Goal: Task Accomplishment & Management: Manage account settings

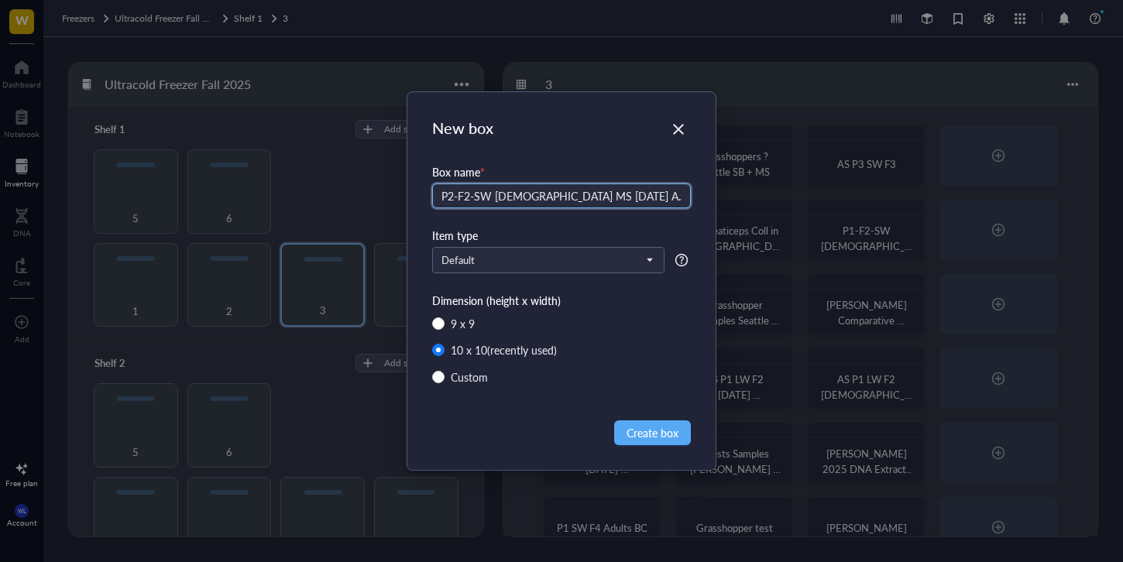
type input "P2-F2-SW [DEMOGRAPHIC_DATA] MS [DATE] A.S."
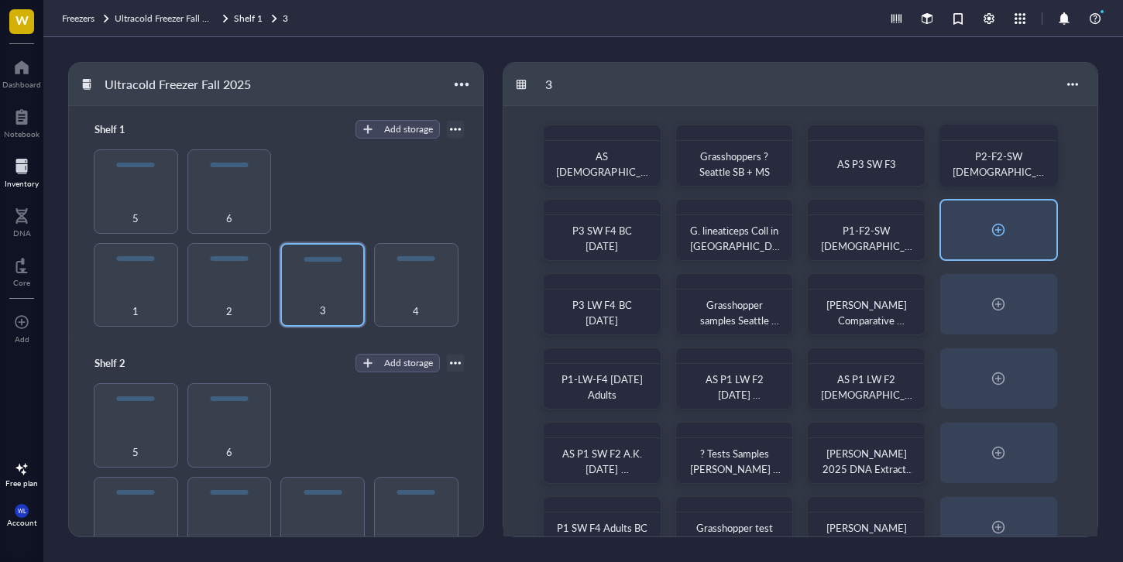
click at [1012, 258] on div at bounding box center [998, 230] width 115 height 59
radio input "false"
radio input "true"
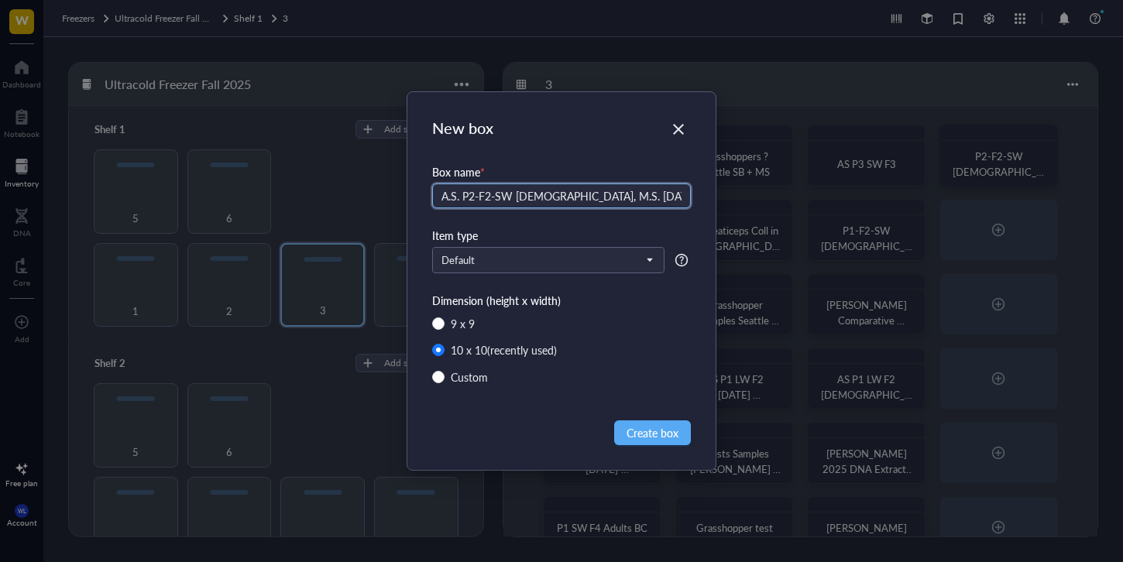
type input "A.S. P2-F2-SW [DEMOGRAPHIC_DATA], M.S. [DATE]"
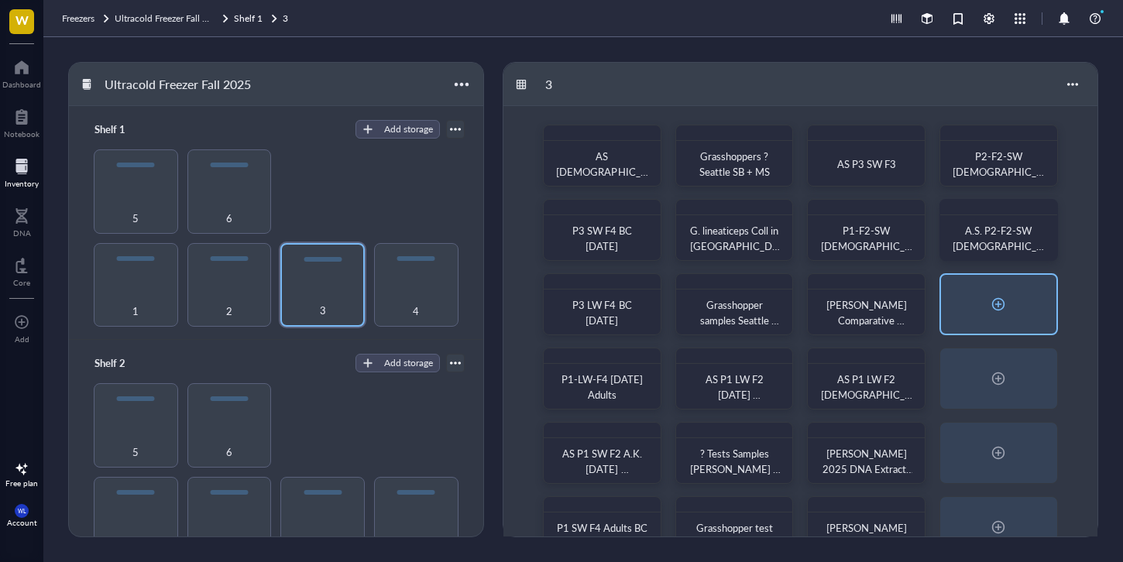
click at [1011, 313] on div at bounding box center [998, 304] width 115 height 59
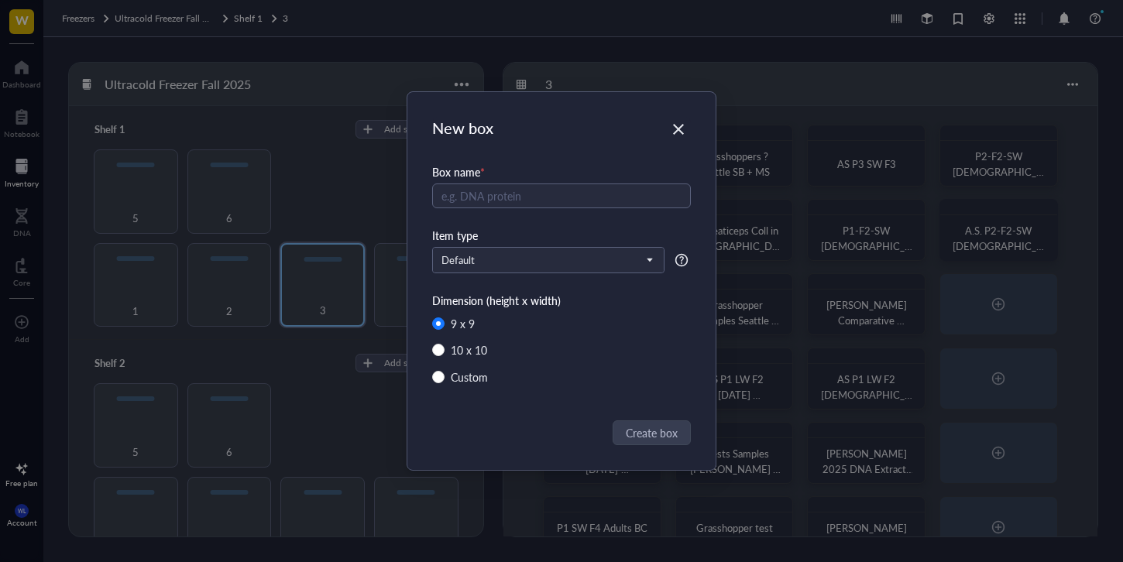
radio input "false"
radio input "true"
type input "{"
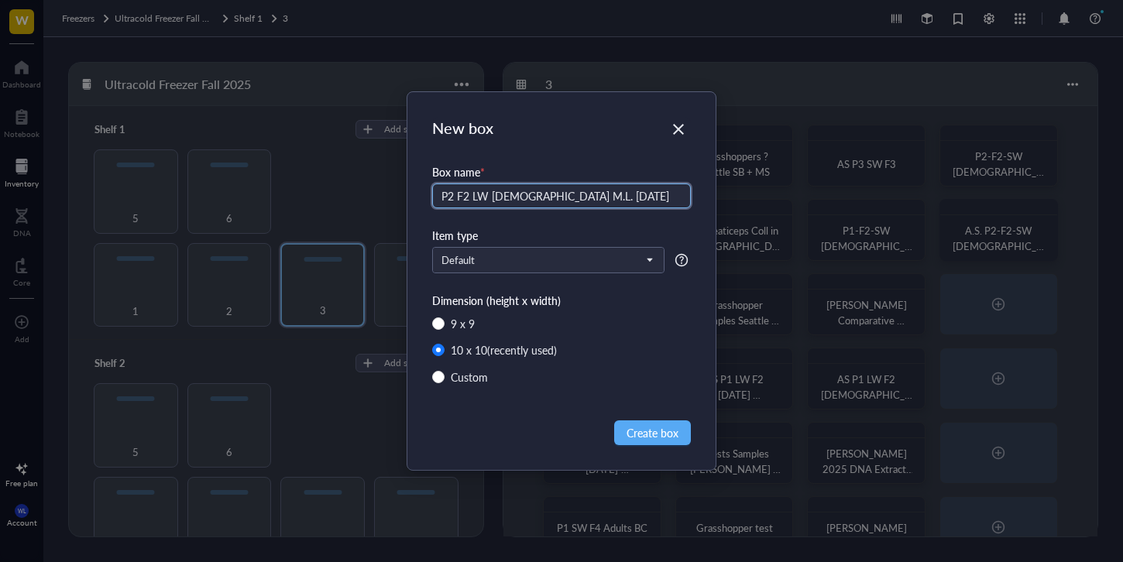
type input "P2 F2 LW [DEMOGRAPHIC_DATA] M.L. [DATE]"
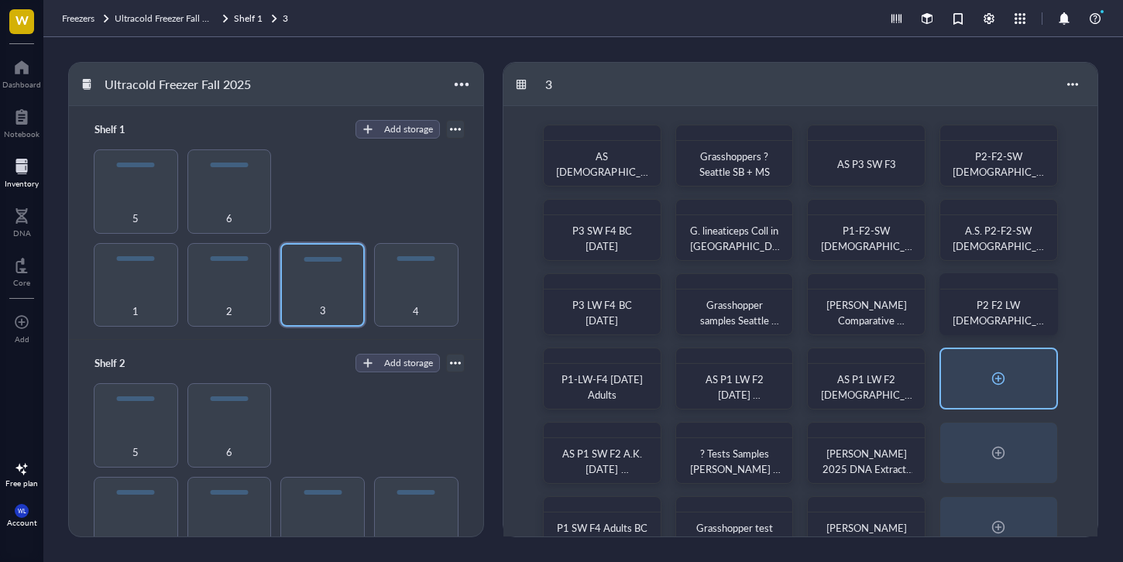
click at [1014, 390] on div at bounding box center [998, 378] width 115 height 59
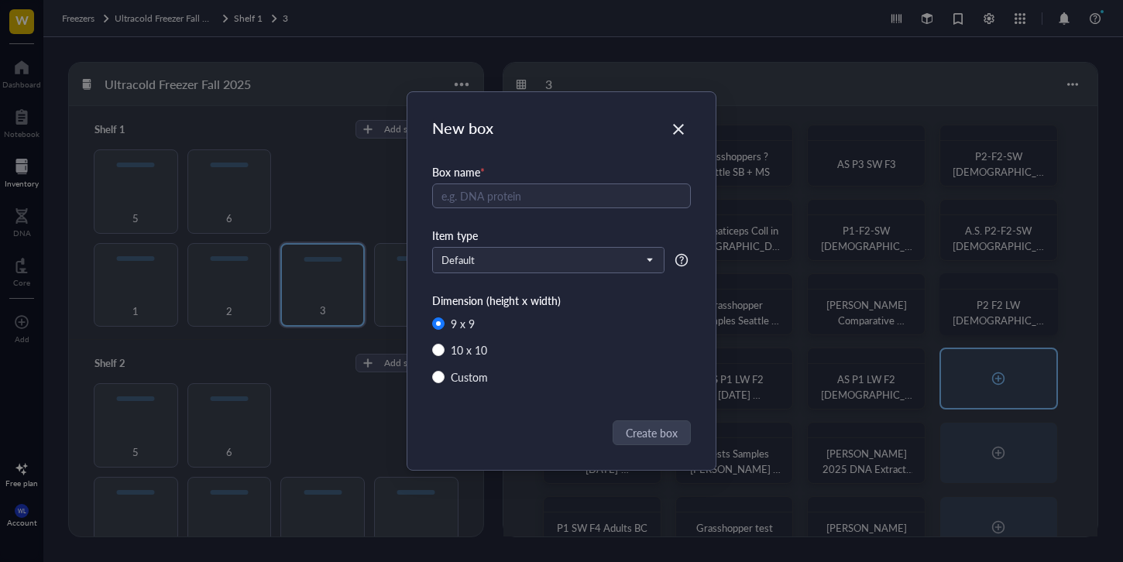
radio input "false"
radio input "true"
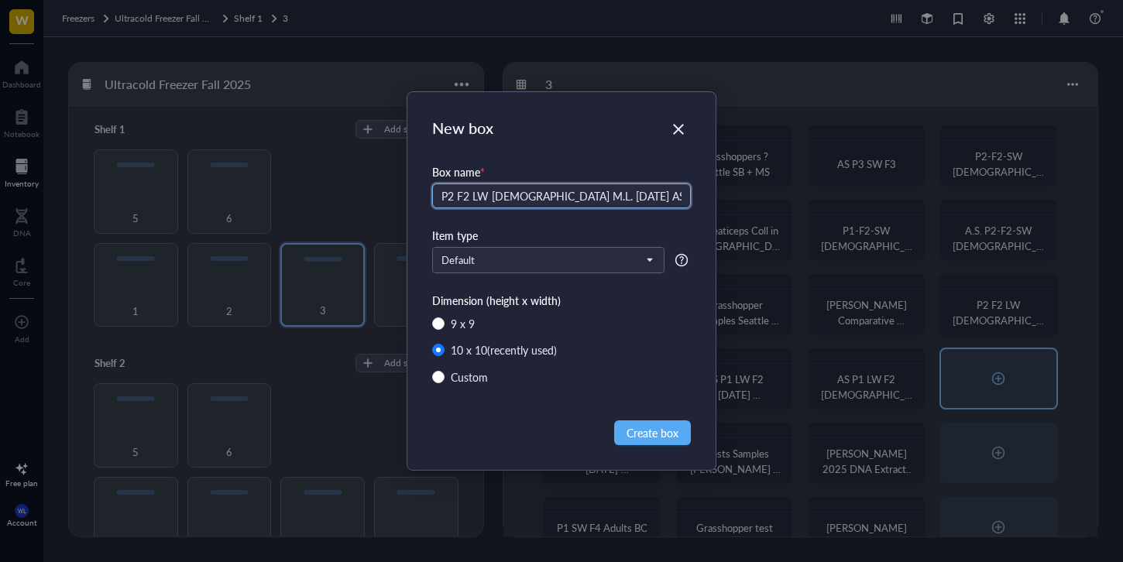
type input "P2 F2 LW [DEMOGRAPHIC_DATA] M.L. [DATE] AS"
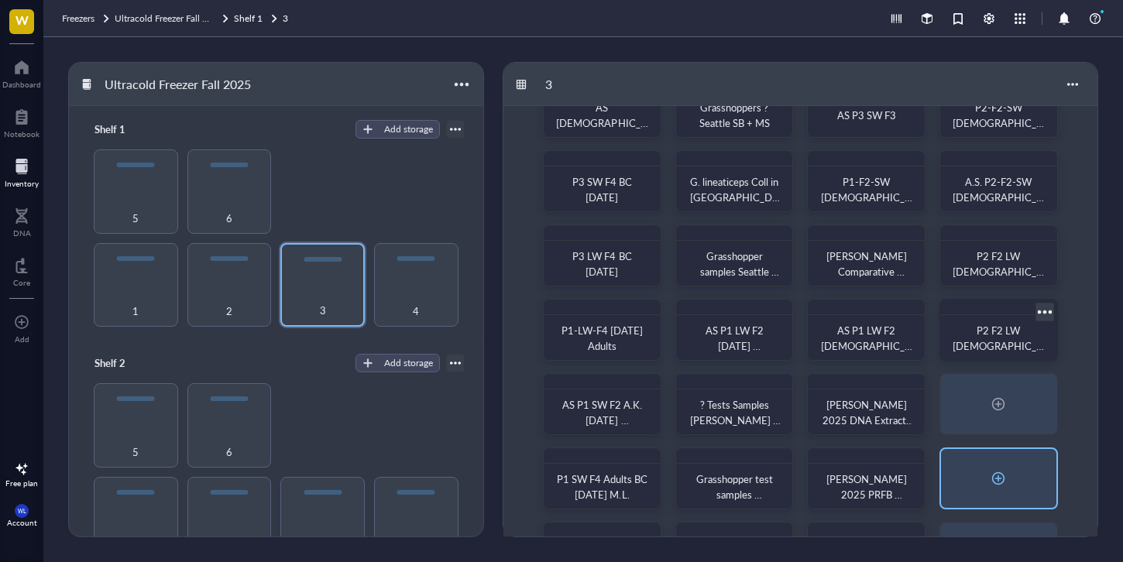
scroll to position [115, 0]
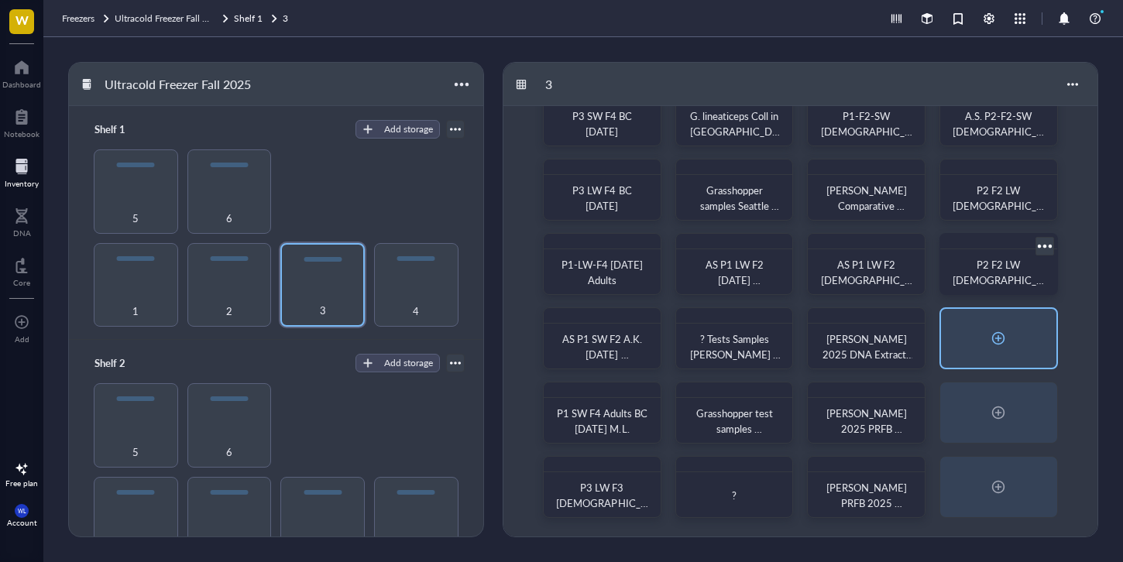
click at [1004, 358] on div at bounding box center [998, 338] width 115 height 59
radio input "false"
radio input "true"
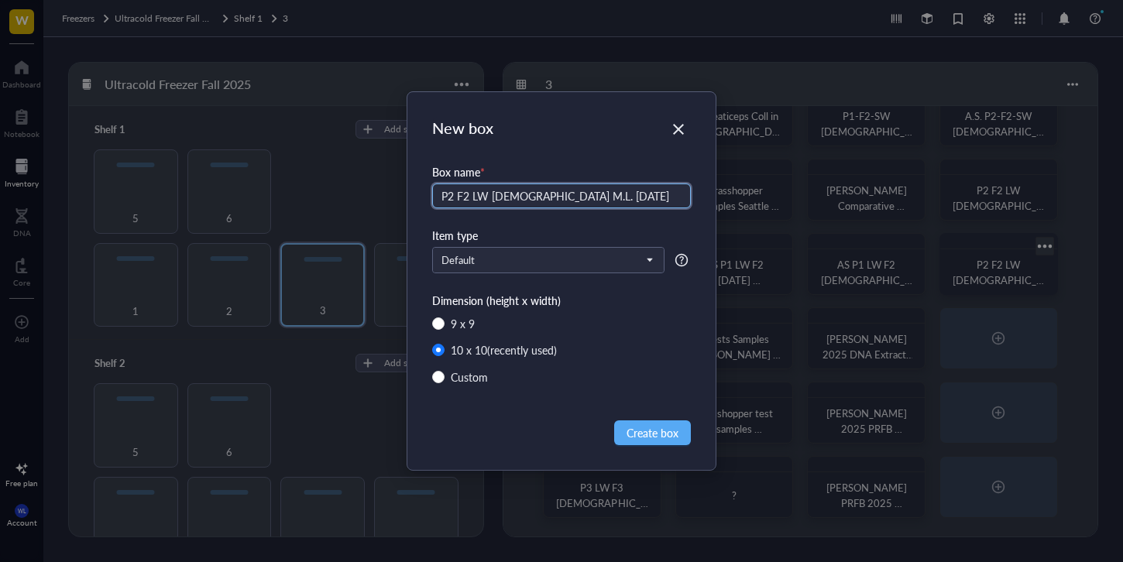
type input "P2 F2 LW [DEMOGRAPHIC_DATA] M.L. [DATE]"
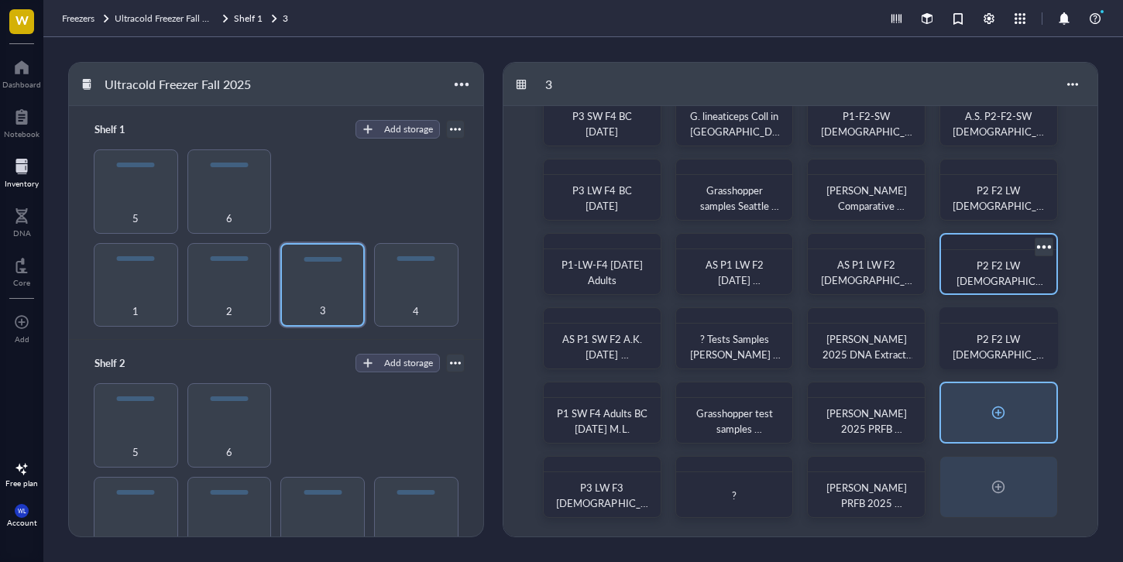
click at [1024, 402] on div at bounding box center [998, 412] width 115 height 59
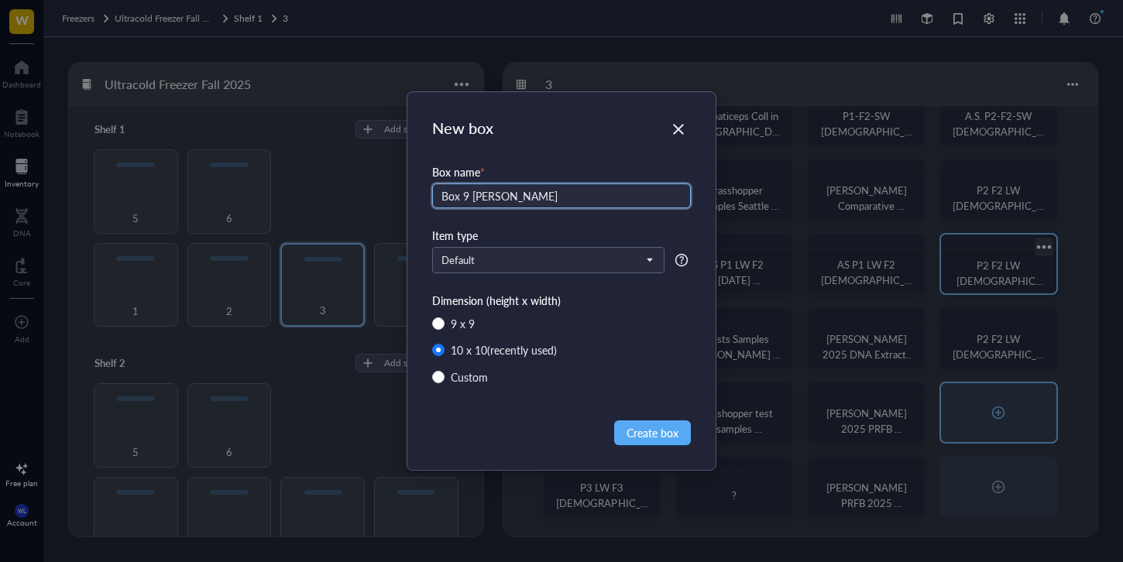
type input "Box 9 [PERSON_NAME]"
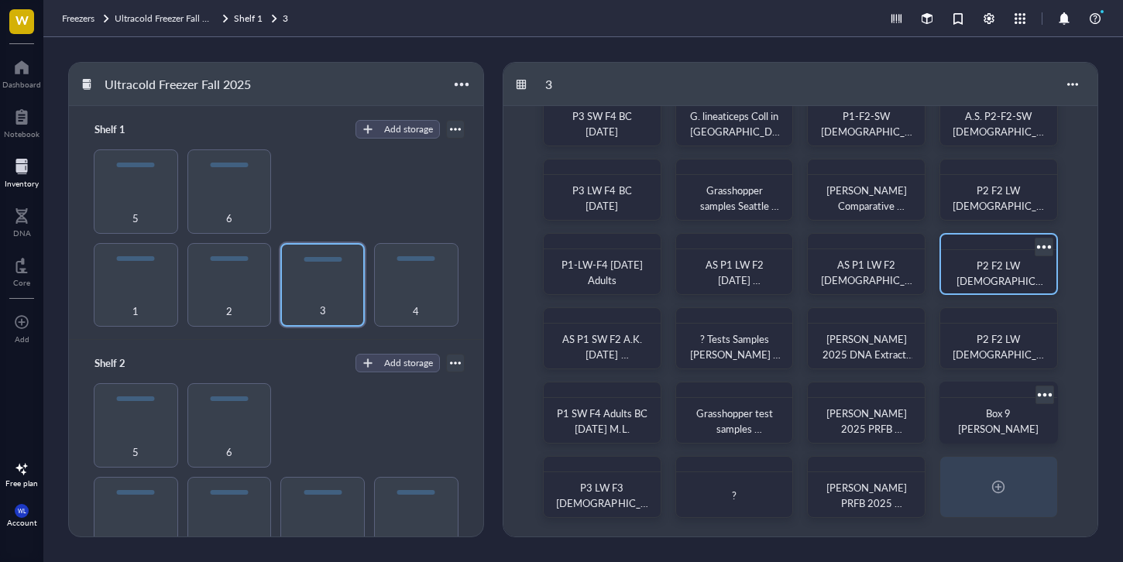
click at [1036, 418] on div "Box 9 [PERSON_NAME]" at bounding box center [999, 421] width 92 height 31
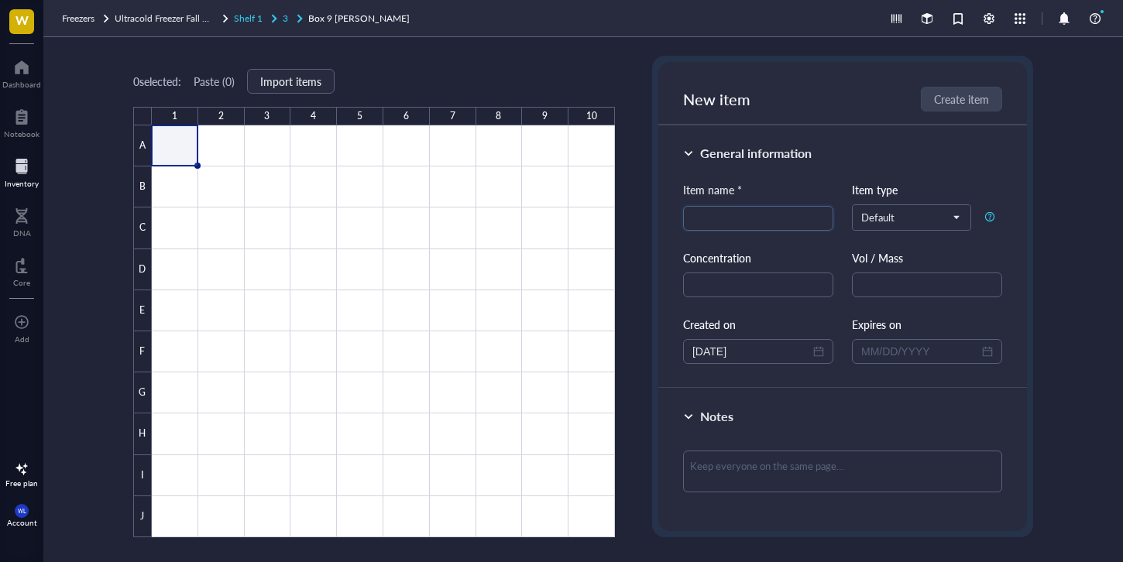
click at [273, 17] on div at bounding box center [274, 18] width 11 height 11
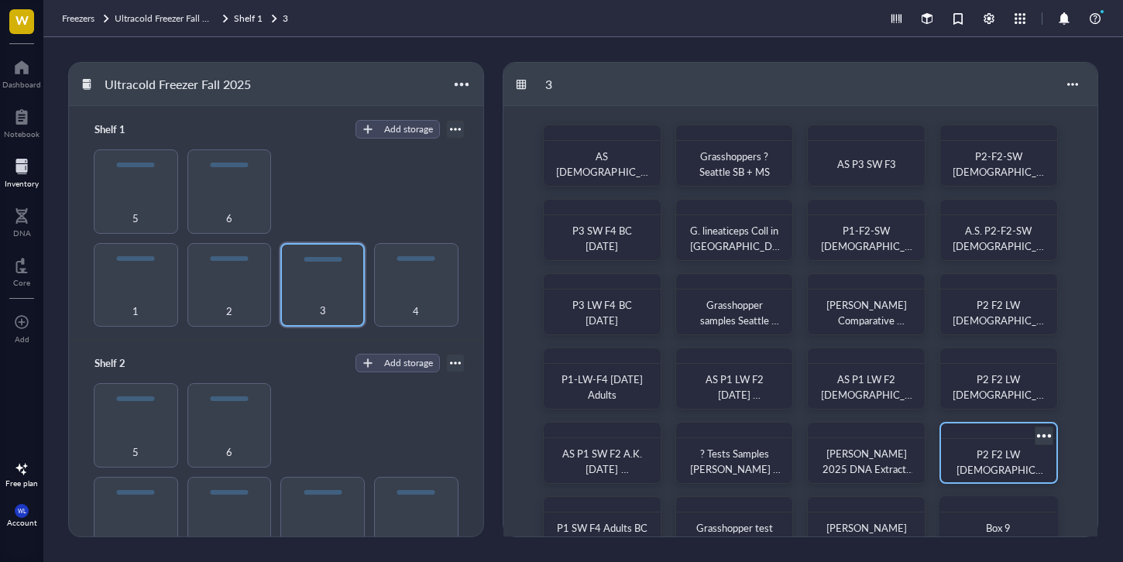
scroll to position [115, 0]
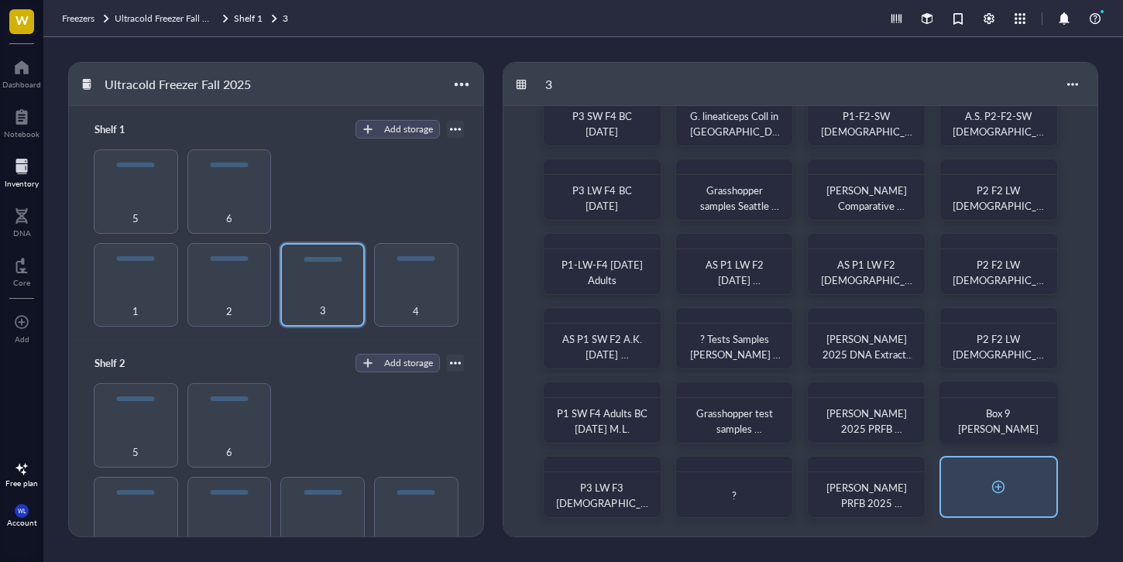
click at [1006, 490] on div at bounding box center [998, 487] width 25 height 25
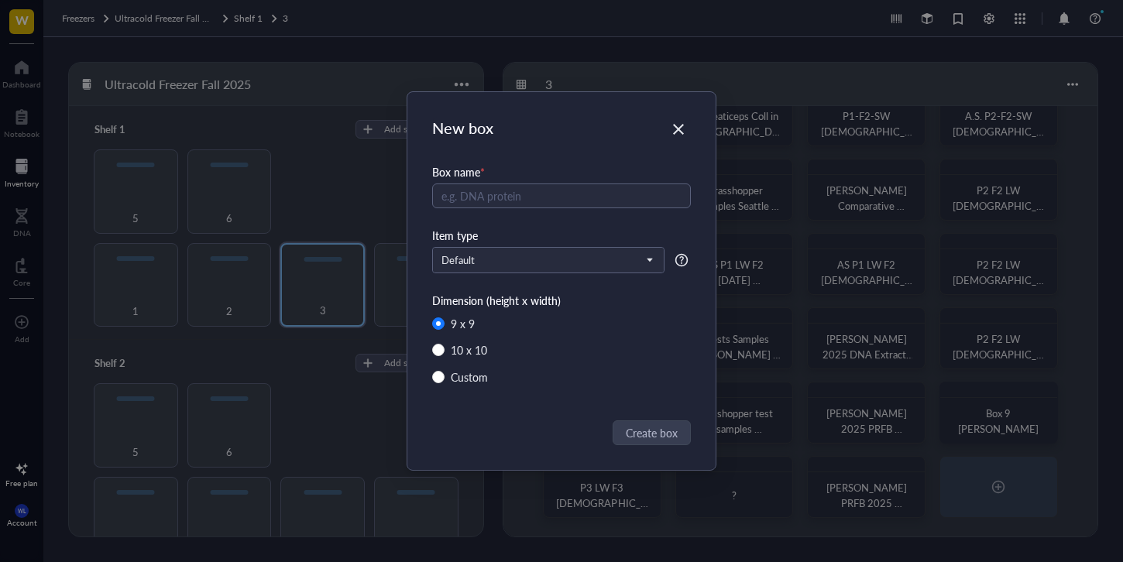
radio input "false"
radio input "true"
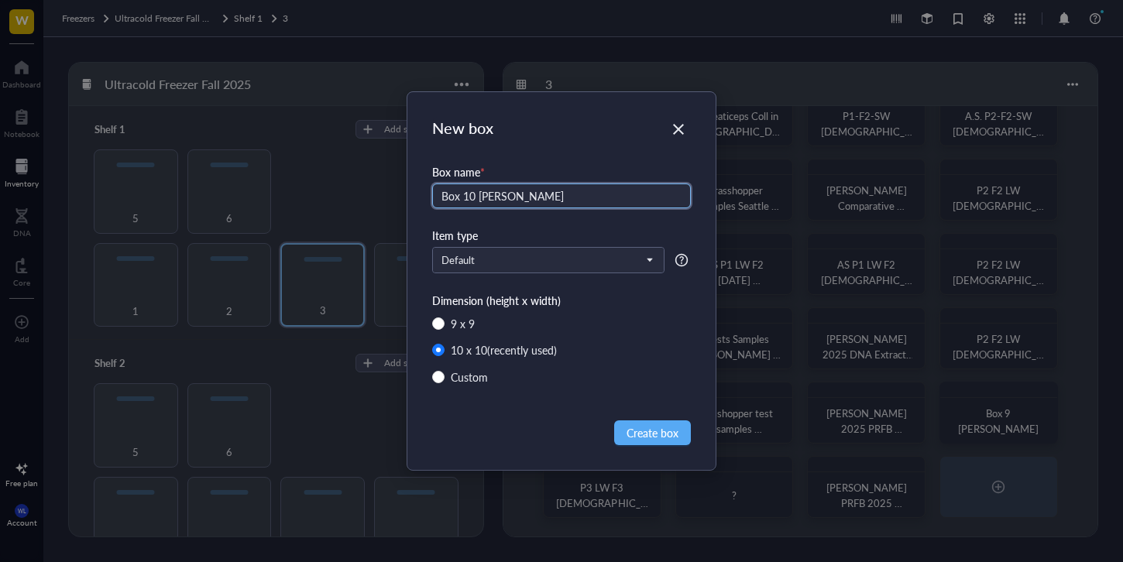
type input "Box 10 [PERSON_NAME]"
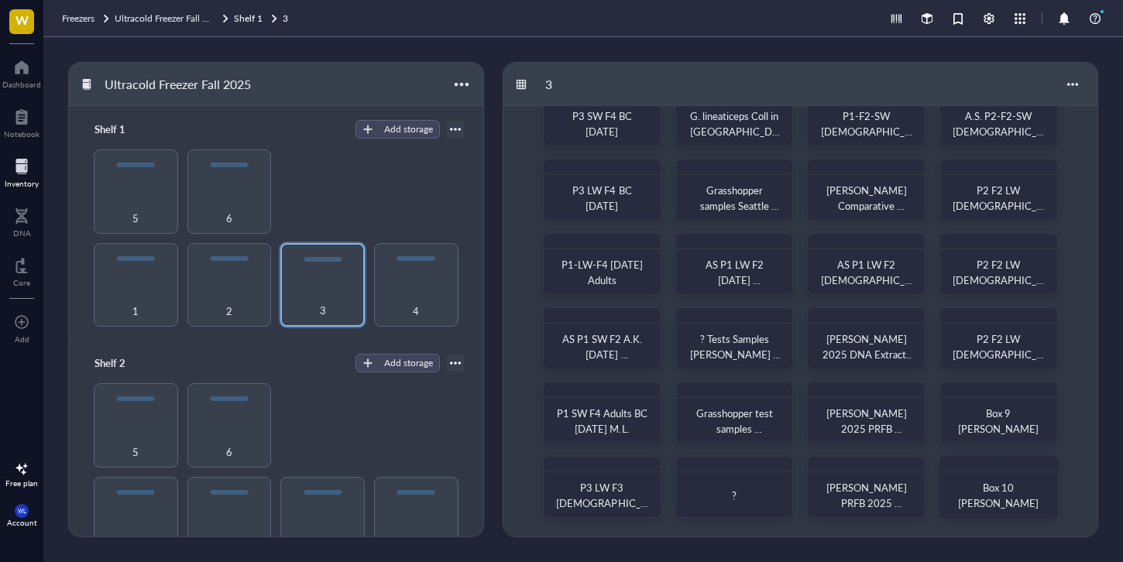
scroll to position [0, 0]
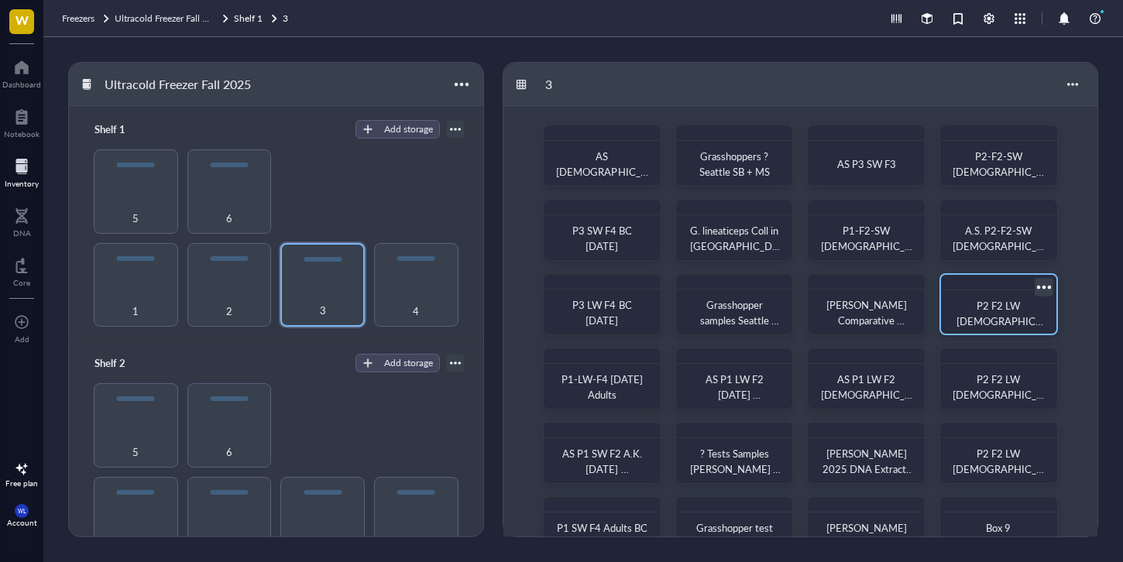
click at [1045, 286] on div at bounding box center [1044, 287] width 22 height 22
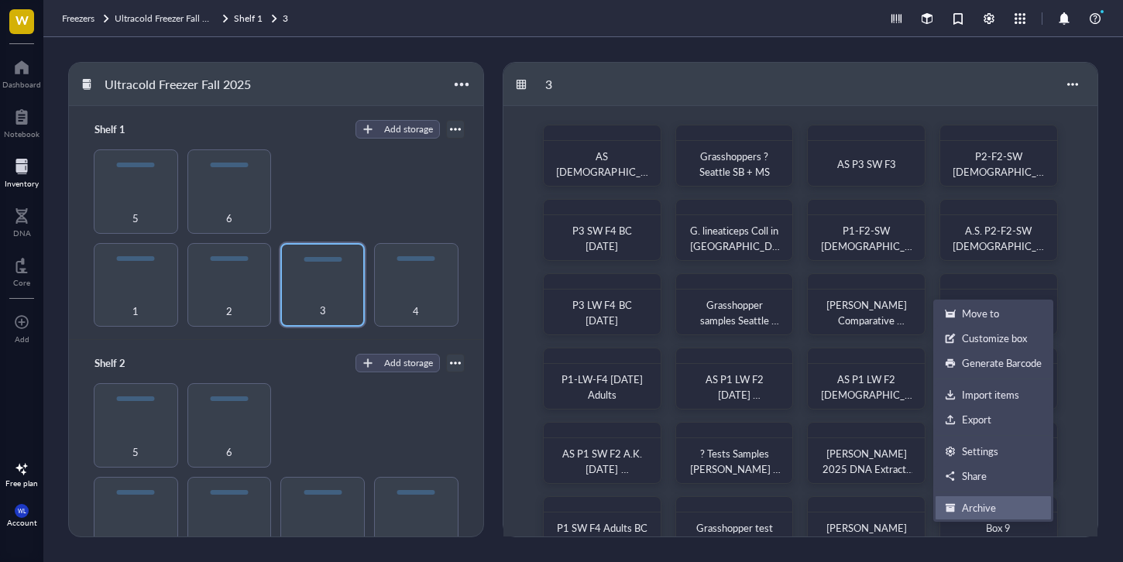
click at [956, 508] on div "Archive" at bounding box center [993, 508] width 97 height 14
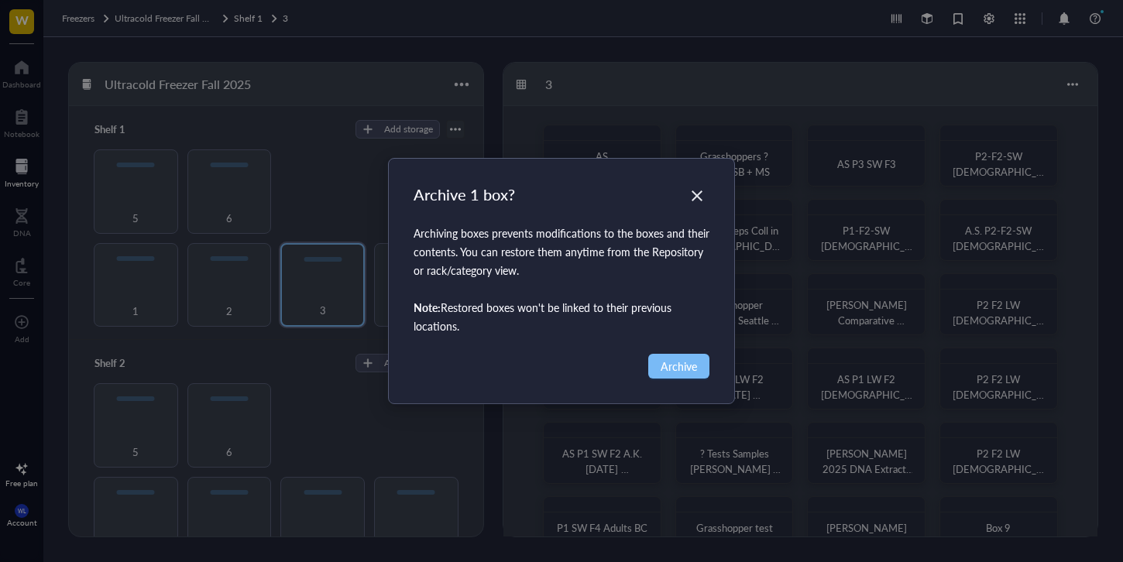
click at [689, 361] on span "Archive" at bounding box center [679, 366] width 36 height 17
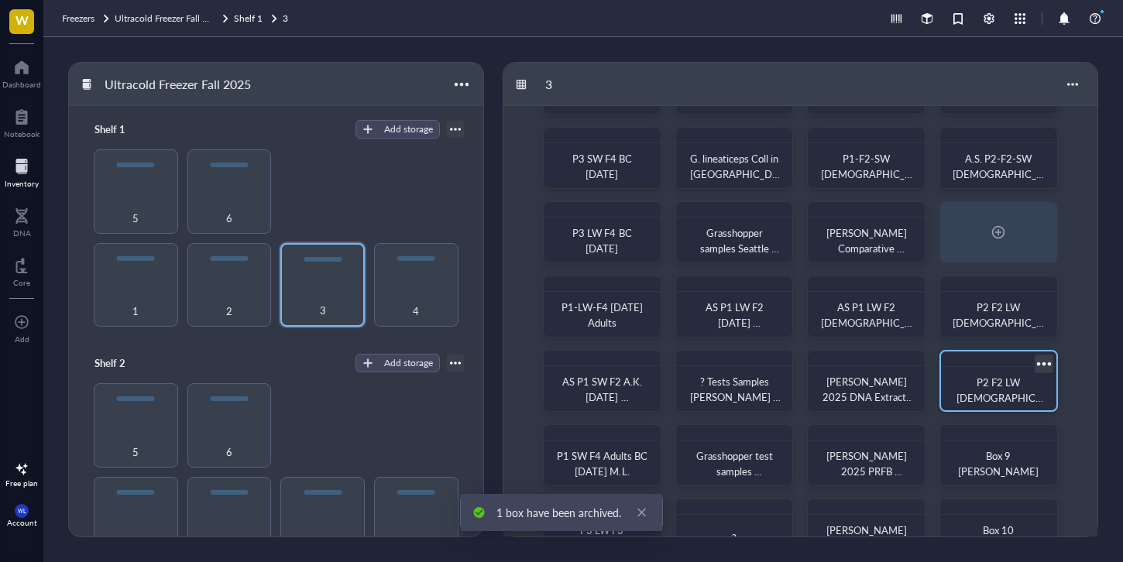
scroll to position [115, 0]
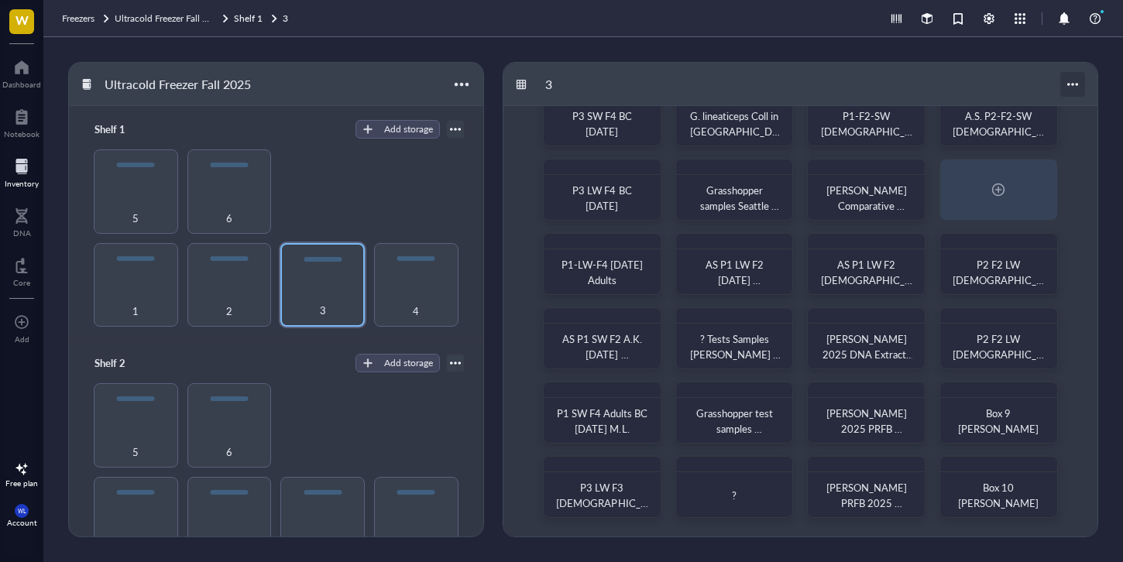
click at [1071, 80] on div at bounding box center [1072, 84] width 25 height 25
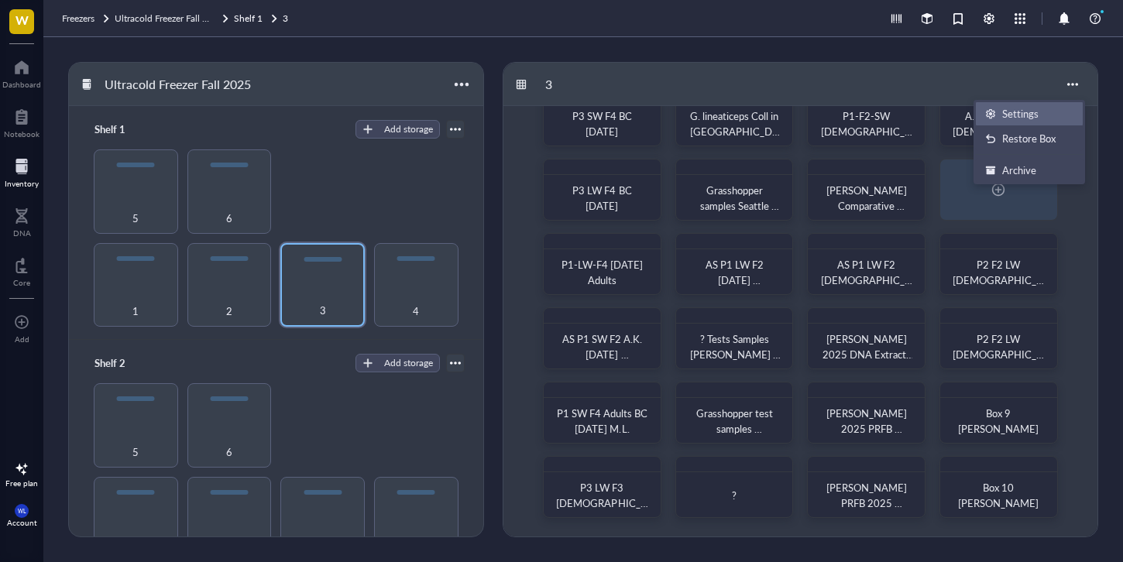
click at [1043, 115] on div "Settings" at bounding box center [1029, 114] width 88 height 14
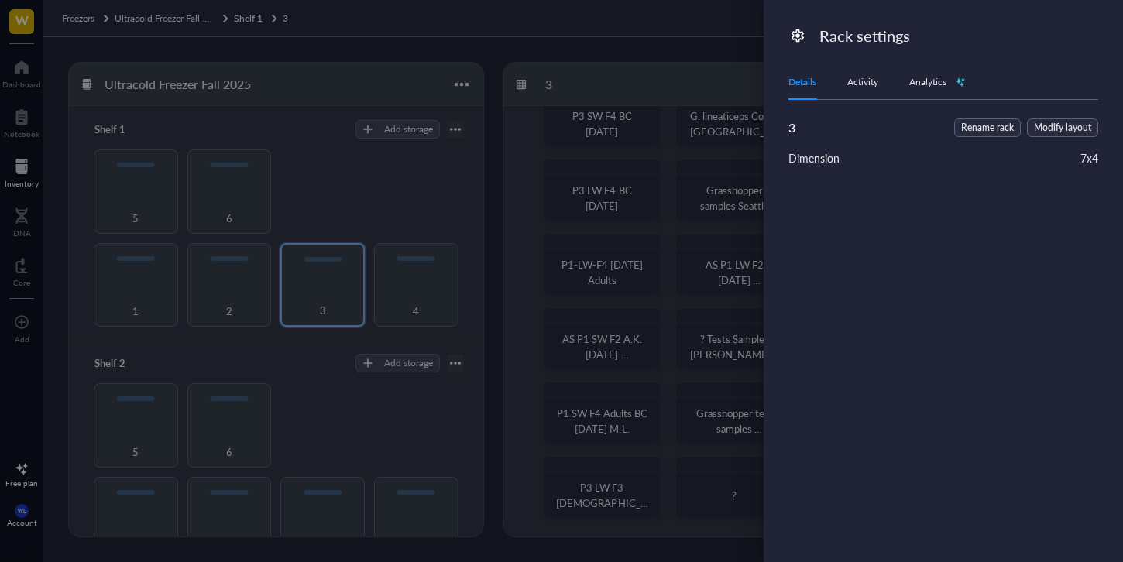
click at [727, 50] on div at bounding box center [561, 281] width 1123 height 562
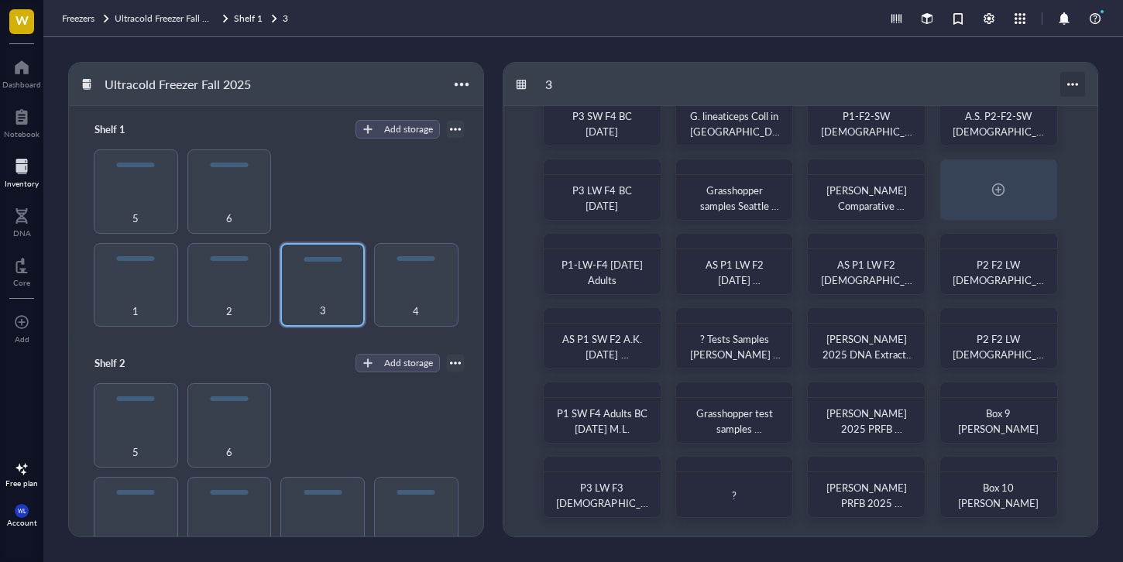
click at [1064, 86] on div at bounding box center [1072, 84] width 25 height 25
click at [952, 80] on div "3" at bounding box center [800, 84] width 594 height 43
click at [1070, 76] on div at bounding box center [1072, 84] width 25 height 25
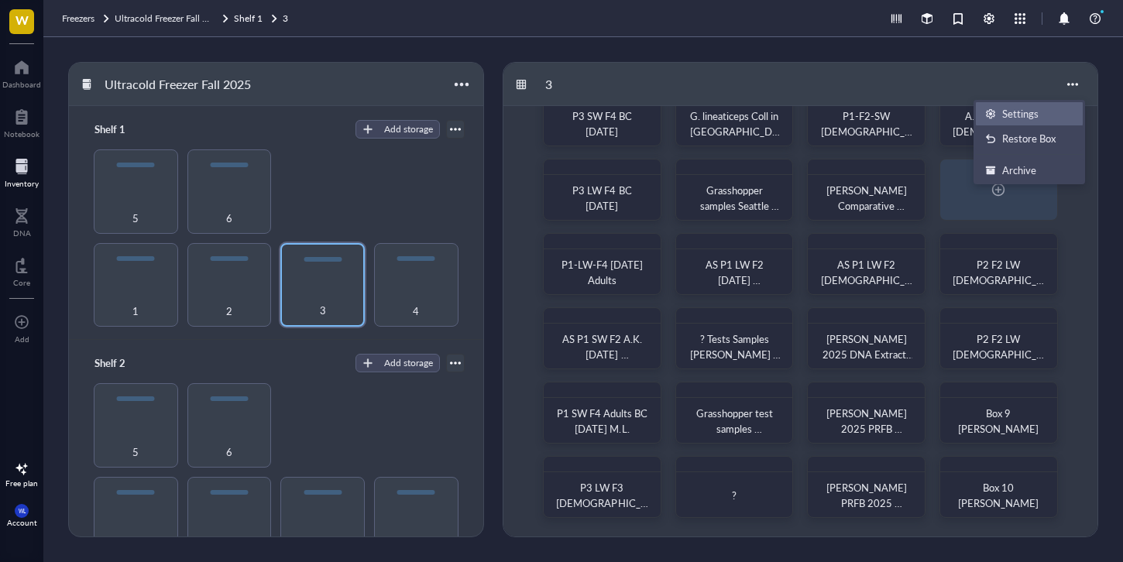
click at [1013, 115] on div "Settings" at bounding box center [1020, 114] width 36 height 14
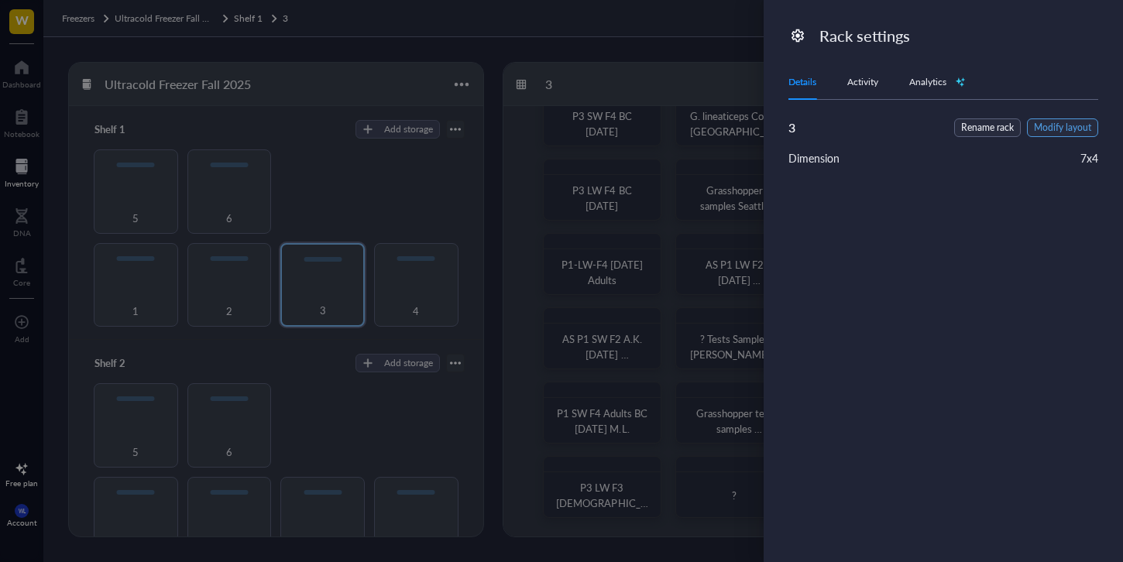
click at [1058, 129] on span "Modify layout" at bounding box center [1062, 128] width 57 height 15
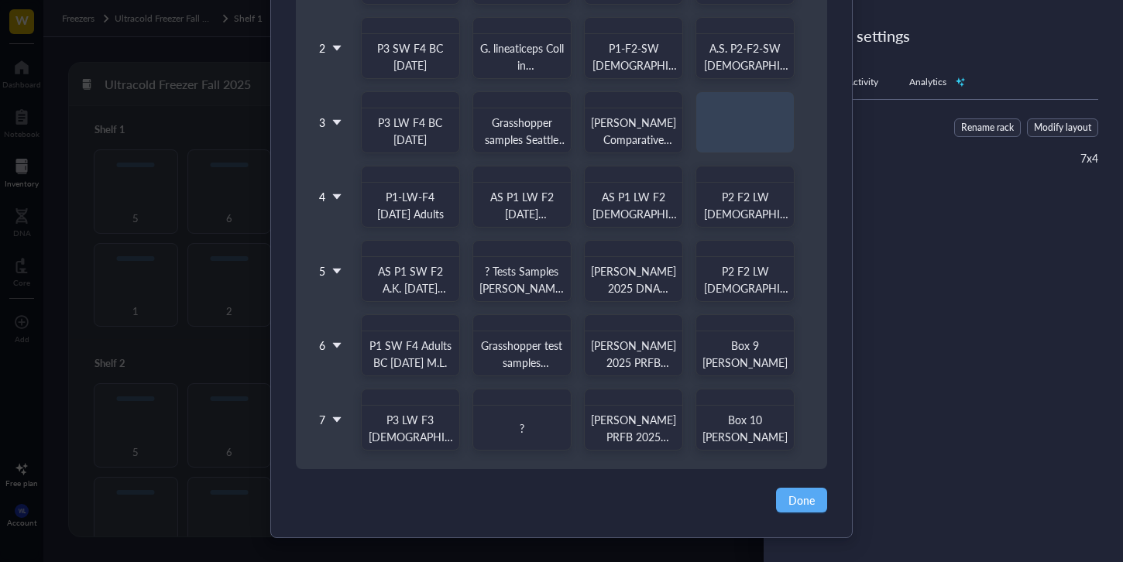
scroll to position [262, 0]
drag, startPoint x: 747, startPoint y: 199, endPoint x: 747, endPoint y: 123, distance: 75.9
drag, startPoint x: 765, startPoint y: 256, endPoint x: 759, endPoint y: 169, distance: 87.7
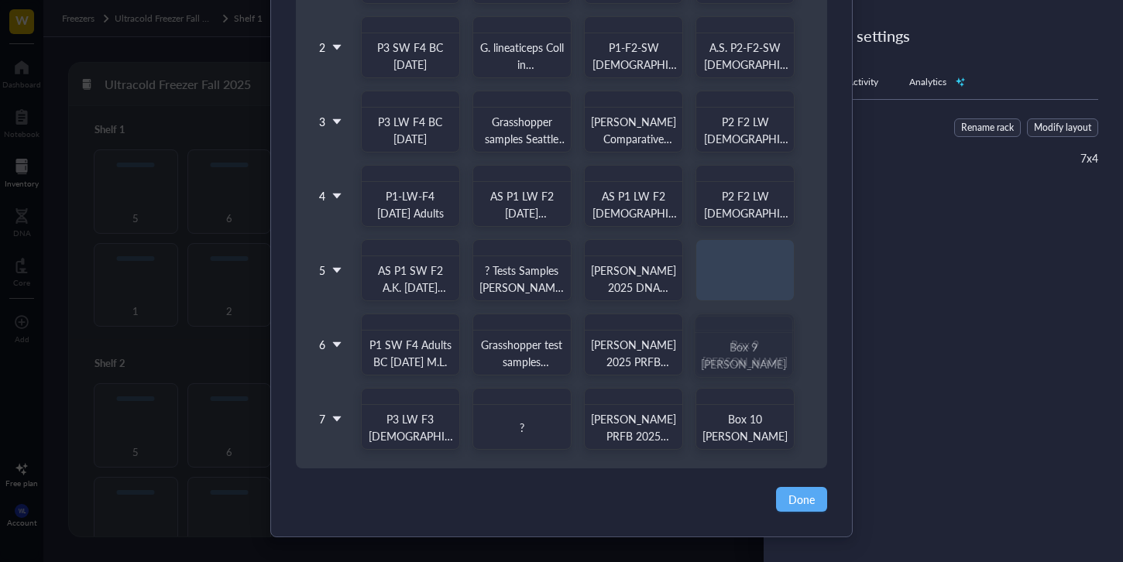
click at [764, 318] on div "1 2 3 4 5 6 7 AS [DEMOGRAPHIC_DATA] P2 LW F4 Grasshoppers ? Seattle SB + MS AS …" at bounding box center [561, 186] width 494 height 527
click at [764, 318] on div "Box 9 [PERSON_NAME]" at bounding box center [743, 347] width 101 height 64
drag, startPoint x: 765, startPoint y: 334, endPoint x: 758, endPoint y: 249, distance: 84.7
drag, startPoint x: 759, startPoint y: 438, endPoint x: 761, endPoint y: 352, distance: 86.0
click at [761, 352] on div "1 2 3 4 5 6 7 AS [DEMOGRAPHIC_DATA] P2 LW F4 Grasshoppers ? Seattle SB + MS AS …" at bounding box center [561, 186] width 494 height 527
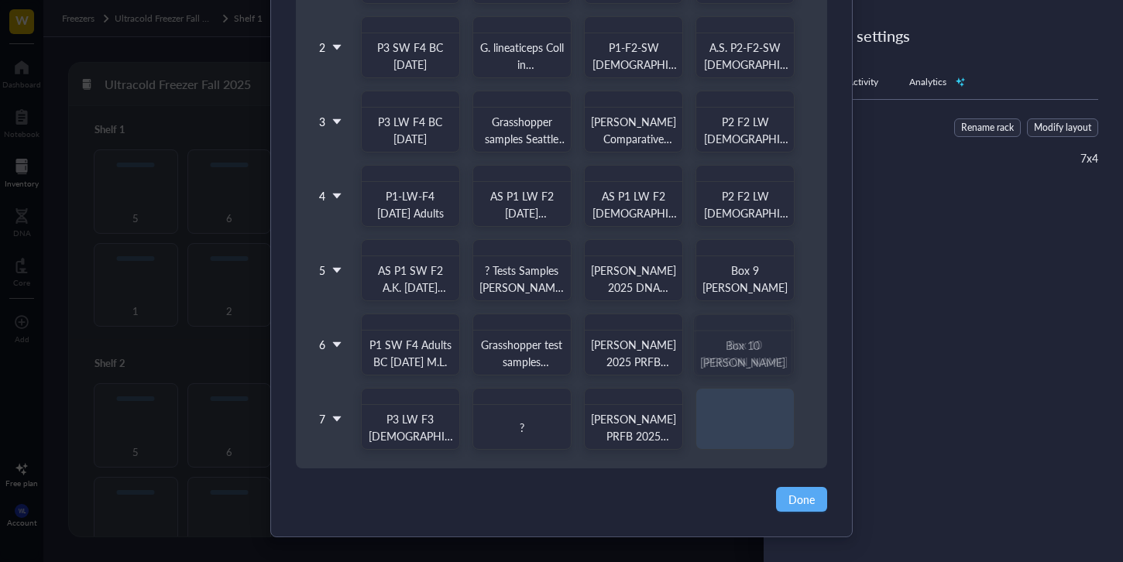
drag, startPoint x: 776, startPoint y: 435, endPoint x: 756, endPoint y: 341, distance: 95.9
click at [816, 504] on button "Done" at bounding box center [801, 499] width 51 height 25
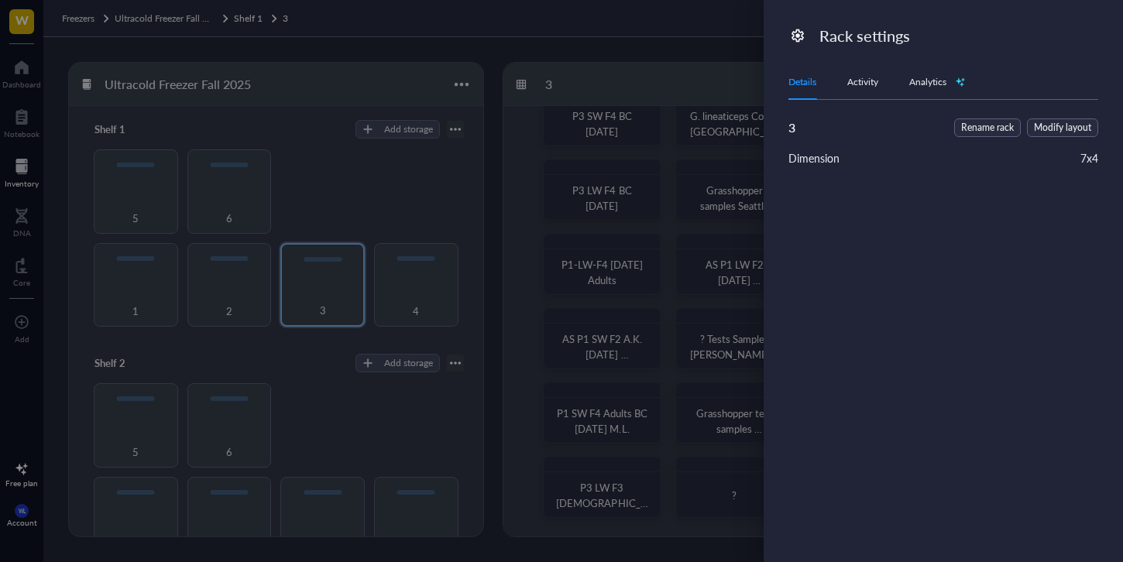
click at [667, 404] on div at bounding box center [561, 281] width 1123 height 562
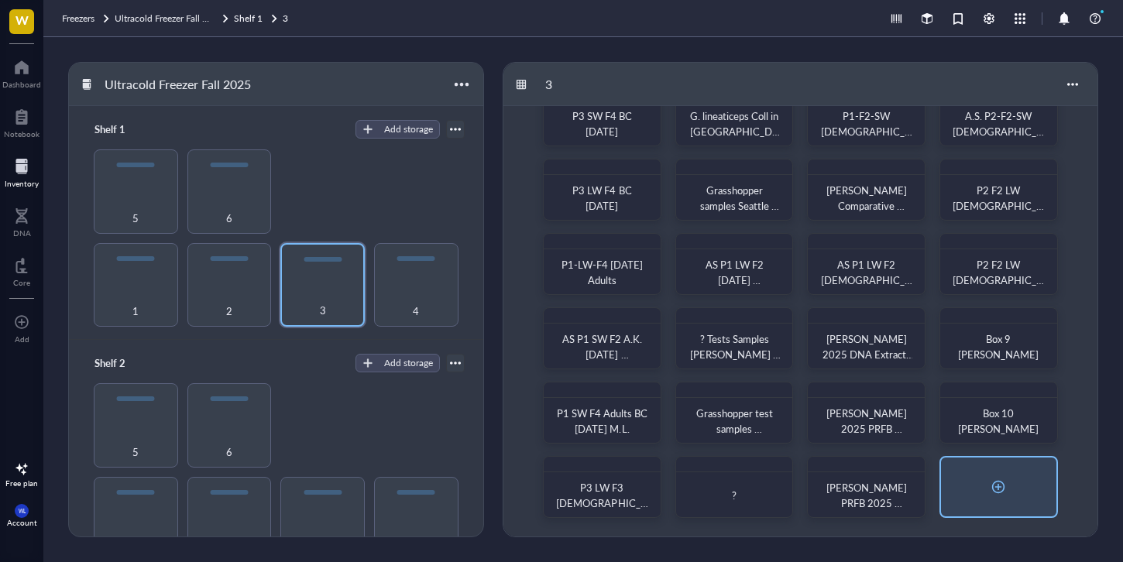
click at [1043, 483] on div at bounding box center [998, 487] width 115 height 59
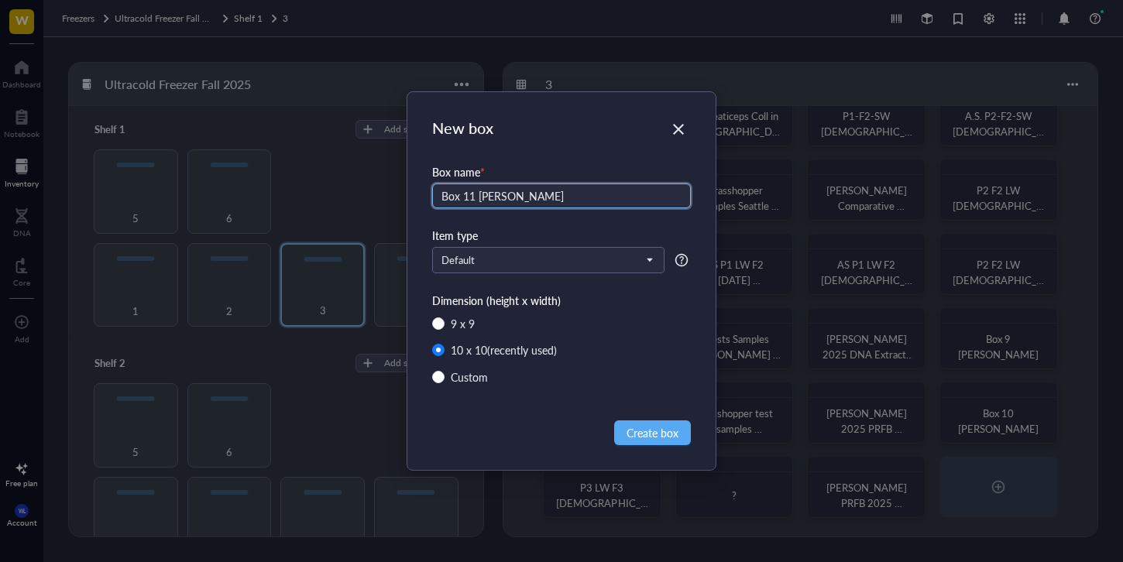
type input "Box 11 [PERSON_NAME]"
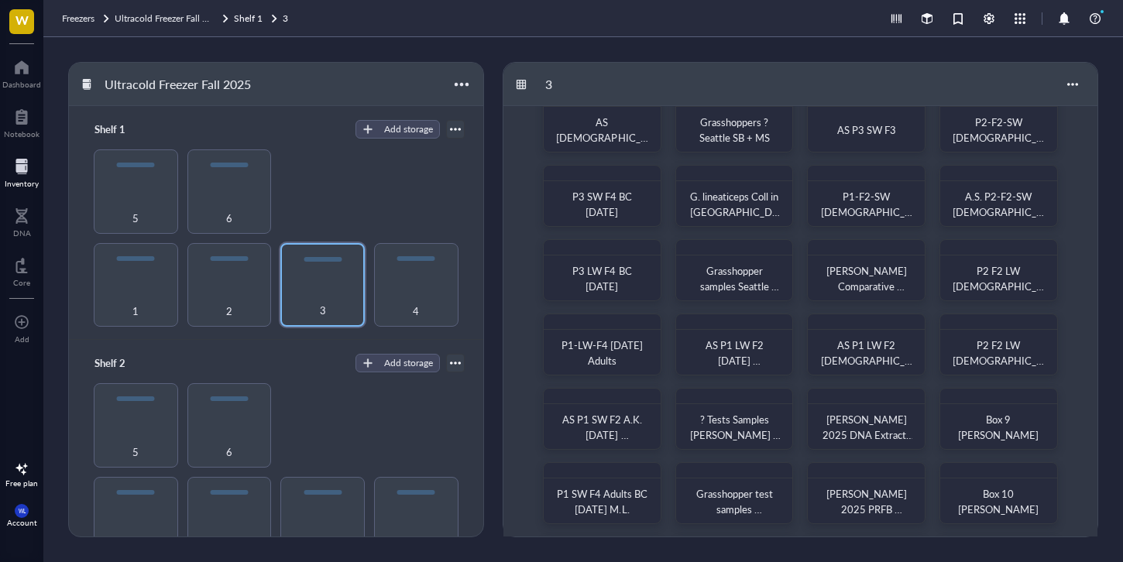
scroll to position [0, 0]
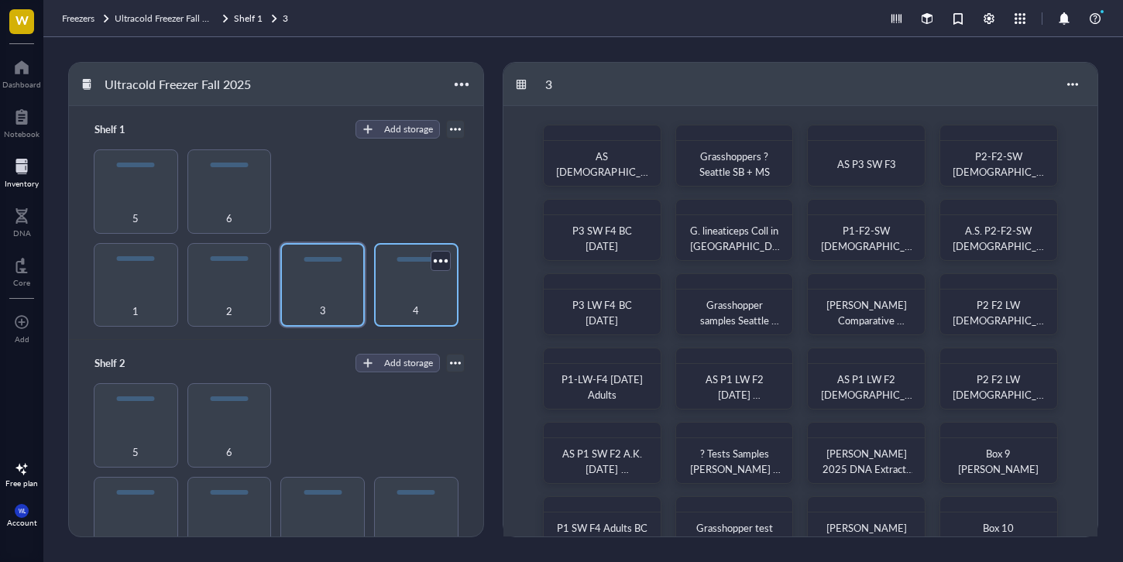
click at [417, 267] on div "4" at bounding box center [416, 285] width 84 height 84
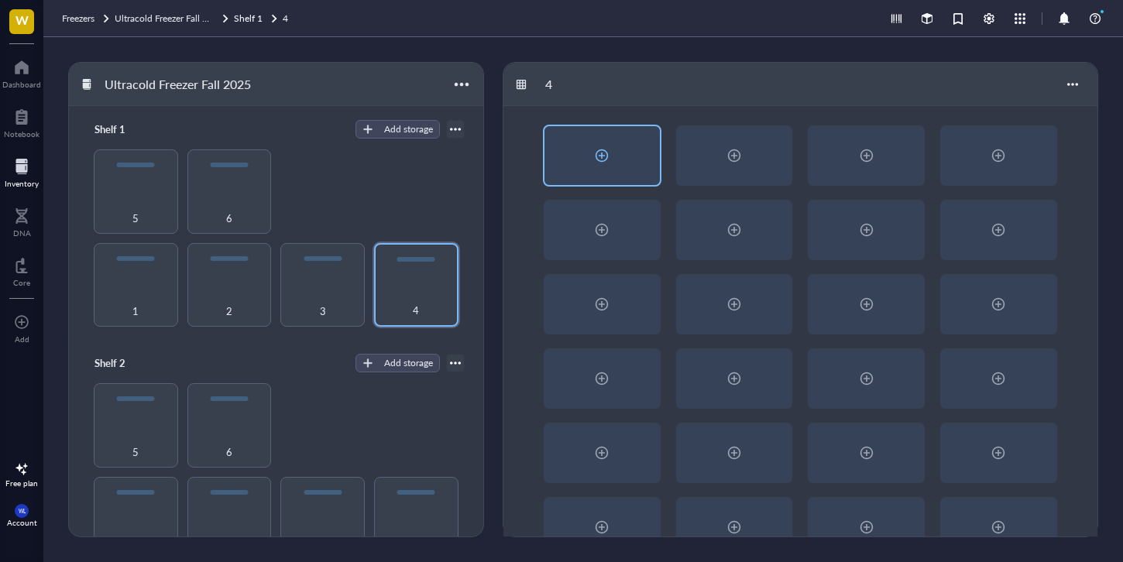
click at [604, 156] on div at bounding box center [601, 155] width 25 height 25
radio input "false"
radio input "true"
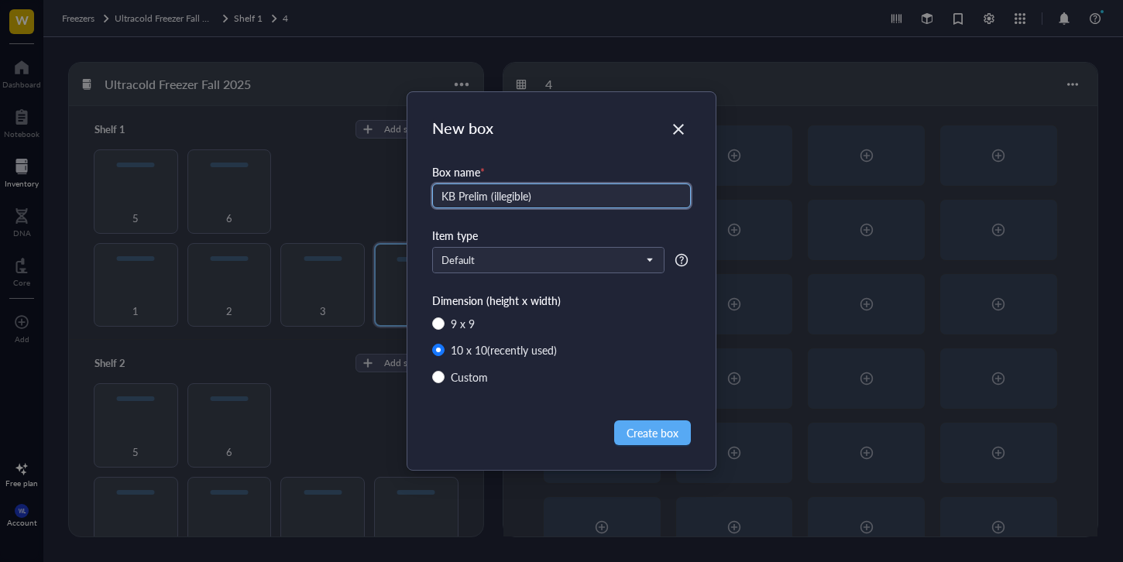
type input "KB Prelim (illegible)"
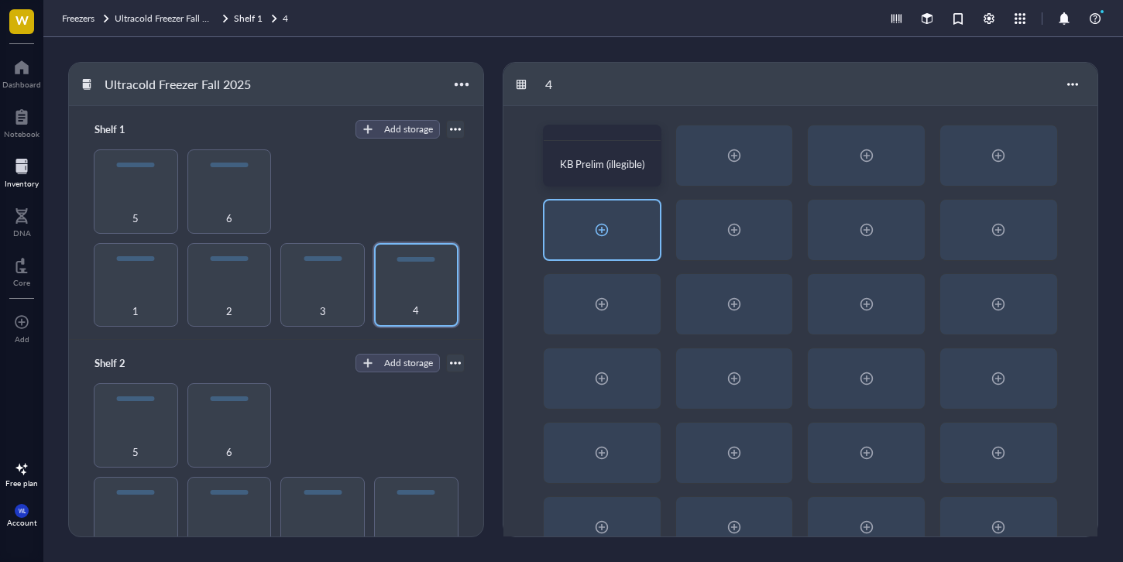
click at [576, 256] on div at bounding box center [602, 230] width 115 height 59
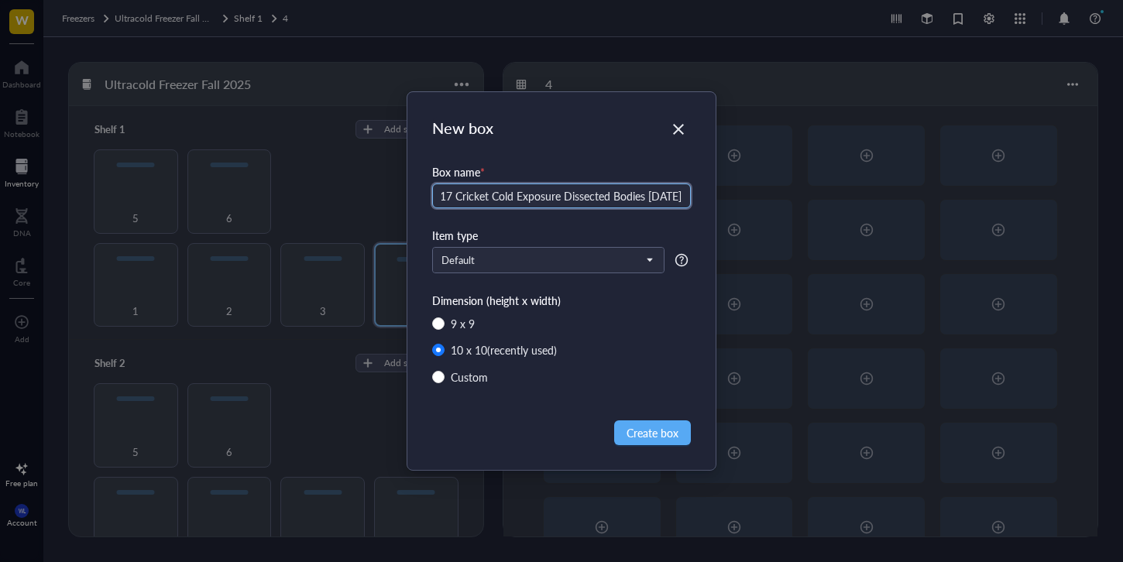
scroll to position [0, 26]
type input "WL17 Cricket Cold Exposure Dissected Bodies [DATE]"
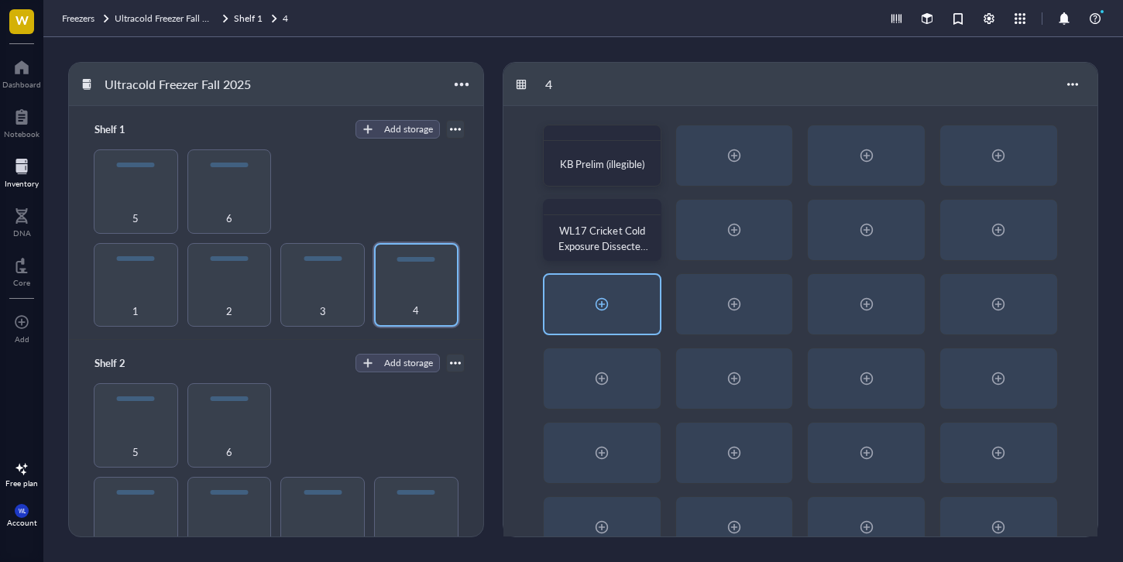
click at [600, 315] on div at bounding box center [601, 304] width 25 height 25
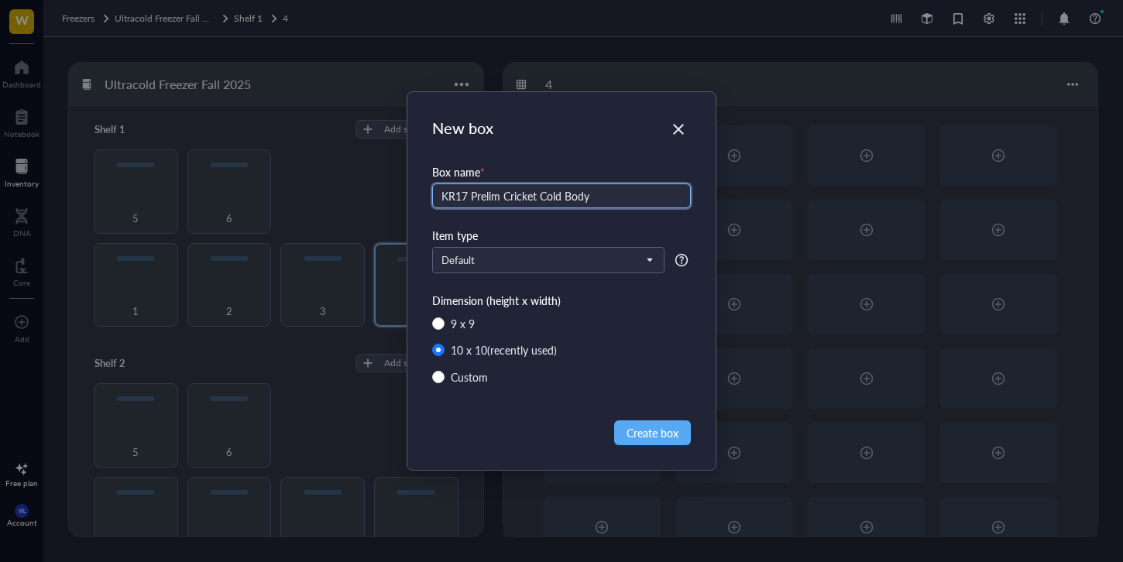
type input "KR17 Prelim Cricket Cold Body"
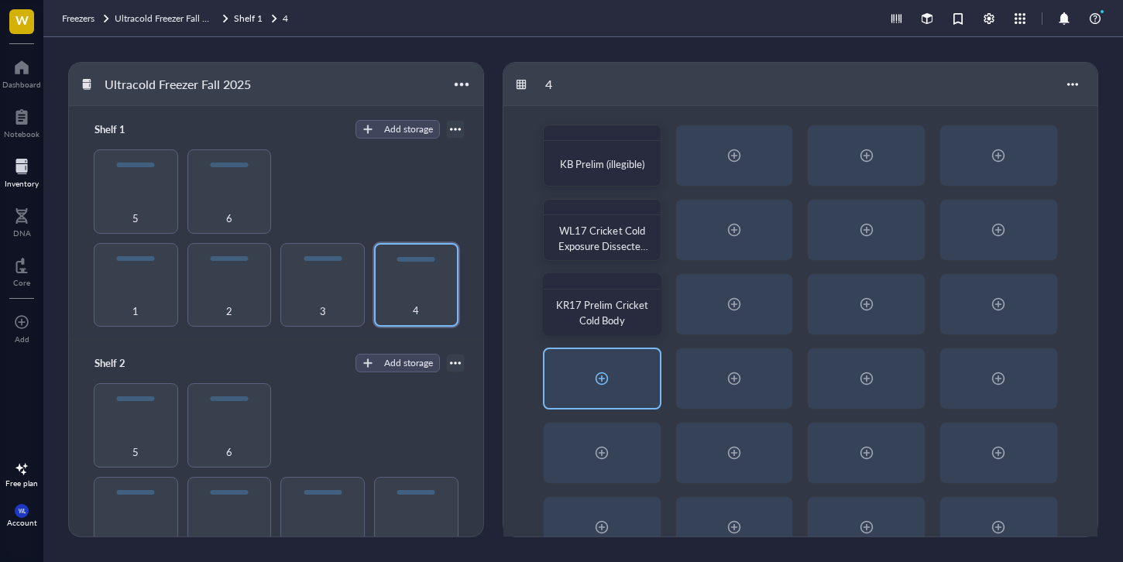
click at [612, 395] on div at bounding box center [602, 378] width 115 height 59
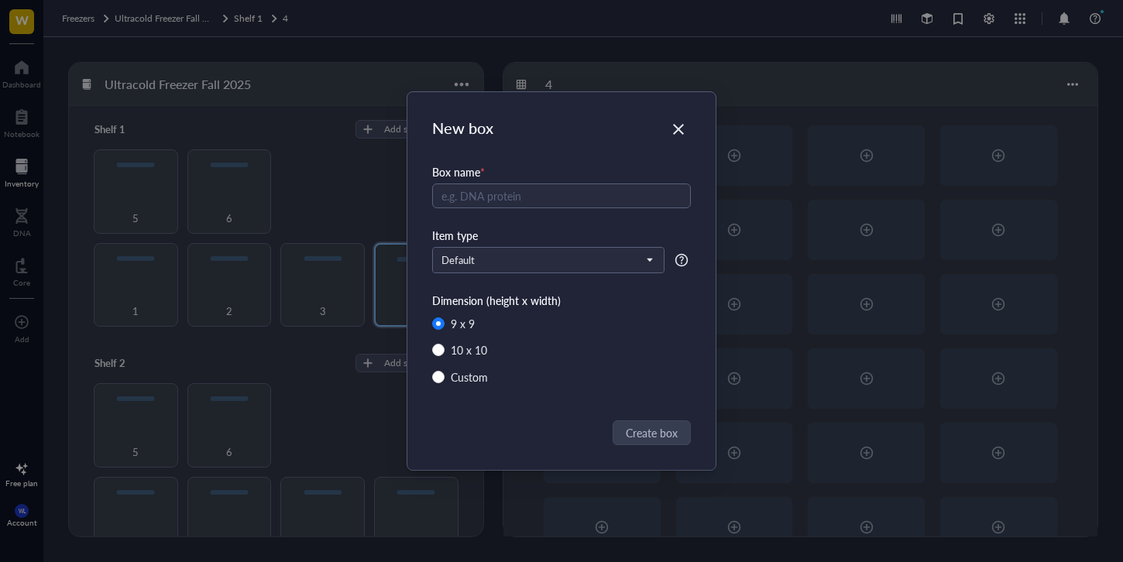
radio input "false"
radio input "true"
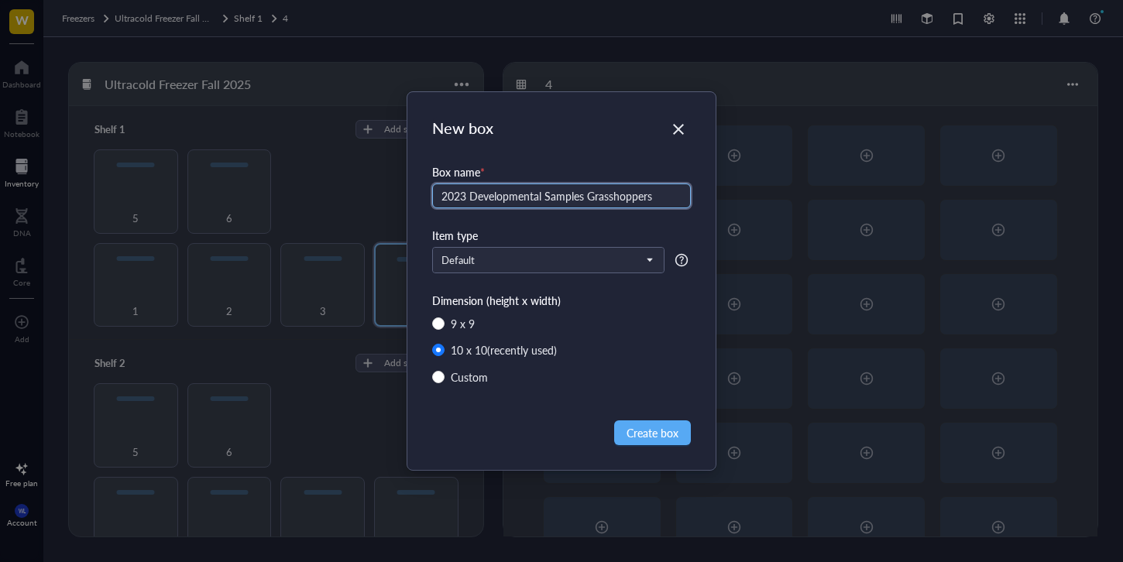
type input "2023 Developmental Samples Grasshoppers"
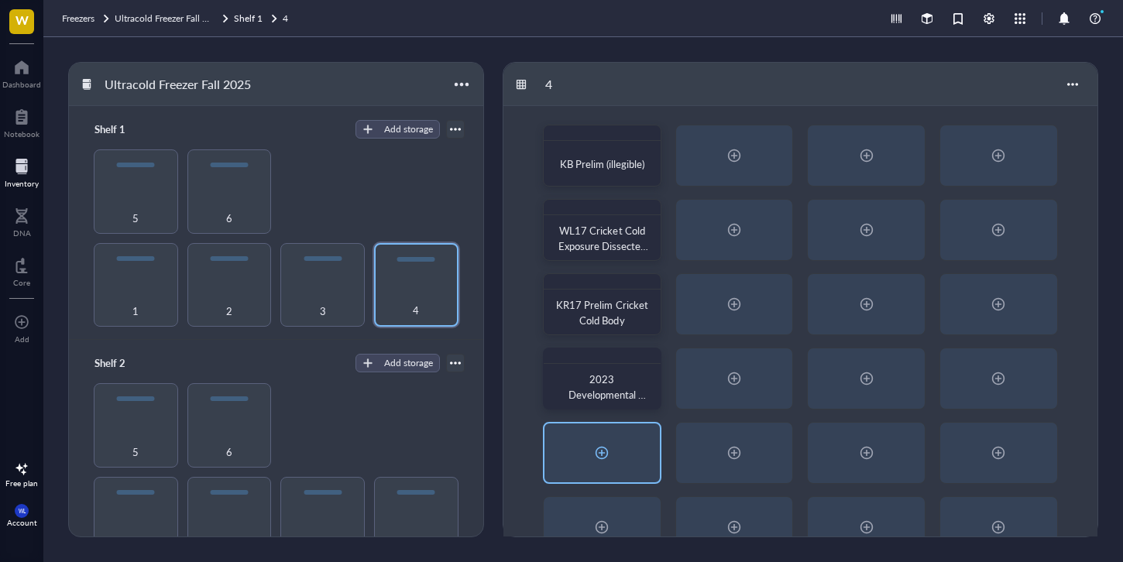
click at [615, 453] on div at bounding box center [602, 453] width 115 height 59
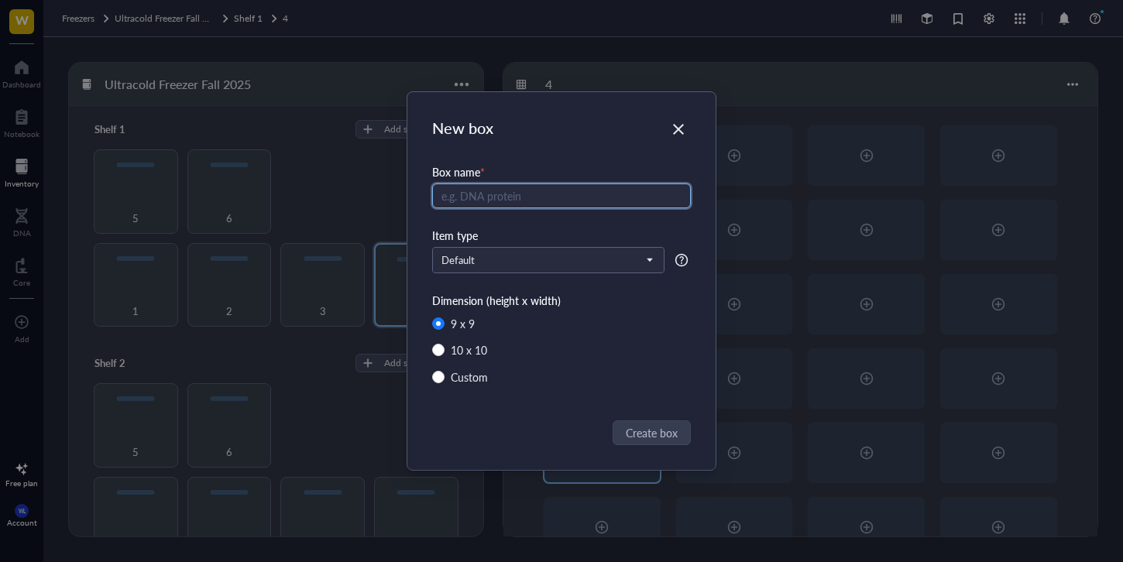
radio input "false"
radio input "true"
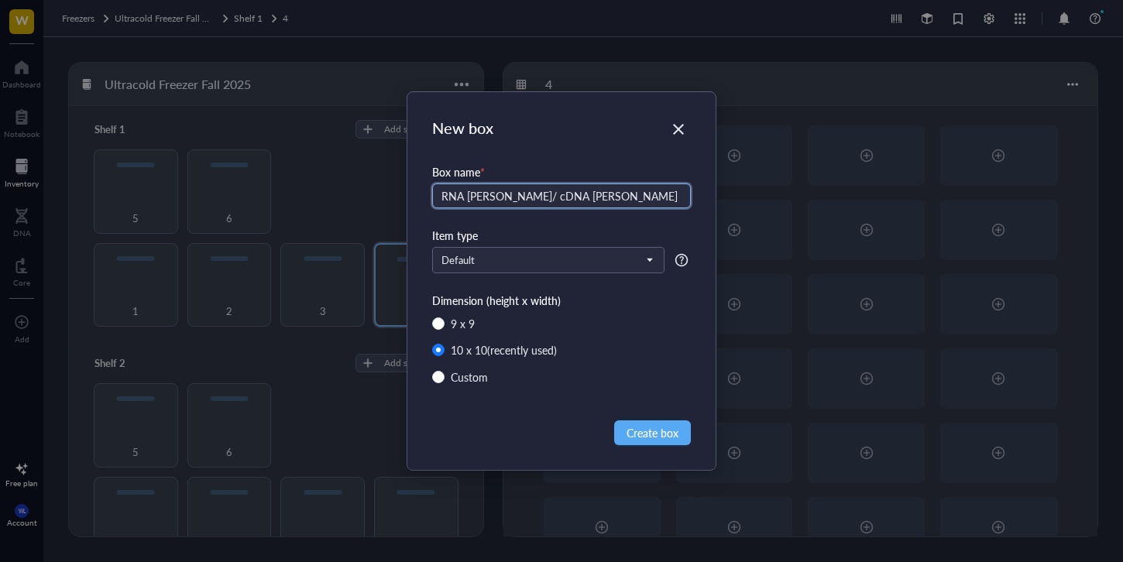
type input "RNA [PERSON_NAME]/ cDNA [PERSON_NAME]"
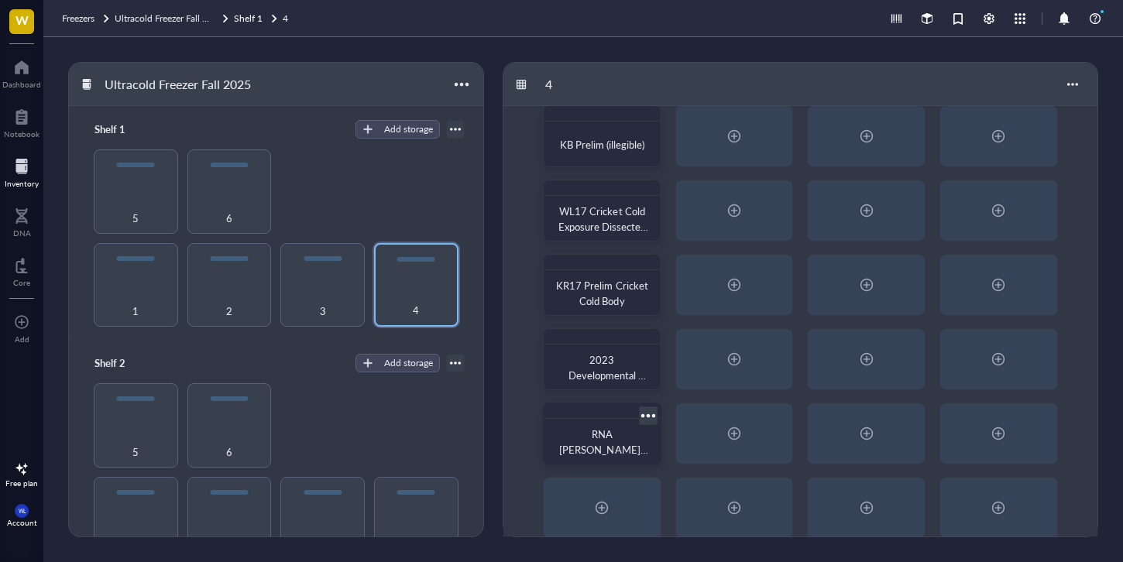
scroll to position [40, 0]
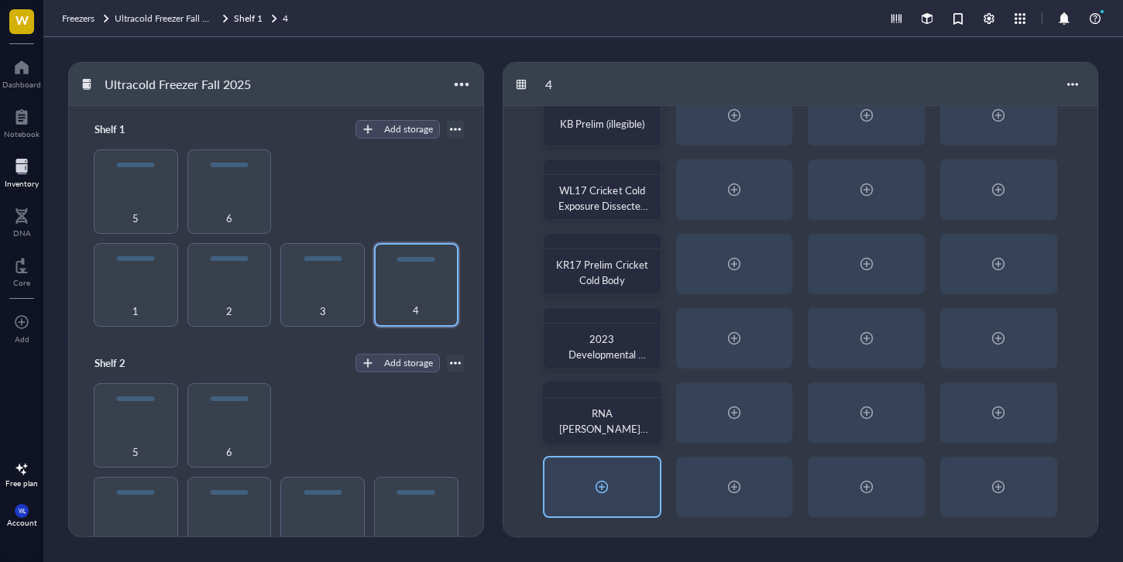
click at [638, 473] on div at bounding box center [602, 487] width 115 height 59
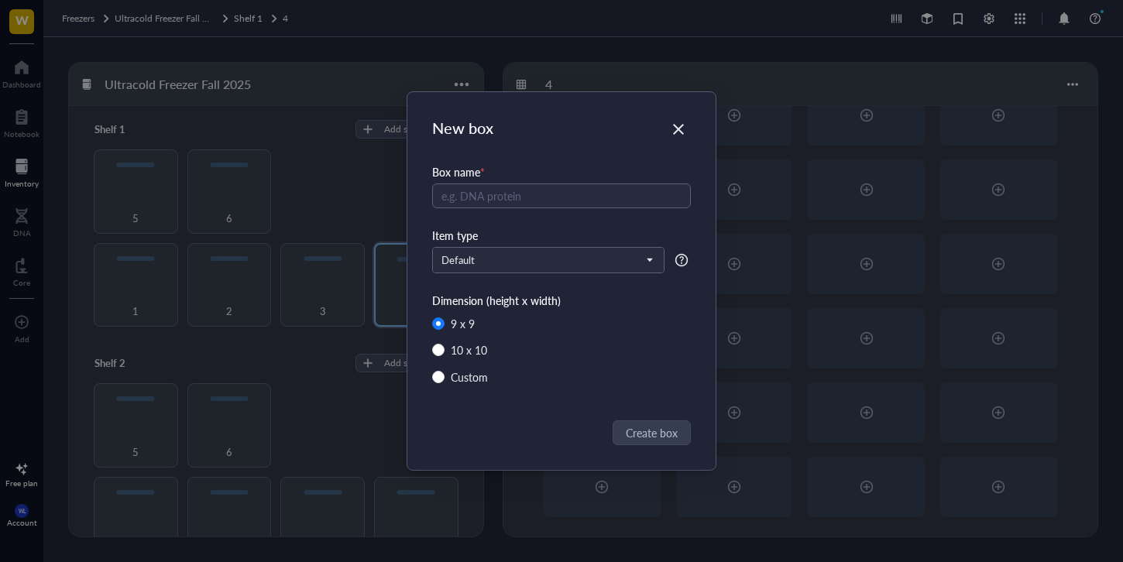
radio input "false"
radio input "true"
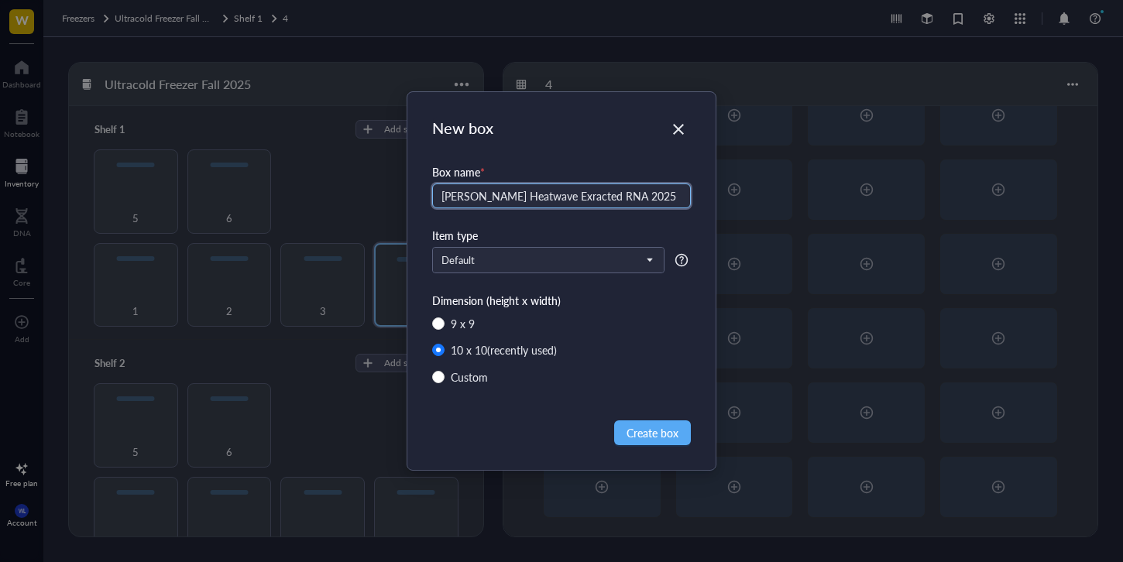
click at [516, 197] on input "[PERSON_NAME] Heatwave Exracted RNA 2025" at bounding box center [561, 196] width 259 height 25
click at [538, 194] on input "[PERSON_NAME] Heatwave Exracted RNA 2025" at bounding box center [561, 196] width 259 height 25
click at [540, 195] on input "[PERSON_NAME] Heatwave Exracted RNA 2025" at bounding box center [561, 196] width 259 height 25
click at [446, 198] on input "[PERSON_NAME] Heatwave Extracted RNA 2025" at bounding box center [561, 196] width 259 height 25
type input "[PERSON_NAME] Heatwave Extracted RNA 2025"
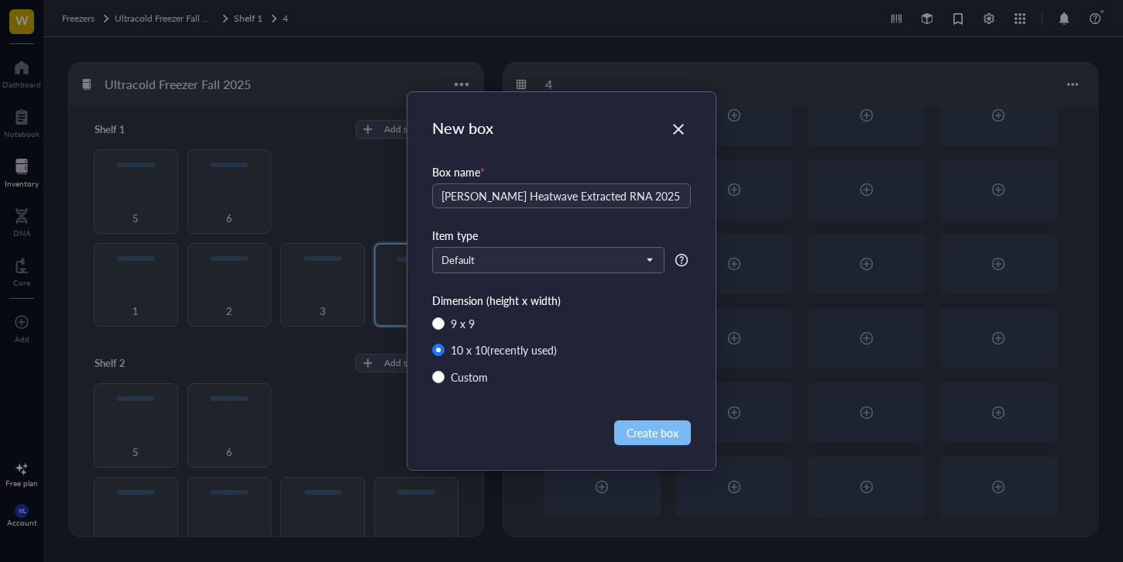
click at [648, 432] on span "Create box" at bounding box center [653, 432] width 52 height 17
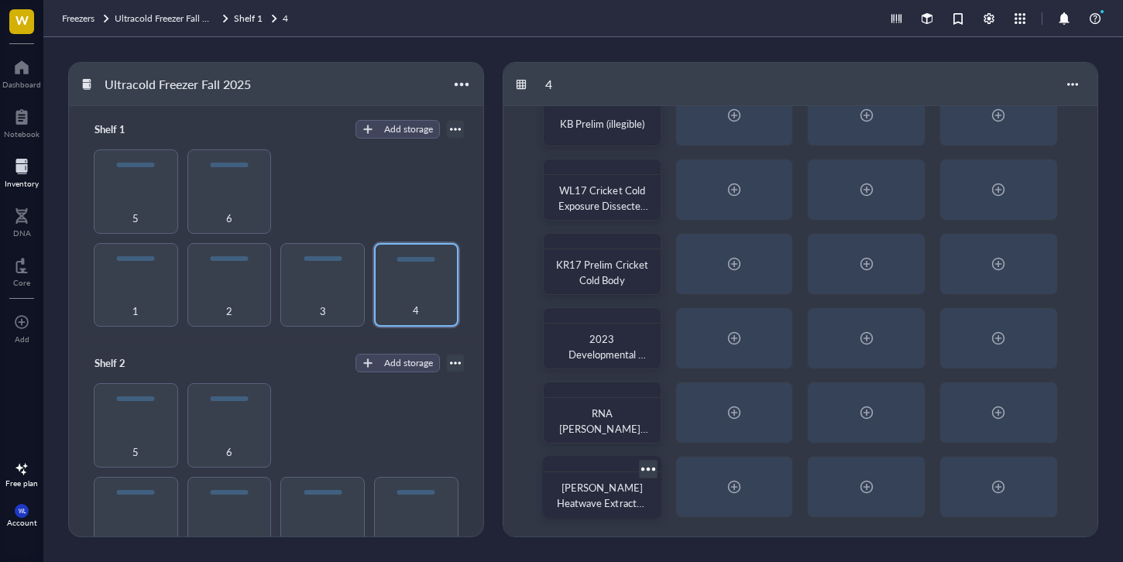
click at [619, 472] on div at bounding box center [602, 464] width 117 height 15
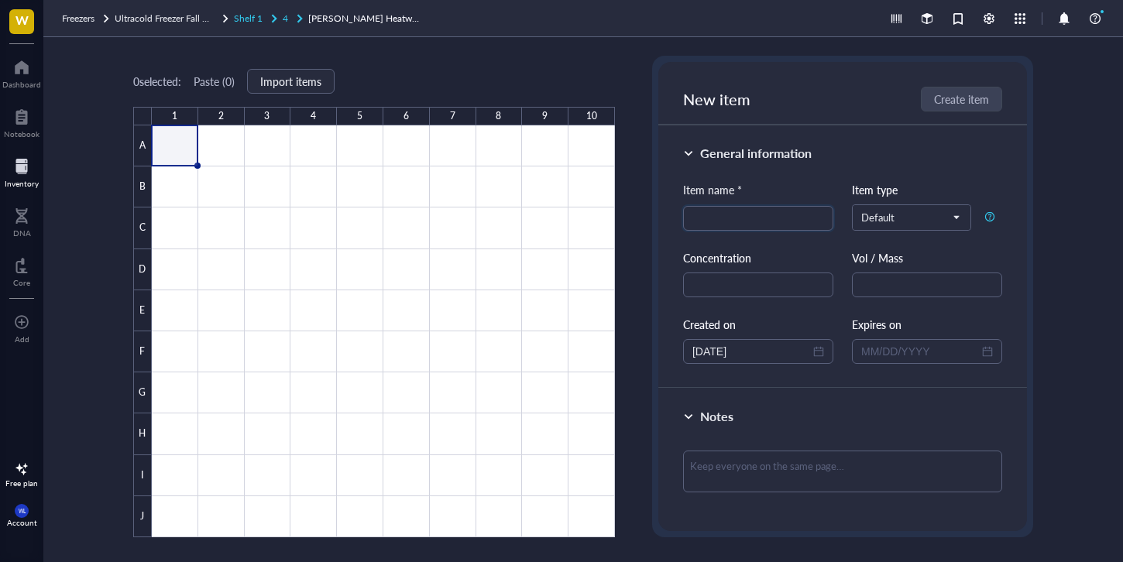
click at [285, 19] on span "4" at bounding box center [285, 18] width 5 height 13
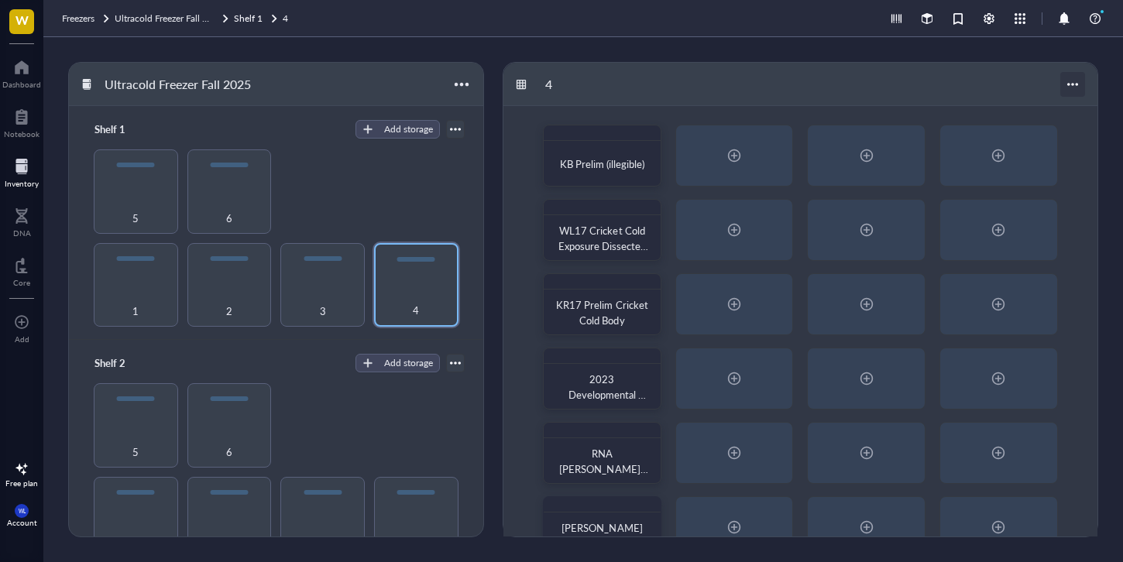
click at [1079, 76] on div at bounding box center [1072, 84] width 25 height 25
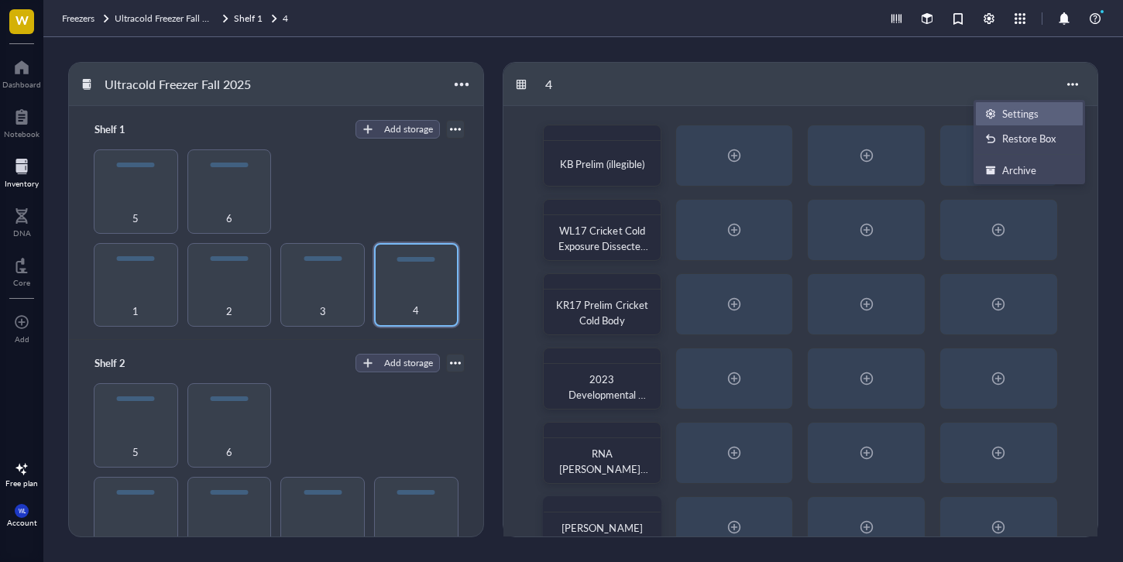
click at [1025, 107] on div "Settings" at bounding box center [1020, 114] width 36 height 14
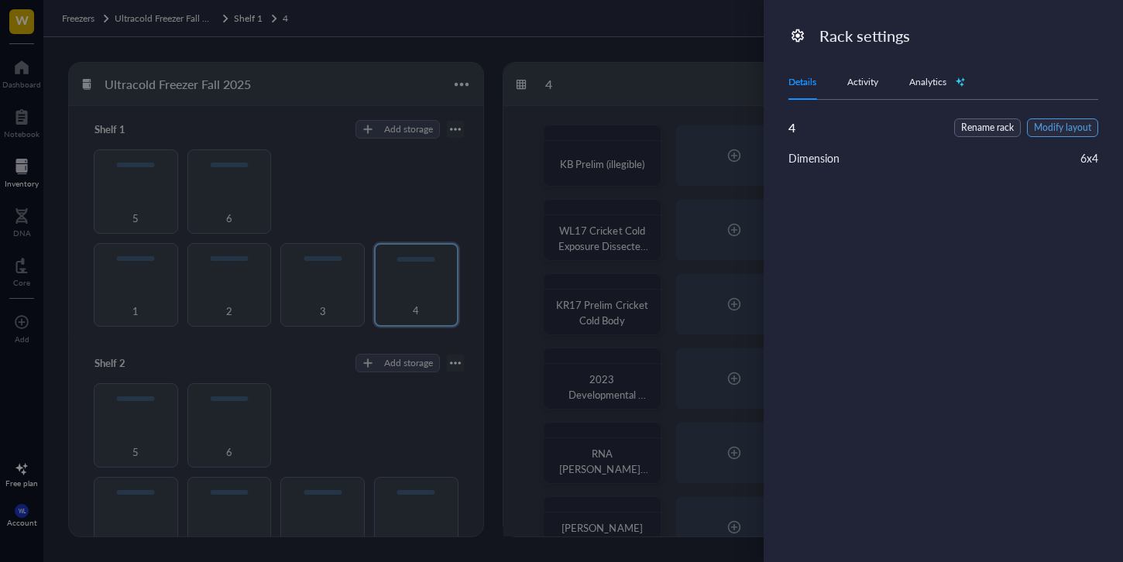
click at [1060, 124] on span "Modify layout" at bounding box center [1062, 128] width 57 height 15
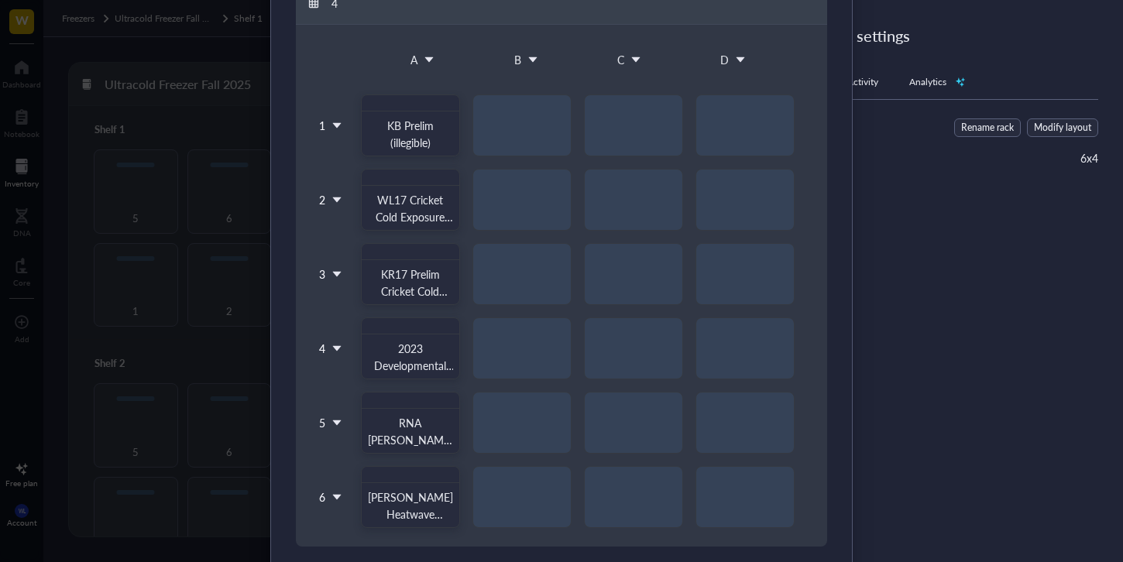
scroll to position [187, 0]
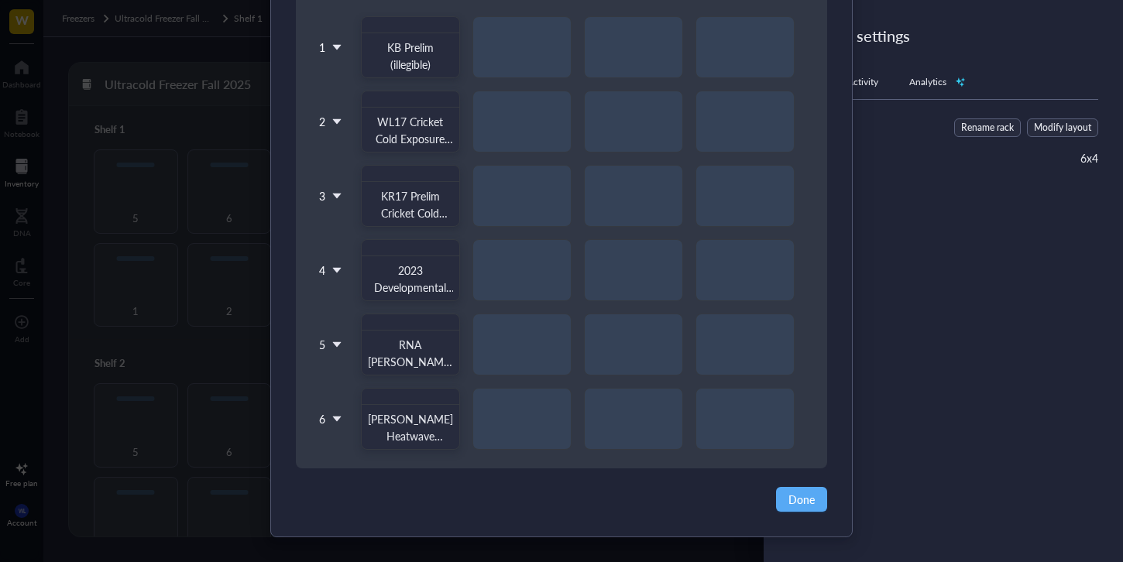
click at [338, 416] on icon at bounding box center [337, 419] width 11 height 11
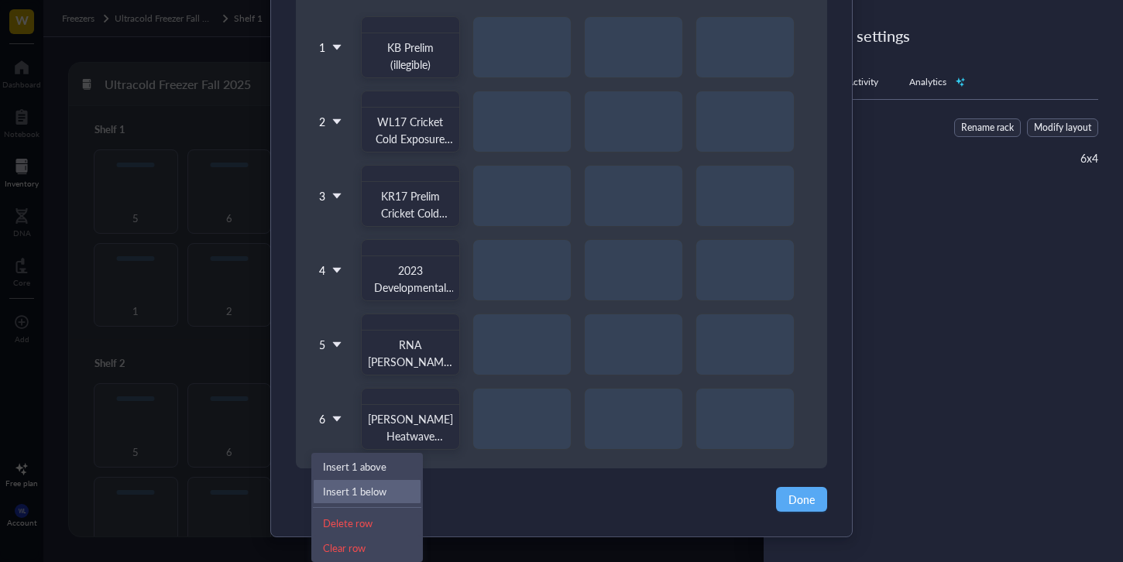
click at [363, 485] on div "Insert 1 below" at bounding box center [367, 492] width 88 height 14
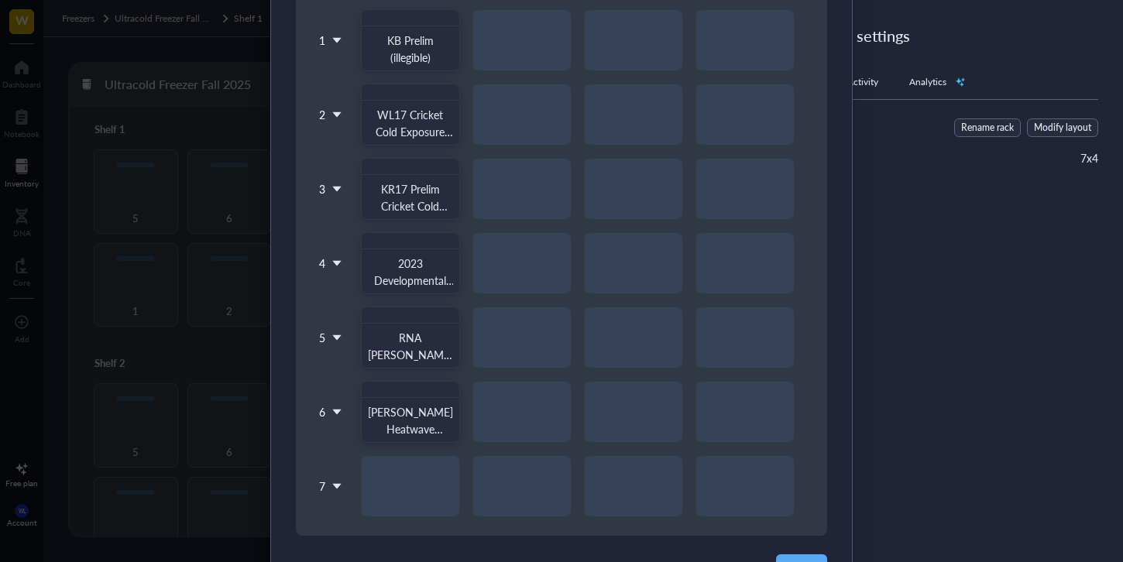
scroll to position [262, 0]
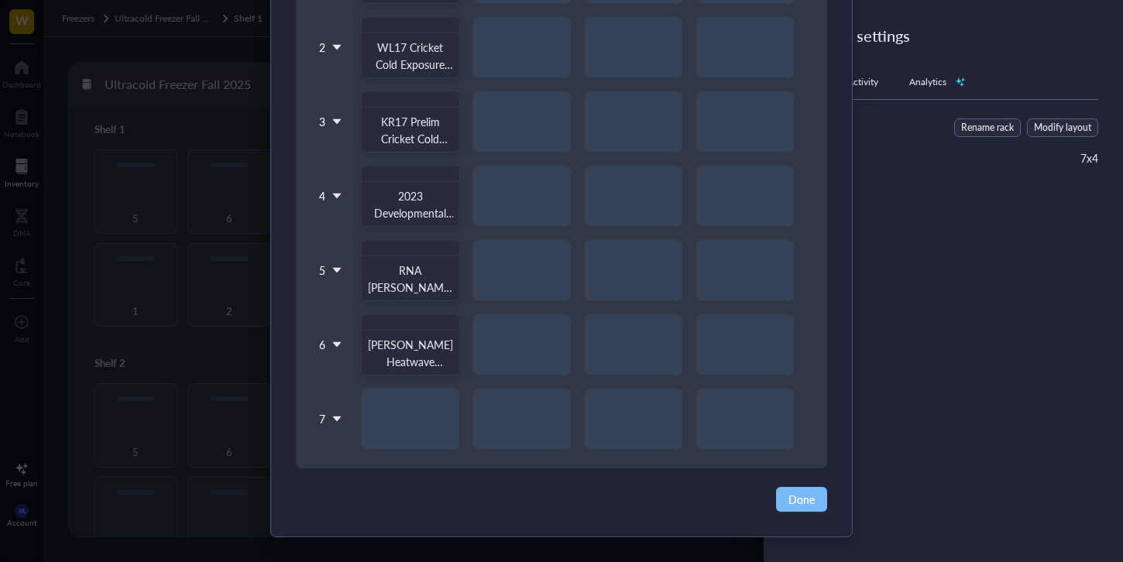
click at [801, 494] on span "Done" at bounding box center [802, 499] width 26 height 17
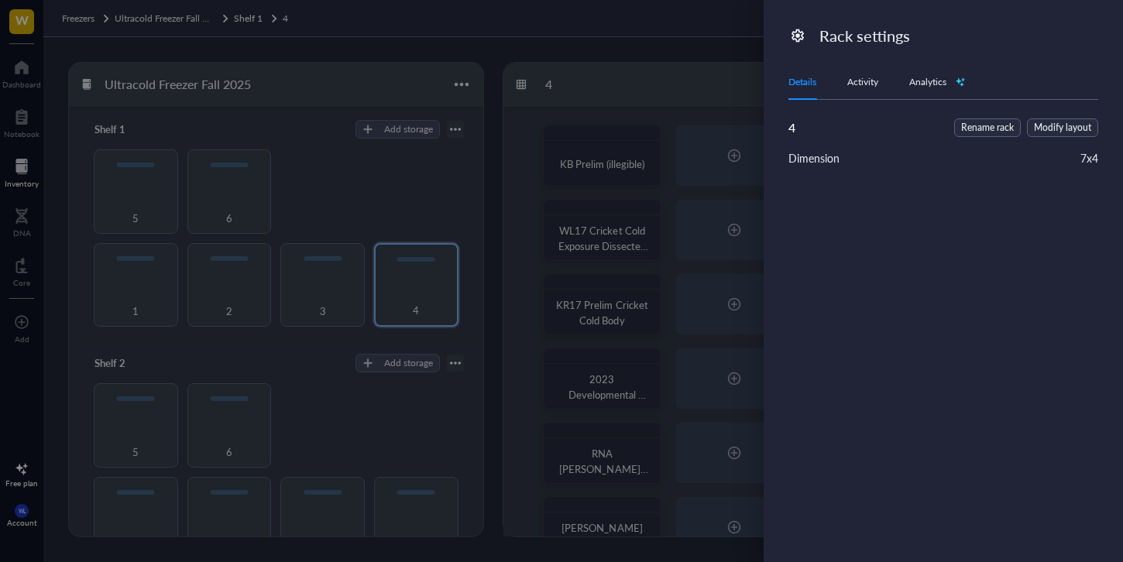
click at [634, 414] on div at bounding box center [561, 281] width 1123 height 562
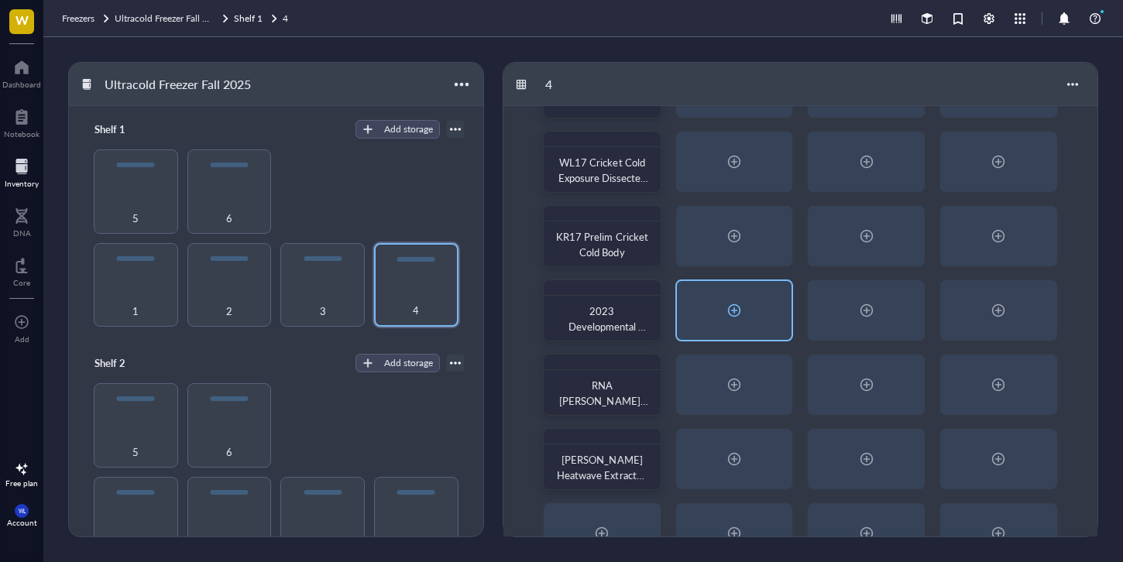
scroll to position [115, 0]
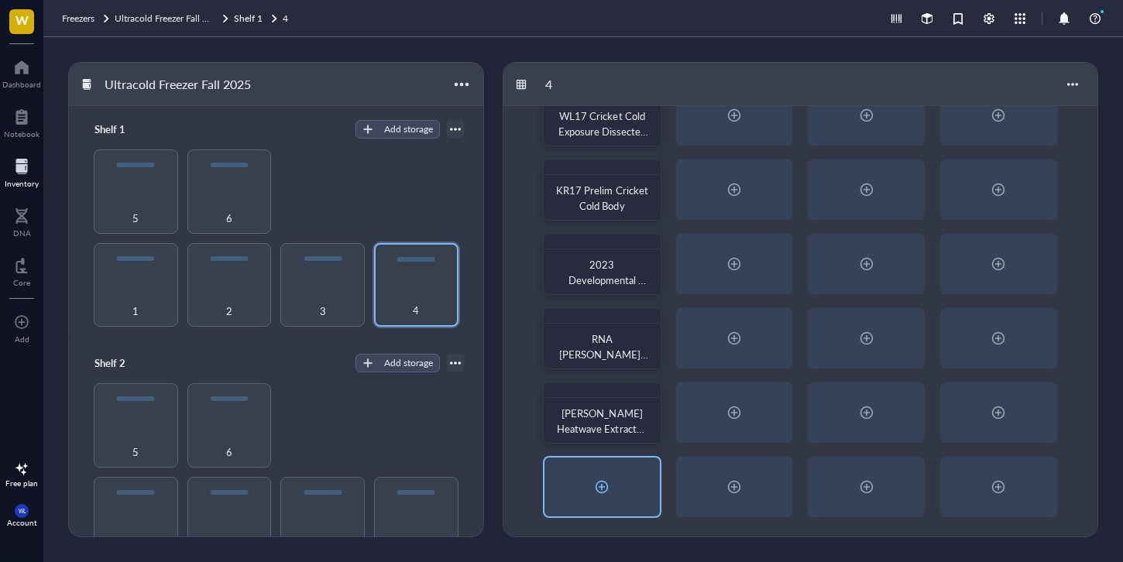
click at [617, 492] on div at bounding box center [602, 487] width 115 height 59
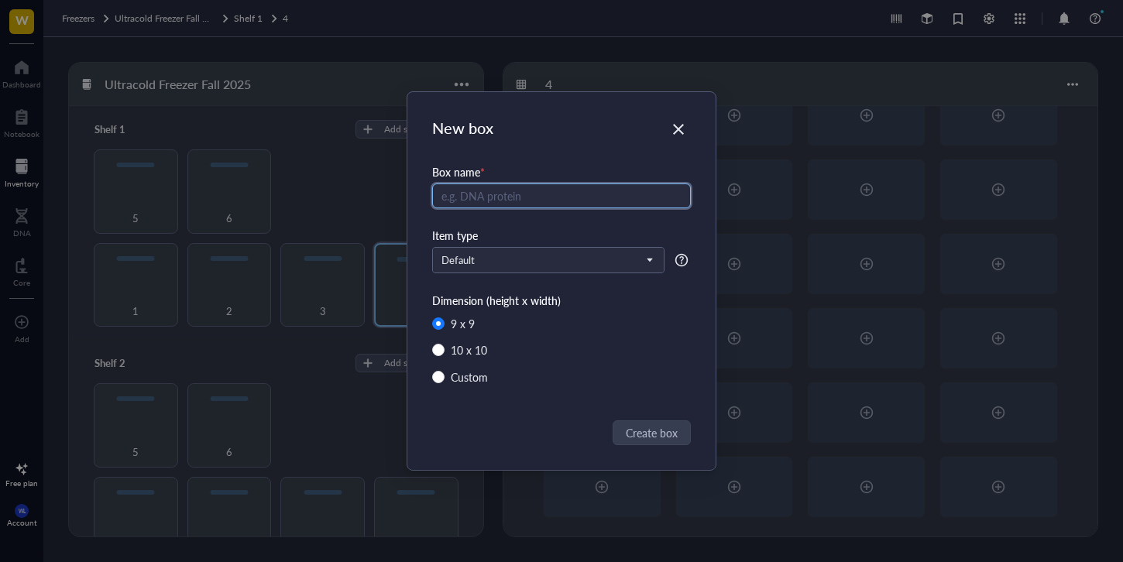
radio input "false"
radio input "true"
type input "[PERSON_NAME]"
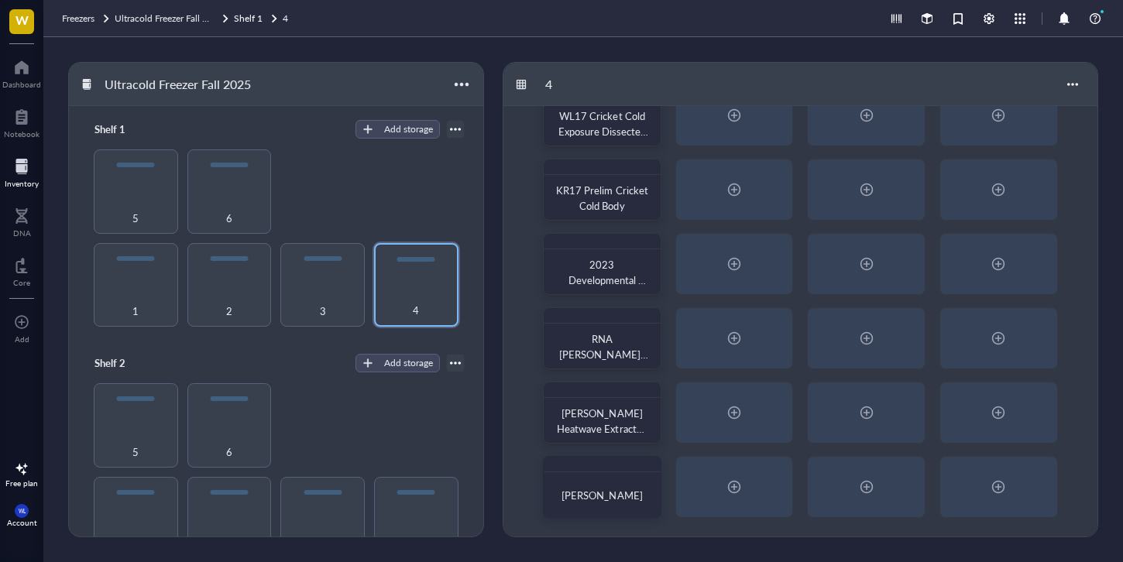
scroll to position [0, 0]
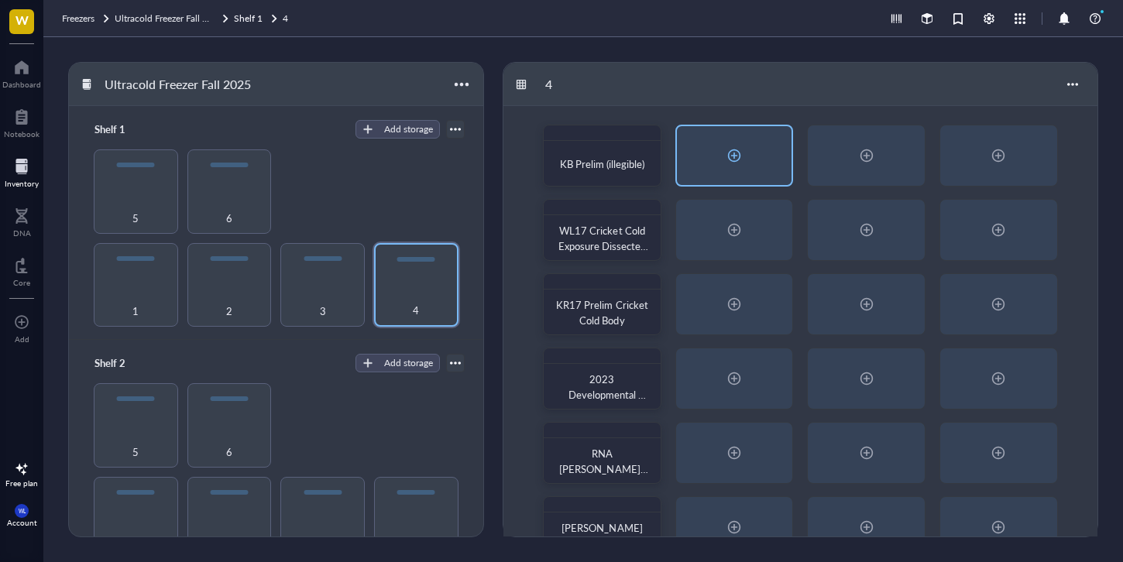
click at [731, 155] on div at bounding box center [734, 155] width 25 height 25
click at [731, 155] on body "W Dashboard Notebook Inventory DNA Core To pick up a draggable item, press the …" at bounding box center [561, 281] width 1123 height 562
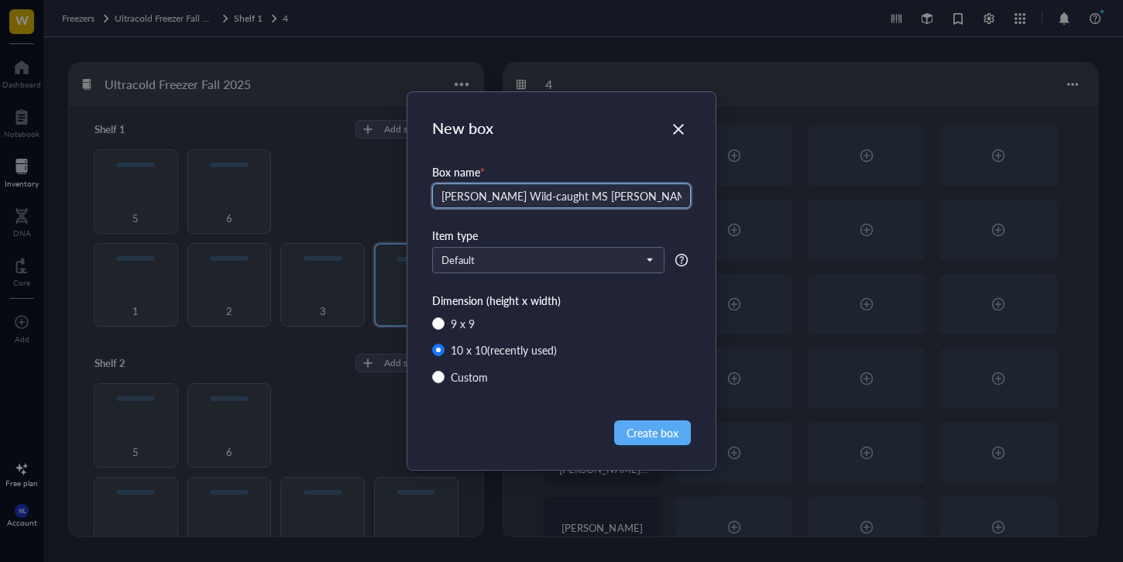
type input "[PERSON_NAME] Wild-caught MS [PERSON_NAME] 2022"
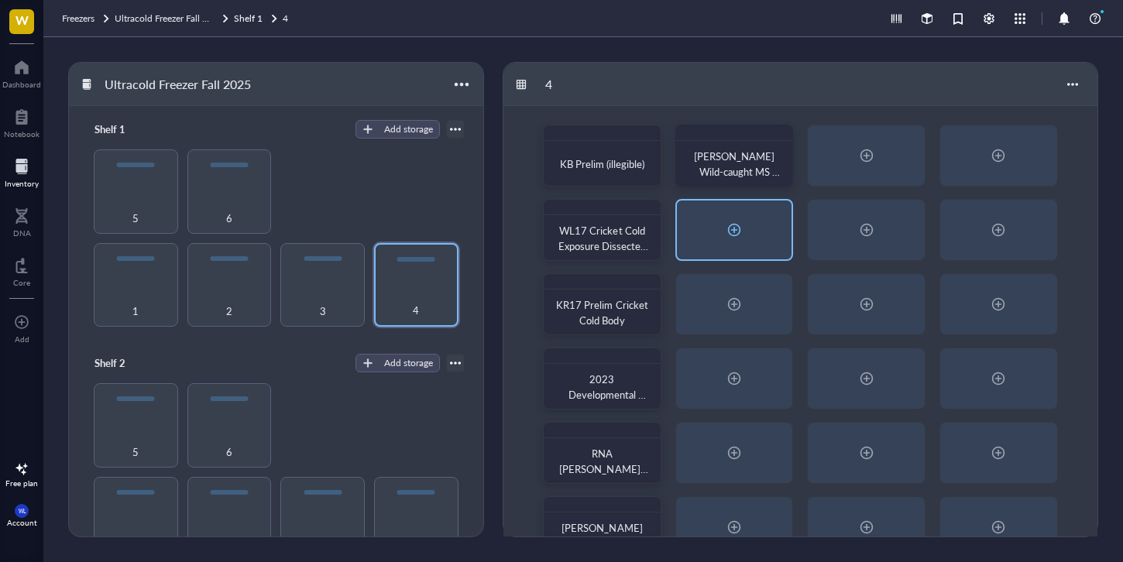
click at [731, 233] on div at bounding box center [734, 230] width 25 height 25
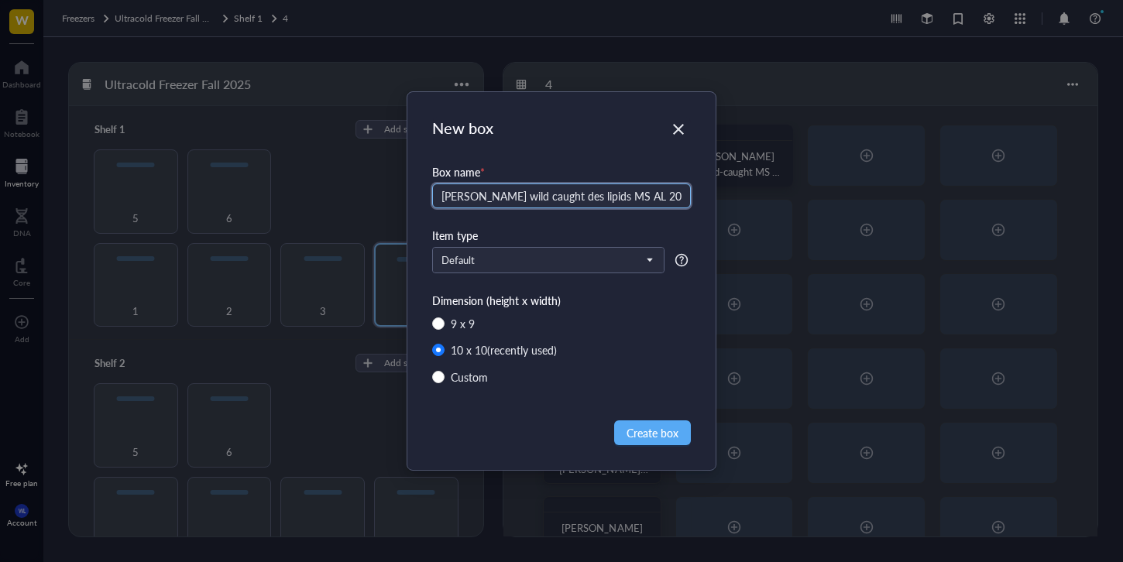
type input "[PERSON_NAME] wild caught des lipids MS AL 2022"
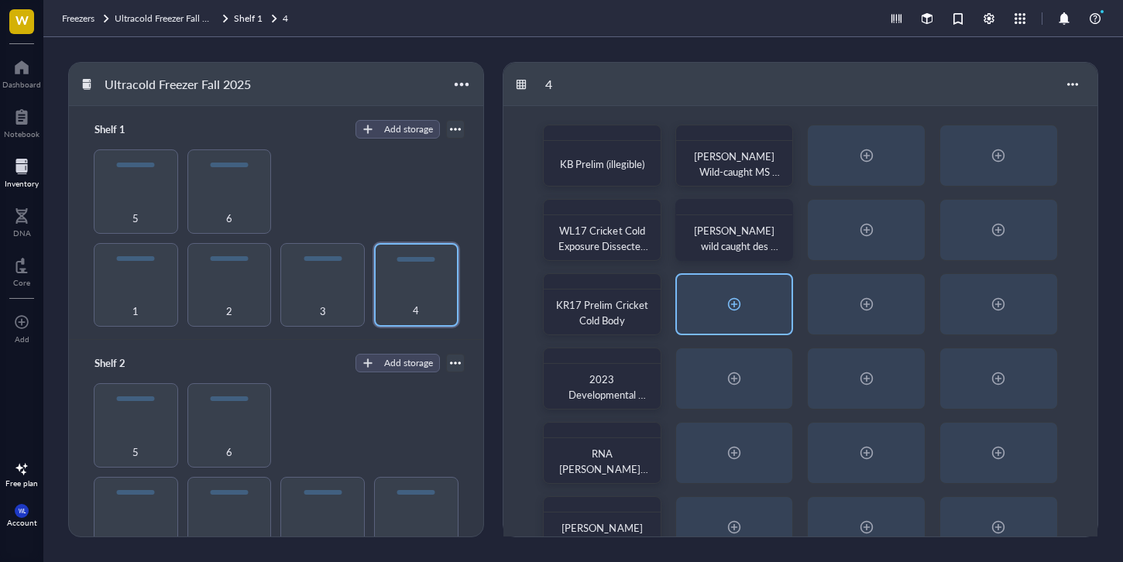
click at [741, 304] on div at bounding box center [734, 304] width 25 height 25
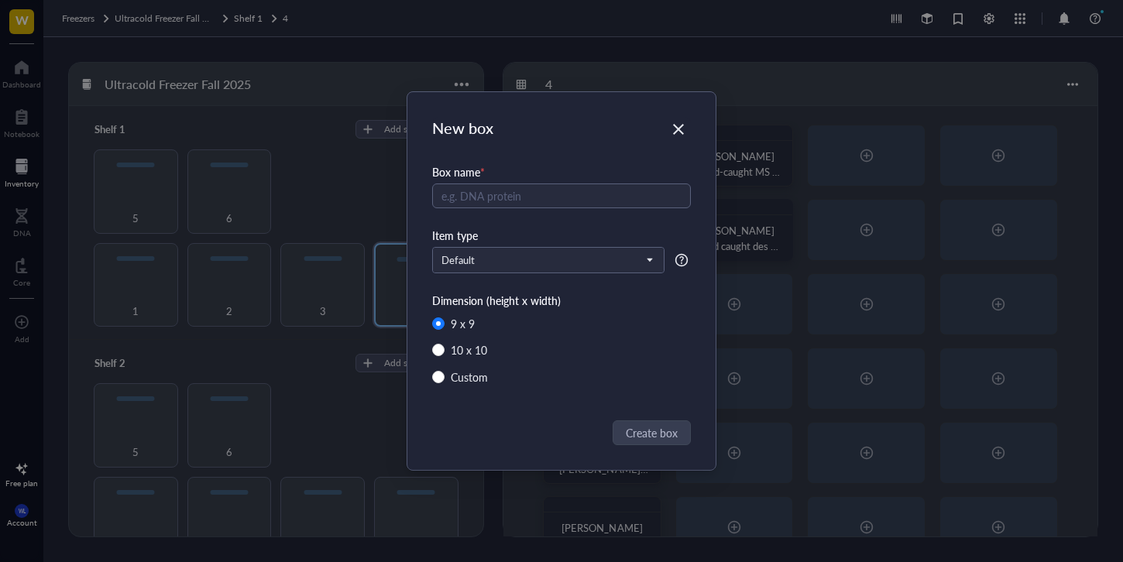
radio input "false"
radio input "true"
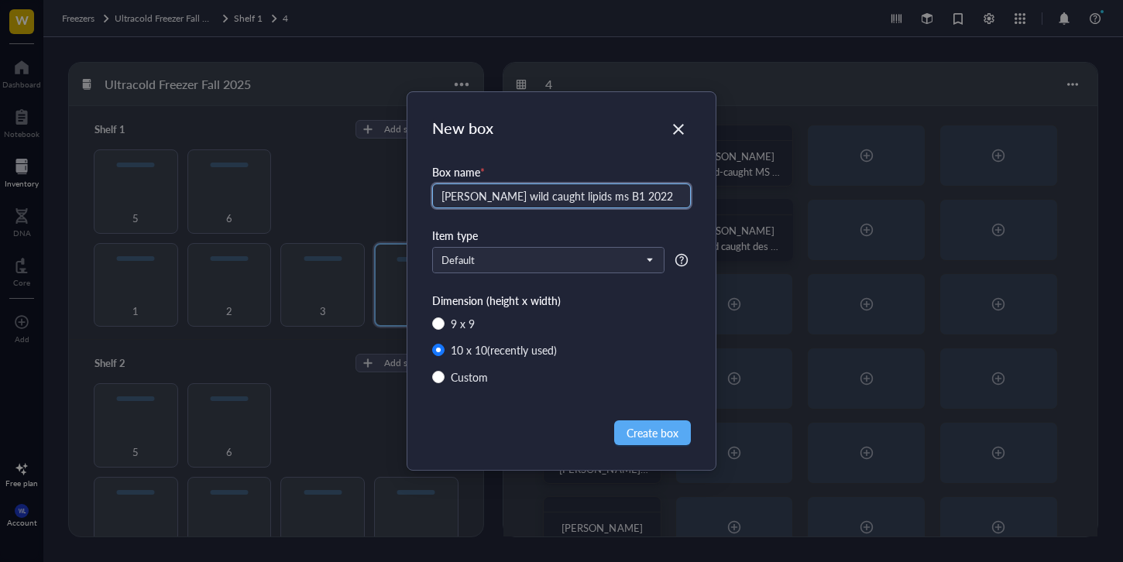
click at [572, 201] on input "[PERSON_NAME] wild caught lipids ms B1 2022" at bounding box center [561, 196] width 259 height 25
type input "[PERSON_NAME] wild caught lipids MS B1 2022"
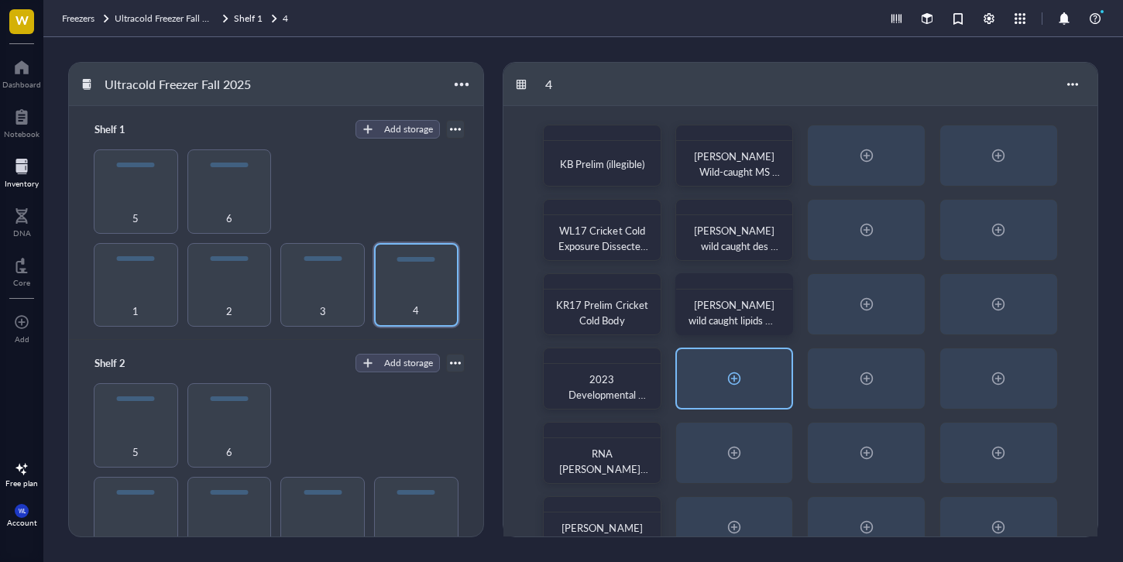
click at [739, 373] on div at bounding box center [734, 378] width 25 height 25
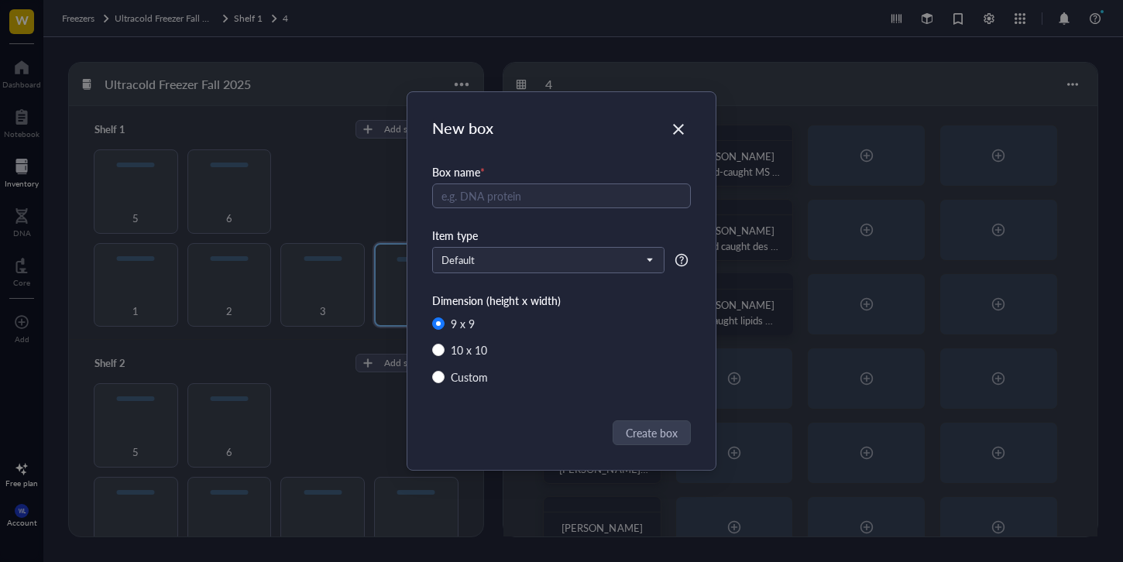
radio input "false"
radio input "true"
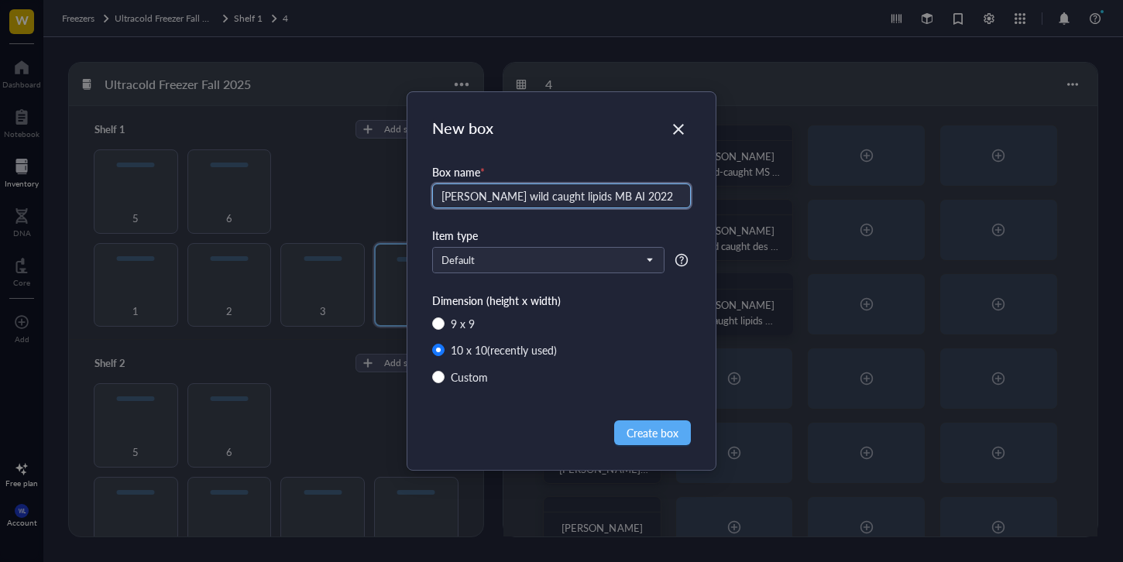
type input "[PERSON_NAME] wild caught lipids MB AI 2022"
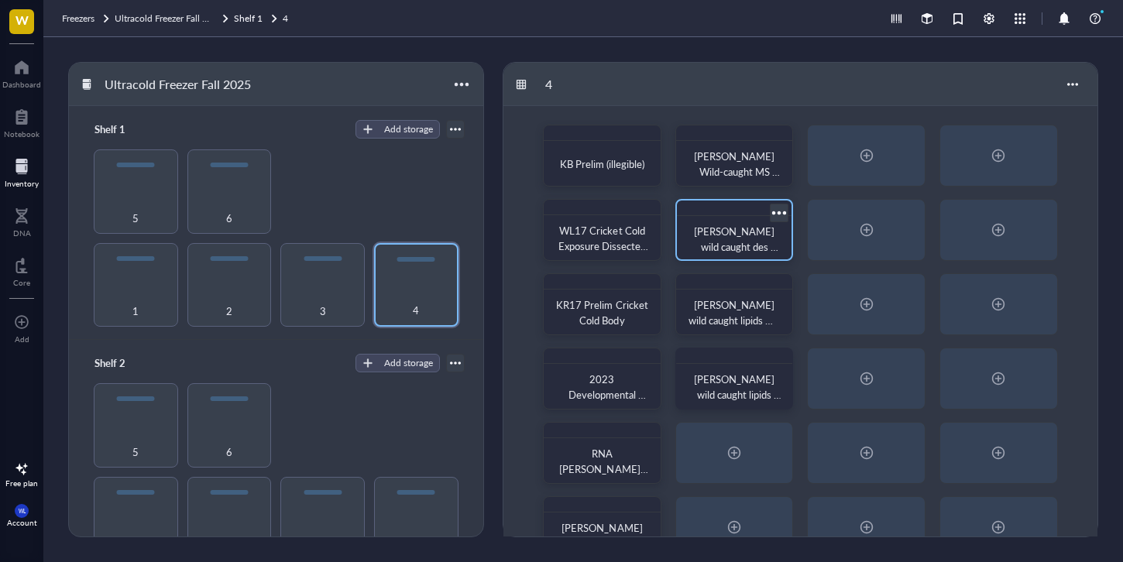
click at [768, 206] on div at bounding box center [779, 212] width 22 height 22
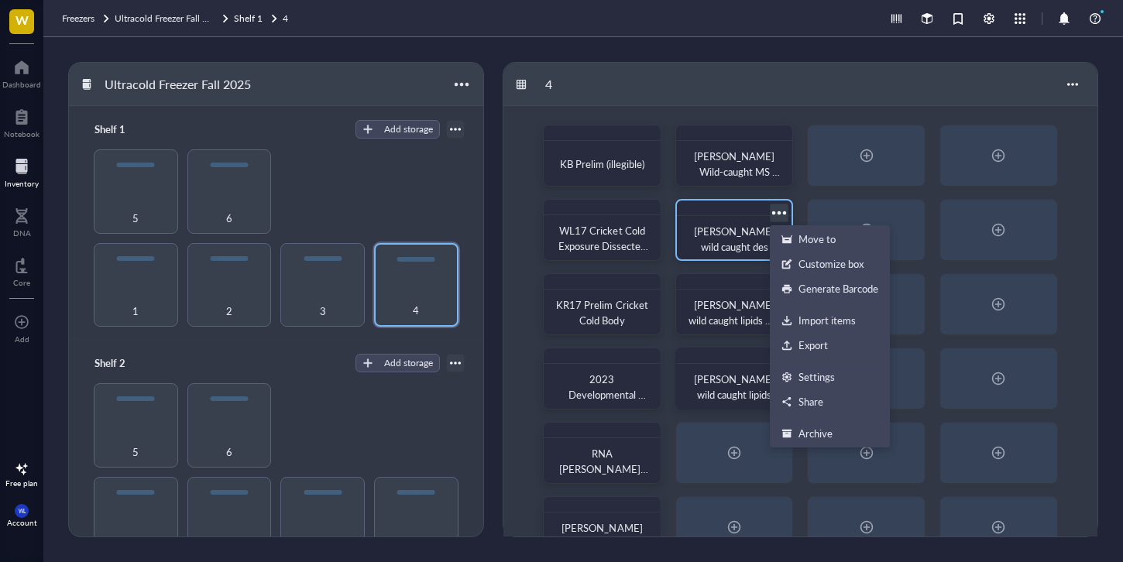
click at [738, 253] on span "[PERSON_NAME] wild caught des lipids MS AL 2022" at bounding box center [736, 247] width 84 height 46
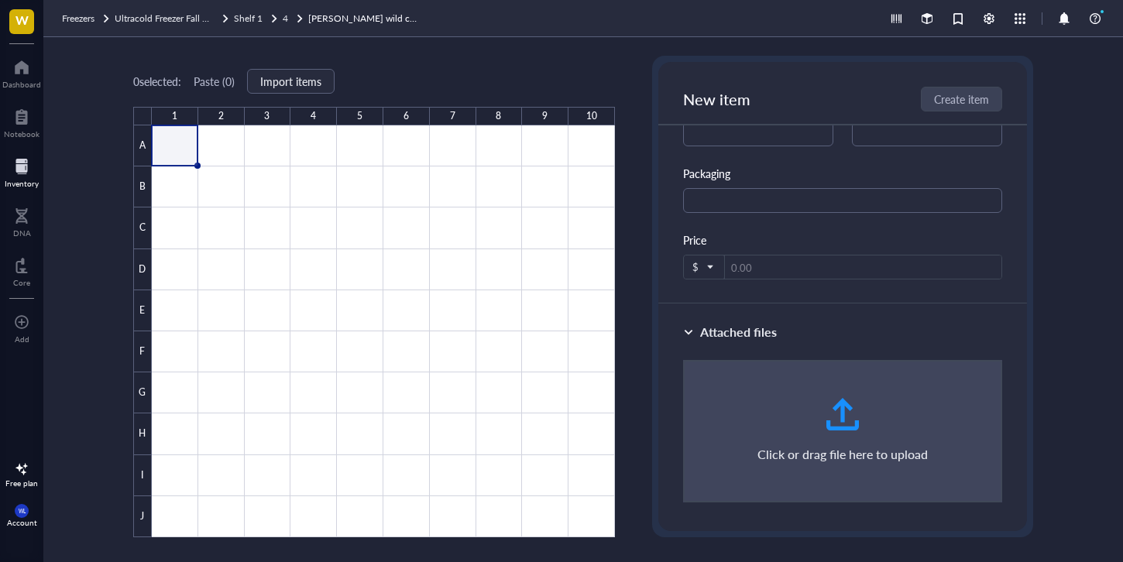
scroll to position [640, 0]
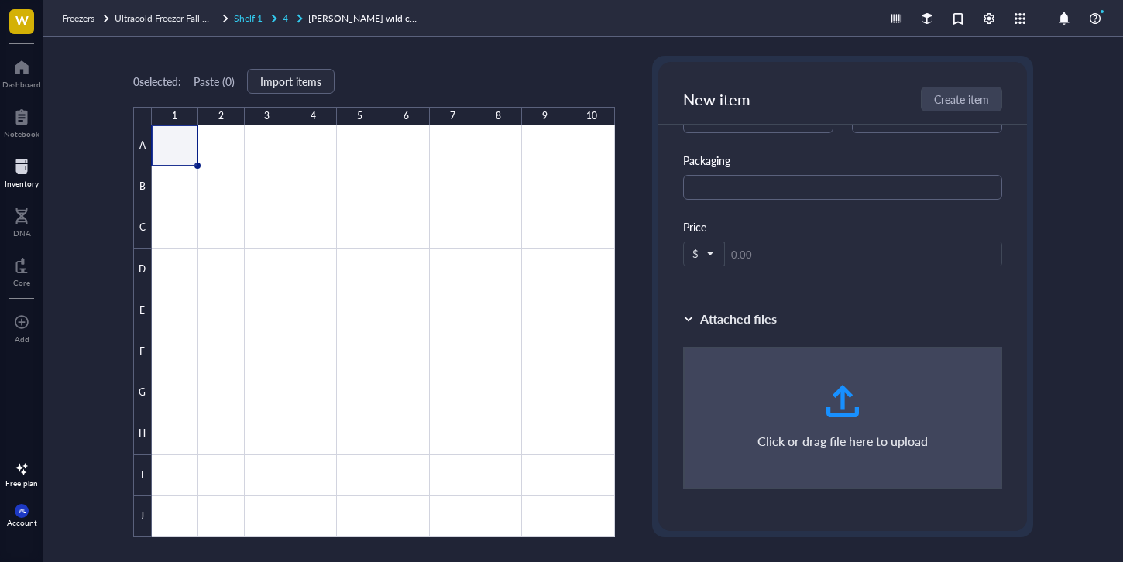
click at [271, 11] on div "Shelf 1" at bounding box center [257, 18] width 46 height 15
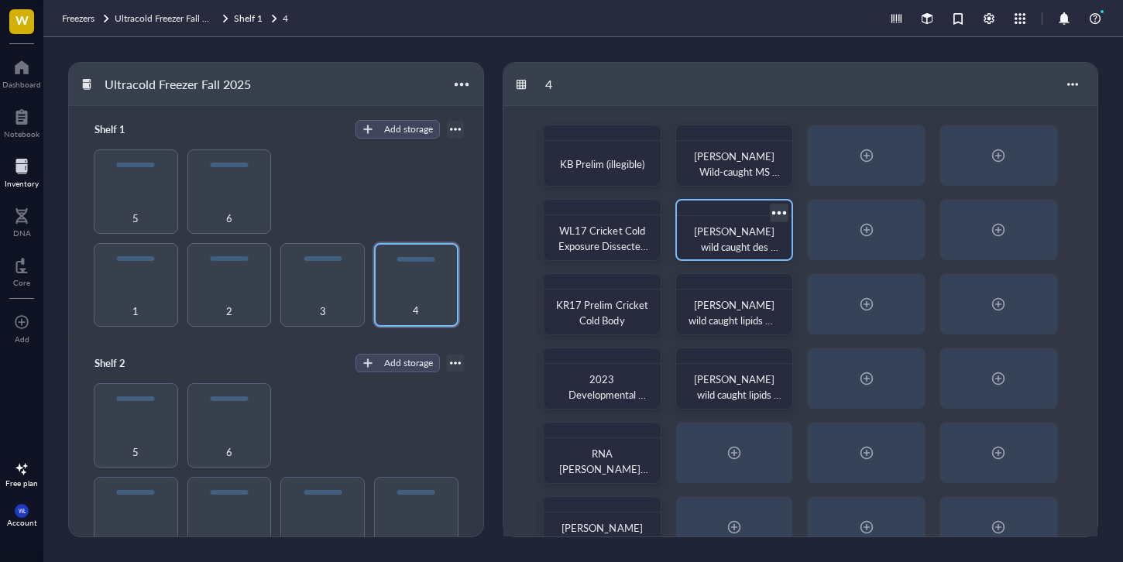
click at [771, 211] on div at bounding box center [779, 212] width 22 height 22
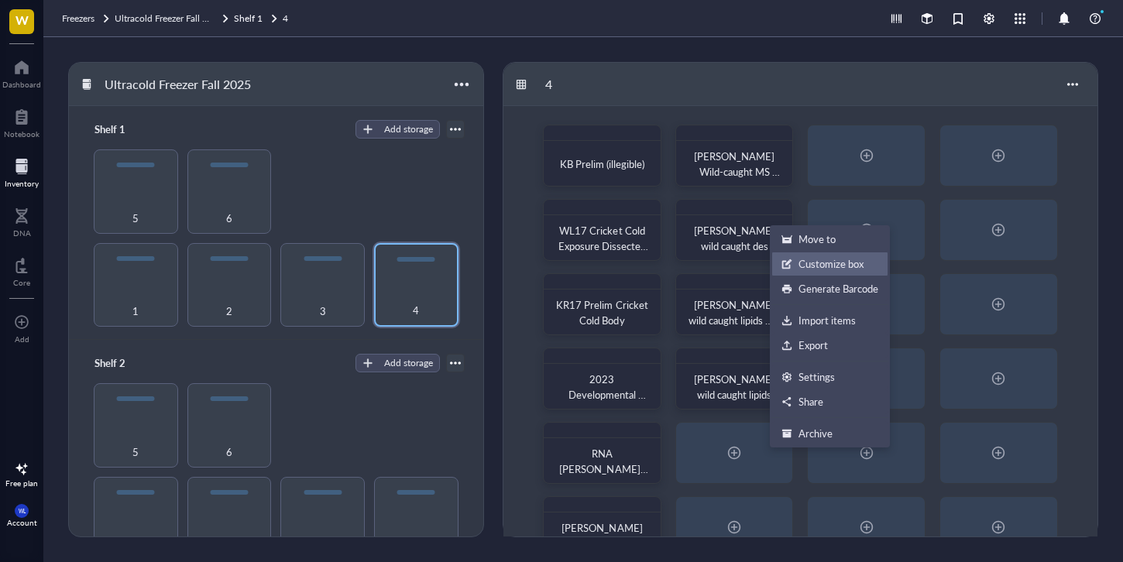
click at [817, 267] on div "Customize box" at bounding box center [831, 264] width 65 height 14
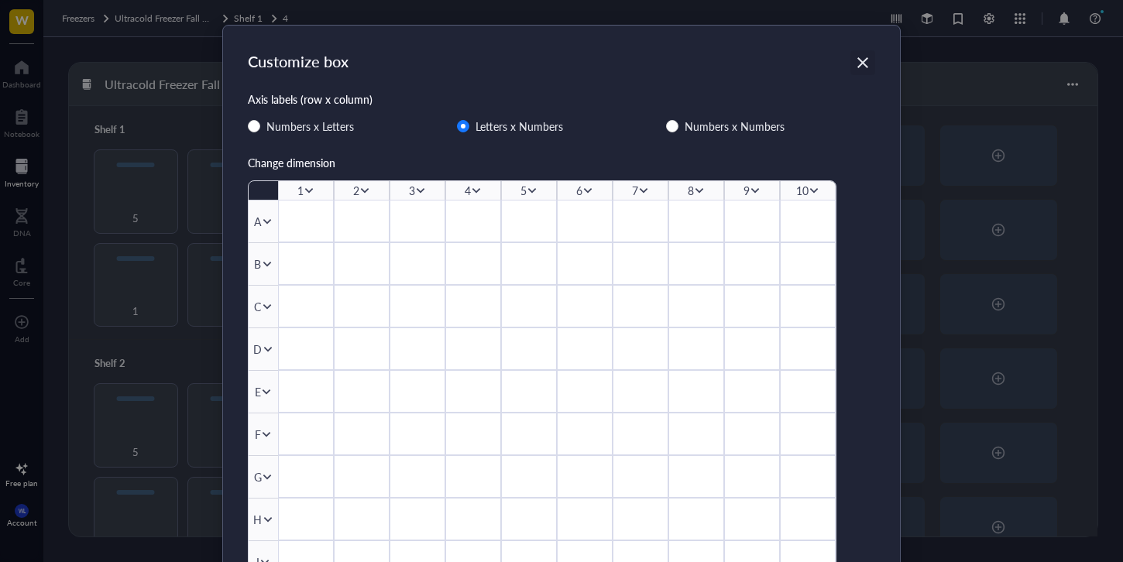
click at [864, 59] on icon "Close" at bounding box center [863, 63] width 15 height 15
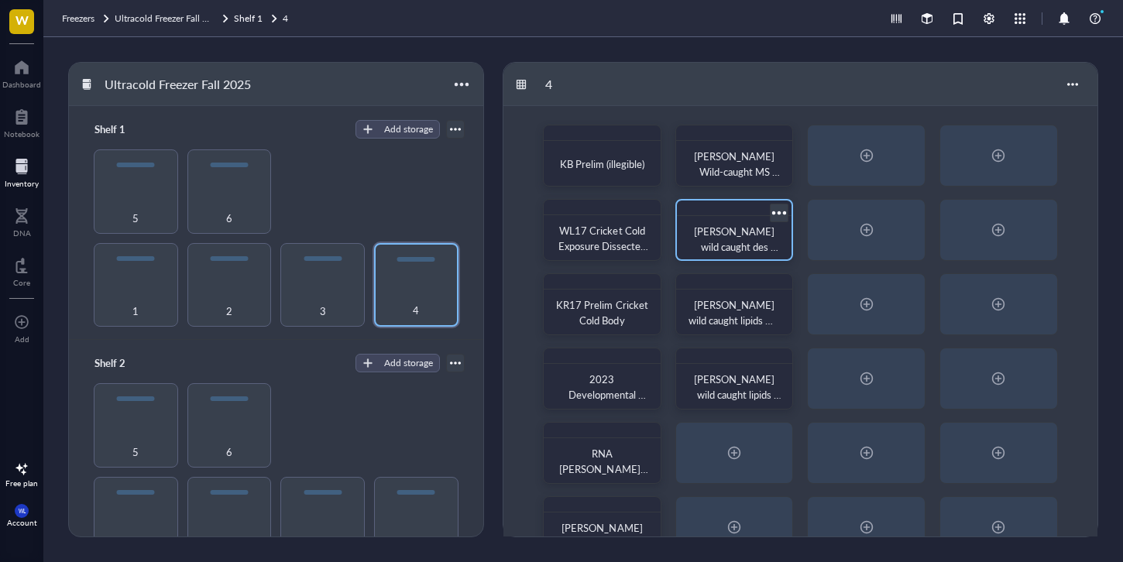
click at [781, 210] on div at bounding box center [779, 212] width 22 height 22
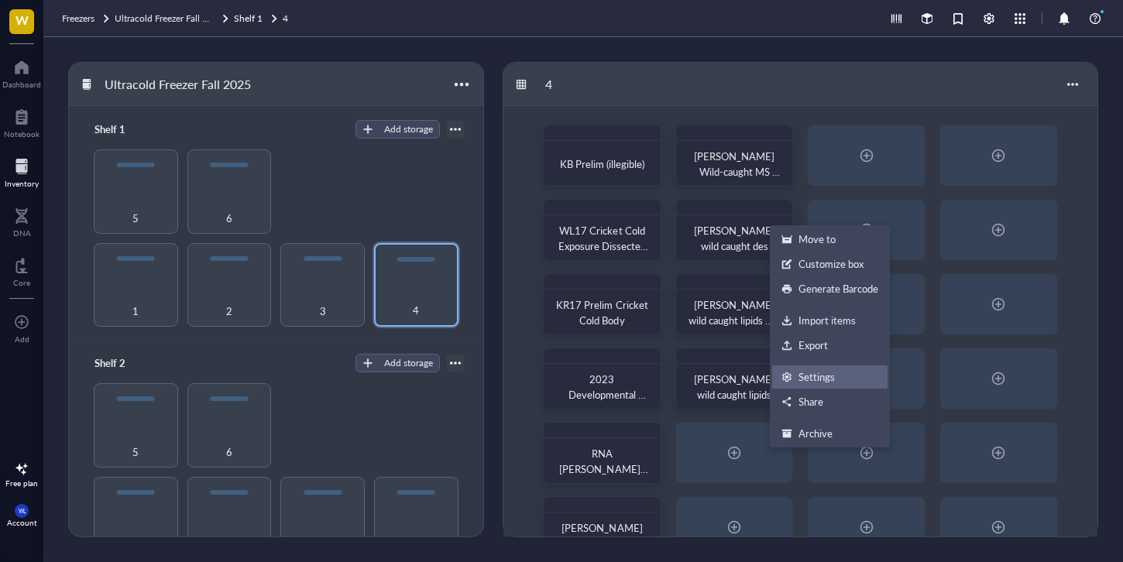
click at [820, 376] on div "Settings" at bounding box center [817, 377] width 36 height 14
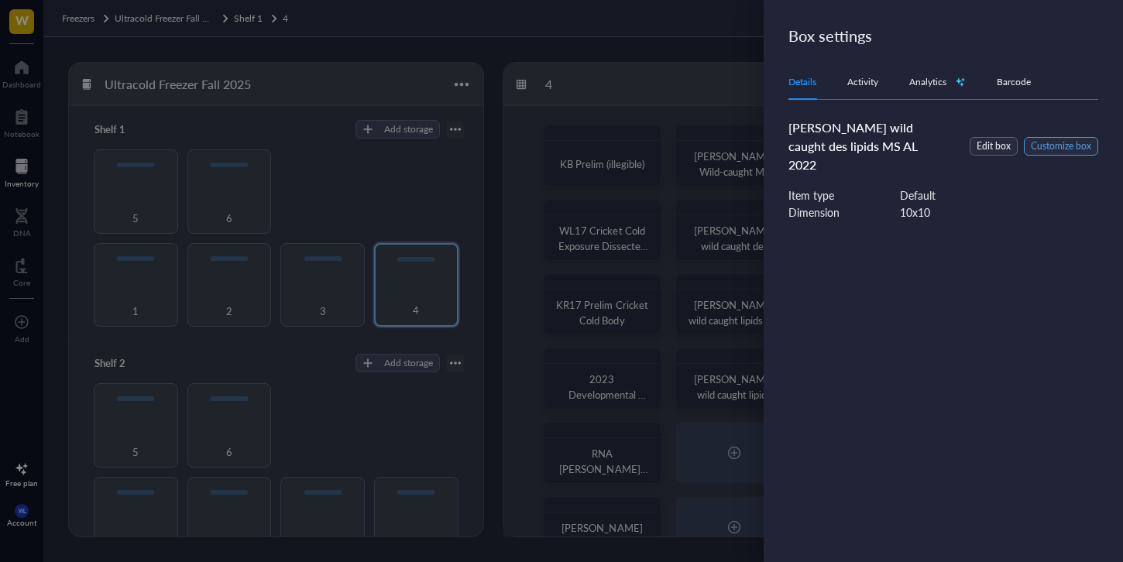
click at [1037, 139] on span "Customize box" at bounding box center [1061, 146] width 60 height 15
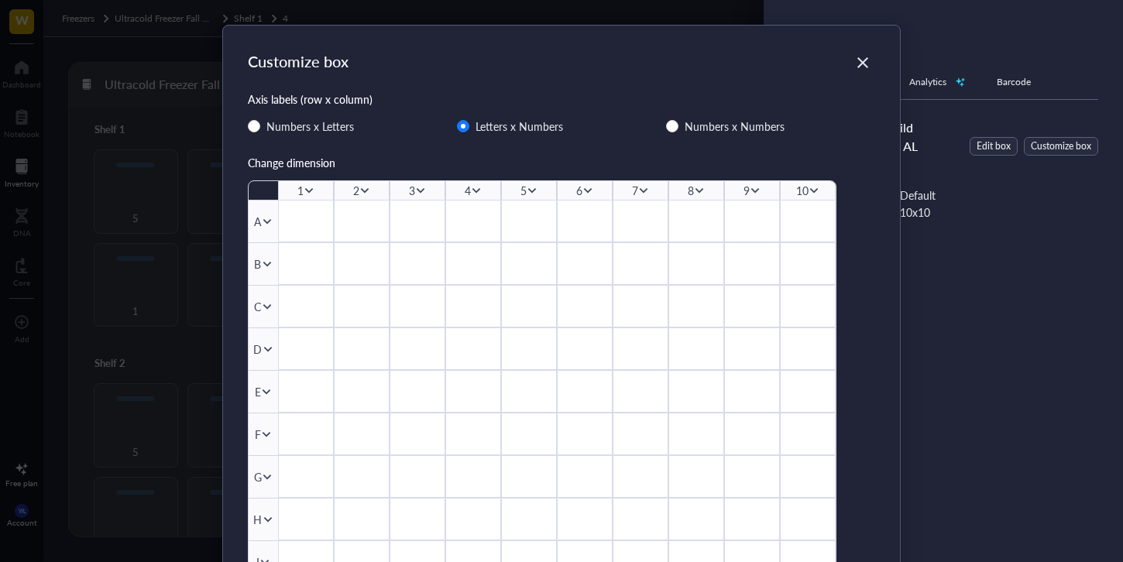
click at [861, 67] on icon "Close" at bounding box center [863, 63] width 15 height 15
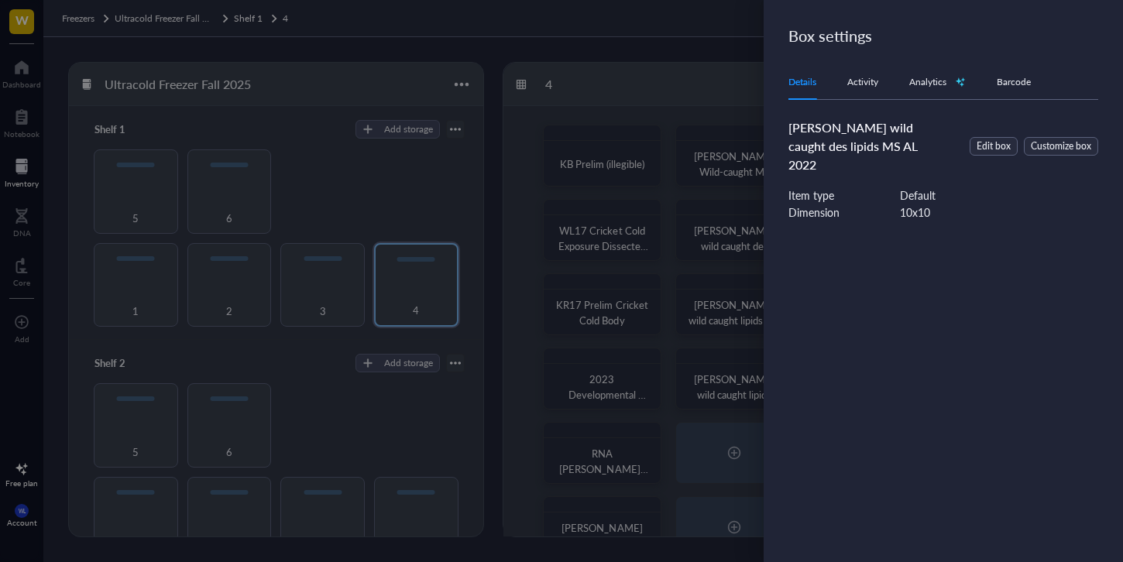
click at [1005, 156] on div "[PERSON_NAME] wild caught des lipids MS AL 2022 Edit box Customize box Item typ…" at bounding box center [953, 182] width 328 height 127
click at [998, 139] on span "Edit box" at bounding box center [994, 146] width 34 height 15
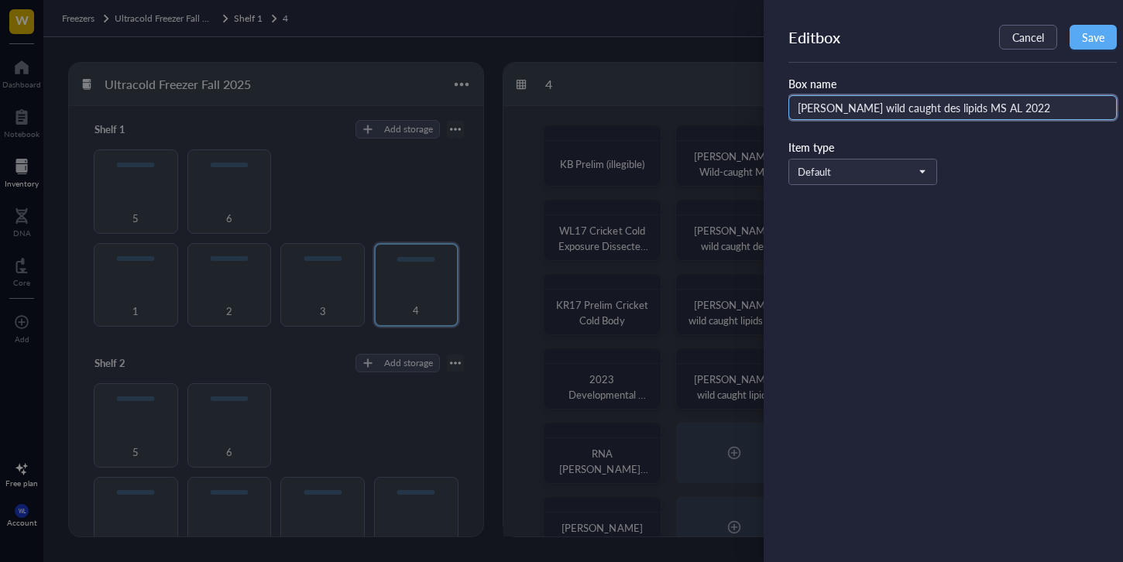
drag, startPoint x: 875, startPoint y: 115, endPoint x: 923, endPoint y: 112, distance: 48.2
click at [875, 115] on input "[PERSON_NAME] wild caught des lipids MS AL 2022" at bounding box center [953, 107] width 328 height 25
click at [967, 109] on input "[PERSON_NAME] wild caught des lipids MS AL 2022" at bounding box center [953, 107] width 328 height 25
type input "[PERSON_NAME] wild caught des lipids MS AI 2022"
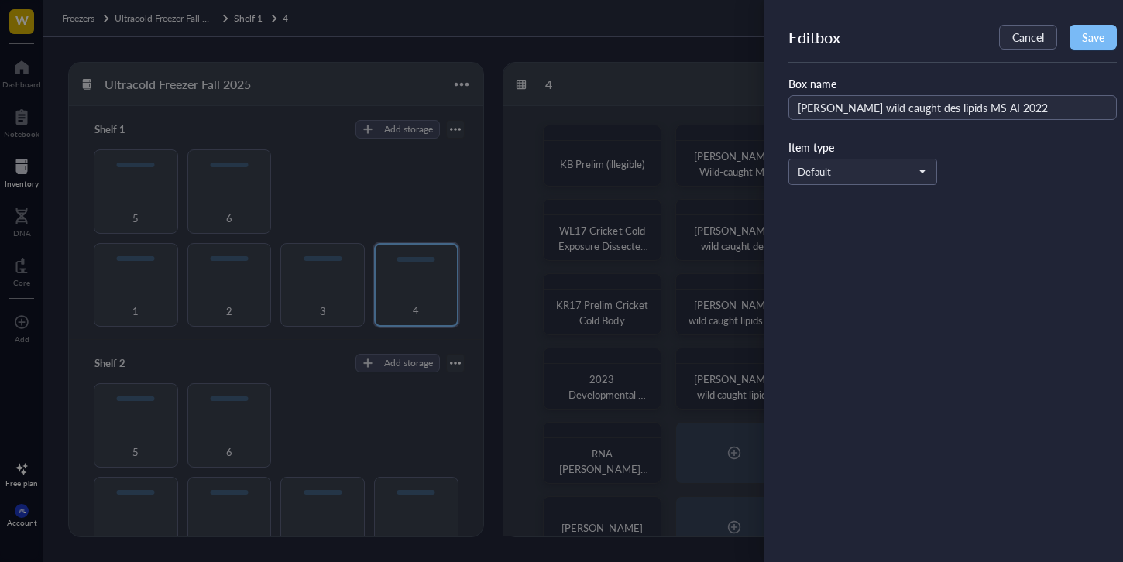
click at [1096, 48] on button "Save" at bounding box center [1093, 37] width 47 height 25
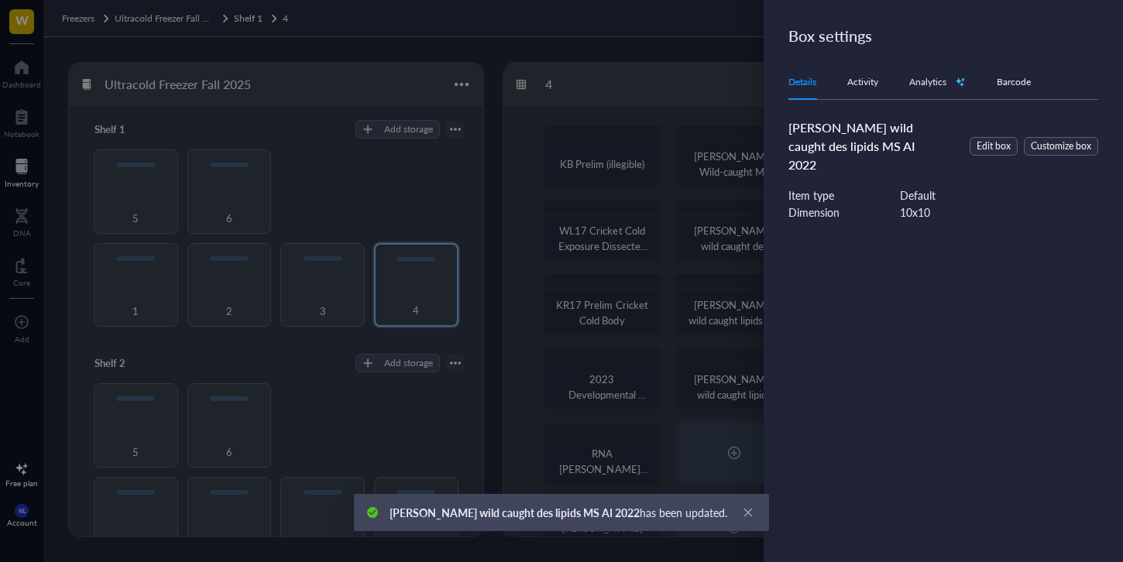
click at [646, 189] on div at bounding box center [561, 281] width 1123 height 562
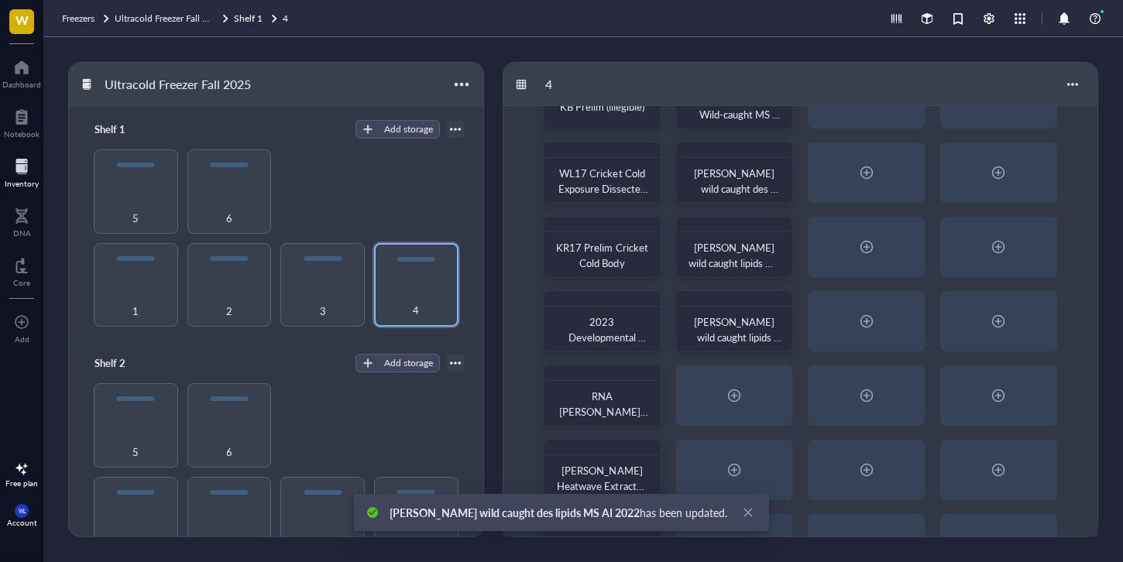
scroll to position [115, 0]
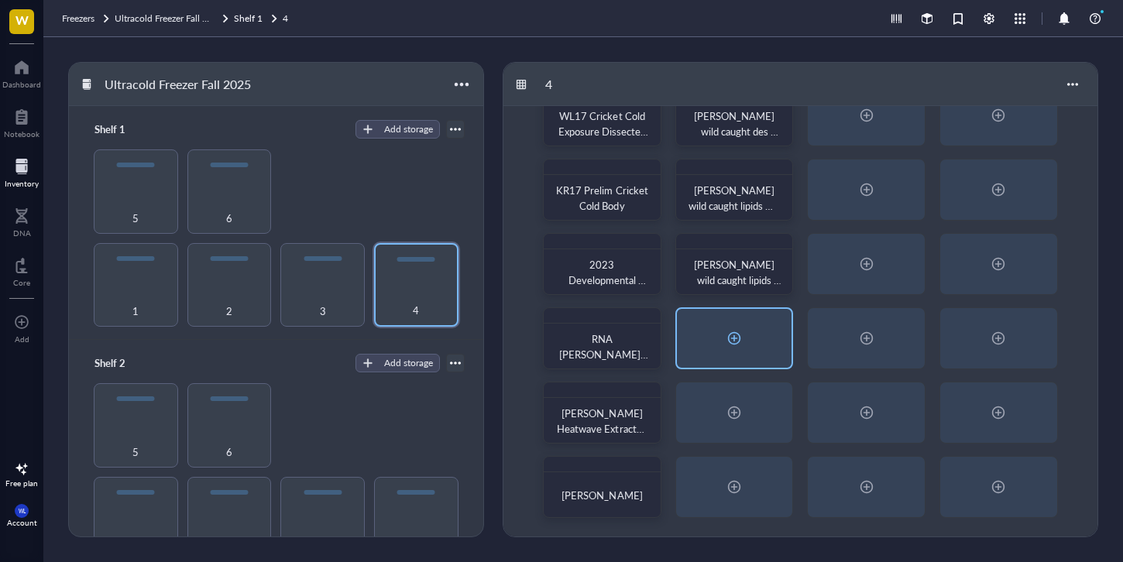
click at [737, 339] on div at bounding box center [734, 338] width 25 height 25
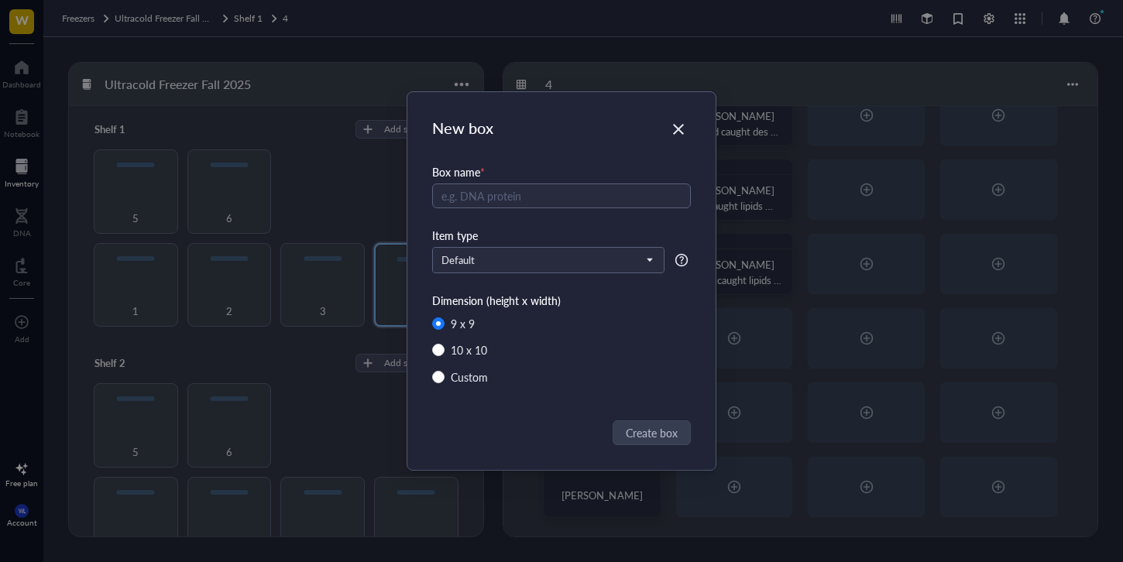
radio input "false"
radio input "true"
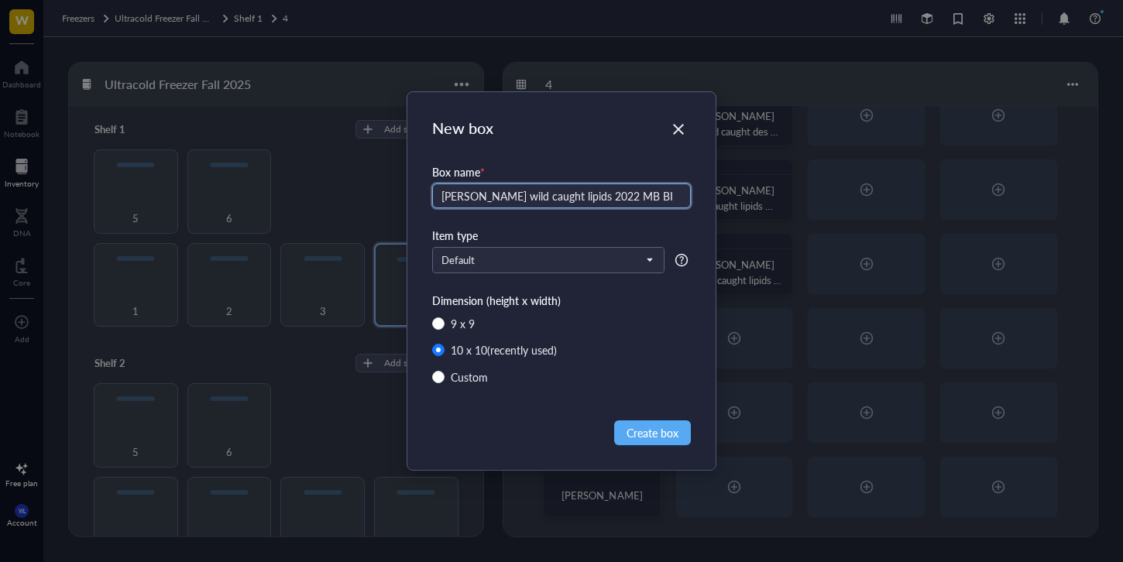
type input "[PERSON_NAME] wild caught lipids 2022 MB BI"
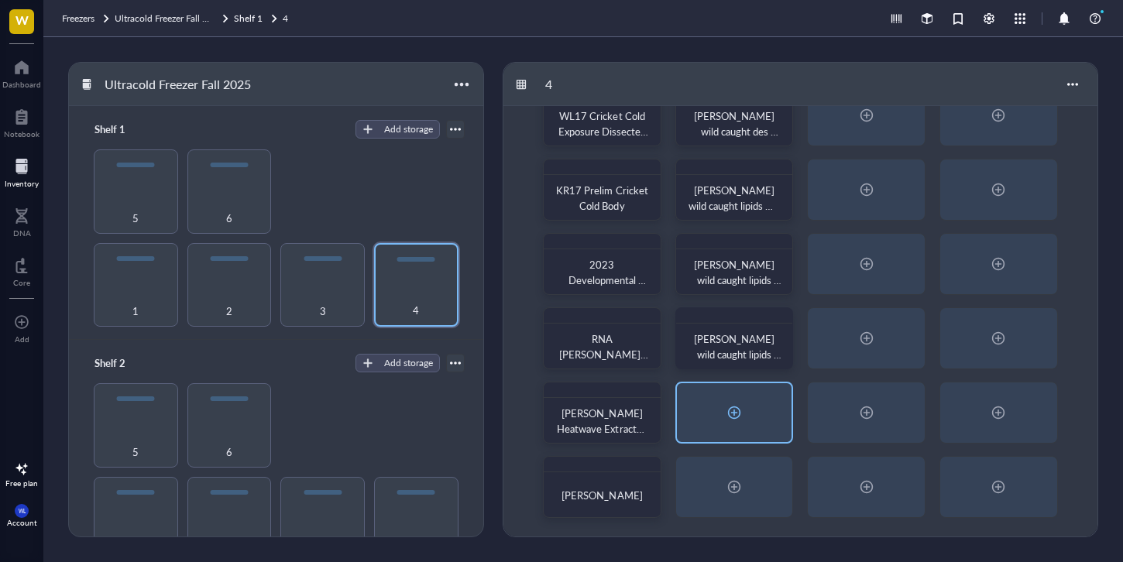
click at [764, 401] on div at bounding box center [734, 412] width 115 height 59
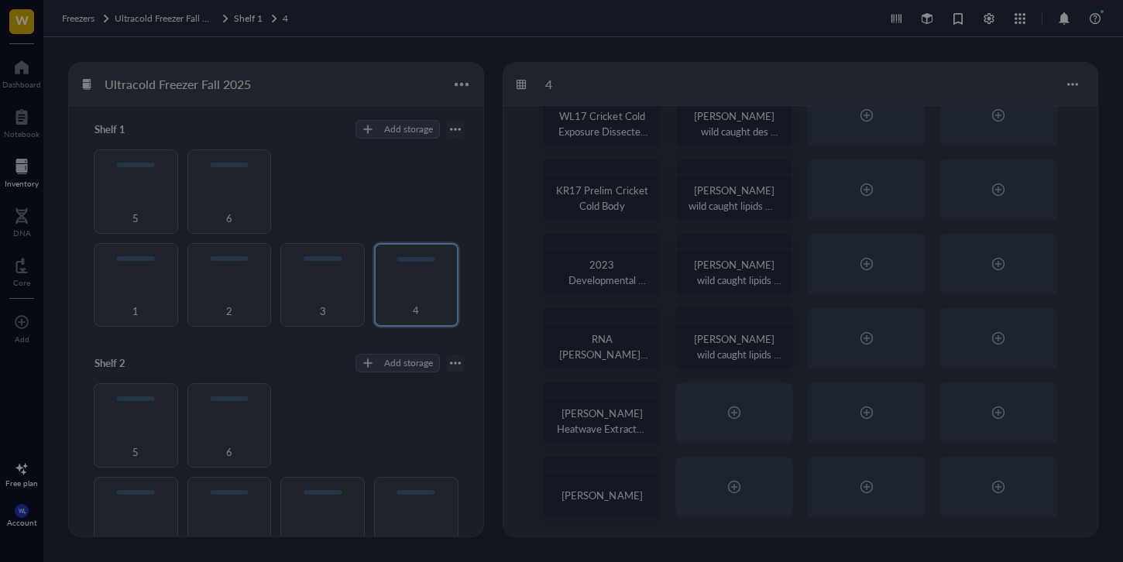
radio input "false"
radio input "true"
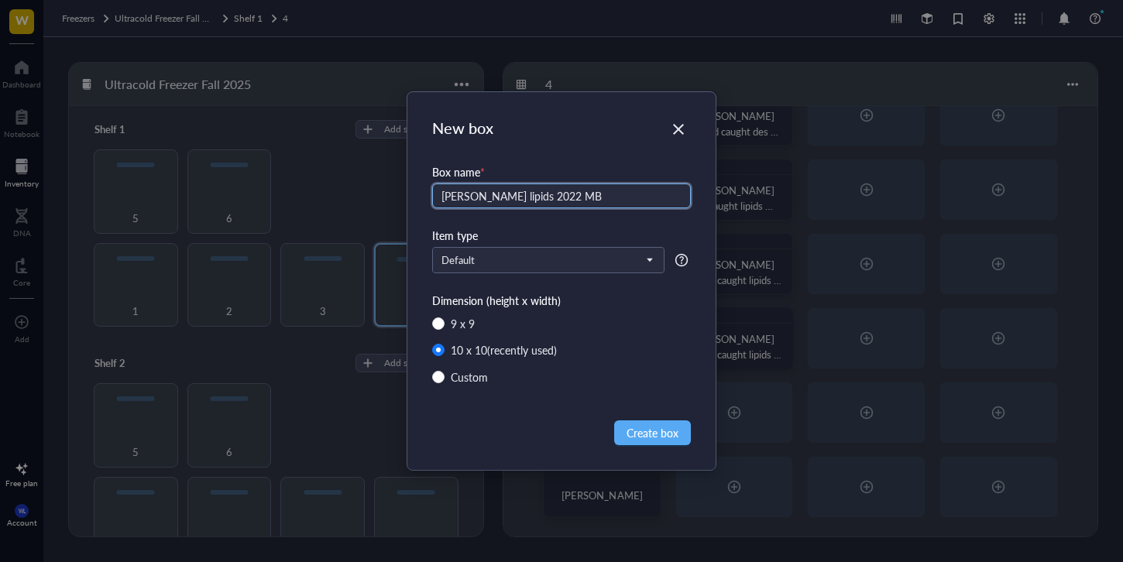
type input "[PERSON_NAME] lipids 2022 MB"
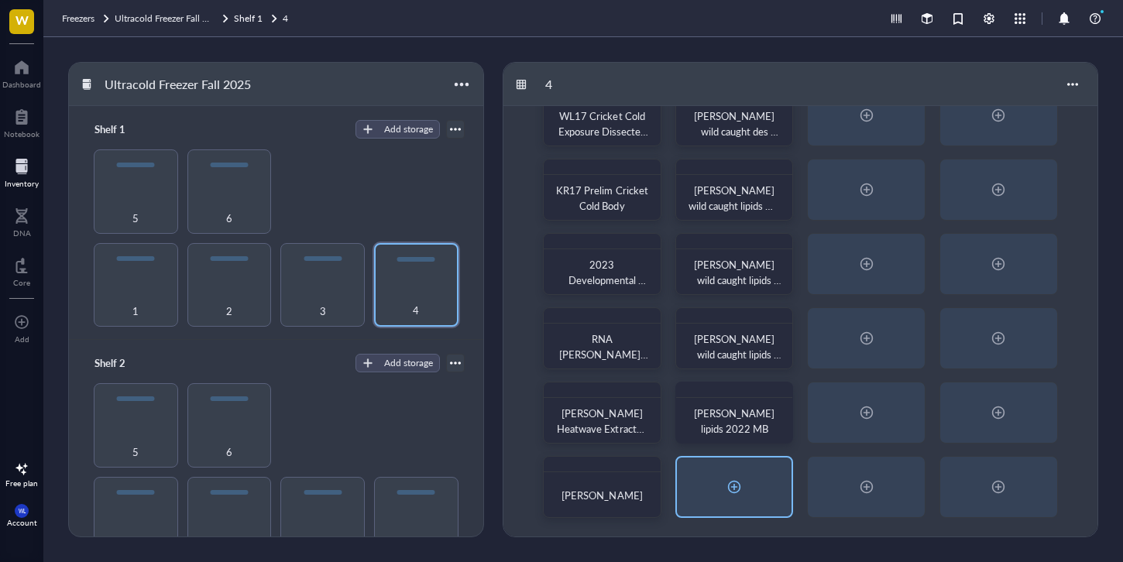
click at [765, 502] on div at bounding box center [734, 487] width 115 height 59
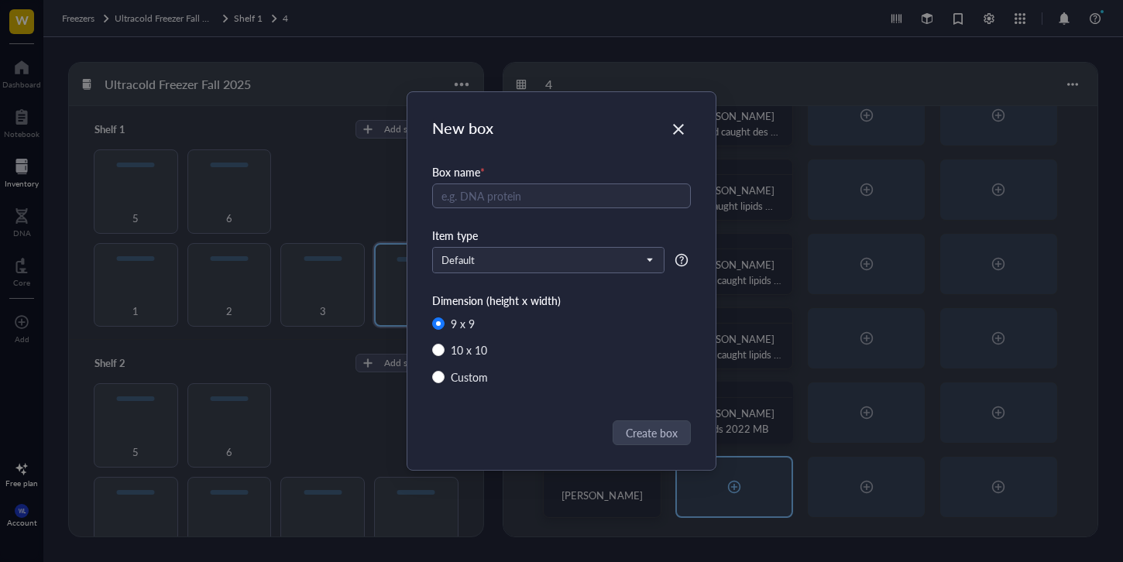
radio input "false"
radio input "true"
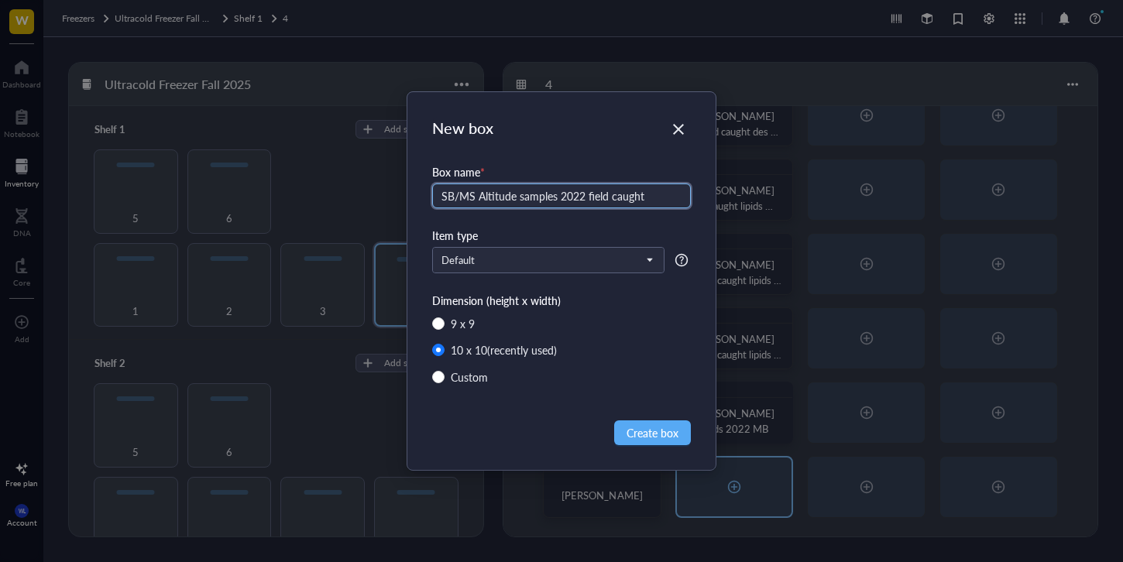
type input "SB/MS Altitude samples 2022 field caught"
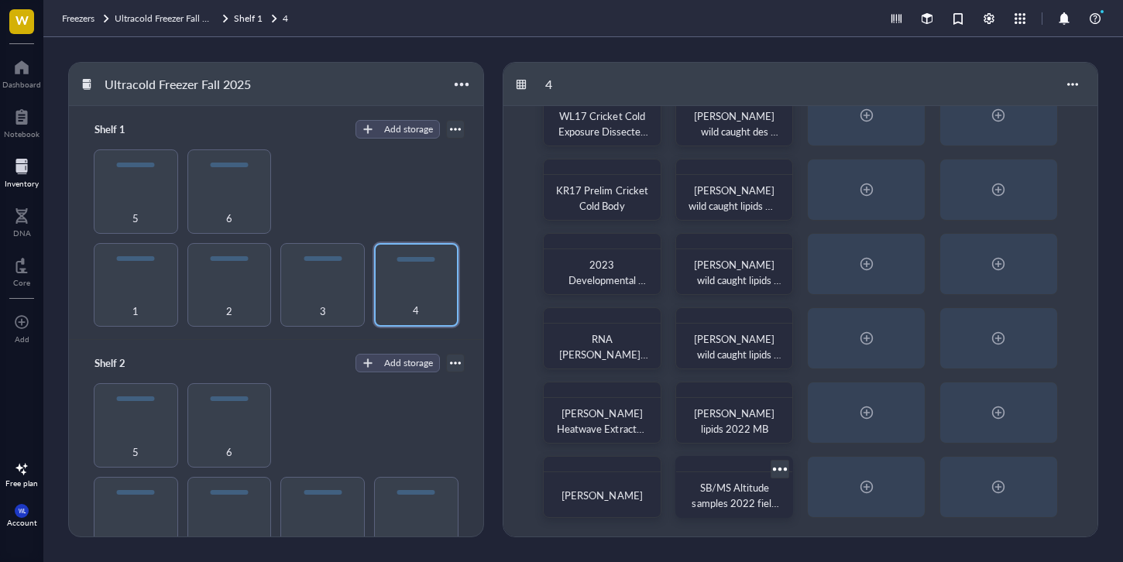
scroll to position [0, 0]
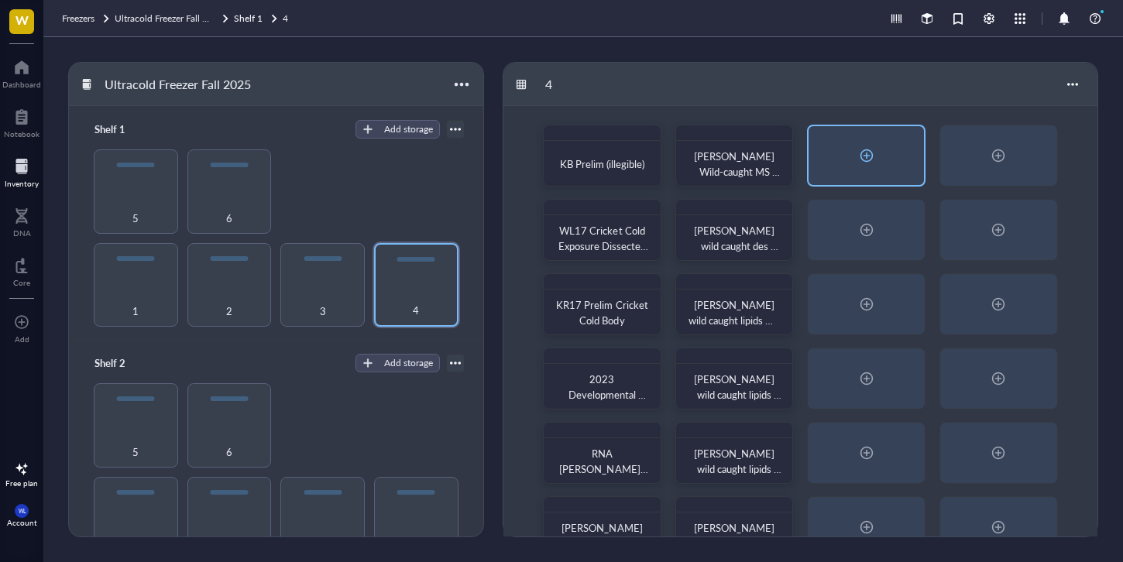
click at [868, 161] on div at bounding box center [866, 155] width 25 height 25
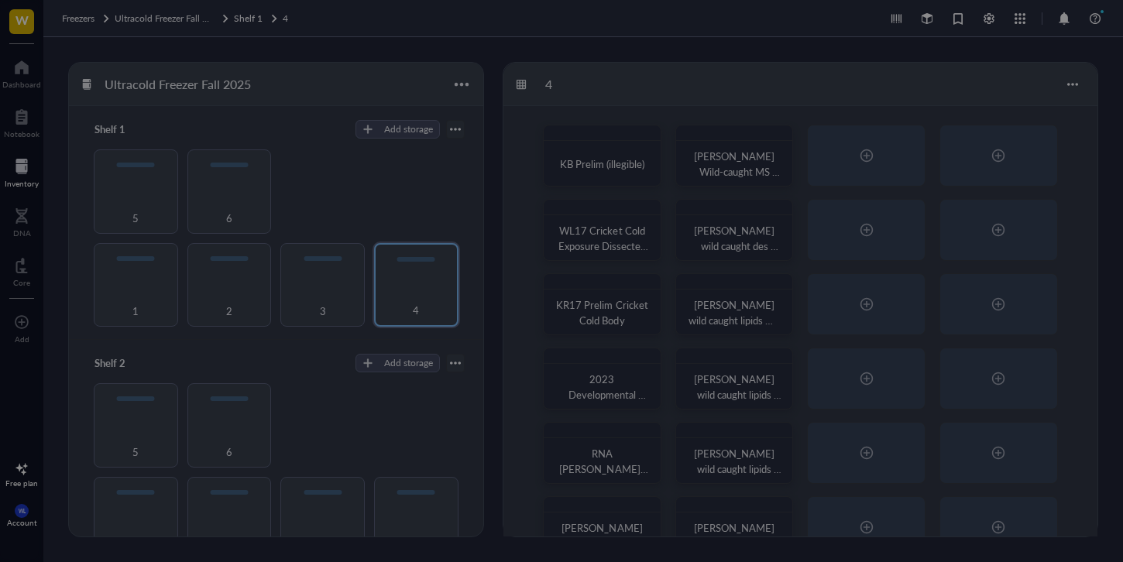
radio input "false"
radio input "true"
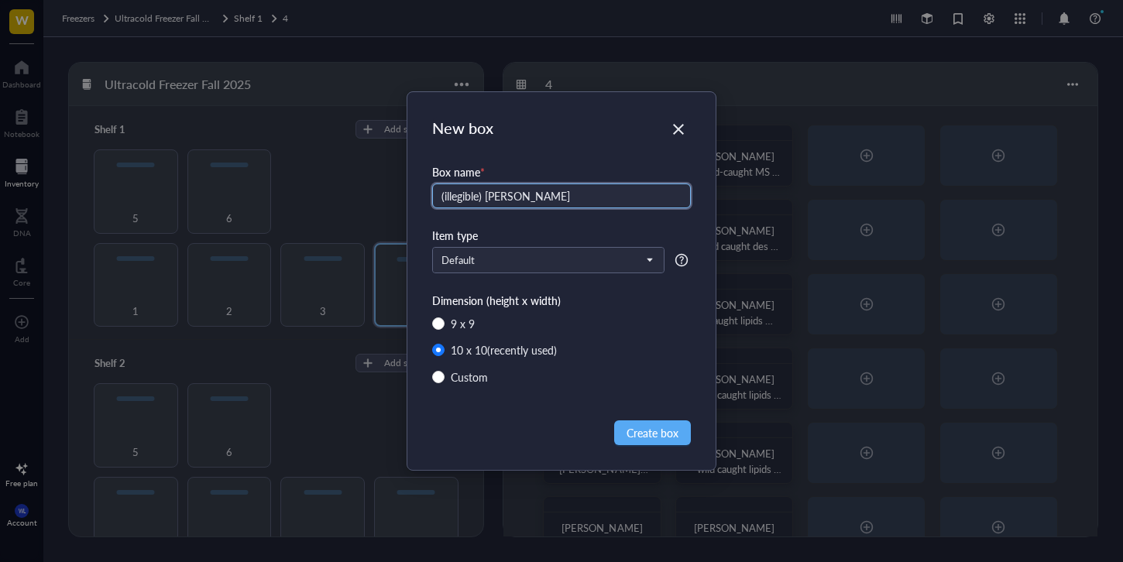
type input "(illegible) [PERSON_NAME]"
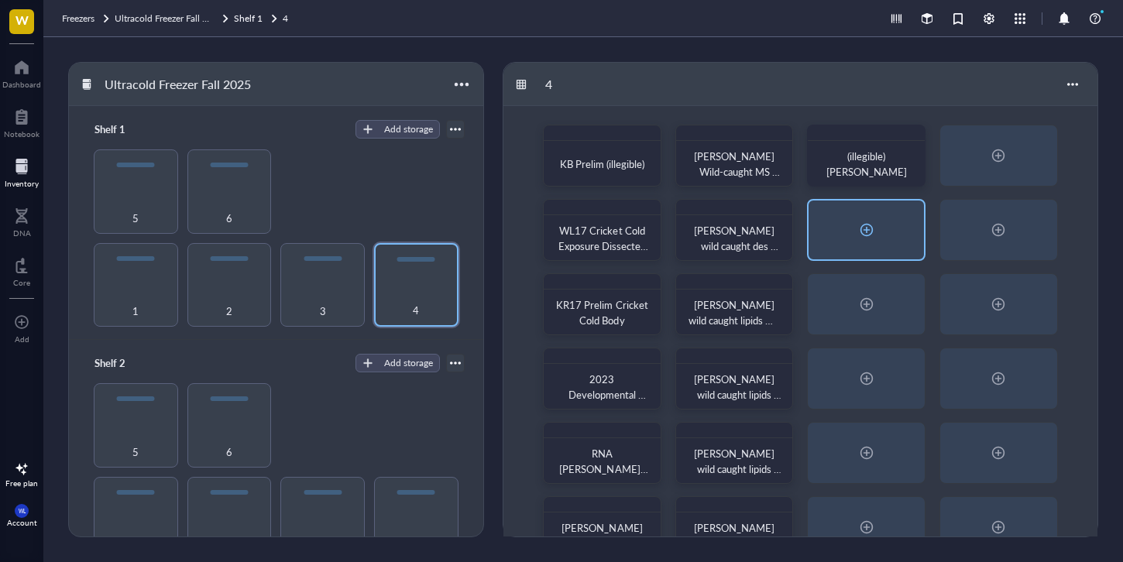
click at [871, 256] on div at bounding box center [866, 230] width 115 height 59
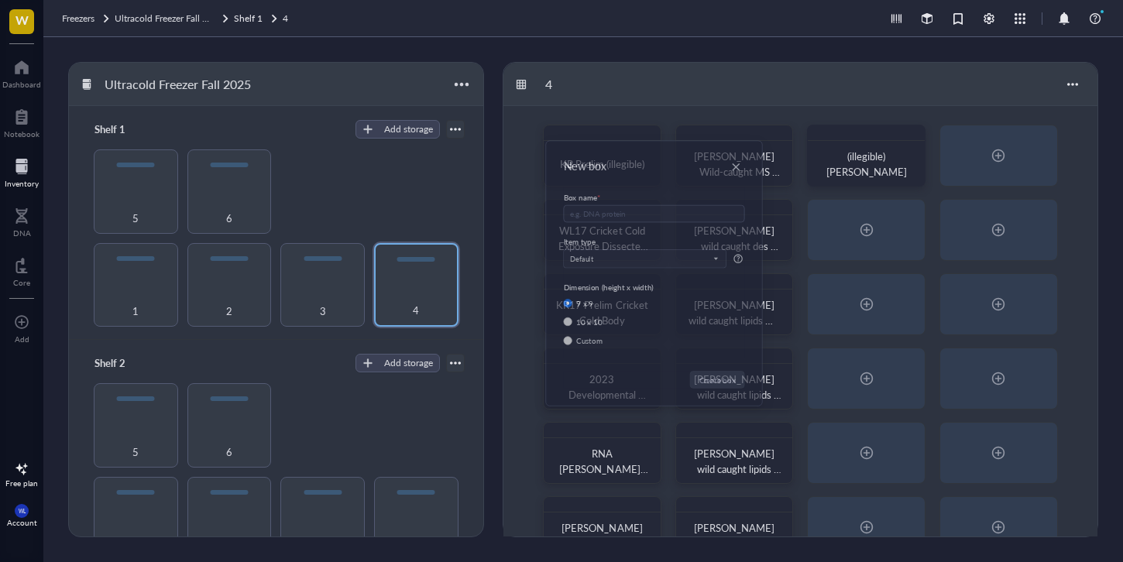
radio input "false"
radio input "true"
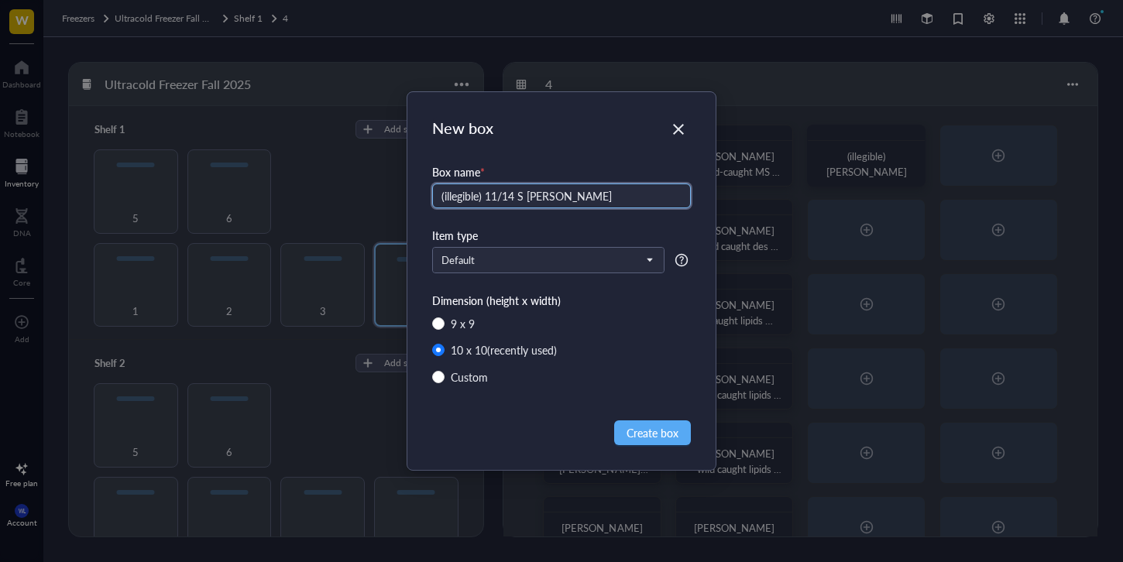
type input "(illegible) 11/14 S [PERSON_NAME]"
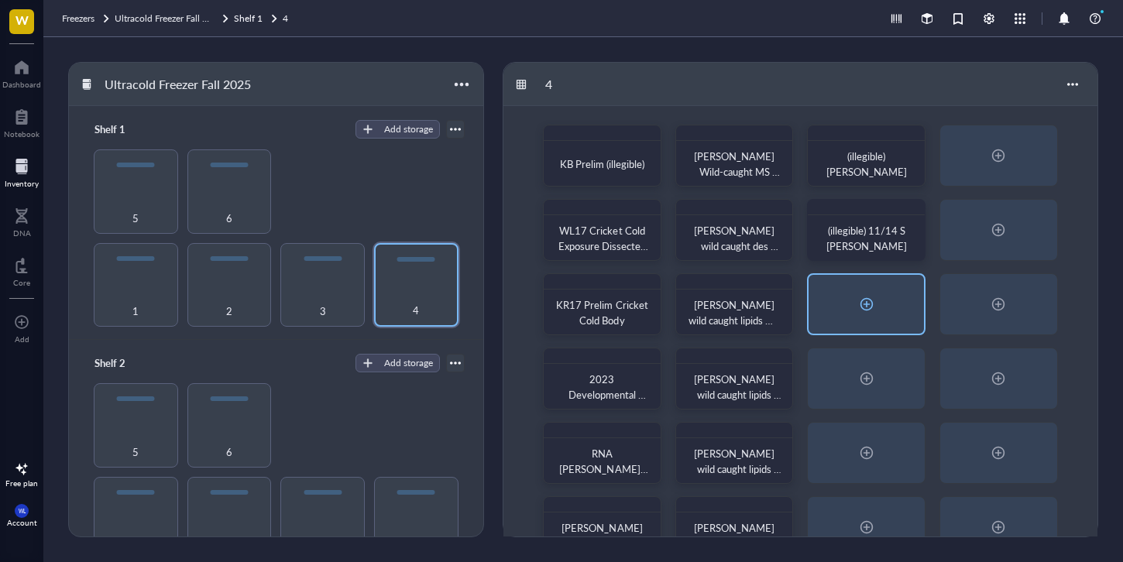
click at [855, 301] on div at bounding box center [866, 304] width 25 height 25
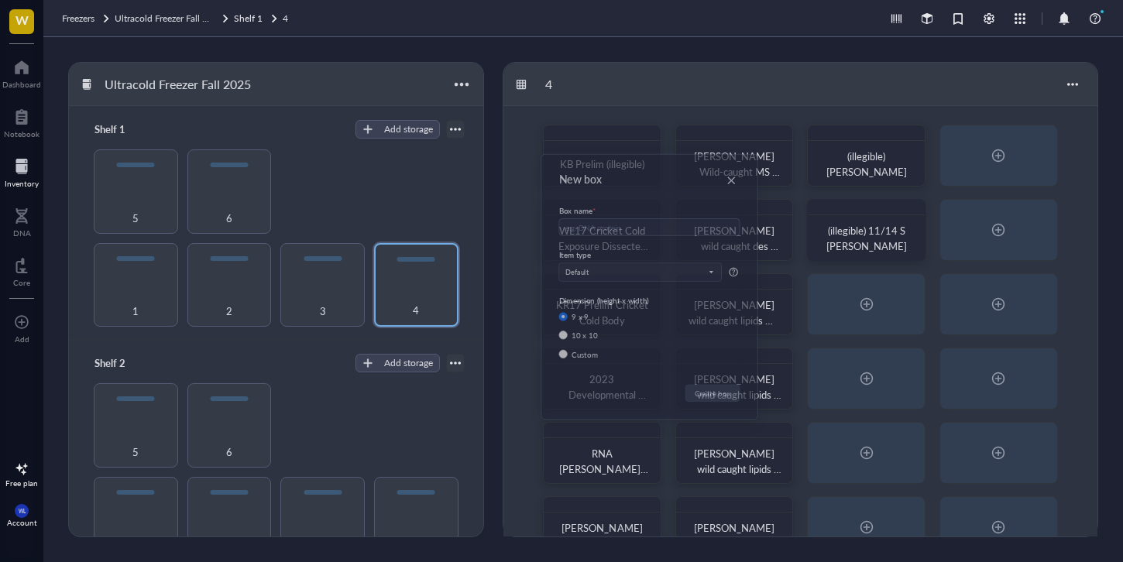
radio input "false"
radio input "true"
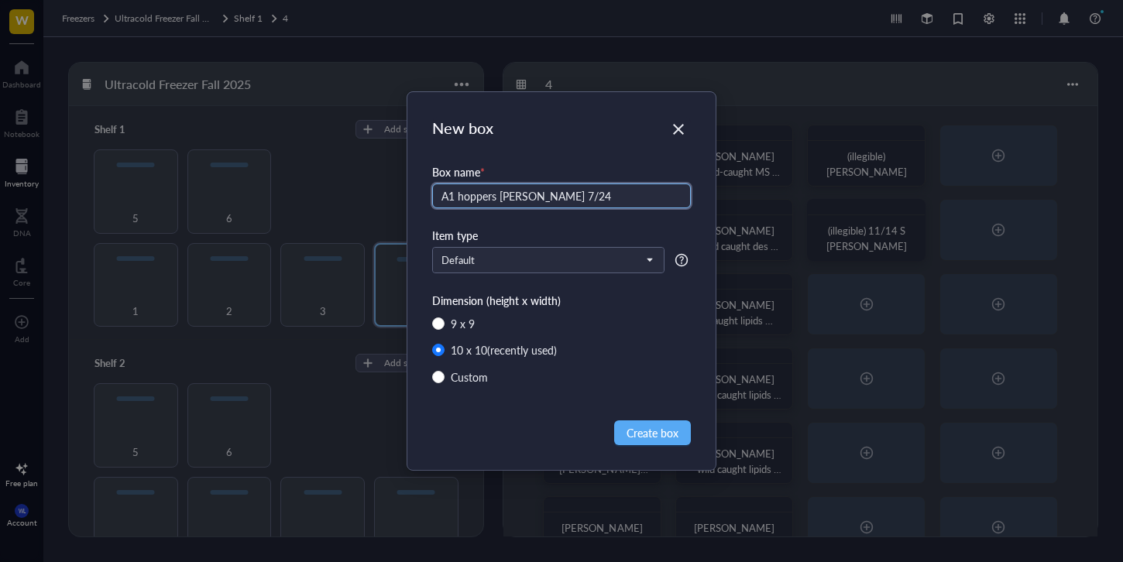
type input "A1 hoppers [PERSON_NAME] 7/24"
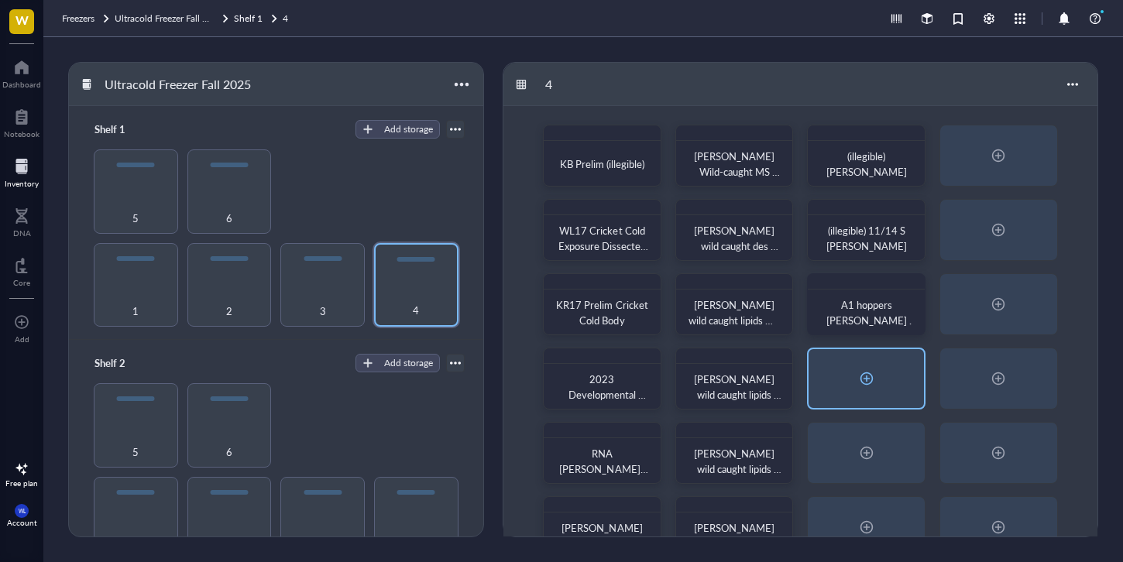
click at [907, 386] on div at bounding box center [866, 378] width 115 height 59
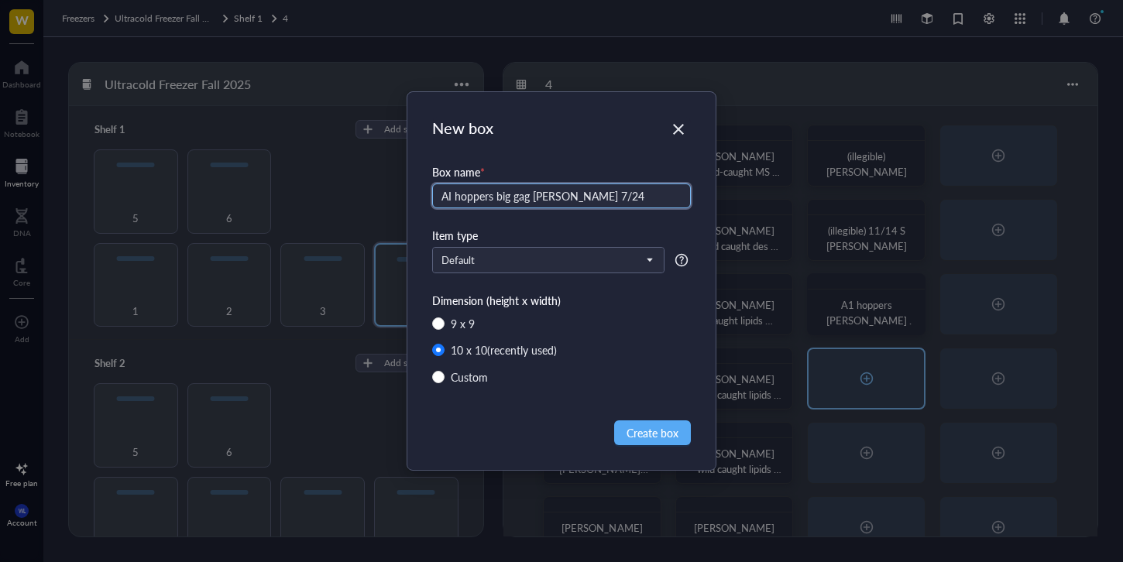
type input "AI hoppers big gag [PERSON_NAME] 7/24"
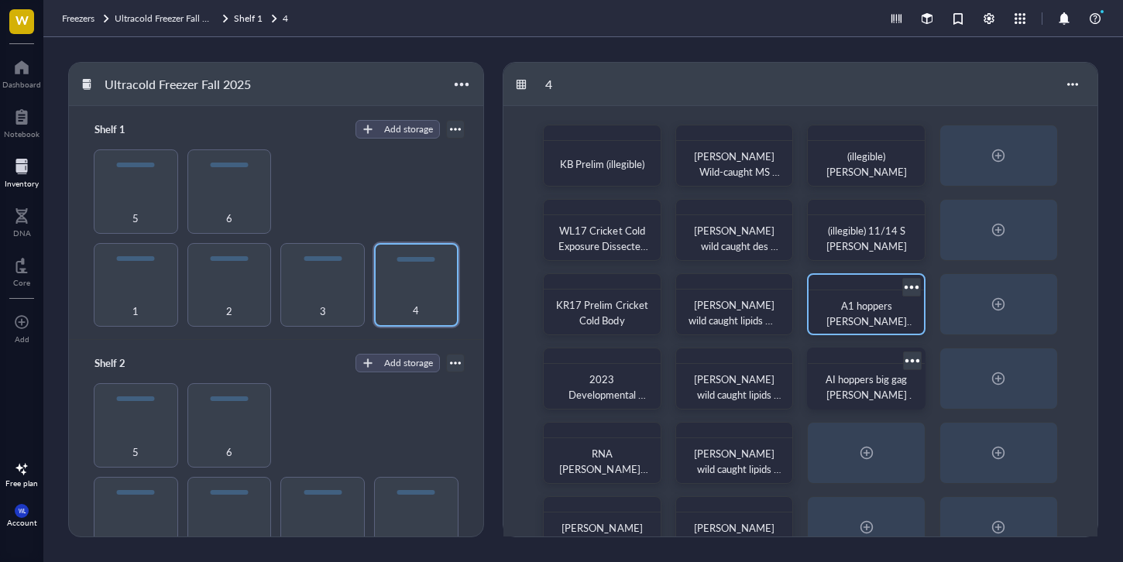
click at [912, 285] on div at bounding box center [911, 287] width 22 height 22
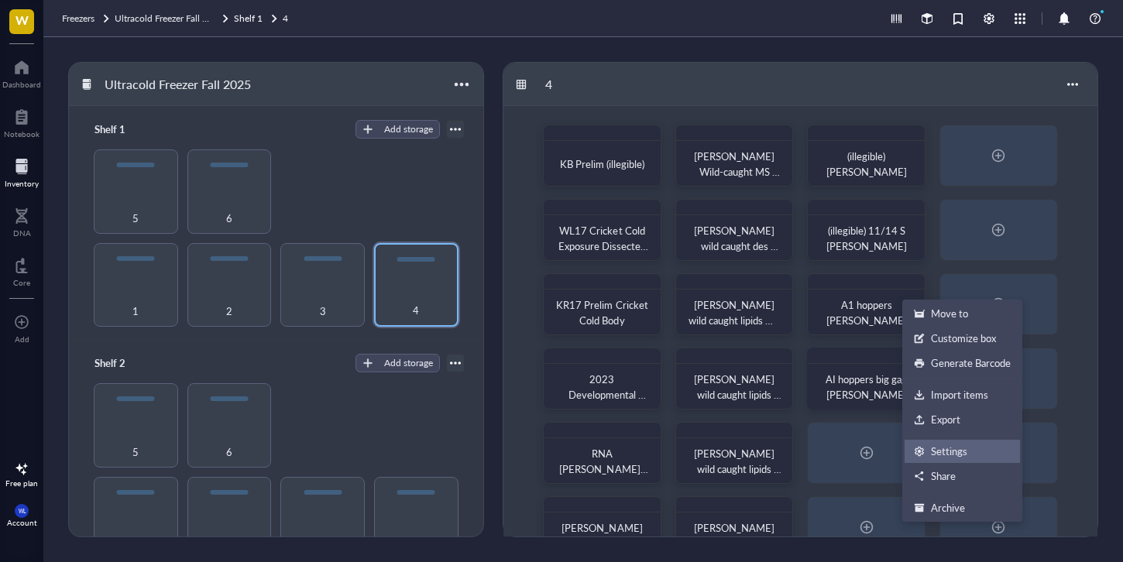
click at [977, 448] on div "Settings" at bounding box center [962, 452] width 97 height 14
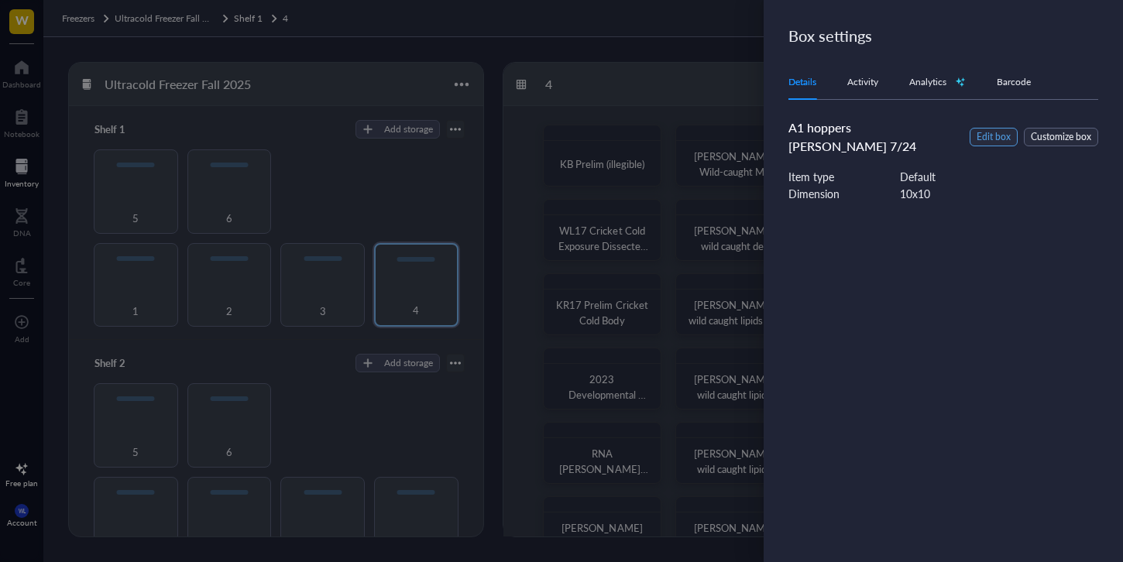
click at [1005, 131] on span "Edit box" at bounding box center [994, 137] width 34 height 15
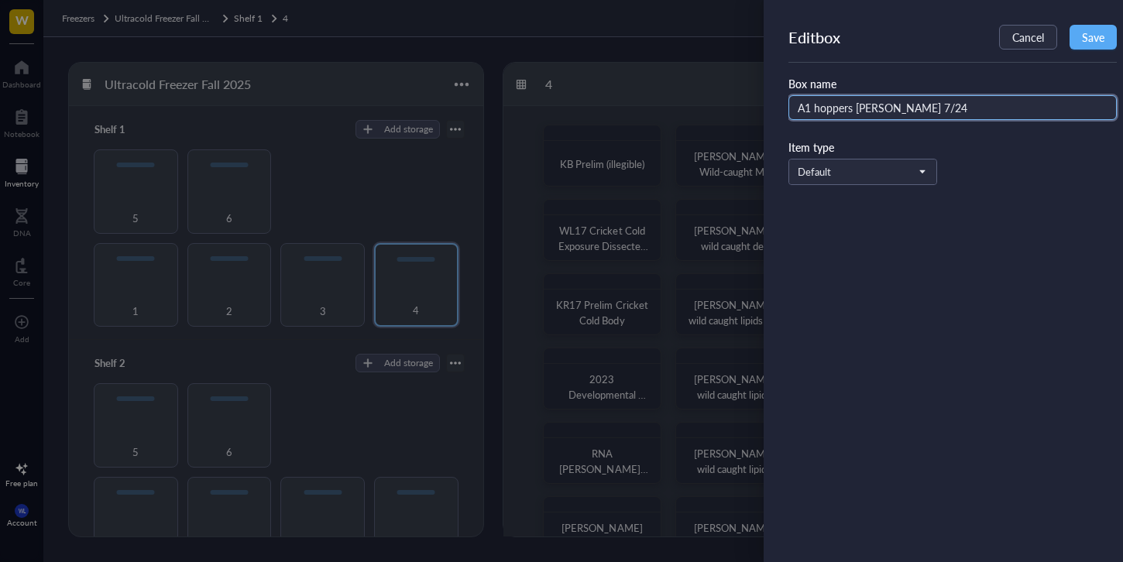
click at [809, 112] on input "A1 hoppers [PERSON_NAME] 7/24" at bounding box center [953, 107] width 328 height 25
click at [811, 108] on input "A 1hoppers [PERSON_NAME] 7/24" at bounding box center [953, 107] width 328 height 25
type input "AI hoppers [PERSON_NAME] 7/24"
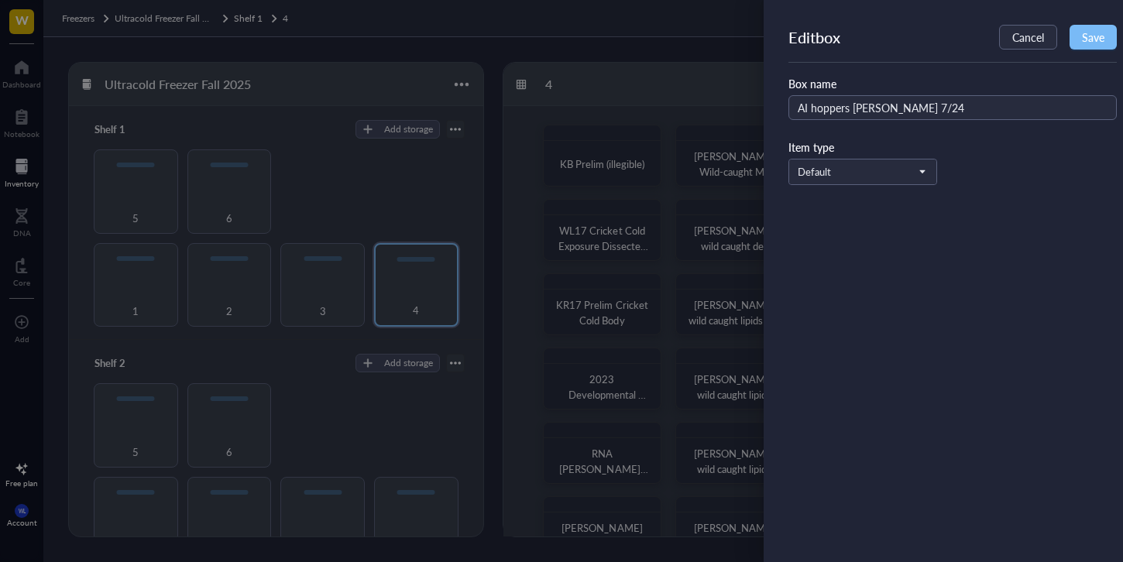
click at [1091, 42] on span "Save" at bounding box center [1093, 37] width 22 height 12
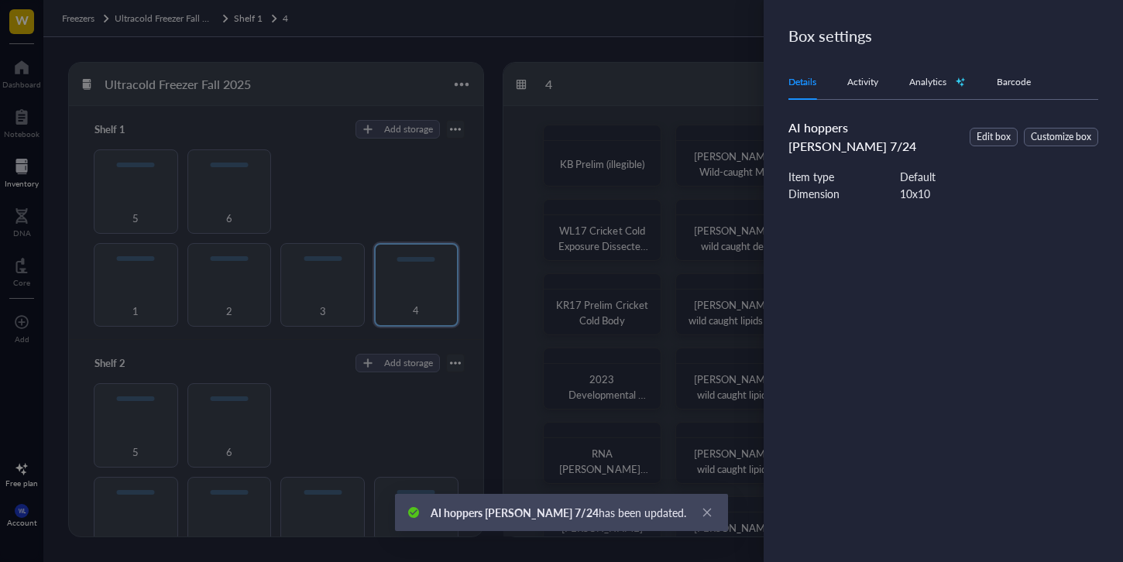
click at [696, 282] on div at bounding box center [561, 281] width 1123 height 562
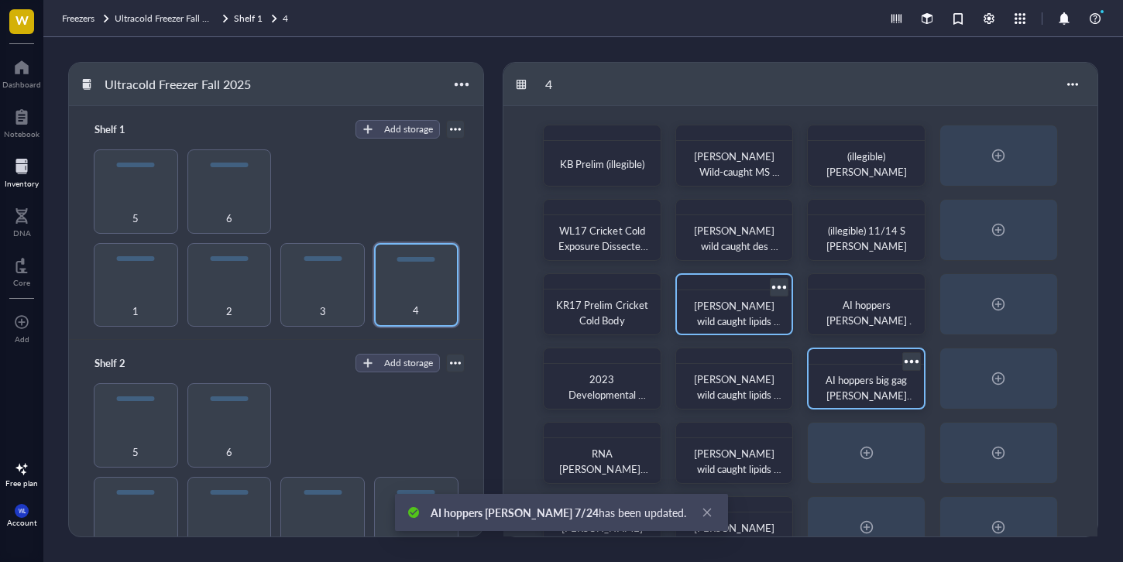
scroll to position [115, 0]
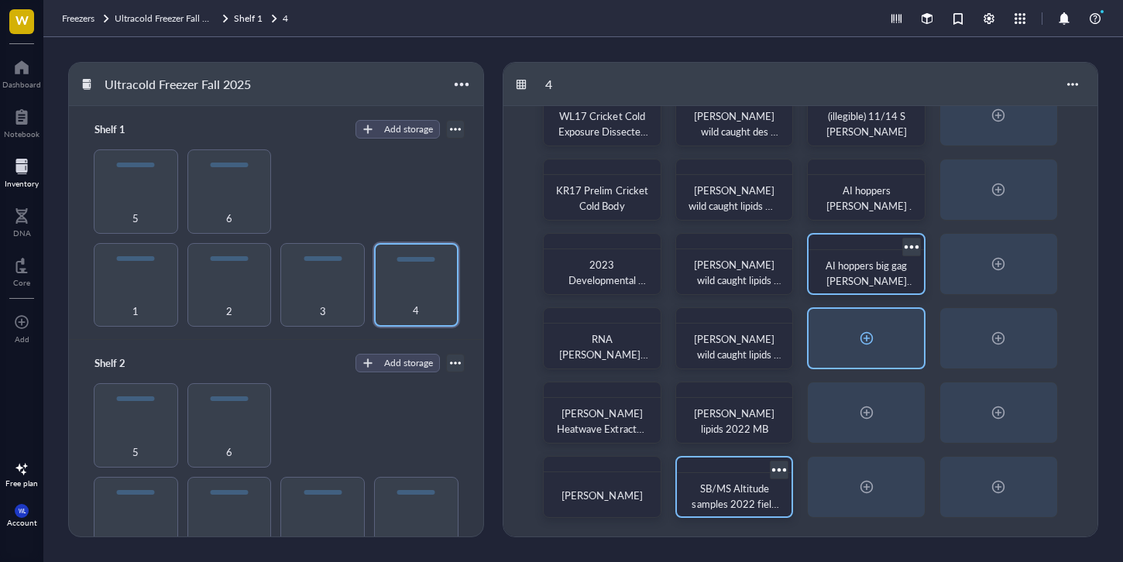
click at [877, 326] on div at bounding box center [866, 338] width 25 height 25
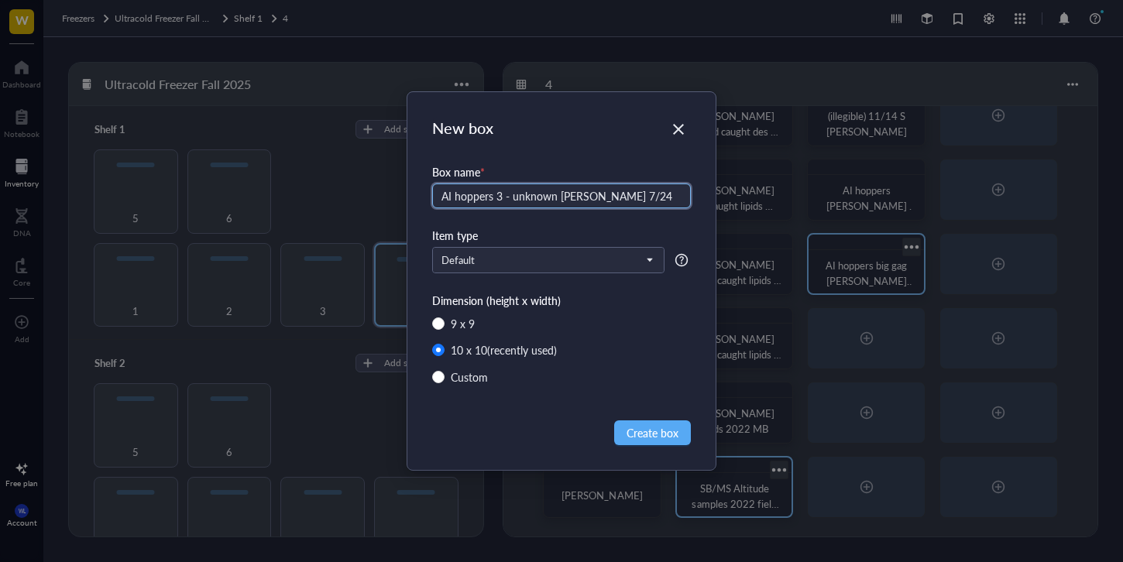
type input "AI hoppers 3 - unknown [PERSON_NAME] 7/24"
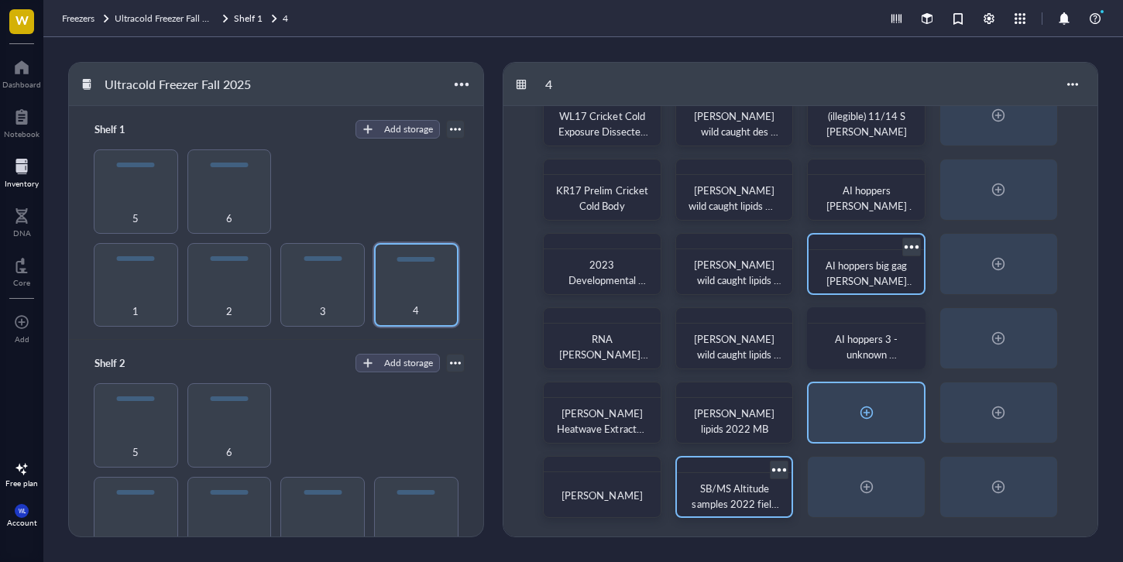
click at [870, 419] on div at bounding box center [866, 412] width 25 height 25
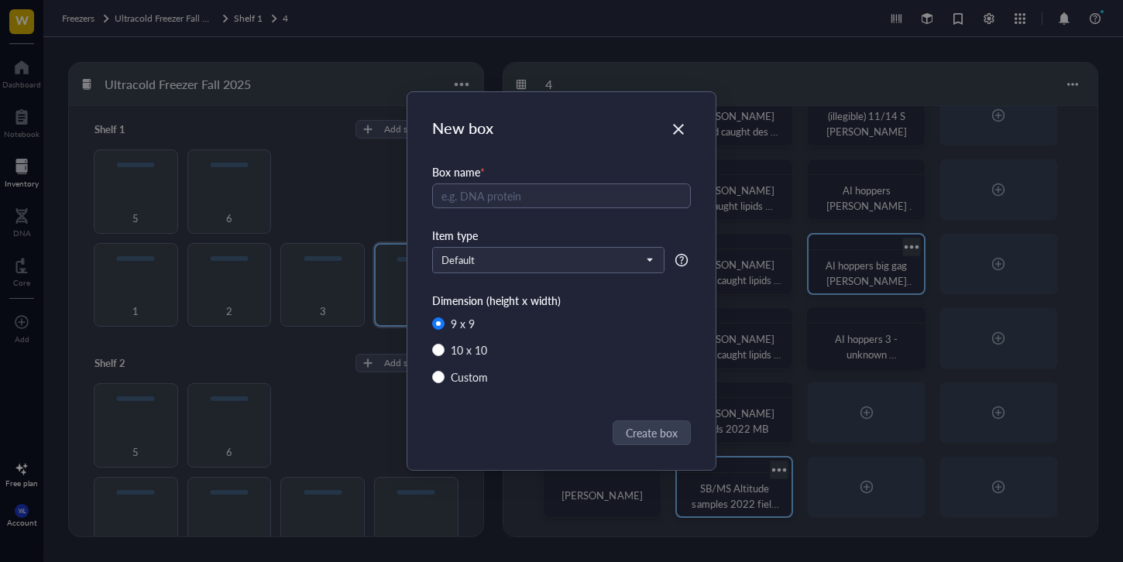
radio input "false"
radio input "true"
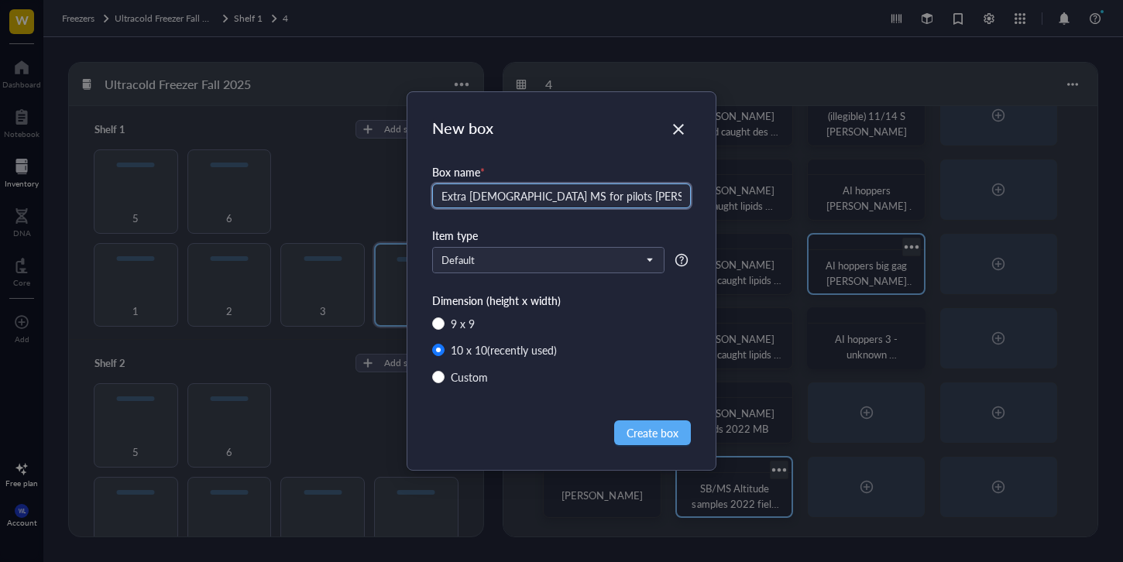
type input "Extra [DEMOGRAPHIC_DATA] MS for pilots [PERSON_NAME] 2023"
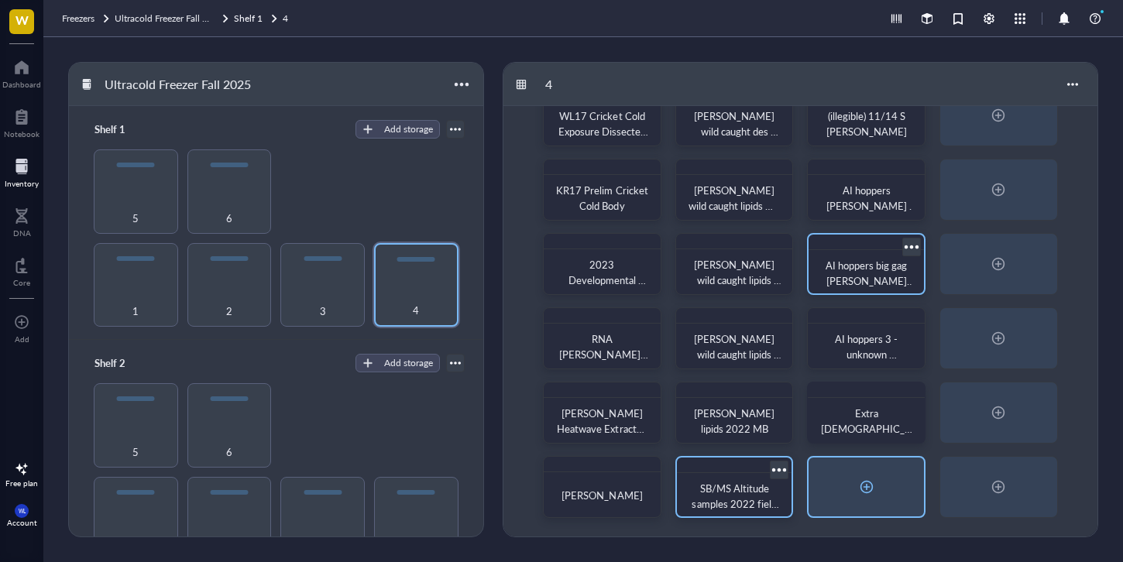
click at [850, 490] on div at bounding box center [866, 487] width 115 height 59
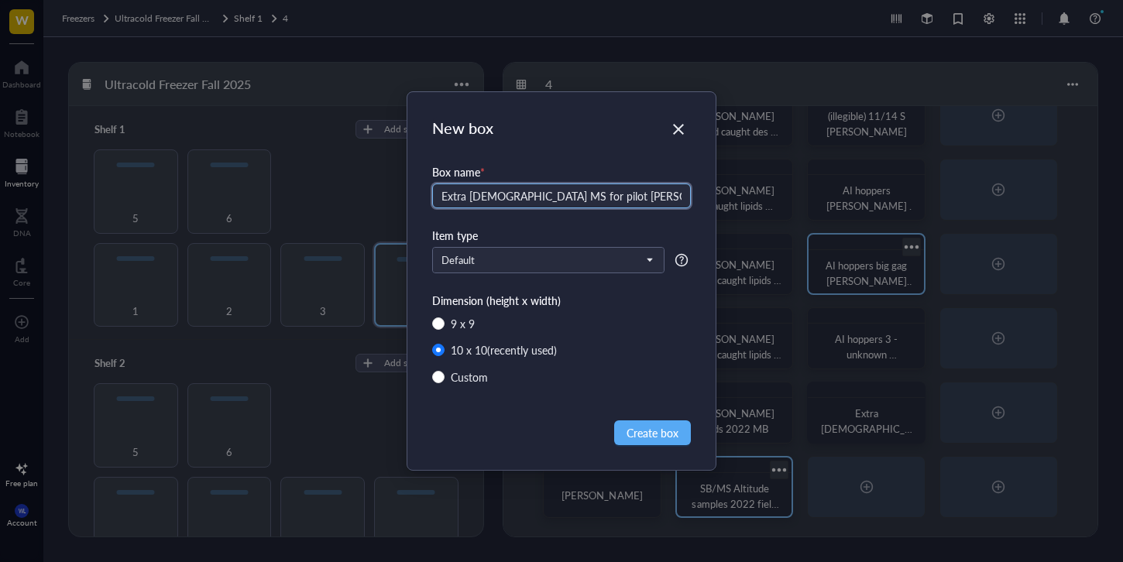
type input "Extra [DEMOGRAPHIC_DATA] MS for pilot [PERSON_NAME] 2023"
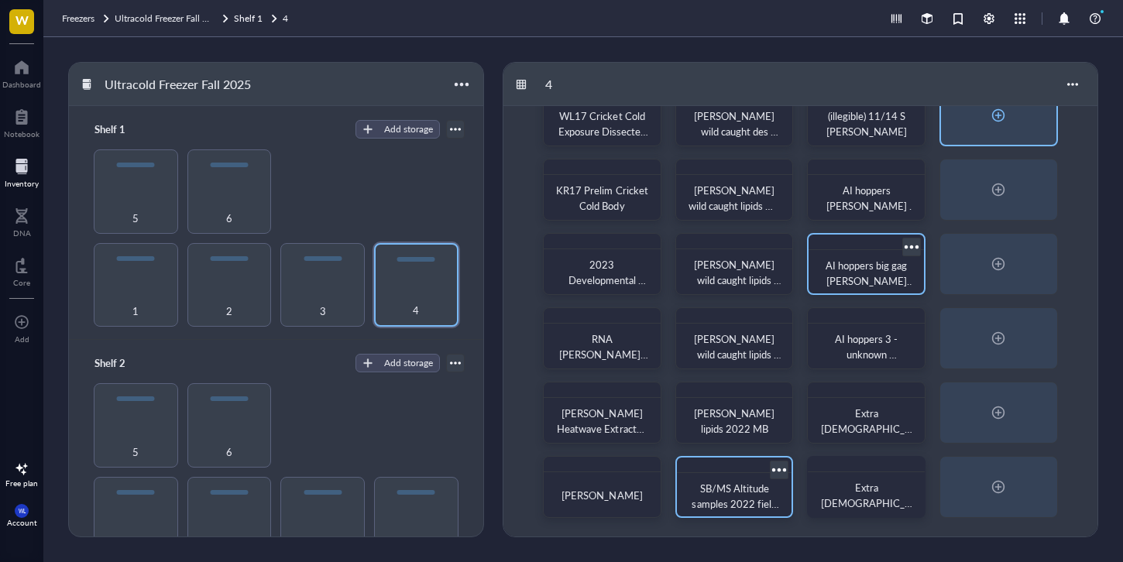
scroll to position [0, 0]
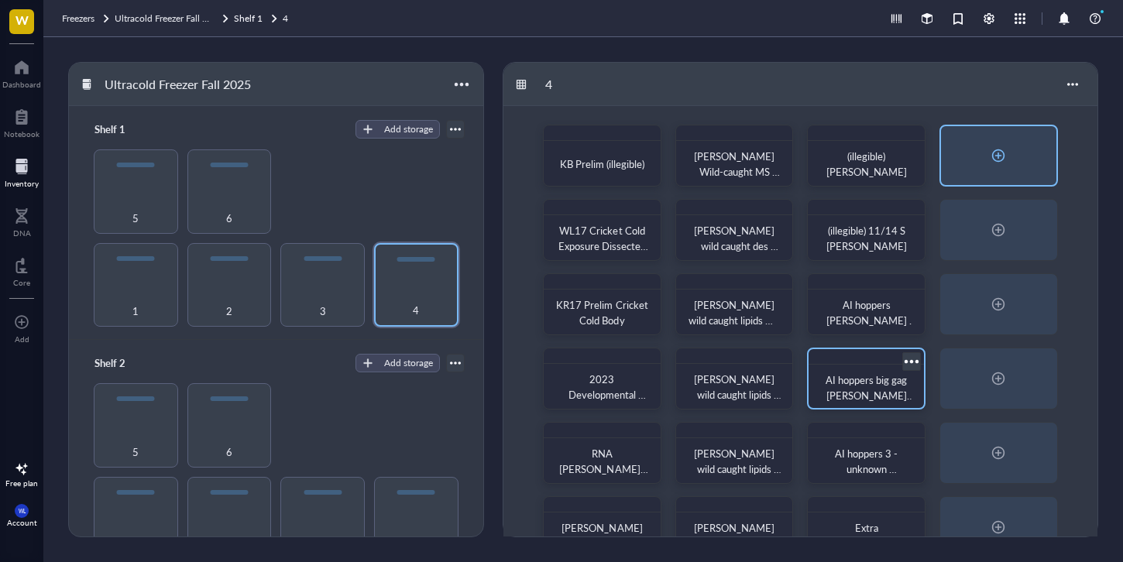
click at [1015, 145] on div at bounding box center [998, 155] width 115 height 59
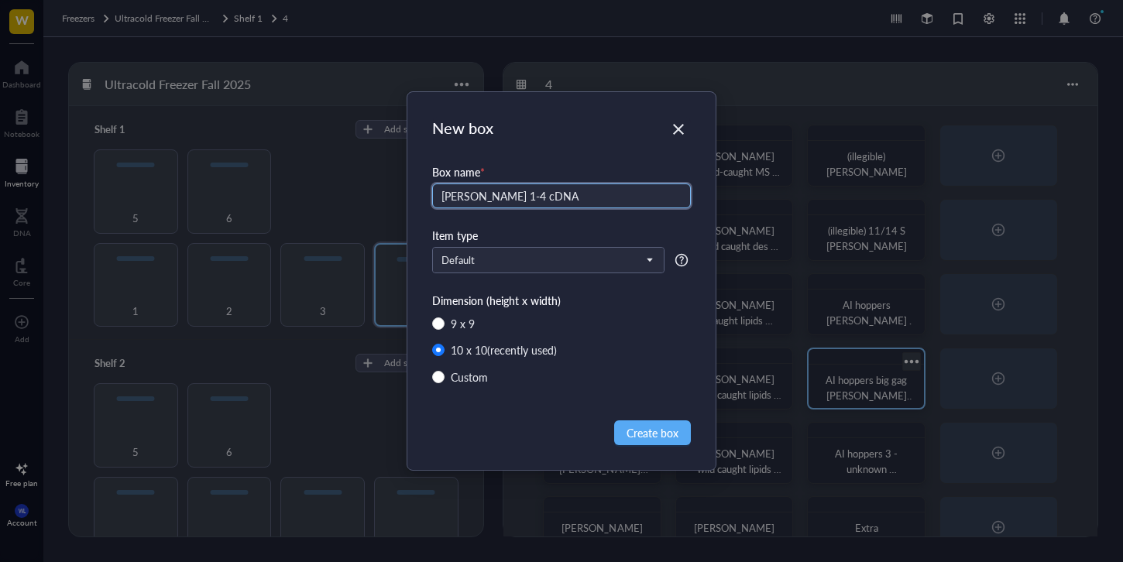
type input "[PERSON_NAME] 1-4 cDNA"
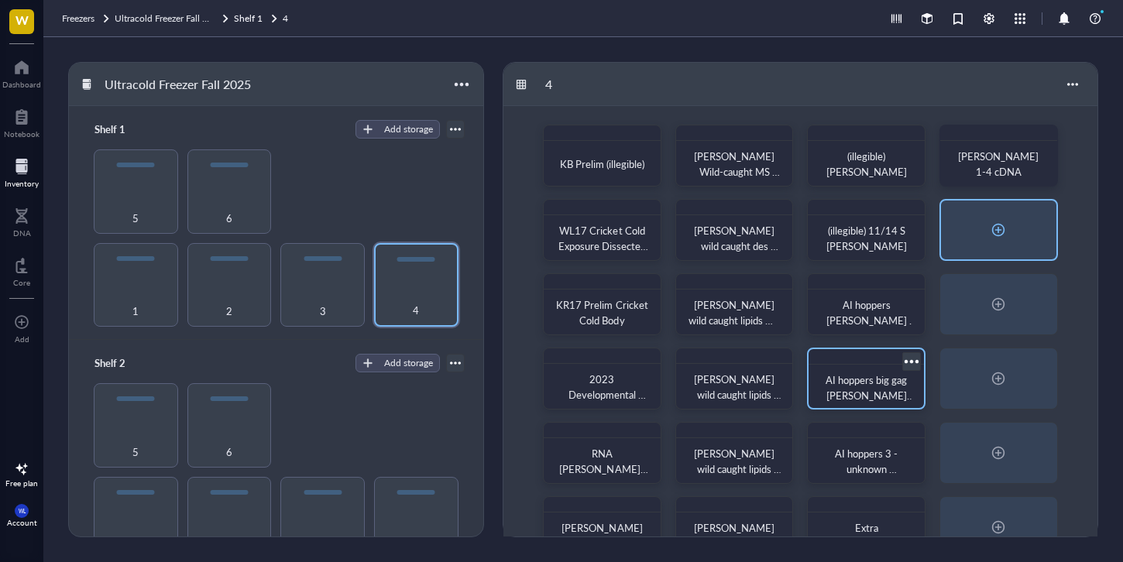
click at [996, 213] on div at bounding box center [998, 230] width 115 height 59
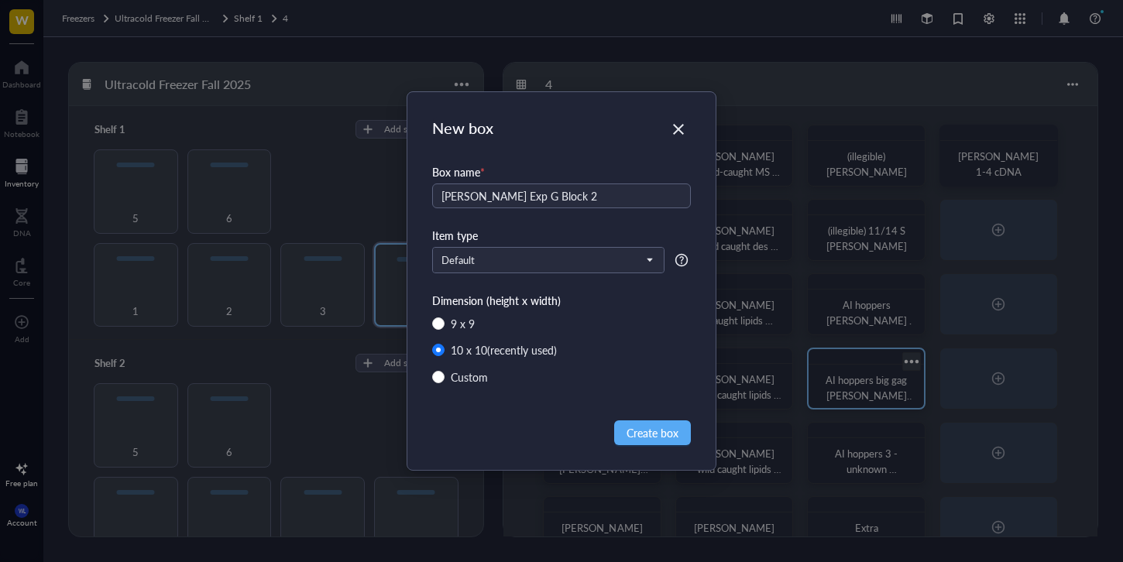
type input "[PERSON_NAME] Exp G Block 2"
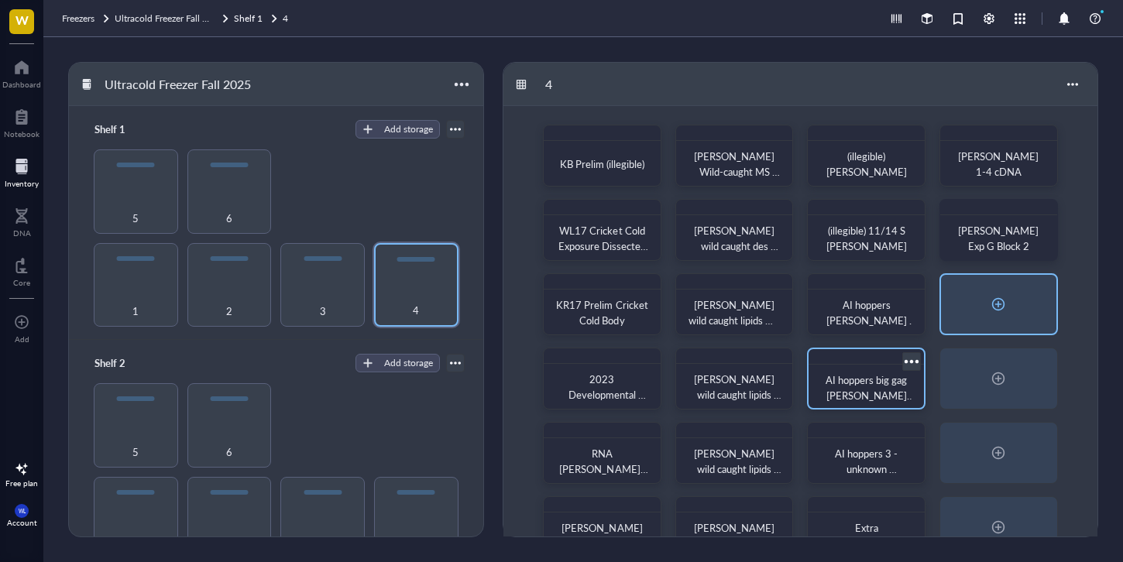
click at [1009, 314] on div at bounding box center [998, 304] width 25 height 25
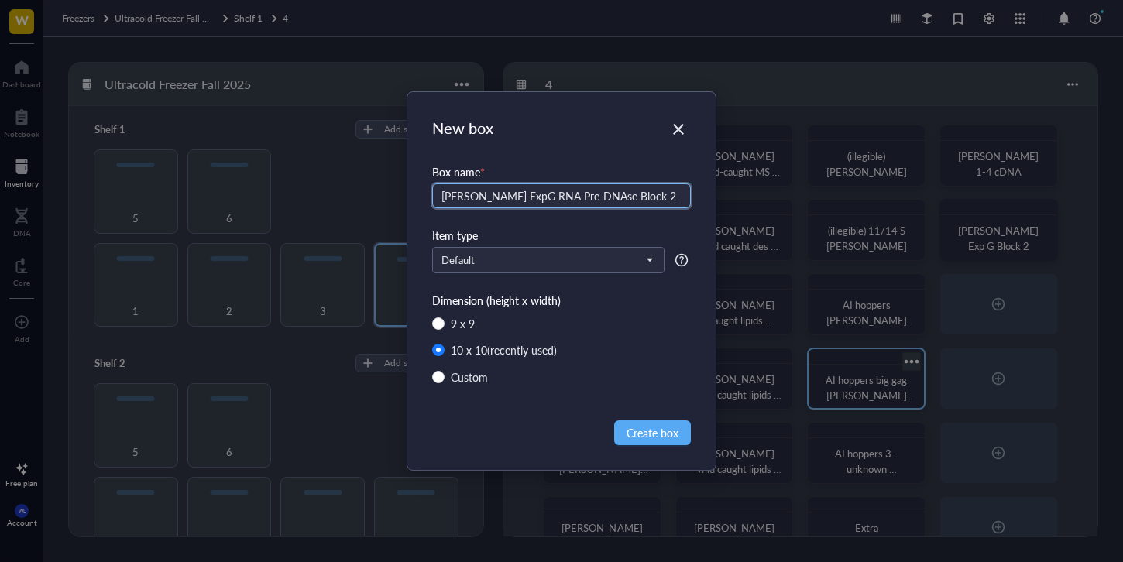
type input "[PERSON_NAME] ExpG RNA Pre-DNAse Block 2"
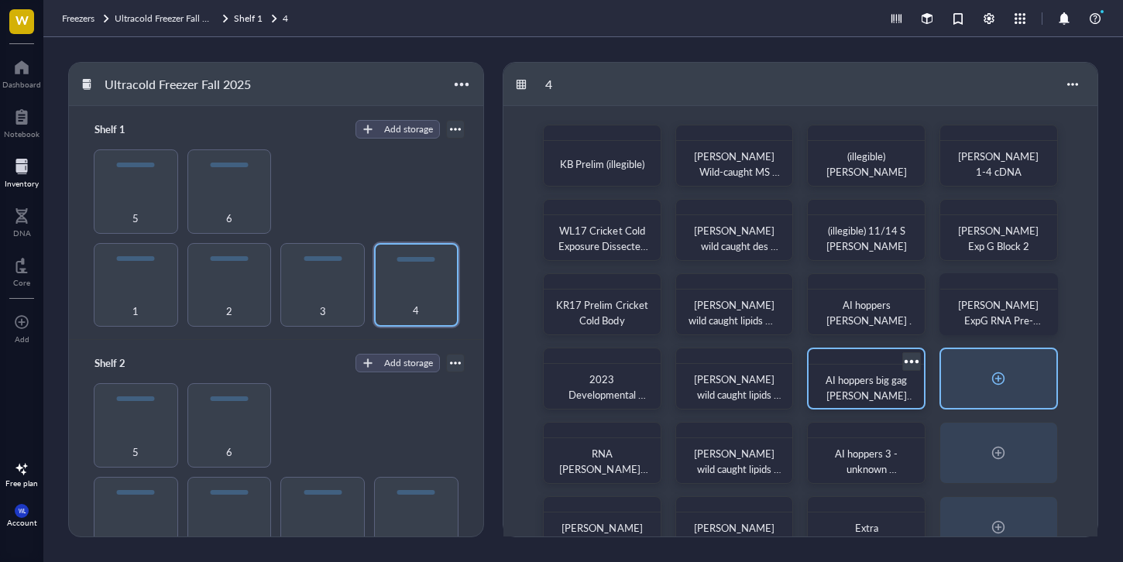
click at [998, 377] on div at bounding box center [998, 378] width 25 height 25
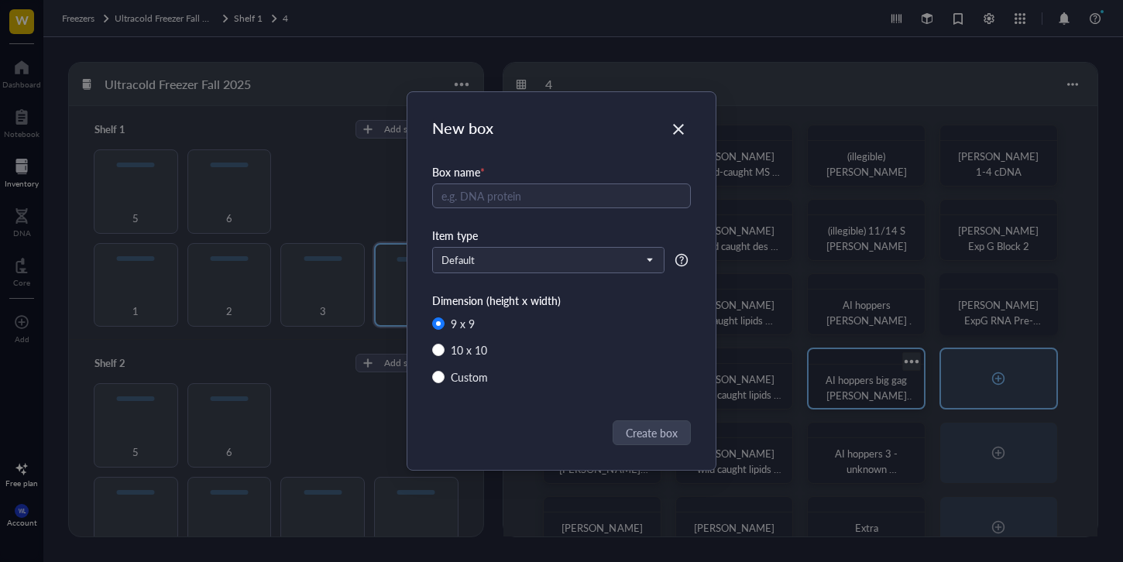
radio input "false"
radio input "true"
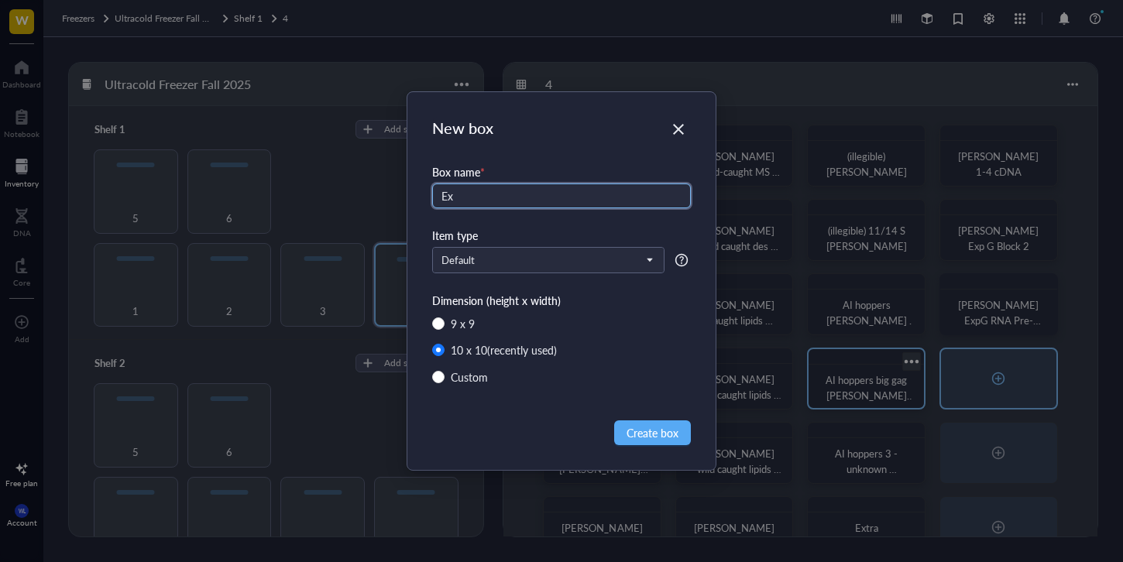
type input "E"
type input "[PERSON_NAME] ExpG Block 3 - Block 4"
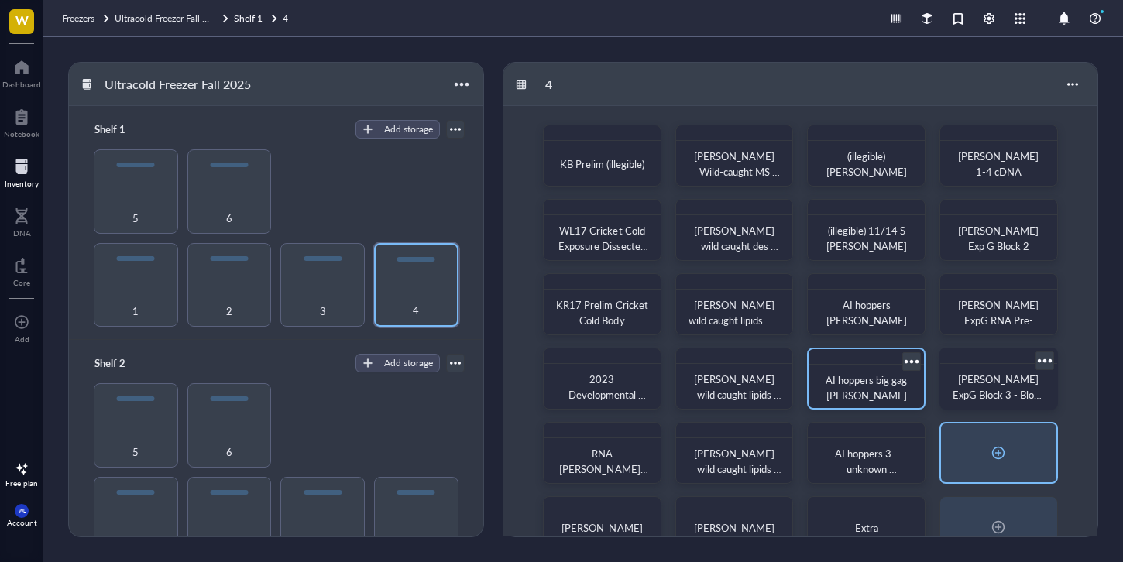
click at [1002, 444] on div at bounding box center [998, 453] width 25 height 25
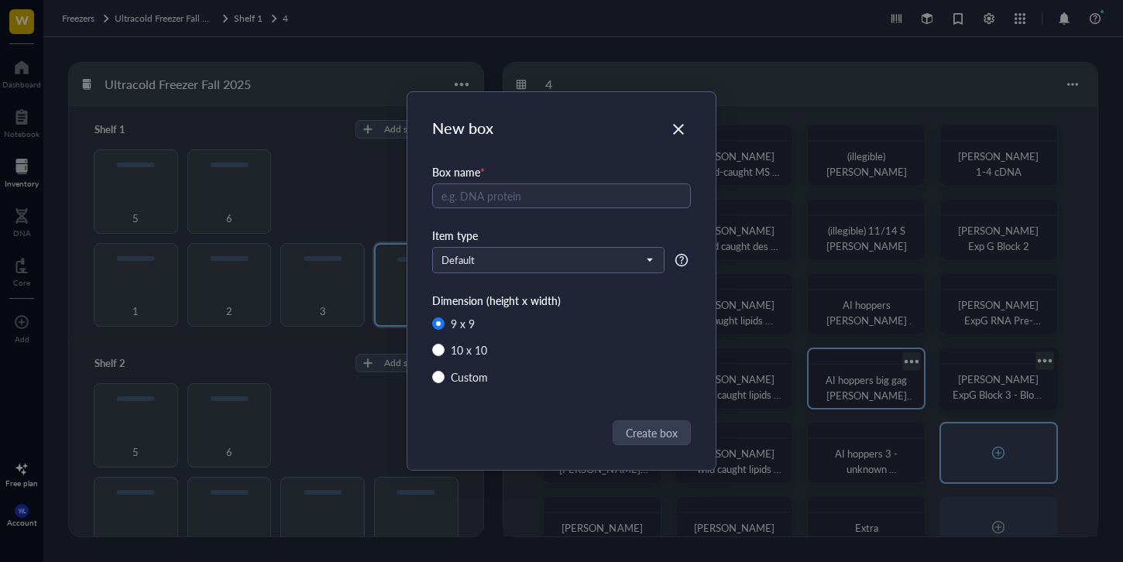
radio input "false"
radio input "true"
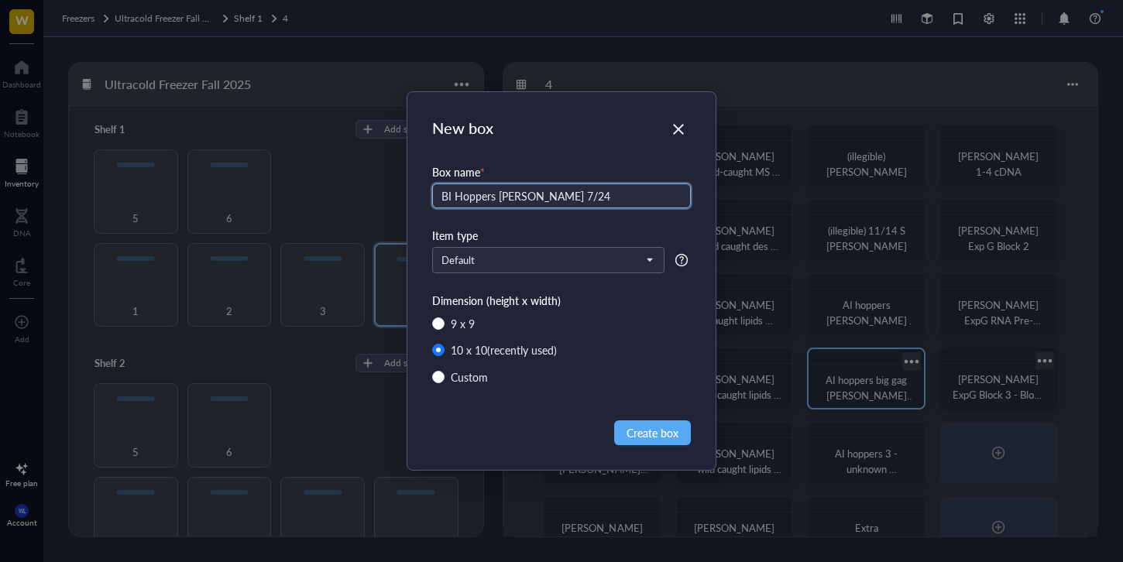
type input "BI Hoppers [PERSON_NAME] 7/24"
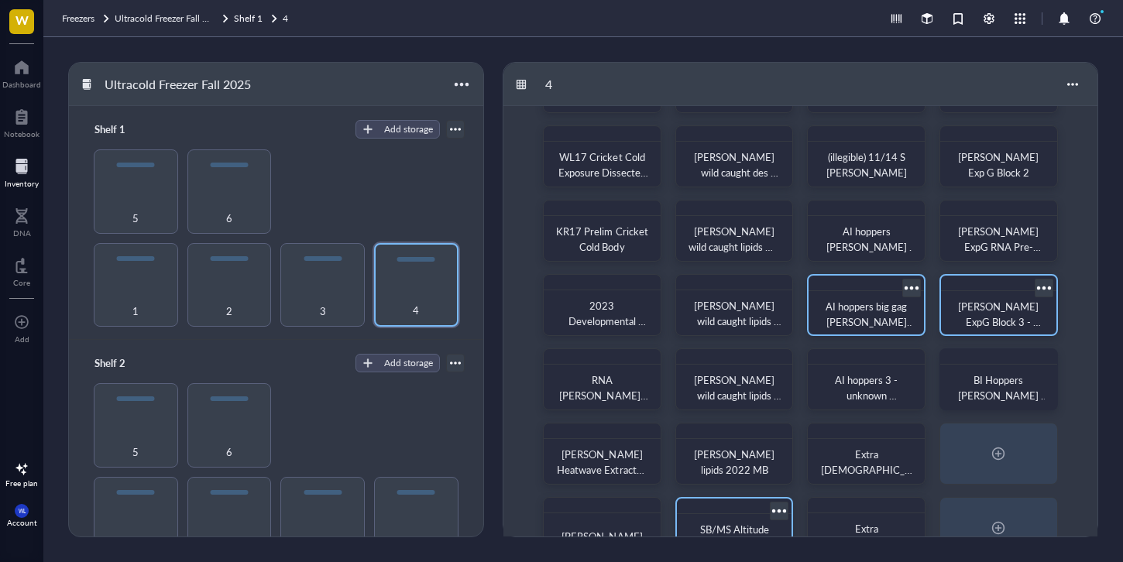
scroll to position [115, 0]
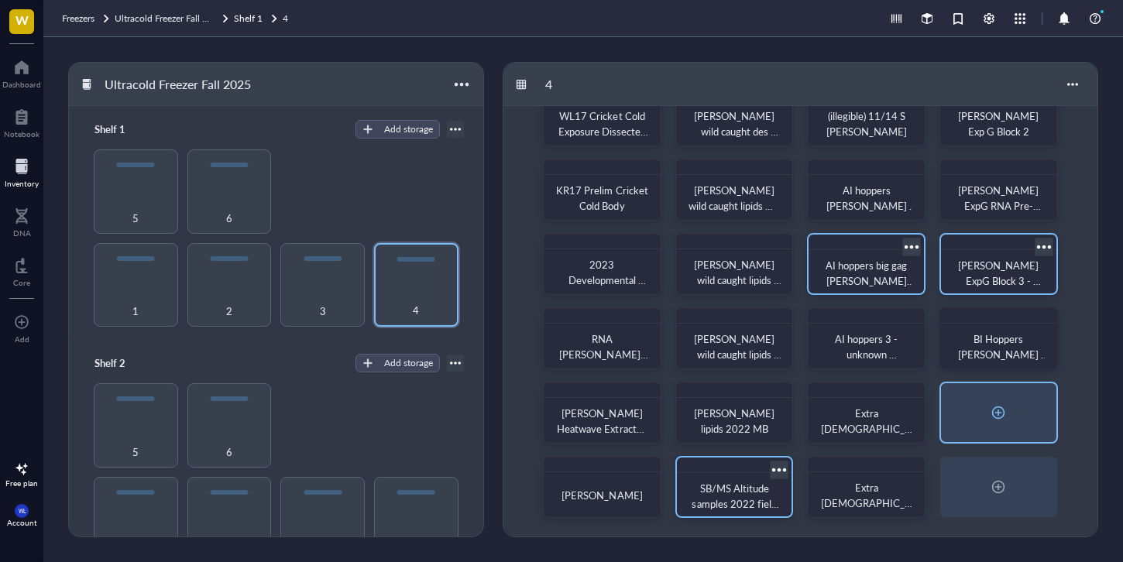
click at [1009, 423] on div at bounding box center [998, 412] width 25 height 25
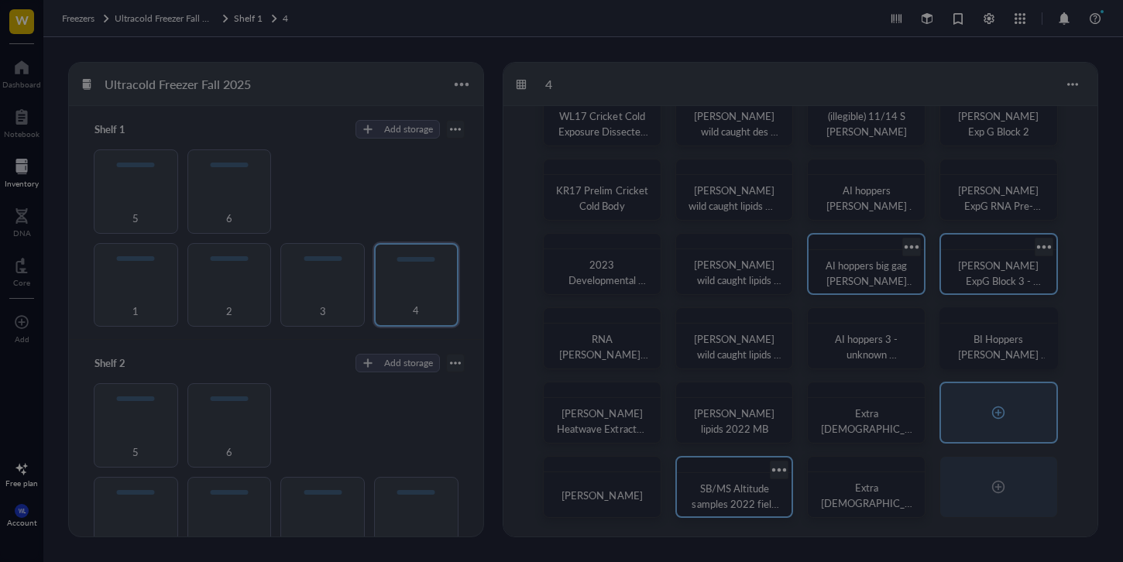
radio input "false"
radio input "true"
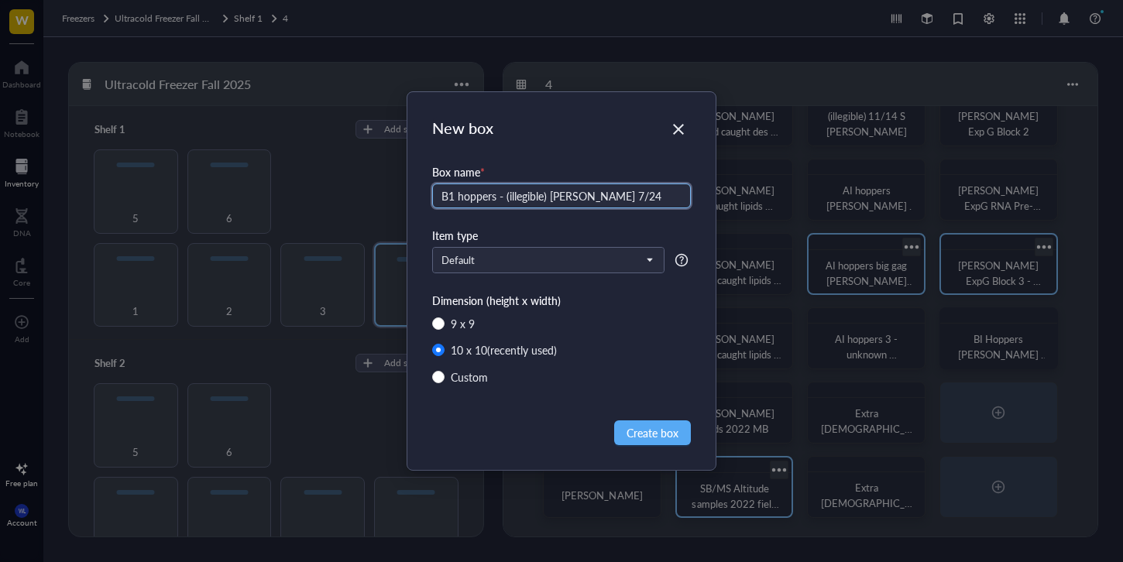
type input "B1 hoppers - (illegible) [PERSON_NAME] 7/24"
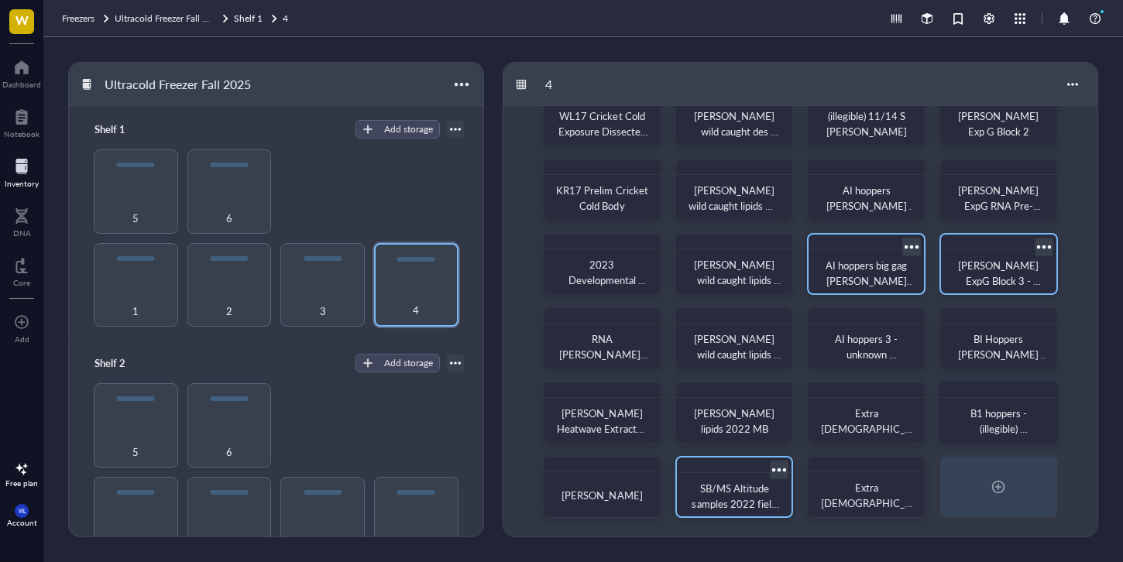
scroll to position [0, 0]
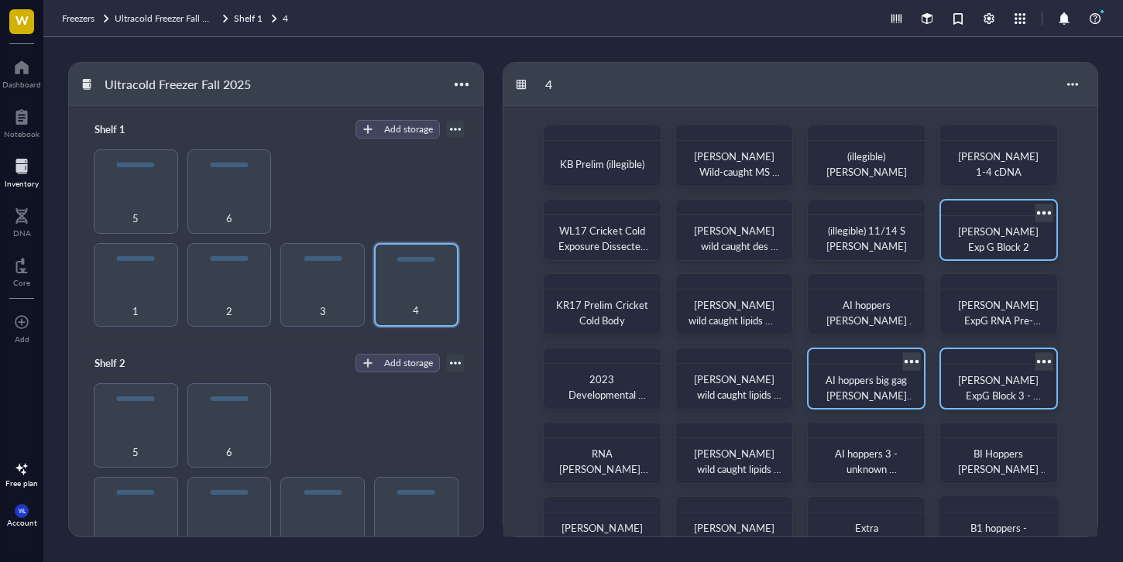
click at [1037, 216] on div at bounding box center [1044, 212] width 22 height 22
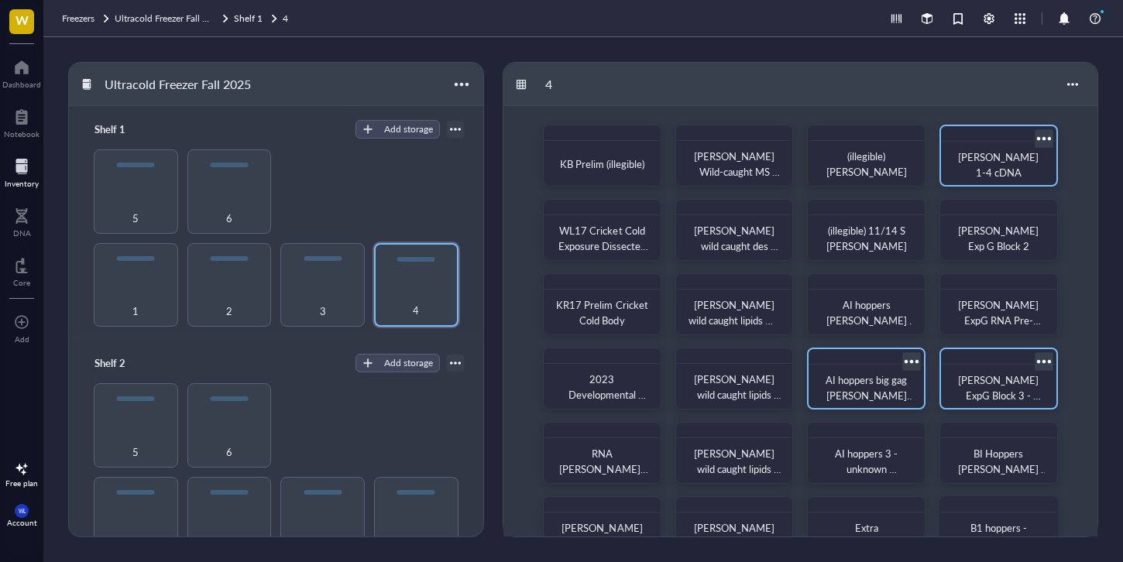
click at [1013, 160] on span "[PERSON_NAME] 1-4 cDNA" at bounding box center [999, 164] width 83 height 30
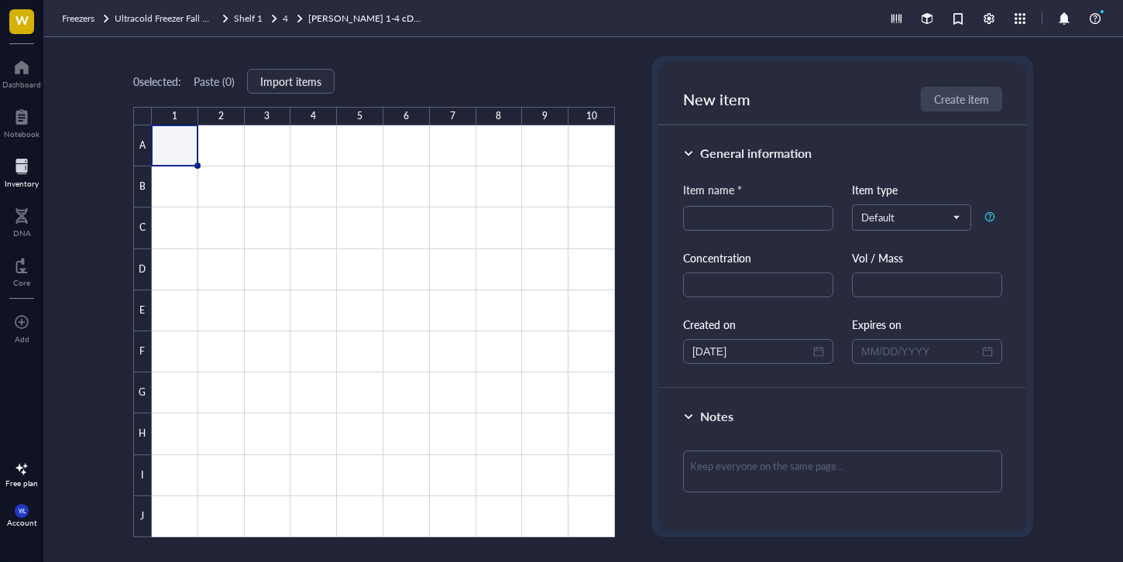
click at [318, 19] on link "[PERSON_NAME] 1-4 cDNA" at bounding box center [366, 18] width 116 height 15
drag, startPoint x: 246, startPoint y: 22, endPoint x: 280, endPoint y: 22, distance: 33.3
click at [246, 22] on span "Shelf 1" at bounding box center [248, 18] width 29 height 13
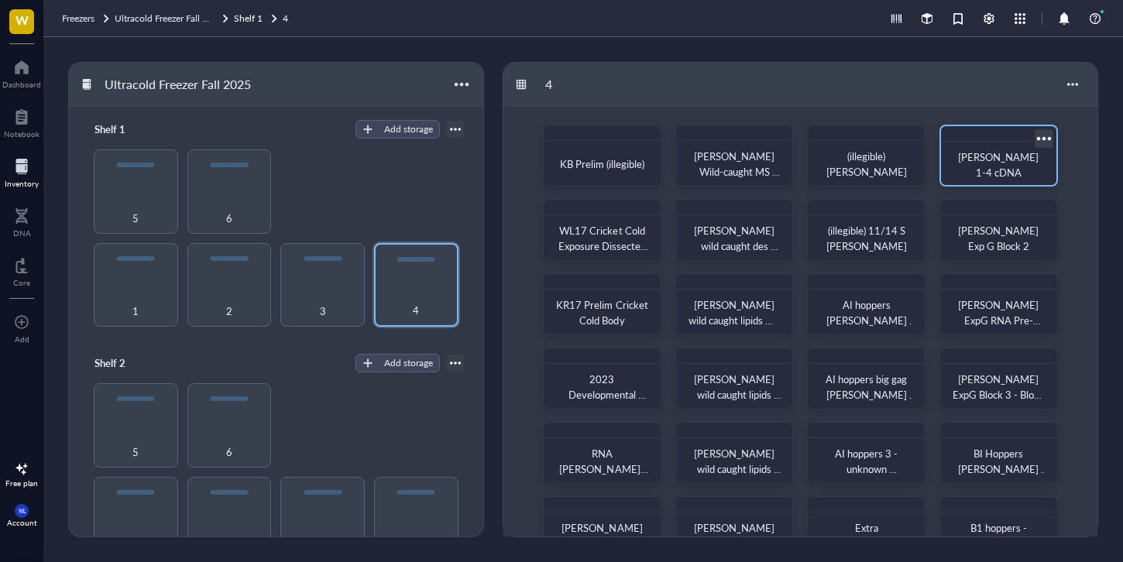
click at [1049, 136] on div at bounding box center [1044, 138] width 22 height 22
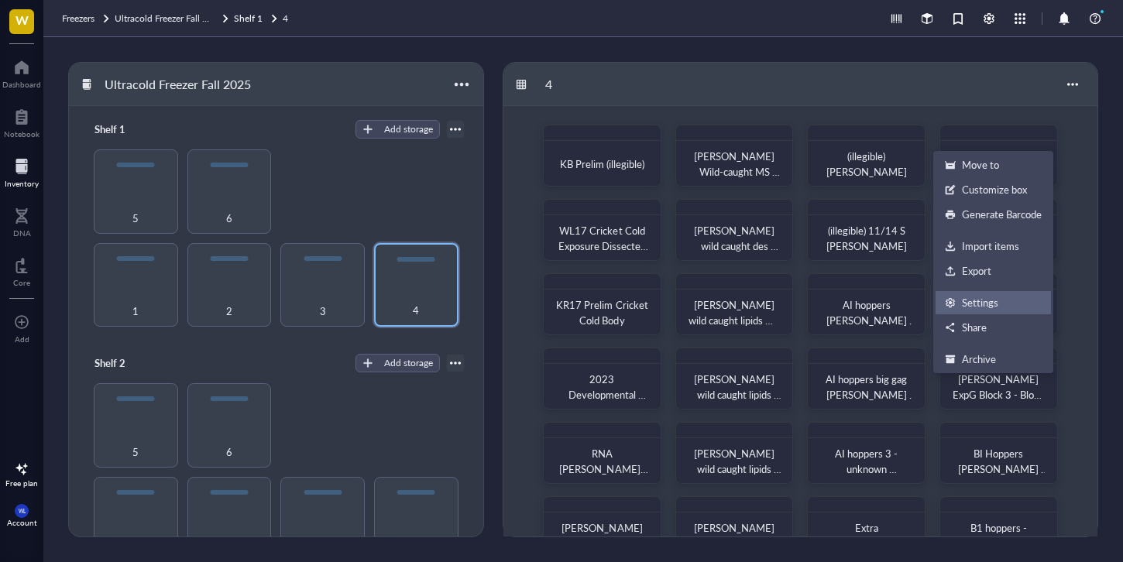
click at [1002, 302] on div "Settings" at bounding box center [993, 303] width 97 height 14
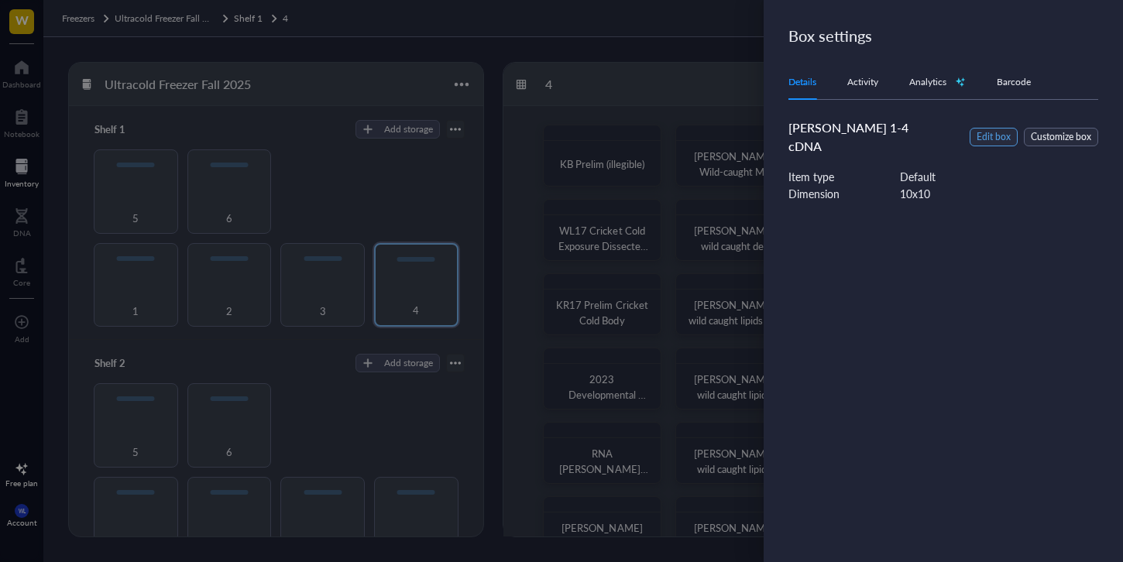
click at [988, 130] on span "Edit box" at bounding box center [994, 137] width 34 height 15
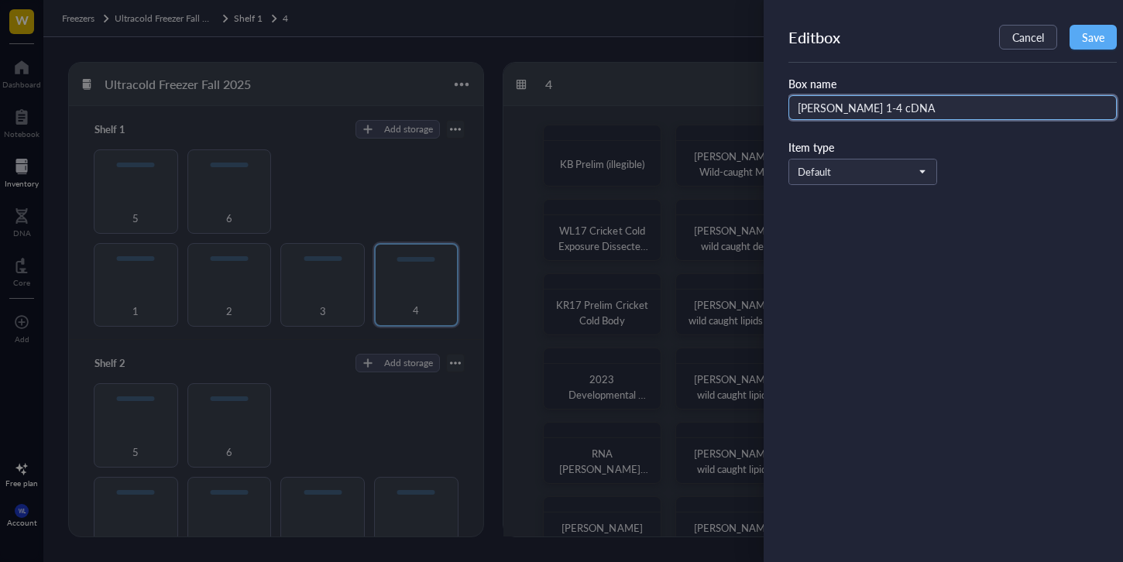
click at [954, 115] on input "[PERSON_NAME] 1-4 cDNA" at bounding box center [953, 107] width 328 height 25
type input "[PERSON_NAME] 1-4 cDNA/[PERSON_NAME] G Block 2"
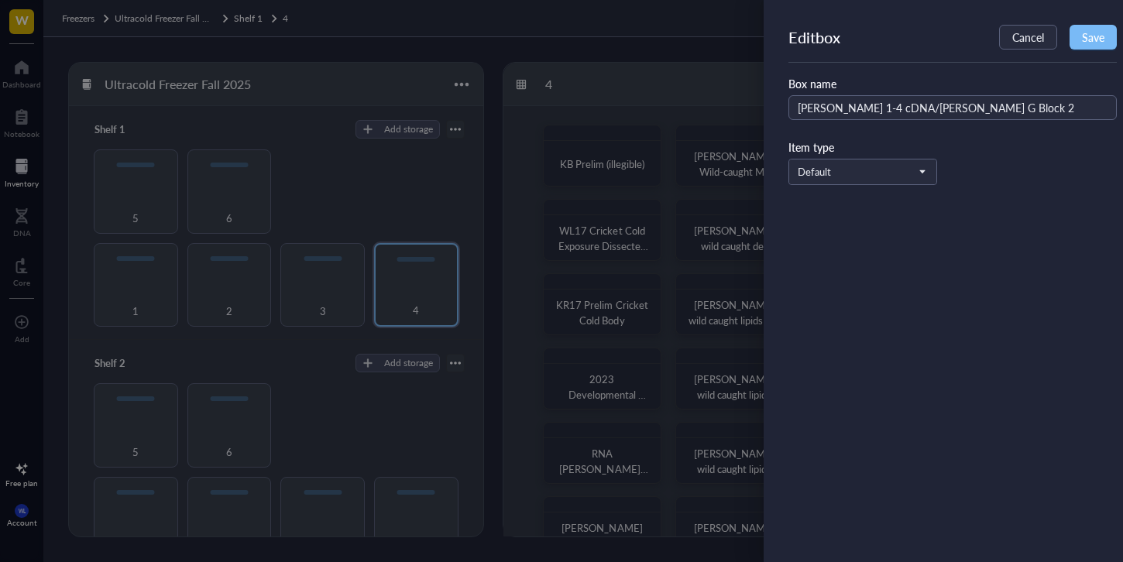
click at [1091, 46] on button "Save" at bounding box center [1093, 37] width 47 height 25
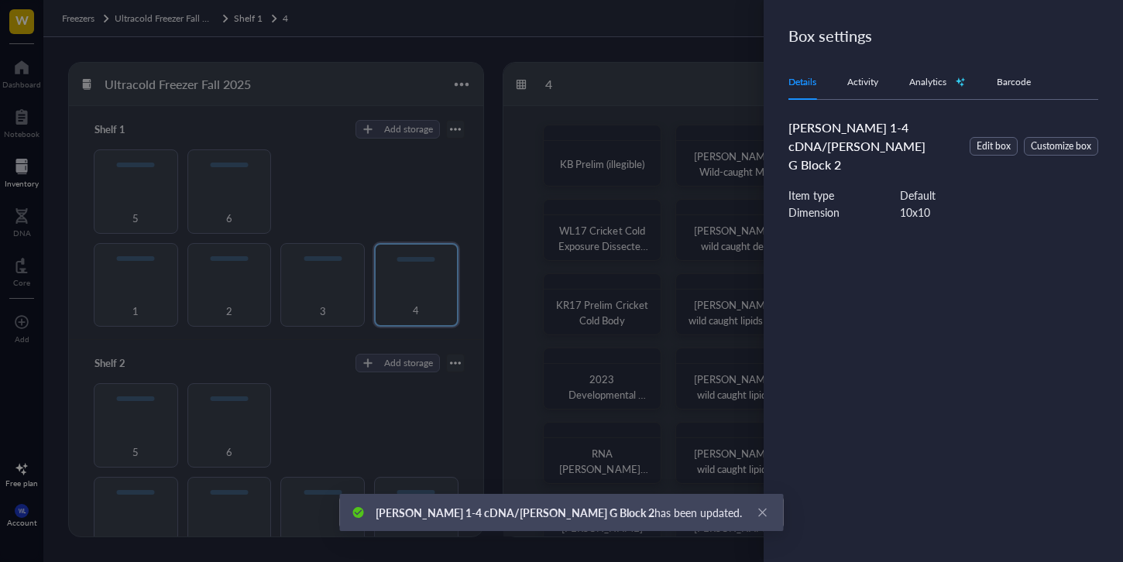
click at [710, 80] on div at bounding box center [561, 281] width 1123 height 562
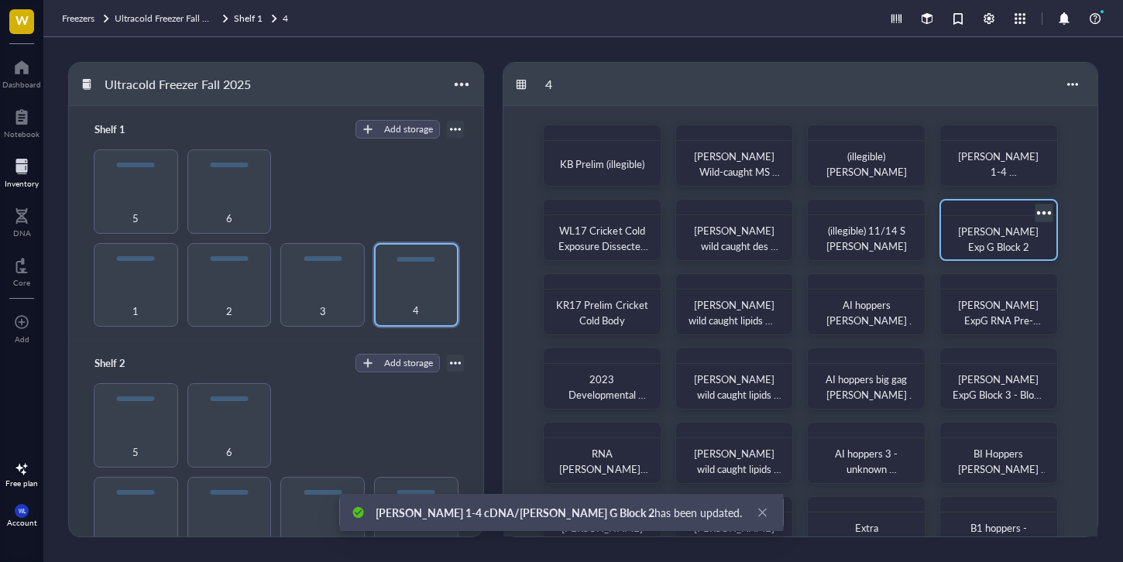
click at [1047, 215] on div at bounding box center [1044, 212] width 22 height 22
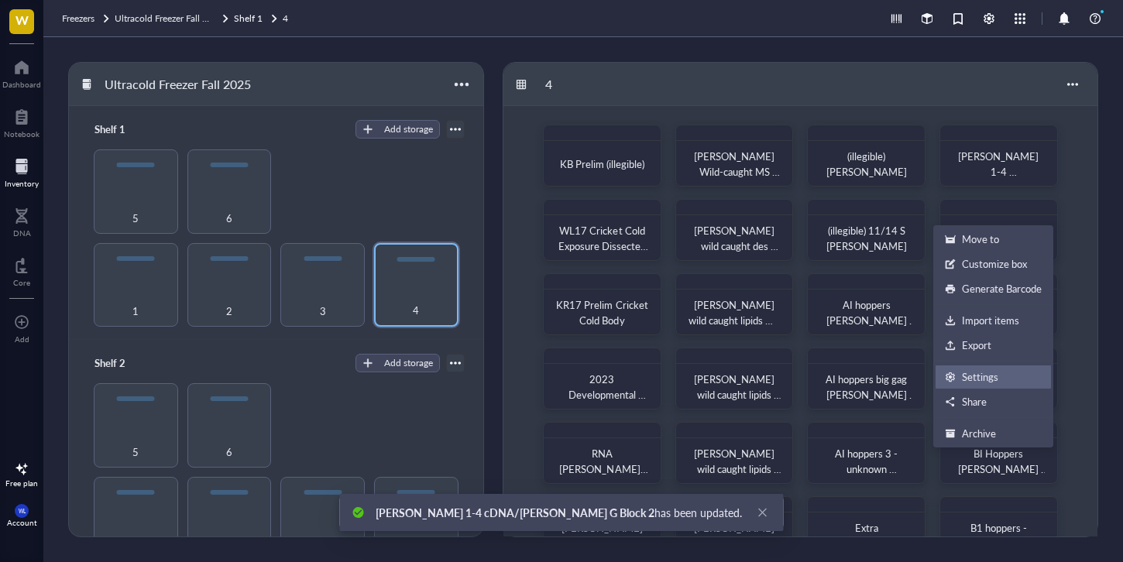
click at [978, 379] on div "Settings" at bounding box center [980, 377] width 36 height 14
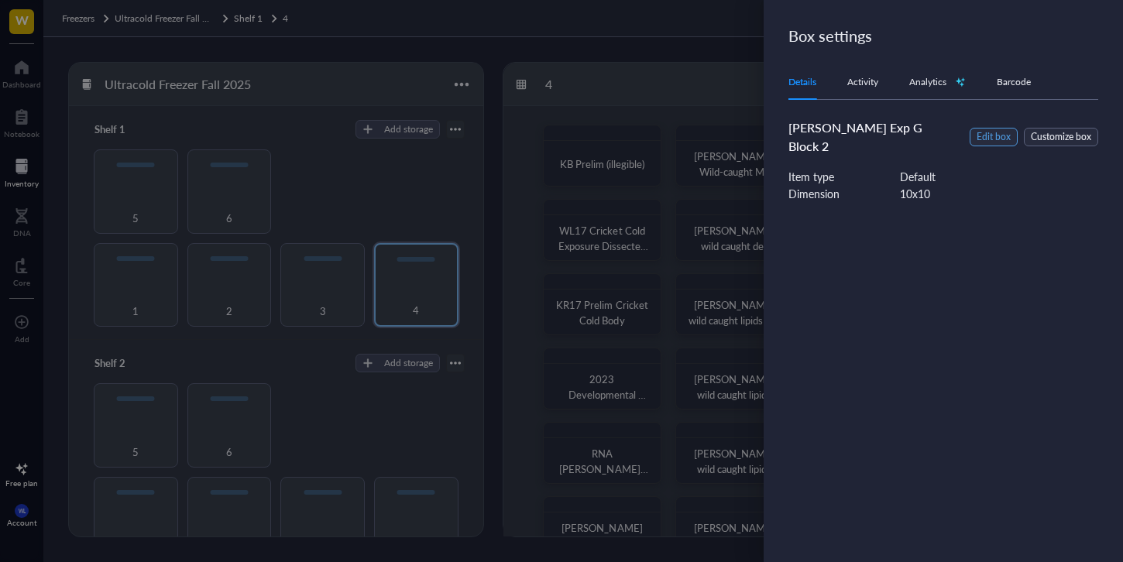
click at [995, 130] on span "Edit box" at bounding box center [994, 137] width 34 height 15
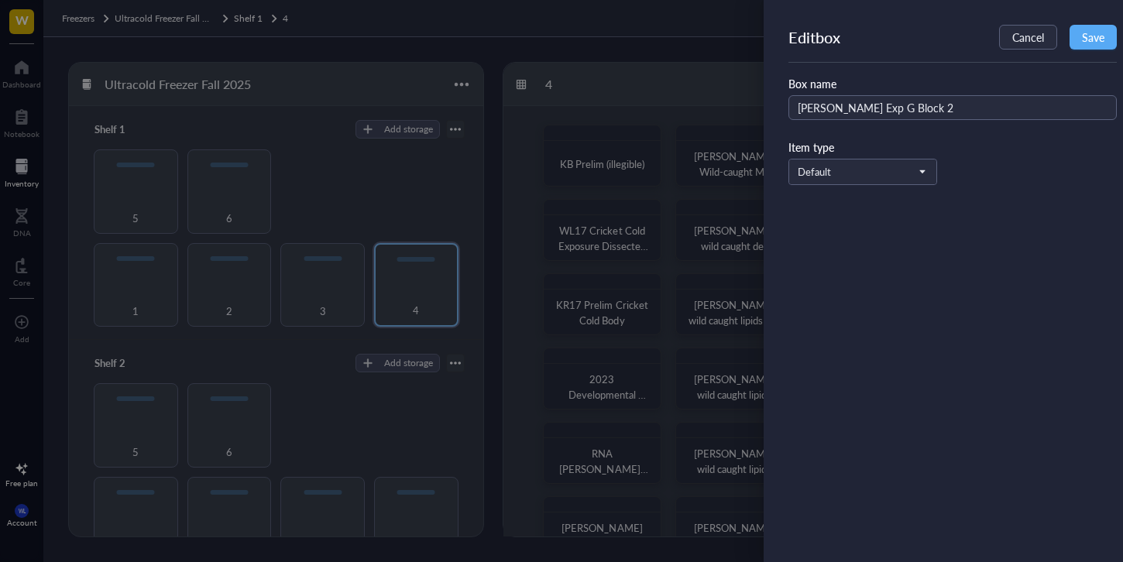
click at [918, 187] on div "Edit box Cancel Save Box name [PERSON_NAME] Exp G Block 2 Item type Default" at bounding box center [962, 117] width 347 height 185
click at [1030, 42] on span "Cancel" at bounding box center [1028, 37] width 32 height 12
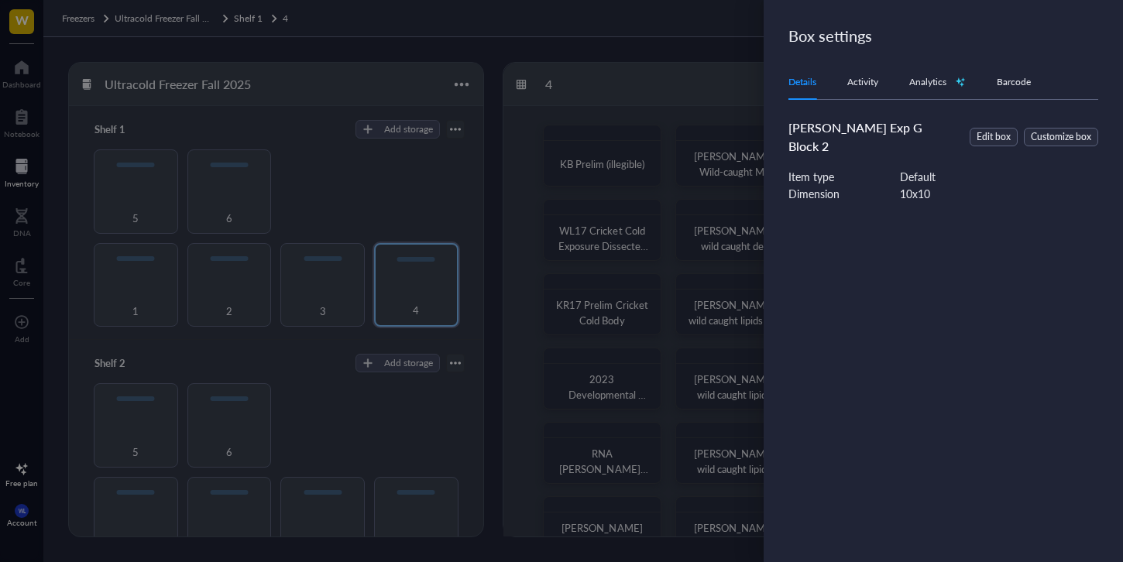
click at [716, 95] on div at bounding box center [561, 281] width 1123 height 562
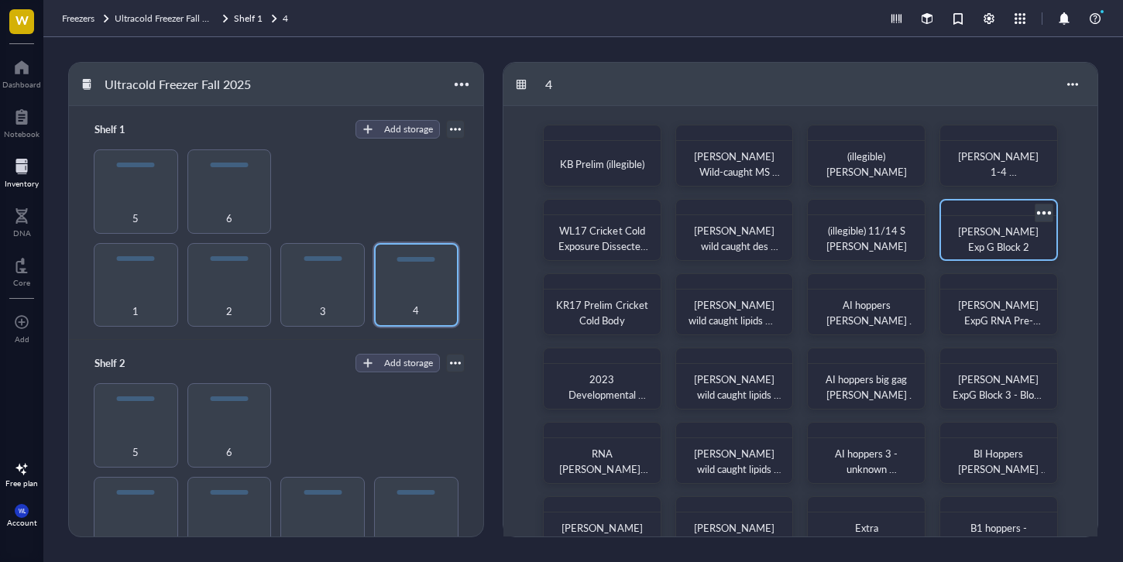
click at [1050, 208] on div at bounding box center [1044, 212] width 22 height 22
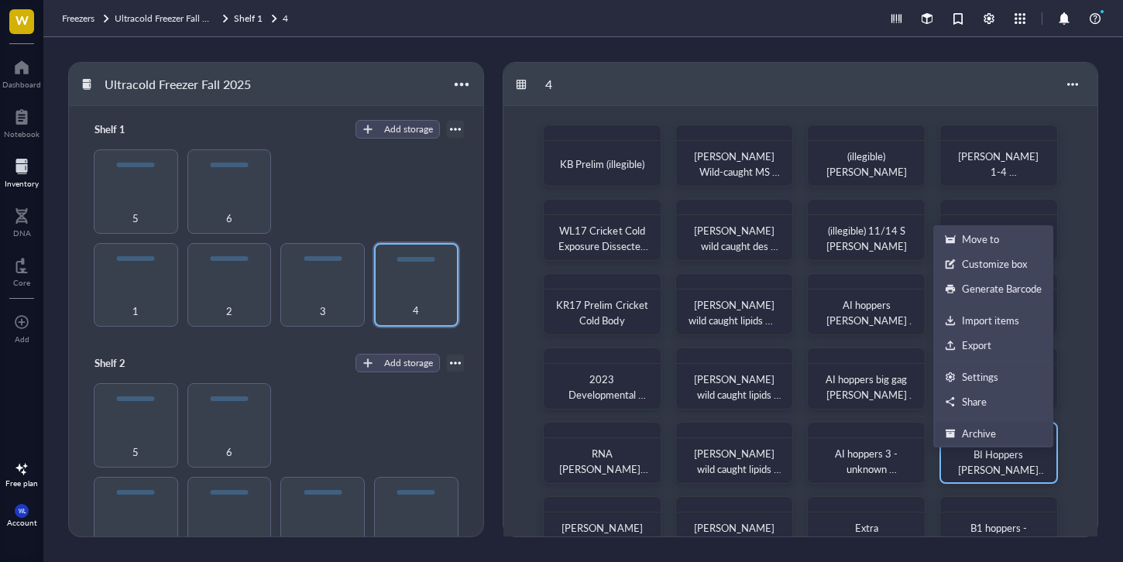
click at [1002, 431] on div "Archive" at bounding box center [993, 434] width 97 height 14
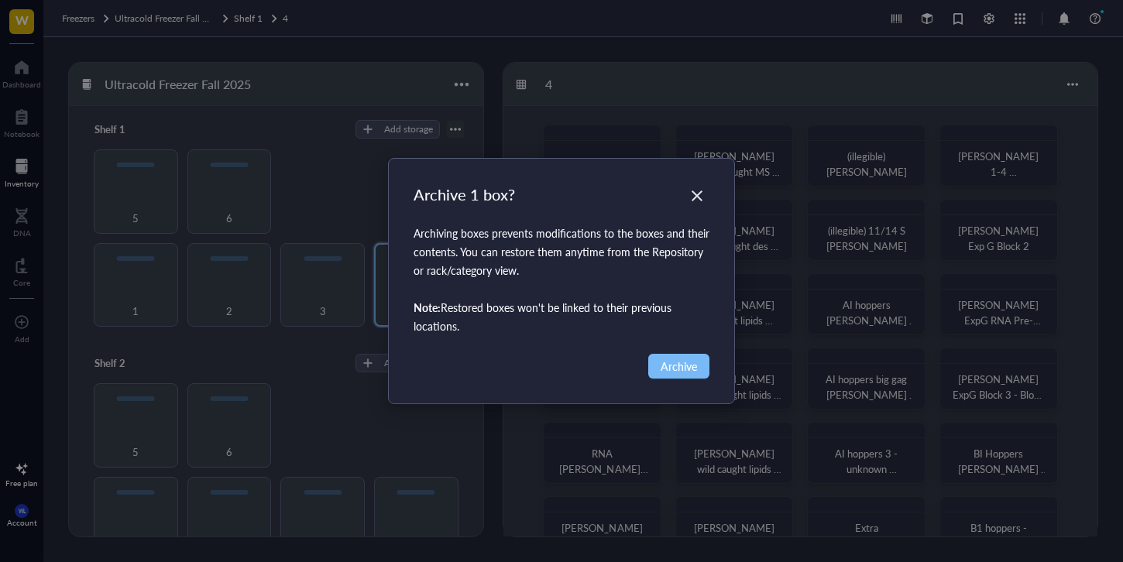
click at [684, 367] on span "Archive" at bounding box center [679, 366] width 36 height 17
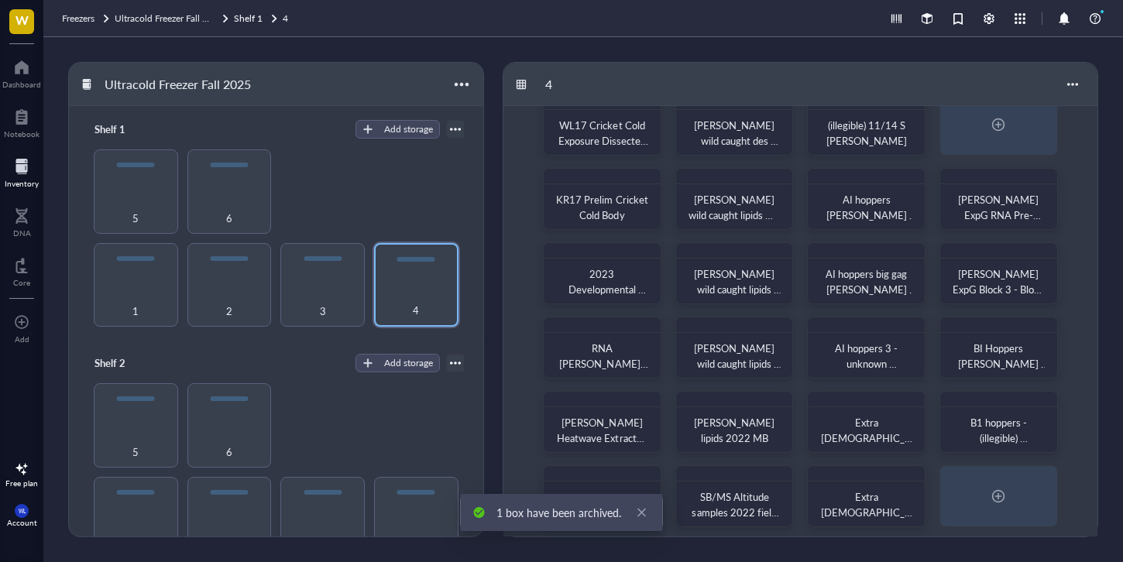
scroll to position [115, 0]
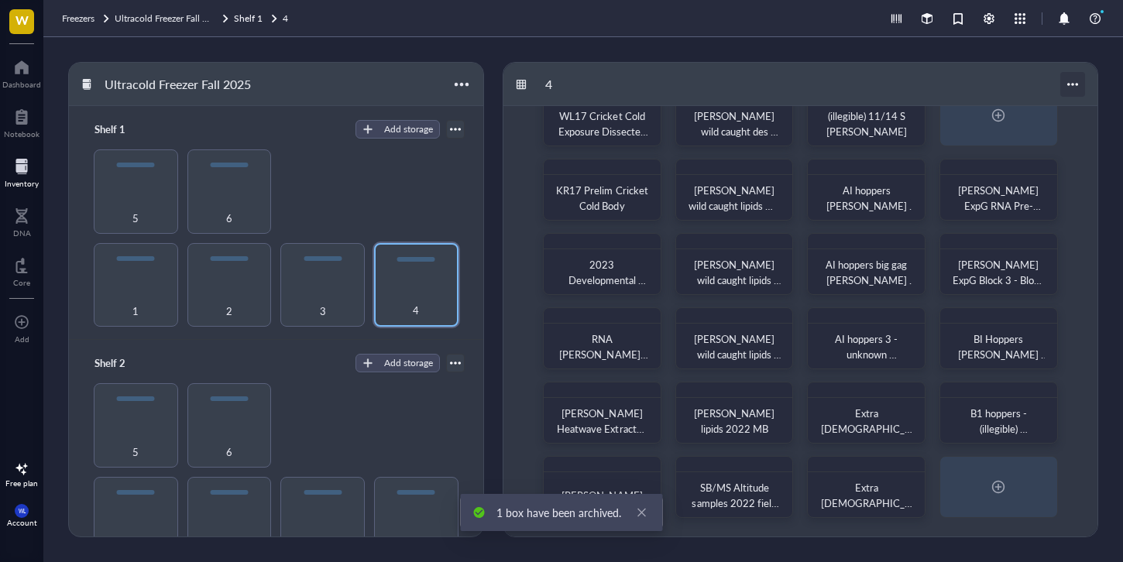
click at [1064, 84] on div at bounding box center [1072, 84] width 25 height 25
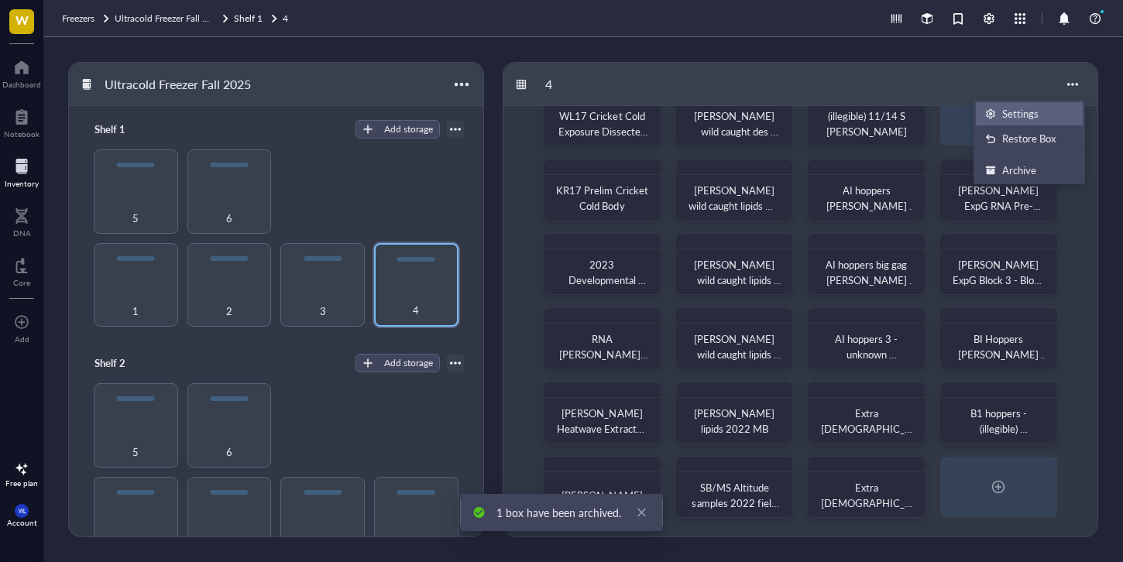
click at [1033, 112] on div "Settings" at bounding box center [1020, 114] width 36 height 14
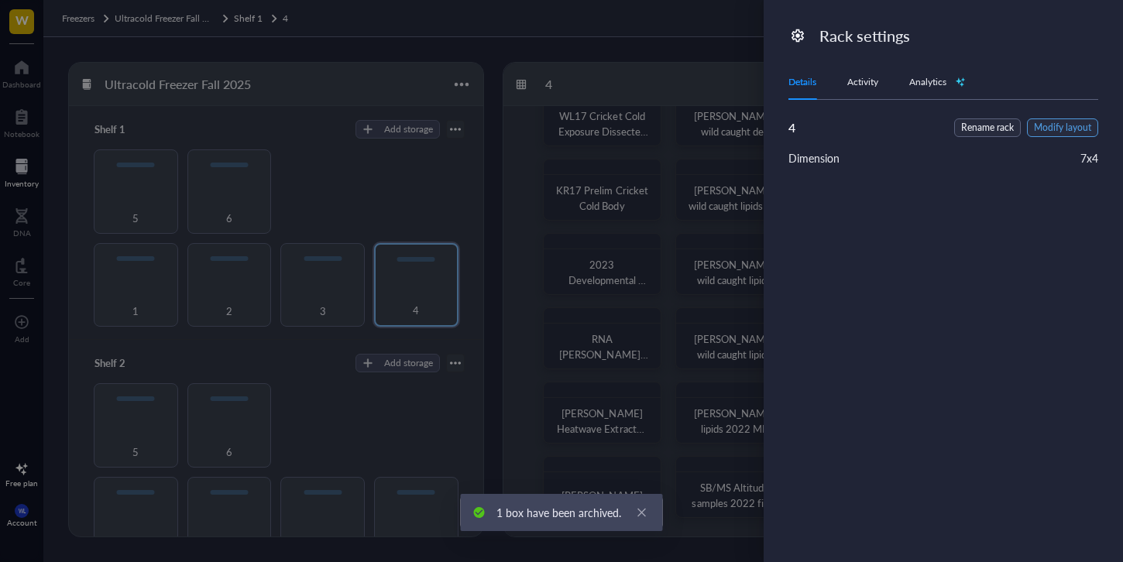
click at [1059, 129] on span "Modify layout" at bounding box center [1062, 128] width 57 height 15
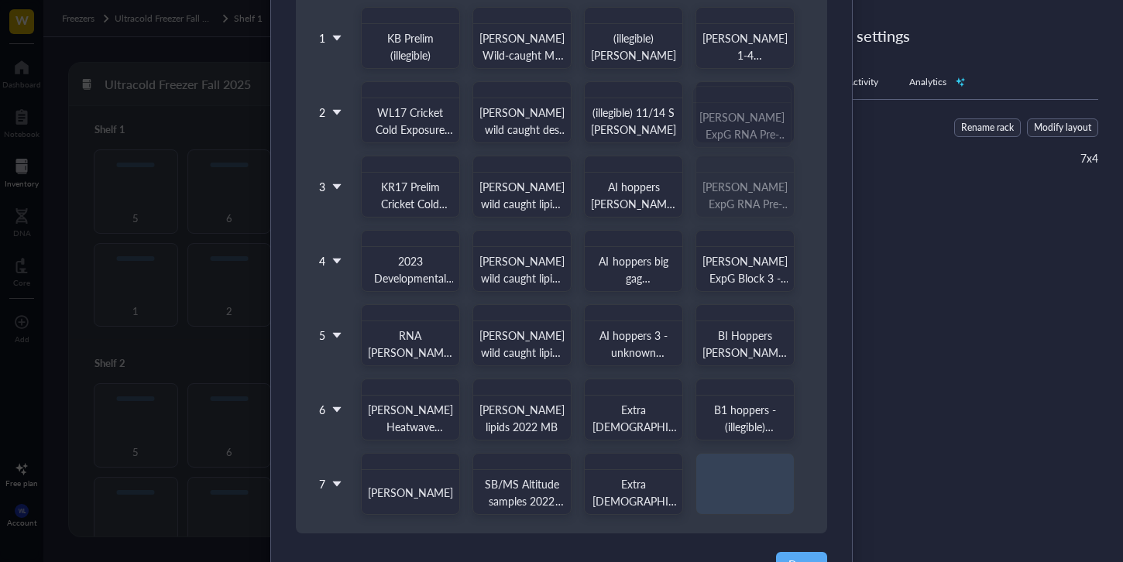
drag, startPoint x: 761, startPoint y: 177, endPoint x: 759, endPoint y: 103, distance: 73.6
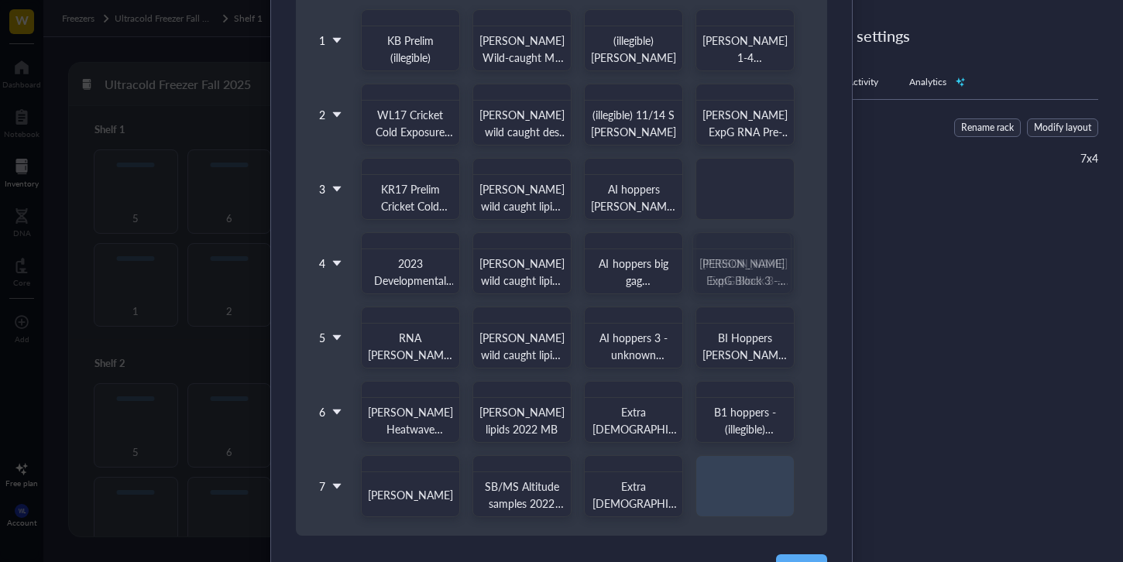
drag, startPoint x: 762, startPoint y: 271, endPoint x: 762, endPoint y: 208, distance: 62.7
click at [762, 208] on div "1 2 3 4 5 6 7 KB Prelim (illegible) [PERSON_NAME] Wild-caught MS [PERSON_NAME] …" at bounding box center [561, 254] width 494 height 527
click at [765, 345] on div "1 2 3 4 5 6 7 KB Prelim (illegible) [PERSON_NAME] Wild-caught MS [PERSON_NAME] …" at bounding box center [561, 254] width 494 height 527
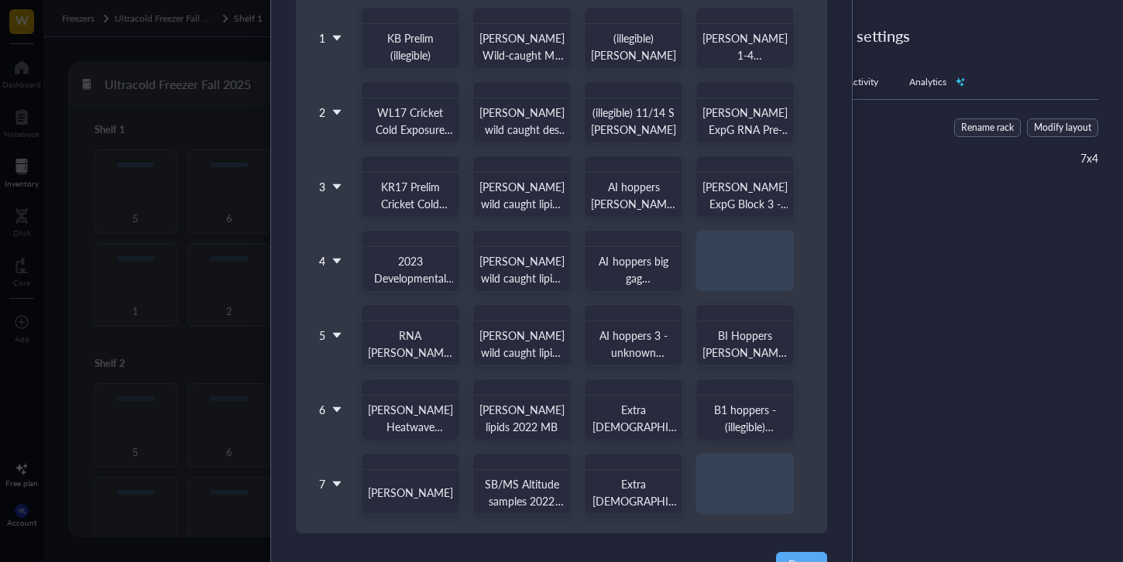
click at [762, 265] on div "KB Prelim (illegible) [PERSON_NAME] Wild-caught MS [PERSON_NAME] 2022 (illegibl…" at bounding box center [578, 261] width 462 height 508
drag, startPoint x: 763, startPoint y: 324, endPoint x: 760, endPoint y: 276, distance: 48.1
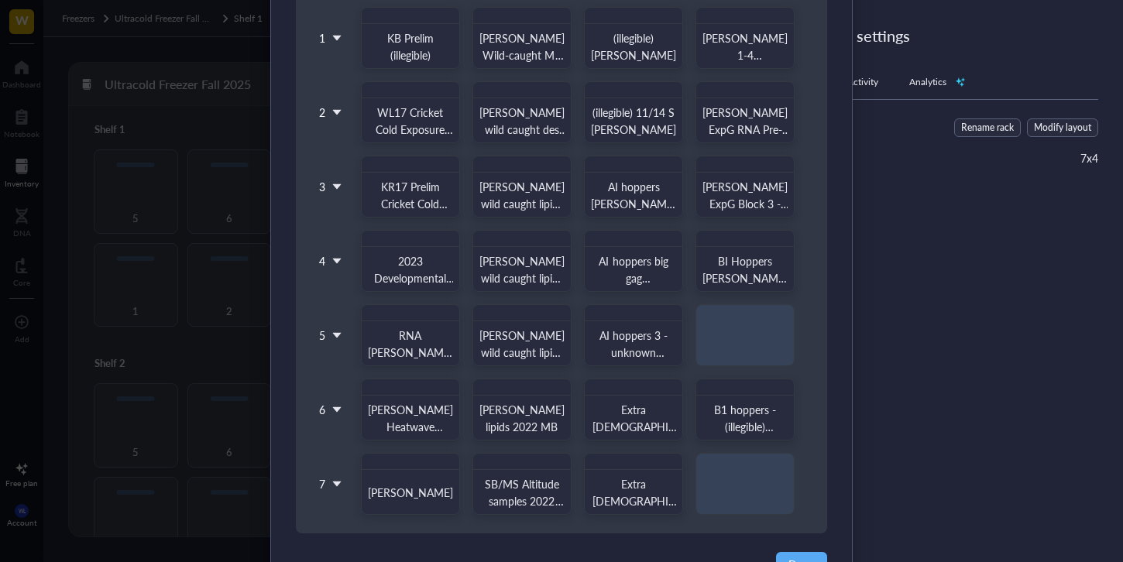
scroll to position [198, 0]
drag, startPoint x: 761, startPoint y: 405, endPoint x: 762, endPoint y: 325, distance: 80.6
click at [762, 325] on div "1 2 3 4 5 6 7 KB Prelim (illegible) [PERSON_NAME] Wild-caught MS [PERSON_NAME] …" at bounding box center [561, 251] width 494 height 527
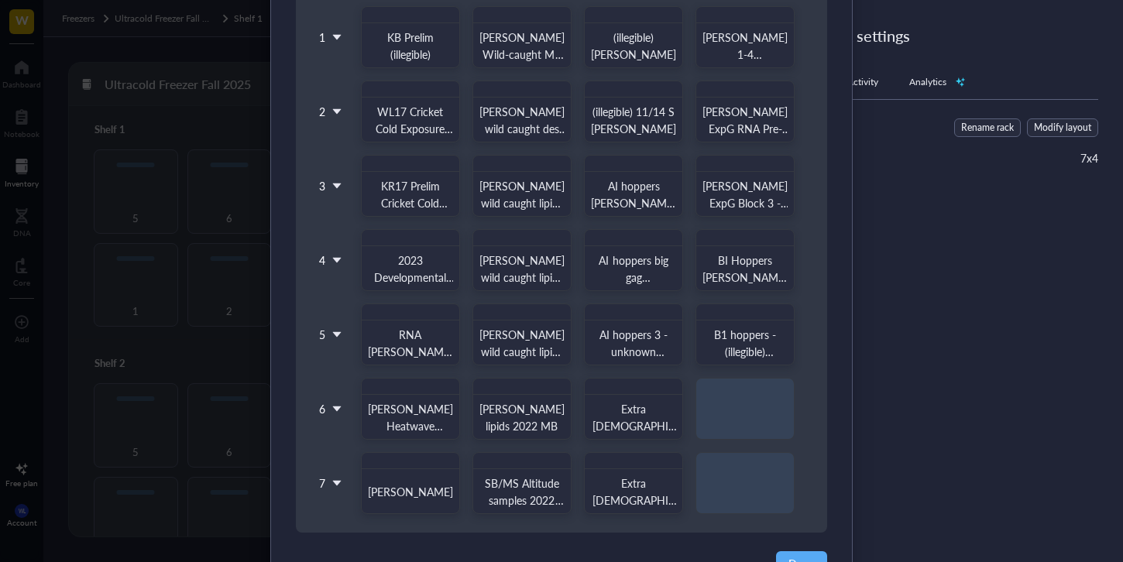
click at [758, 407] on div "KB Prelim (illegible) [PERSON_NAME] Wild-caught MS [PERSON_NAME] 2022 (illegibl…" at bounding box center [578, 260] width 462 height 508
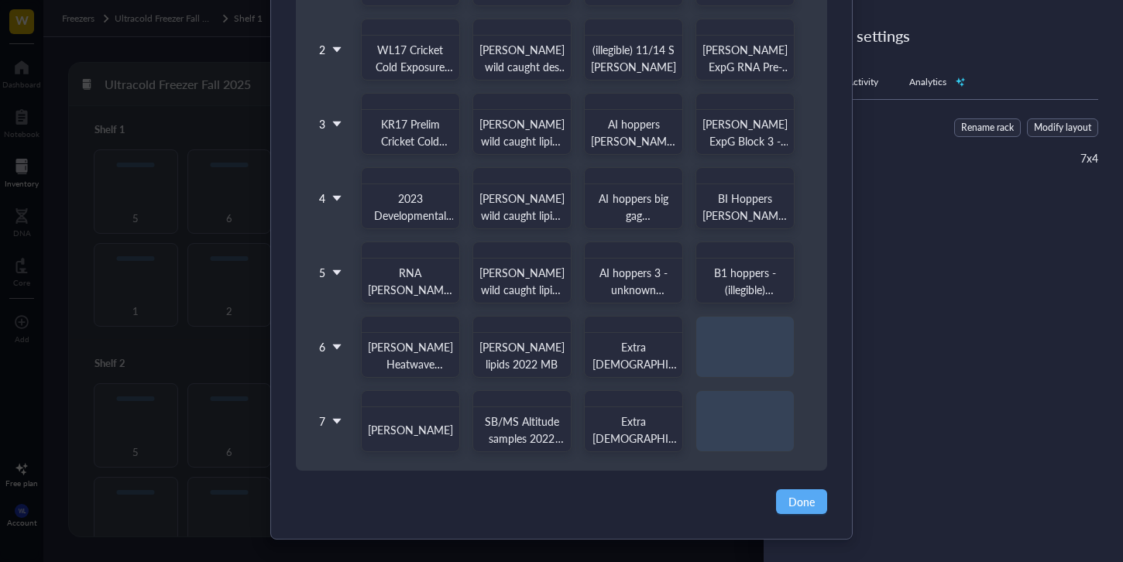
scroll to position [262, 0]
click at [810, 498] on span "Done" at bounding box center [802, 499] width 26 height 17
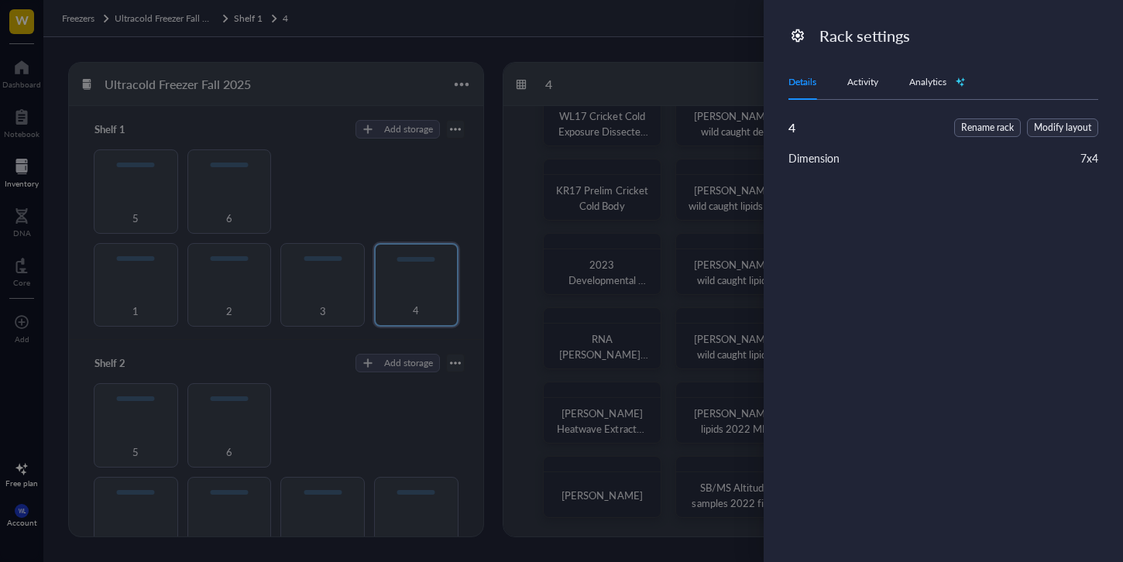
click at [668, 269] on div at bounding box center [561, 281] width 1123 height 562
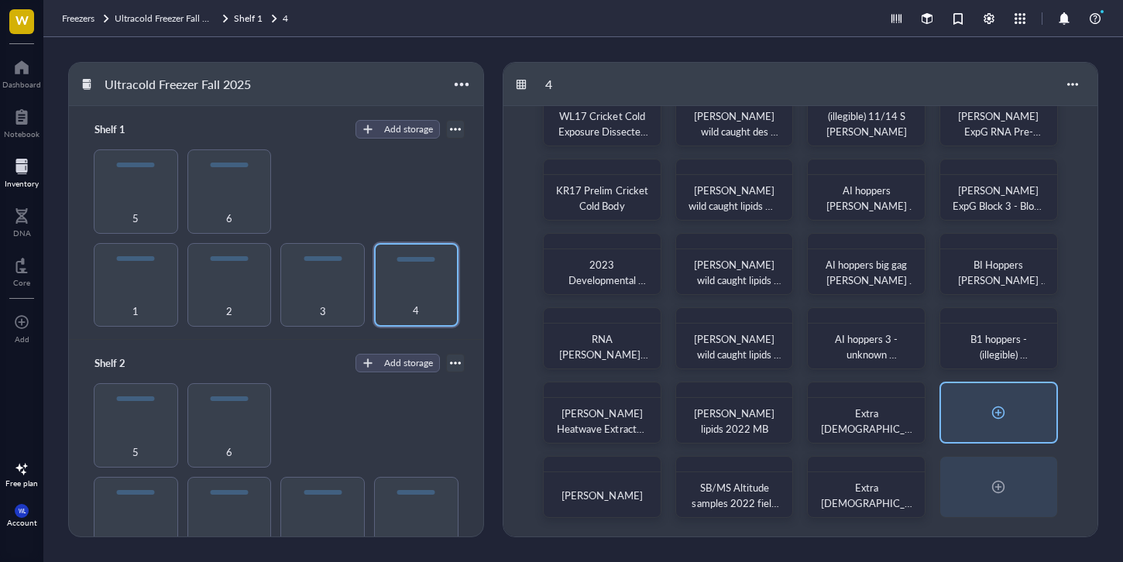
click at [1021, 423] on div at bounding box center [998, 412] width 115 height 59
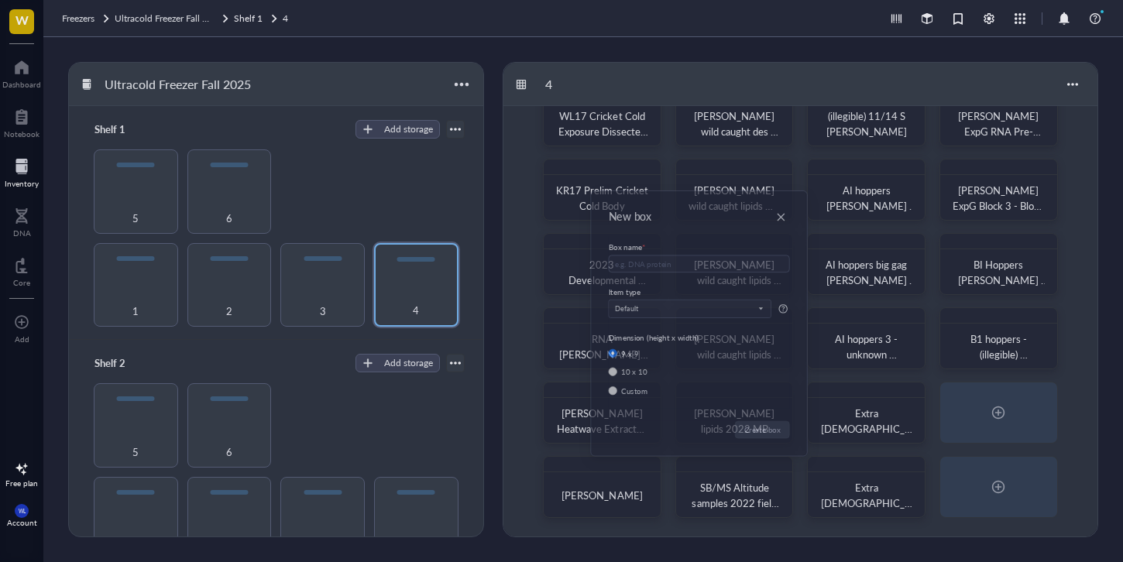
radio input "false"
radio input "true"
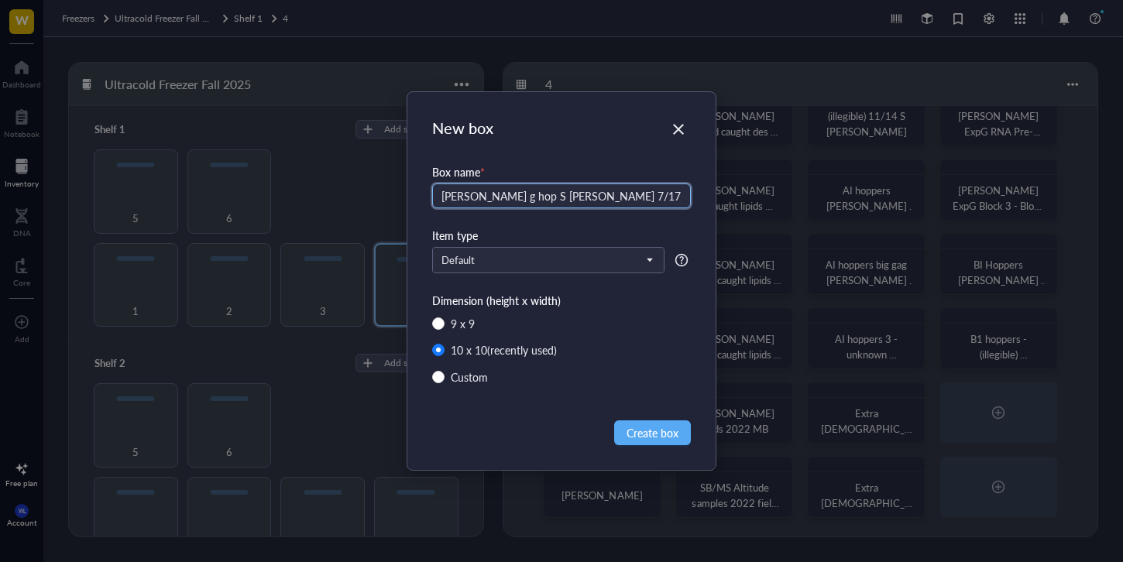
type input "[PERSON_NAME] g hop S [PERSON_NAME] 7/17"
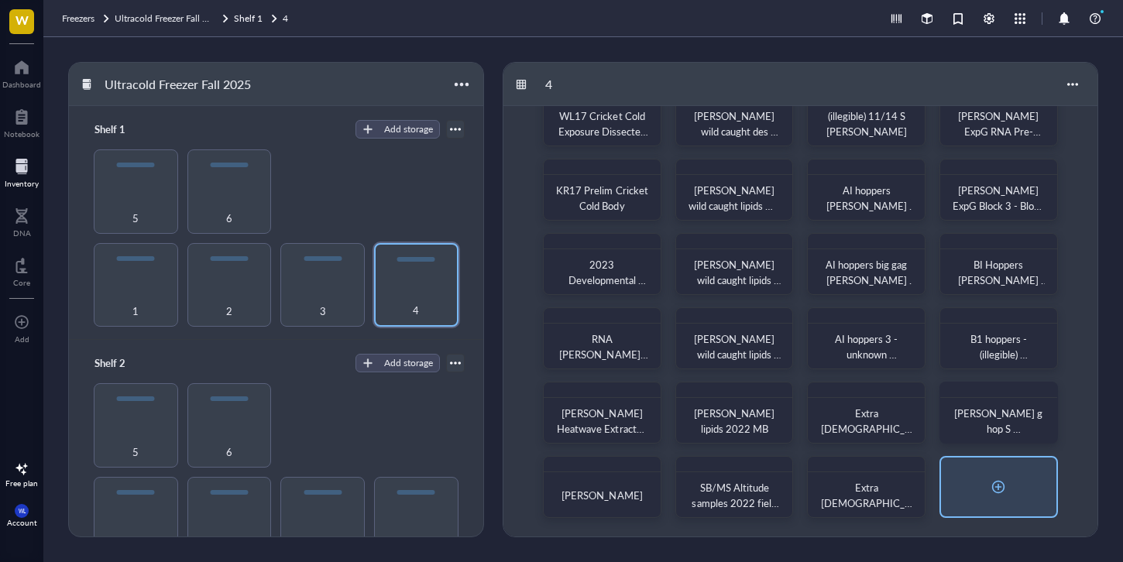
click at [1016, 499] on div at bounding box center [998, 487] width 115 height 59
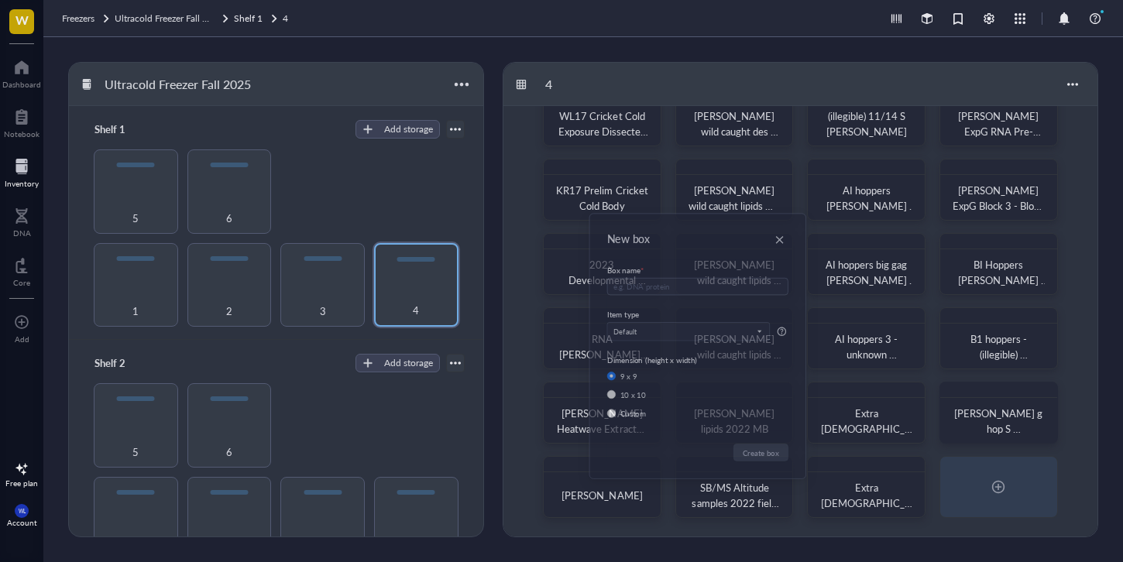
radio input "false"
radio input "true"
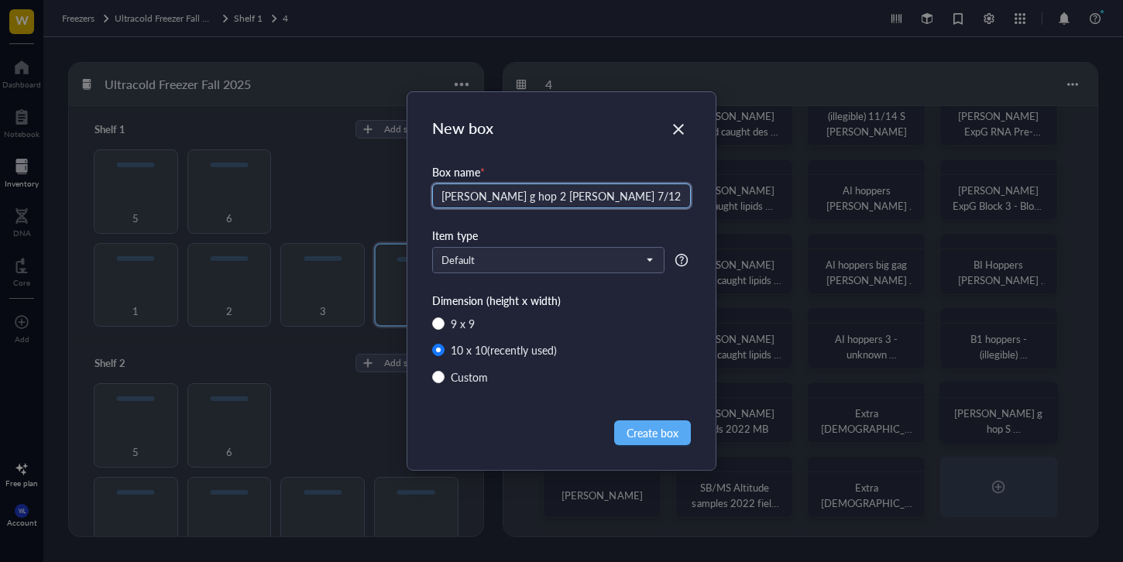
type input "[PERSON_NAME] g hop 2 [PERSON_NAME] 7/12"
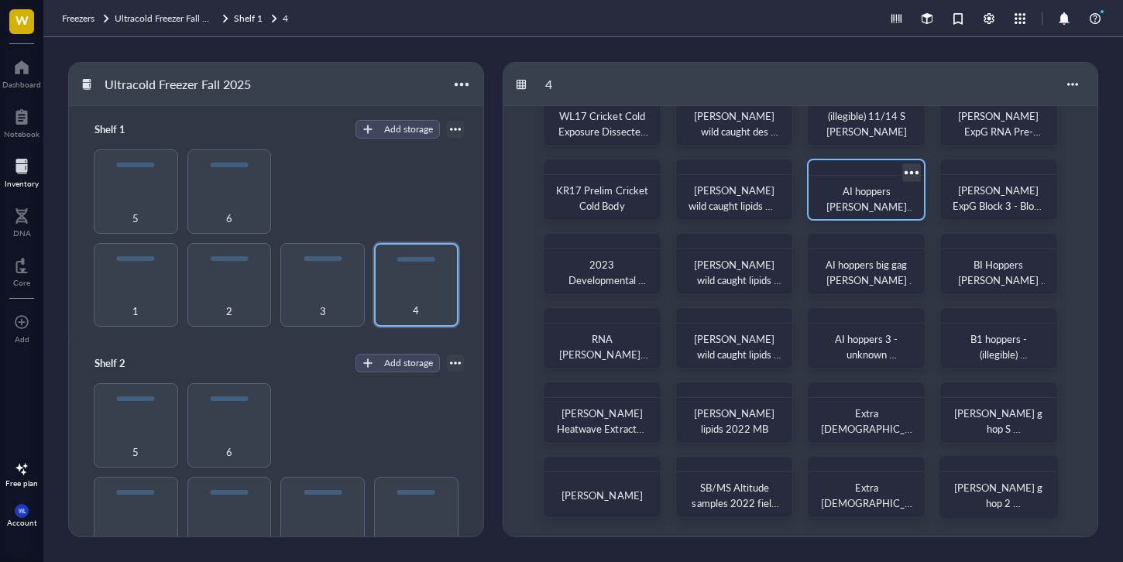
scroll to position [0, 0]
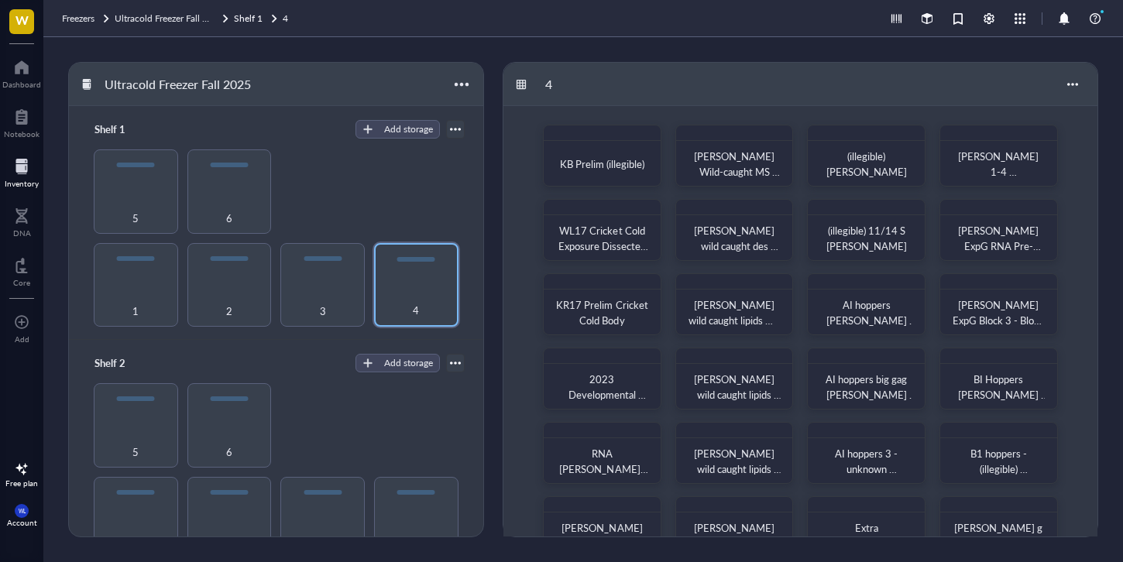
click at [493, 194] on div "Ultracold Freezer Fall 2025 Shelf 1 Add storage 1 2 3 4 5 6 Shelf 2 Add storage…" at bounding box center [583, 299] width 1080 height 525
click at [446, 201] on div "1 2 3 4 5 6" at bounding box center [276, 237] width 377 height 177
click at [143, 184] on div "5" at bounding box center [136, 191] width 84 height 84
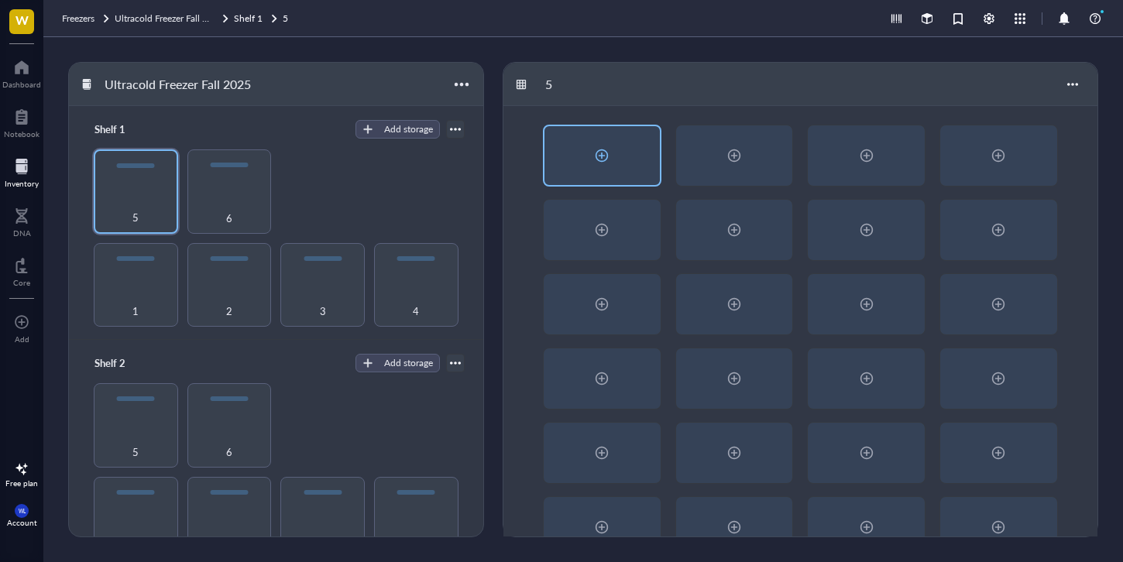
click at [598, 156] on div at bounding box center [601, 155] width 25 height 25
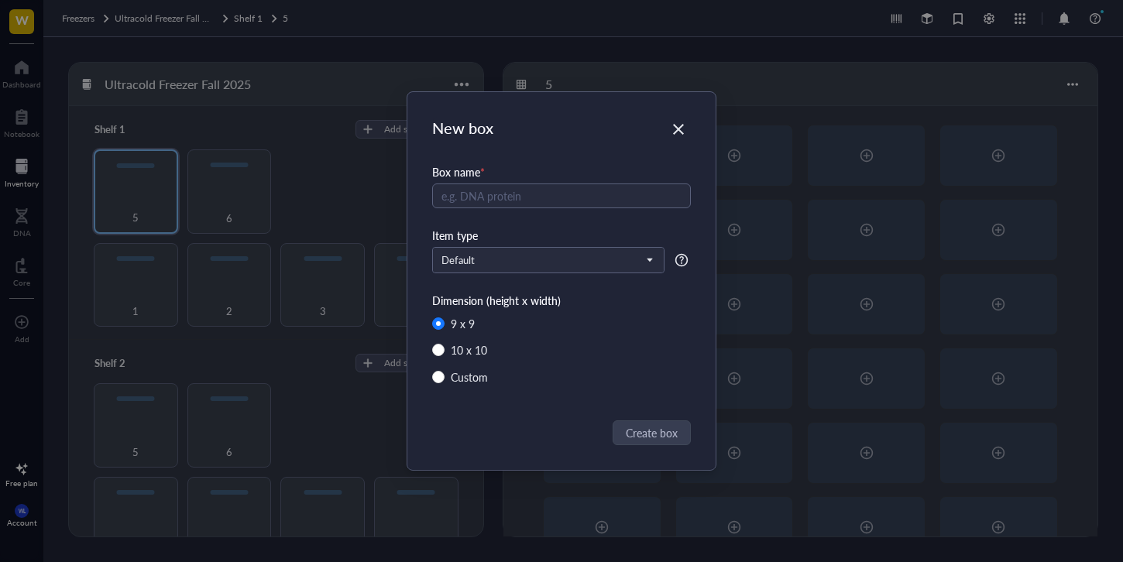
radio input "false"
radio input "true"
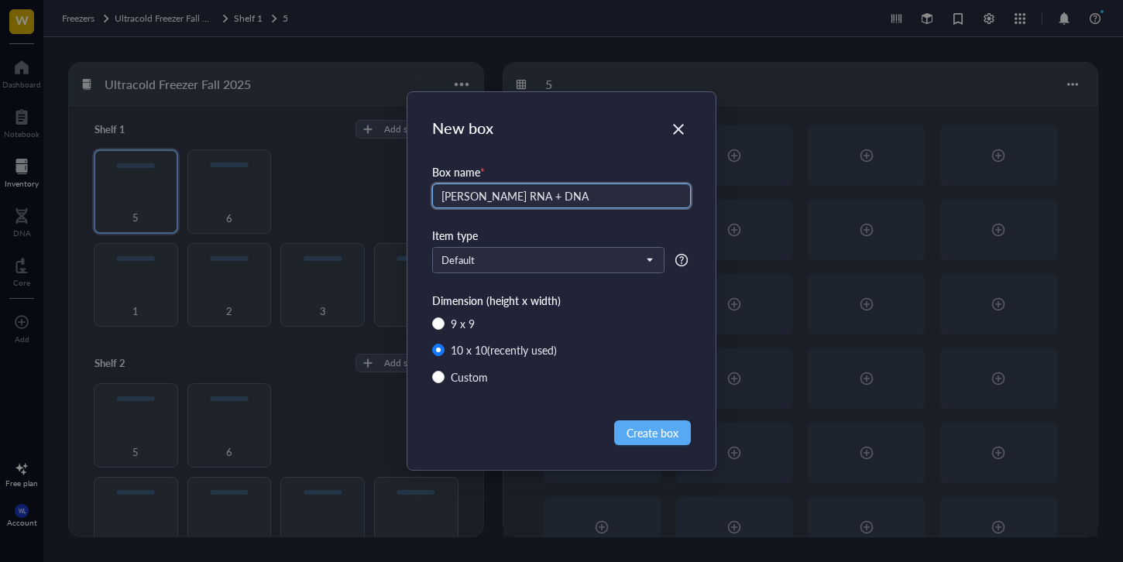
type input "[PERSON_NAME] RNA + DNA"
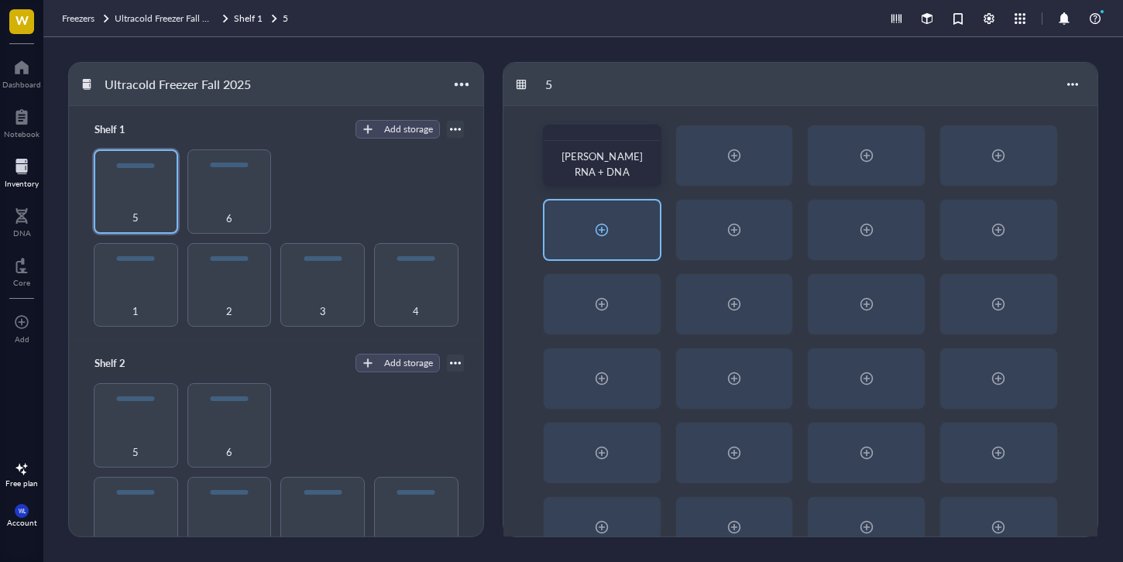
click at [601, 227] on div at bounding box center [601, 230] width 25 height 25
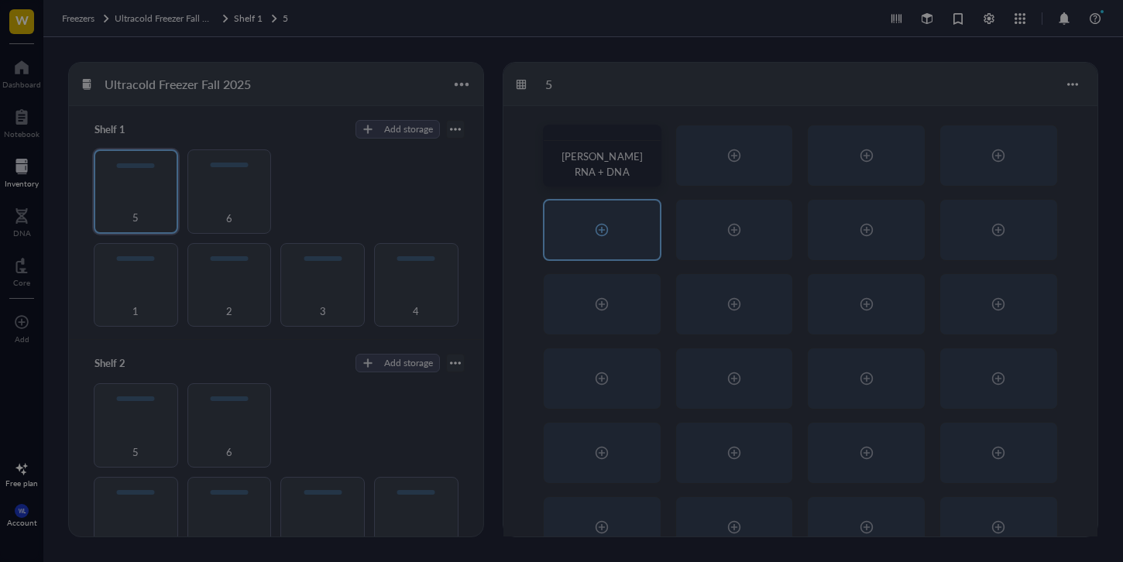
radio input "false"
radio input "true"
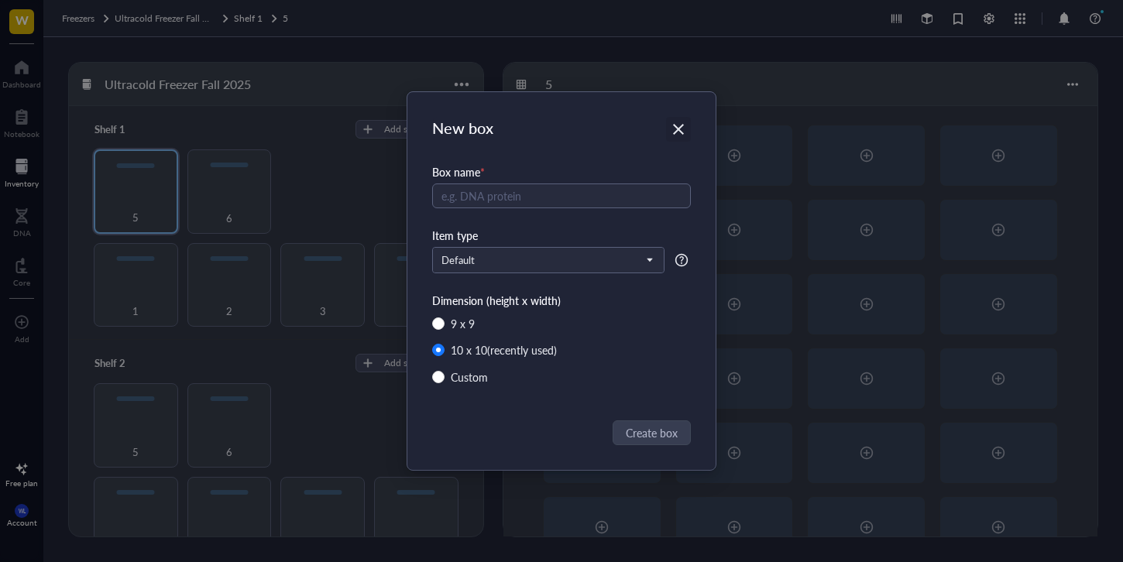
click at [680, 126] on icon "Close" at bounding box center [678, 129] width 11 height 11
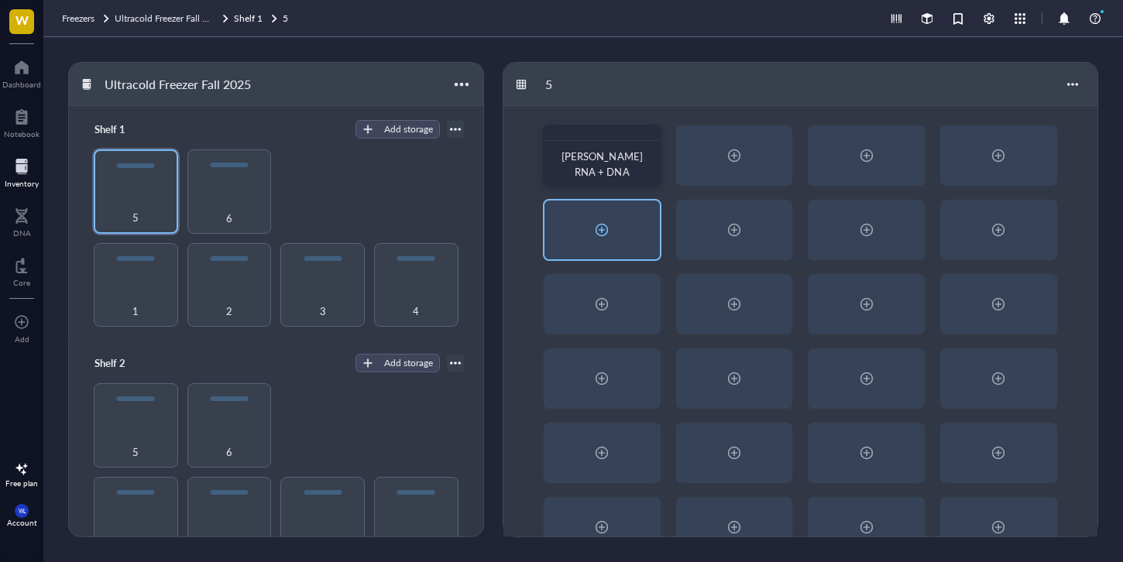
click at [597, 235] on div at bounding box center [601, 230] width 25 height 25
radio input "false"
radio input "true"
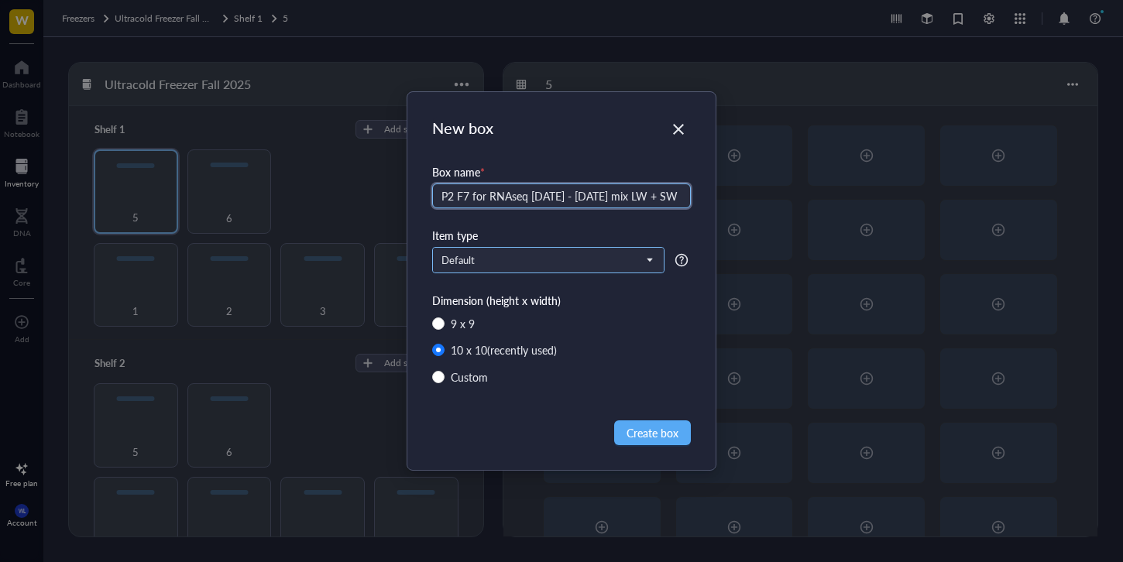
type input "P2 F7 for RNAseq [DATE] - [DATE] mix LW + SW"
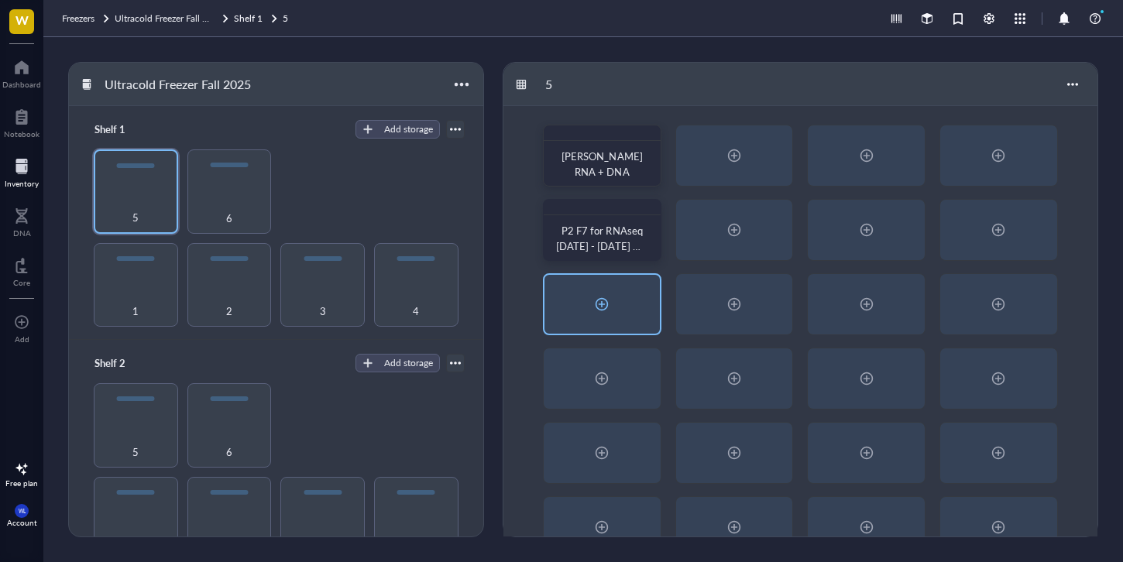
click at [596, 297] on div at bounding box center [601, 304] width 25 height 25
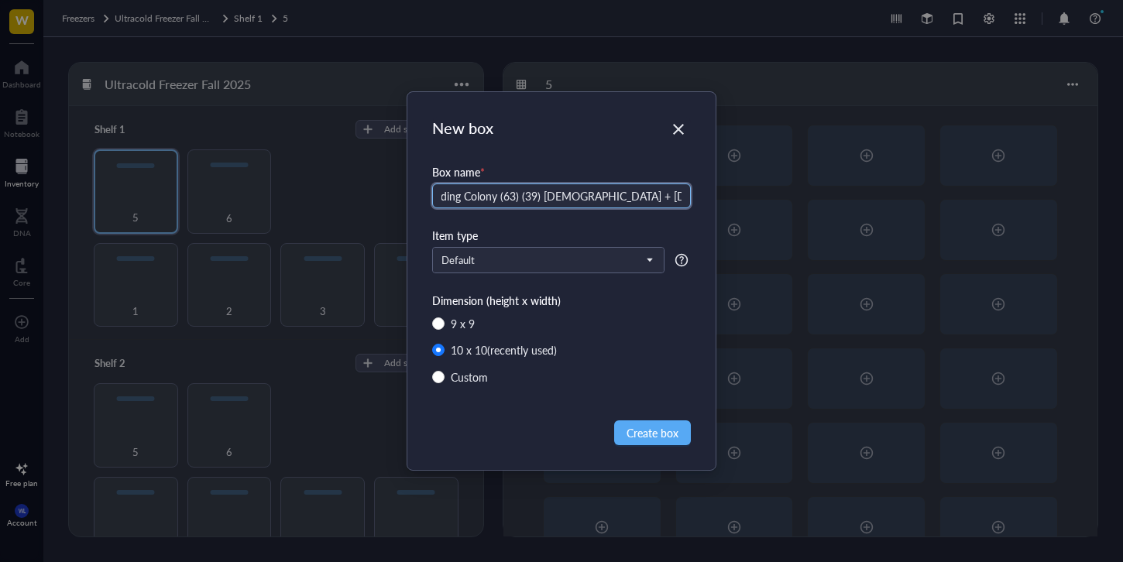
scroll to position [0, 79]
type input "P1 LW F7 Breeding Colony (63) (39) [DEMOGRAPHIC_DATA] + [DEMOGRAPHIC_DATA] [DAT…"
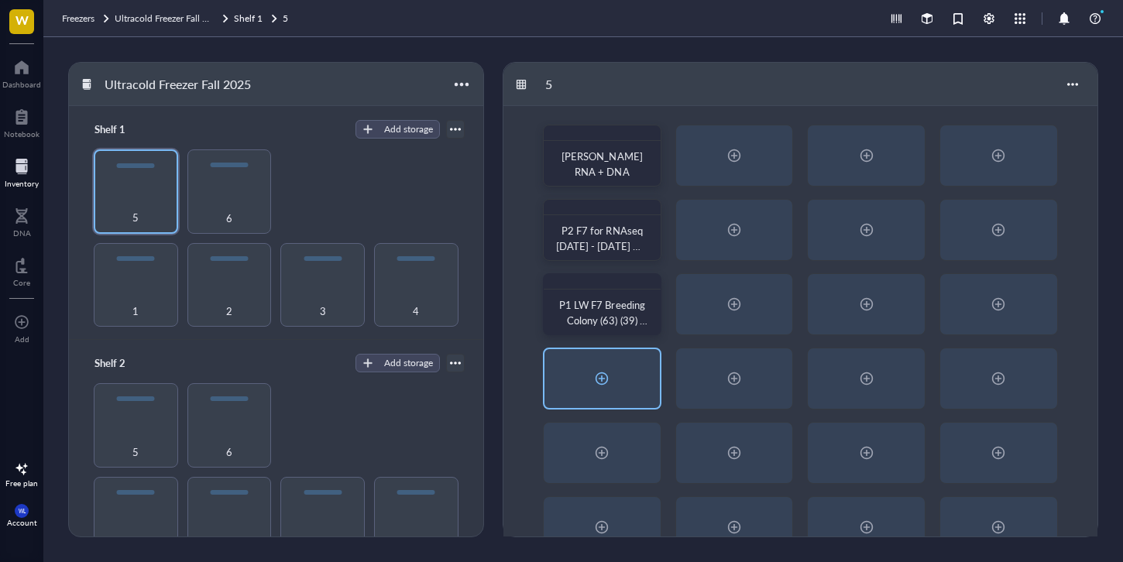
click at [632, 382] on div at bounding box center [602, 378] width 115 height 59
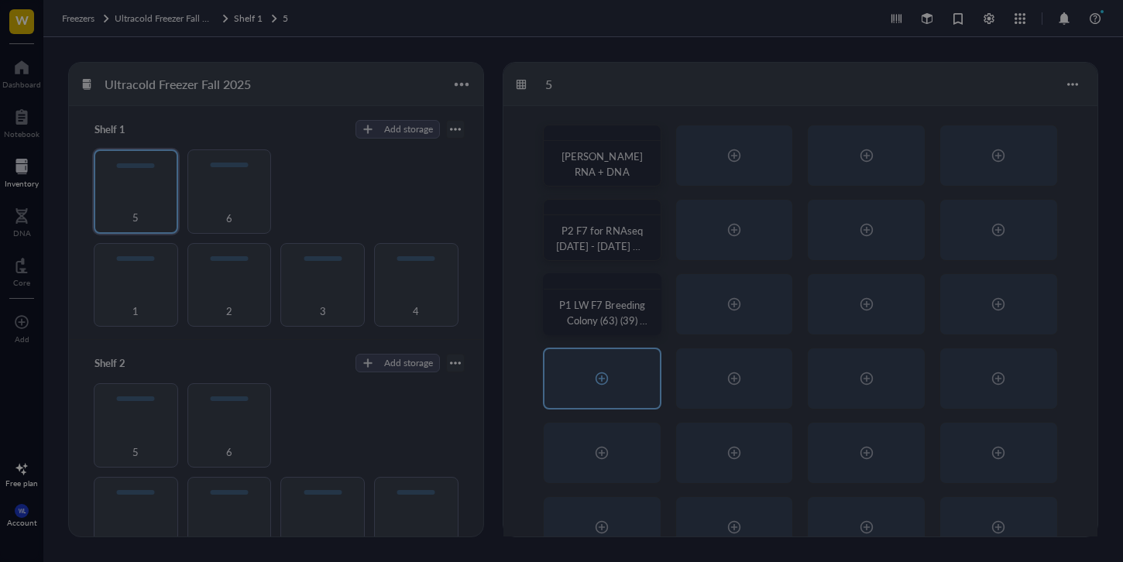
radio input "false"
radio input "true"
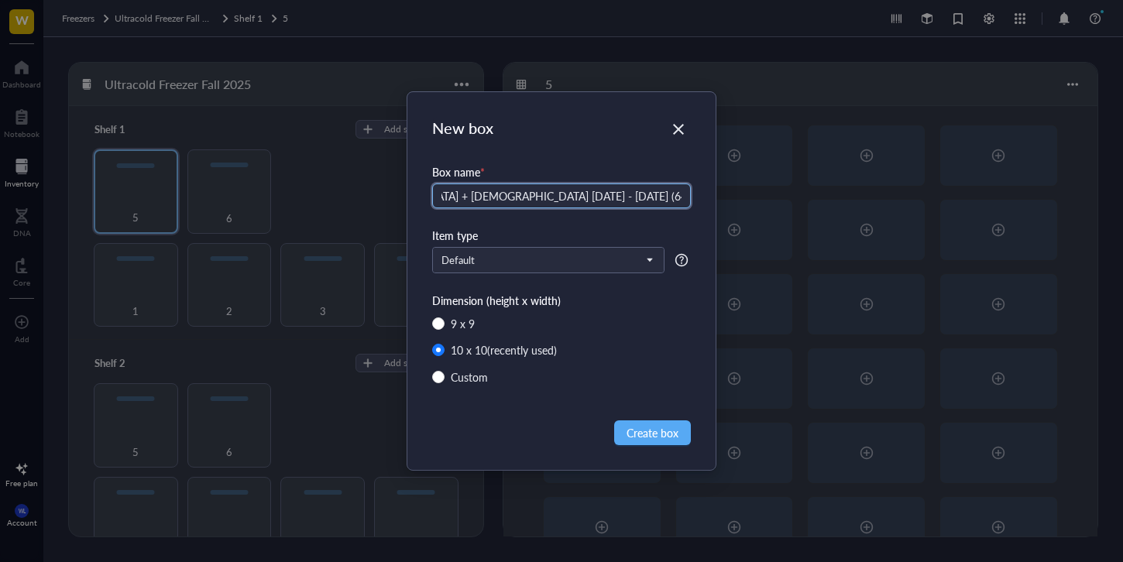
scroll to position [0, 155]
type input "P1 SW F7 [DEMOGRAPHIC_DATA] + [DEMOGRAPHIC_DATA] [DATE] - [DATE] (64) (36) [DEM…"
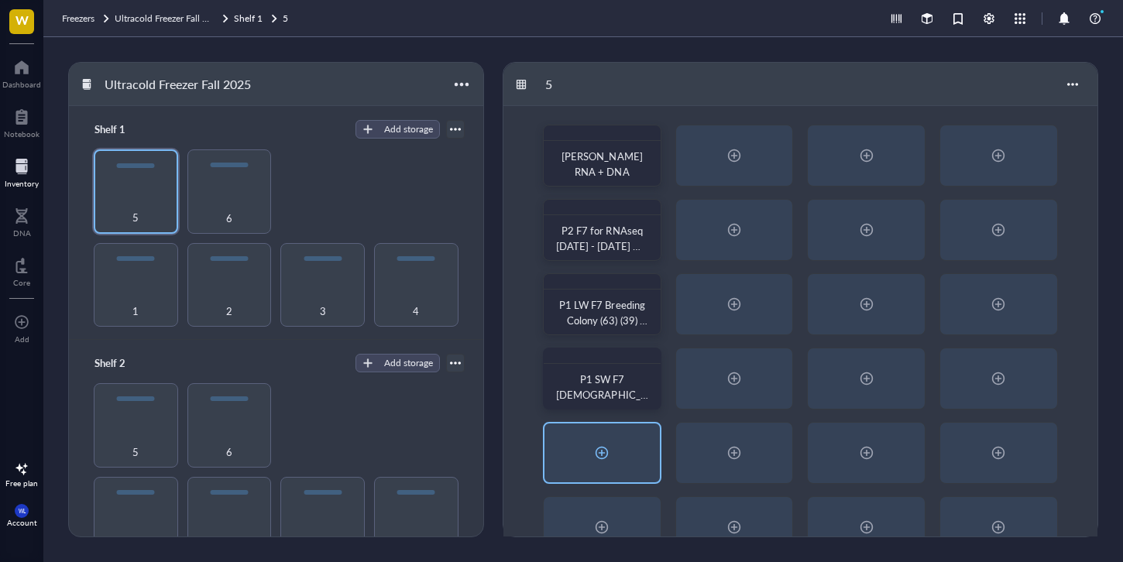
click at [618, 456] on div at bounding box center [602, 453] width 115 height 59
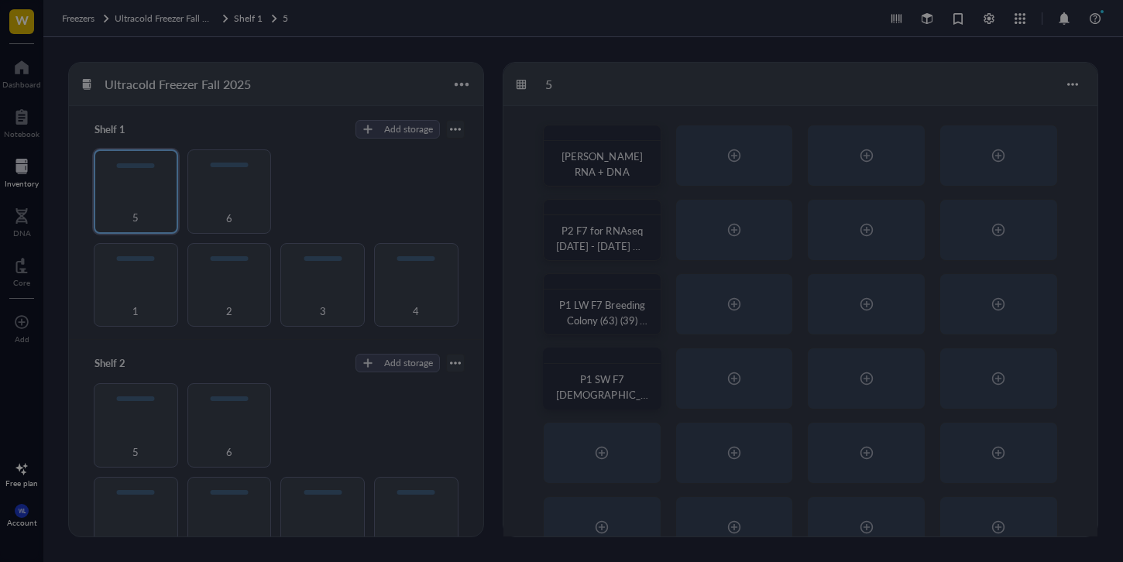
radio input "false"
radio input "true"
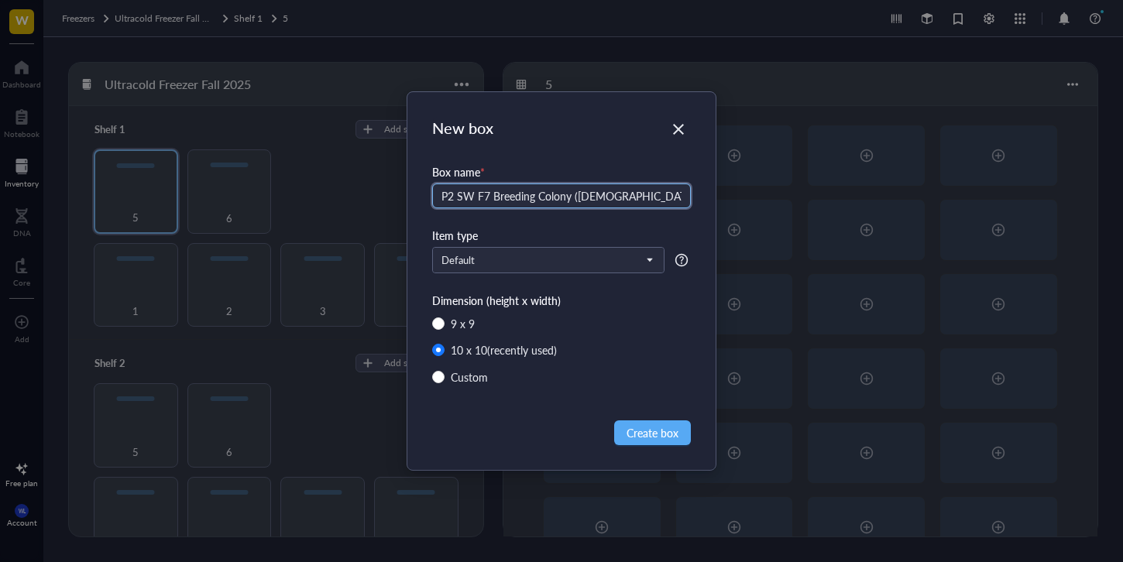
scroll to position [0, 2]
type input "P2 SW F7 Breeding Colony ([DEMOGRAPHIC_DATA] + [DEMOGRAPHIC_DATA]) 29. 69"
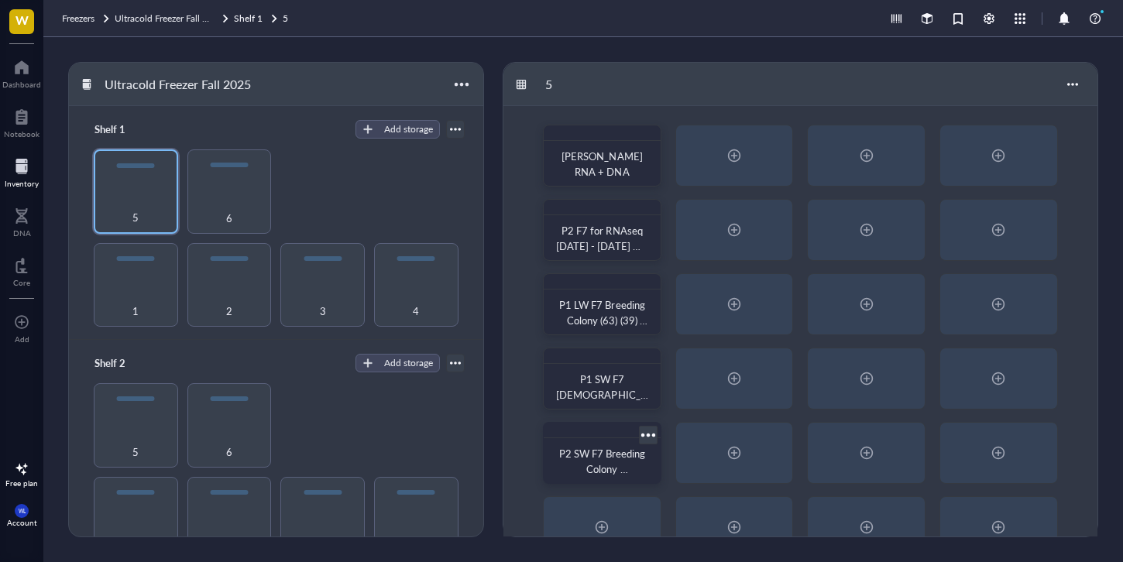
scroll to position [40, 0]
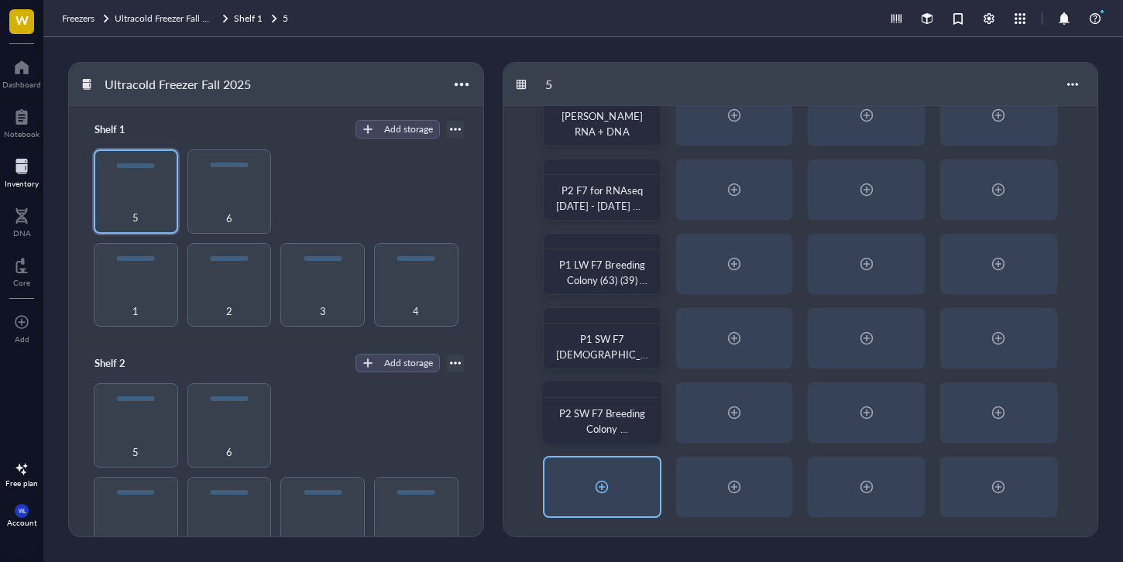
click at [604, 471] on div at bounding box center [602, 487] width 115 height 59
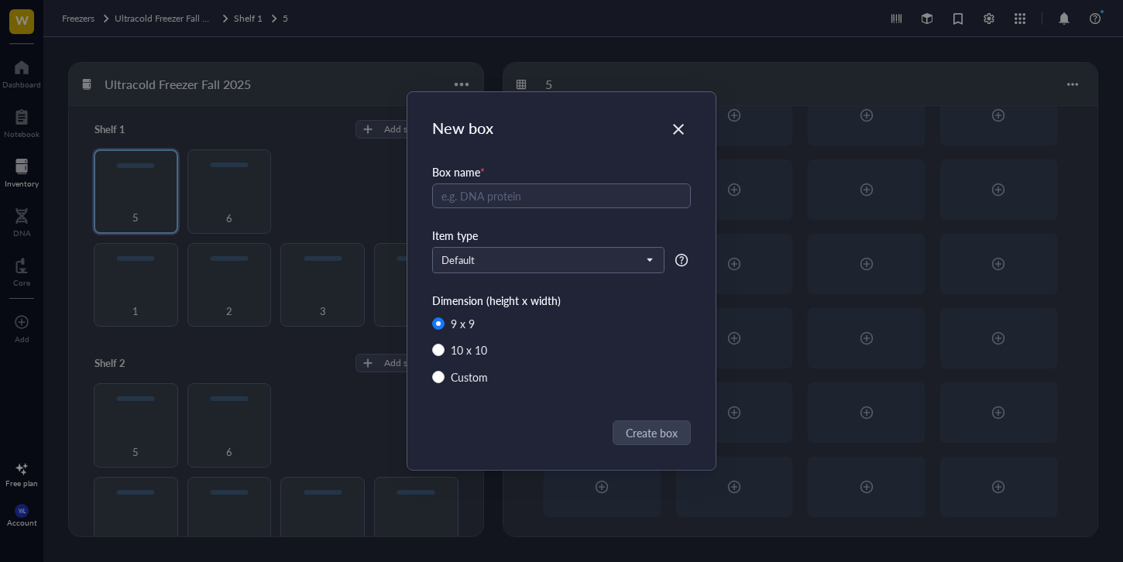
radio input "false"
radio input "true"
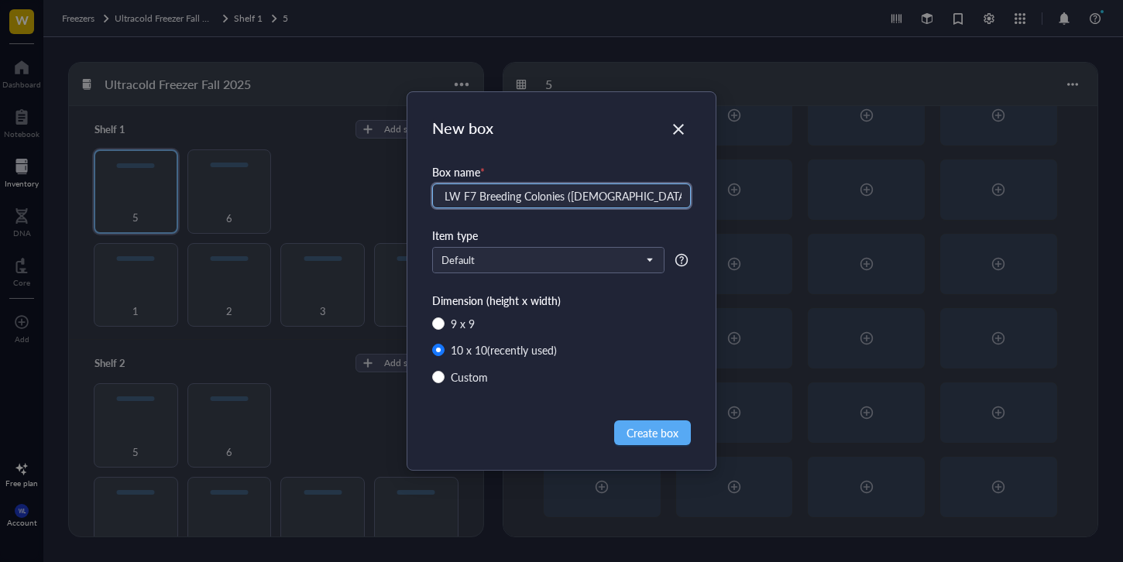
scroll to position [0, 18]
type input "P2 LW F7 Breeding Colonies ([DEMOGRAPHIC_DATA] + [DEMOGRAPHIC_DATA]) (73) (24)"
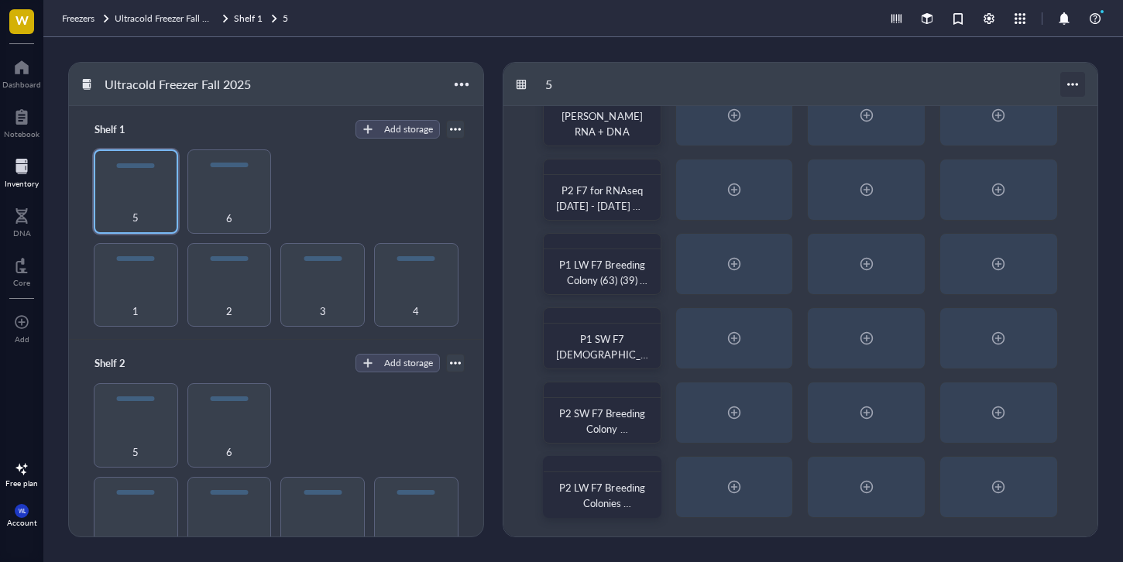
click at [1077, 80] on div at bounding box center [1072, 84] width 25 height 25
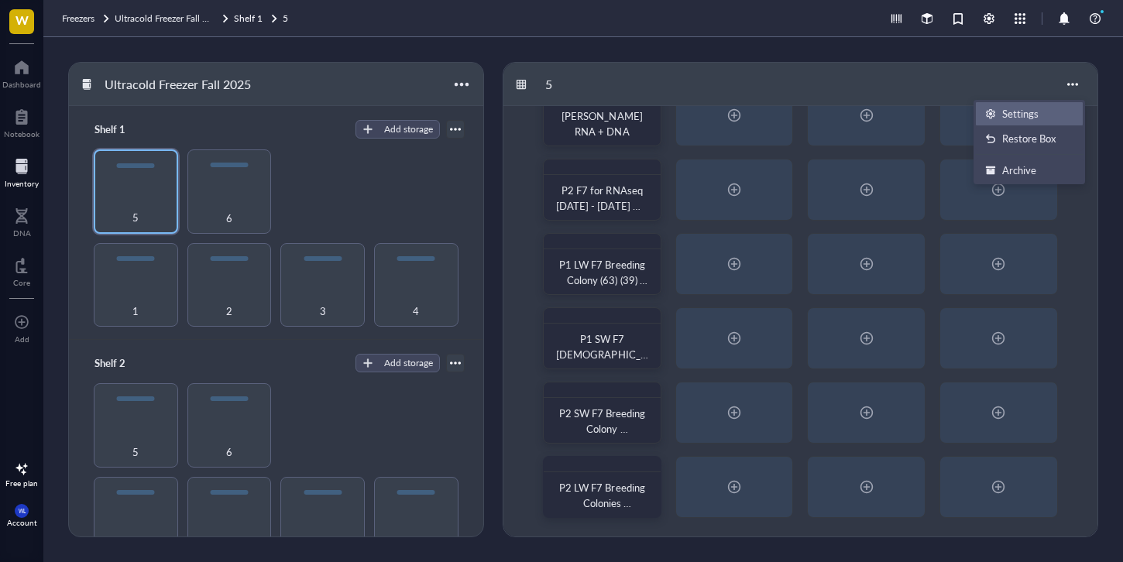
click at [1026, 115] on div "Settings" at bounding box center [1020, 114] width 36 height 14
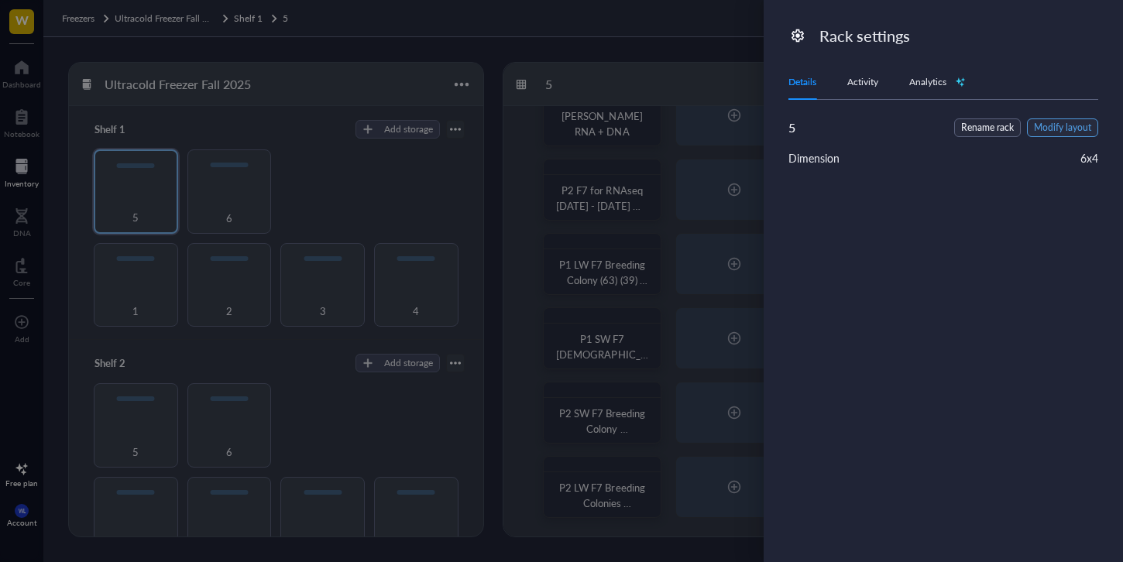
click at [1070, 126] on span "Modify layout" at bounding box center [1062, 128] width 57 height 15
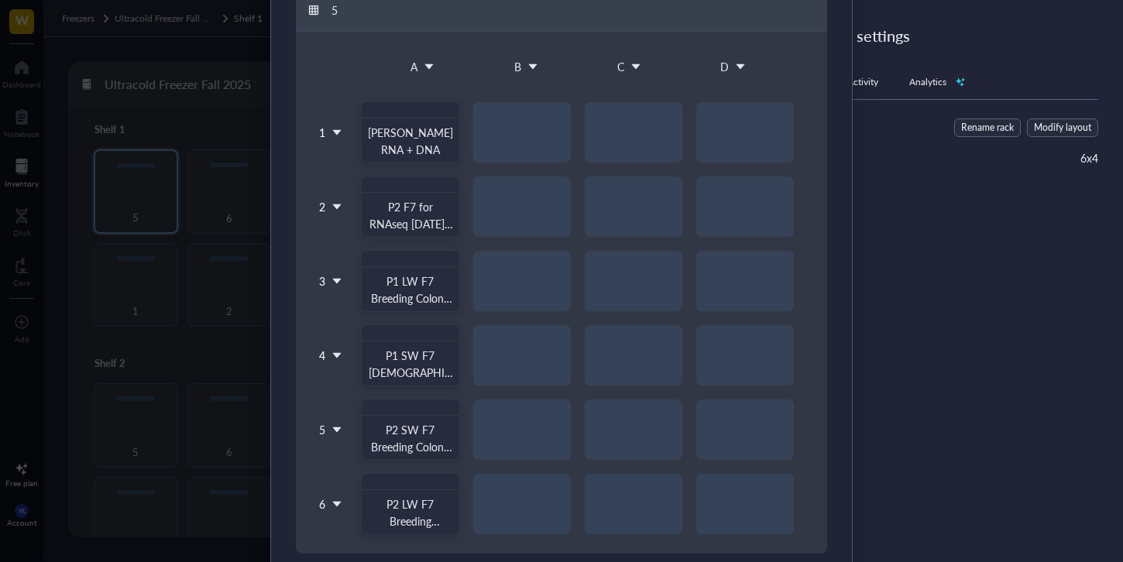
scroll to position [187, 0]
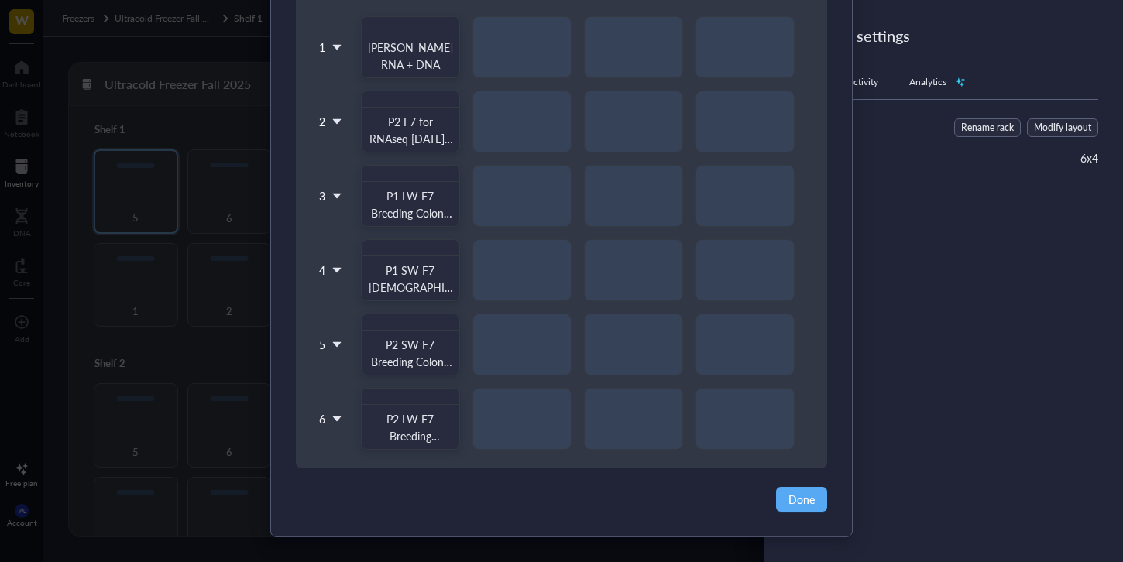
click at [336, 414] on icon at bounding box center [337, 419] width 11 height 11
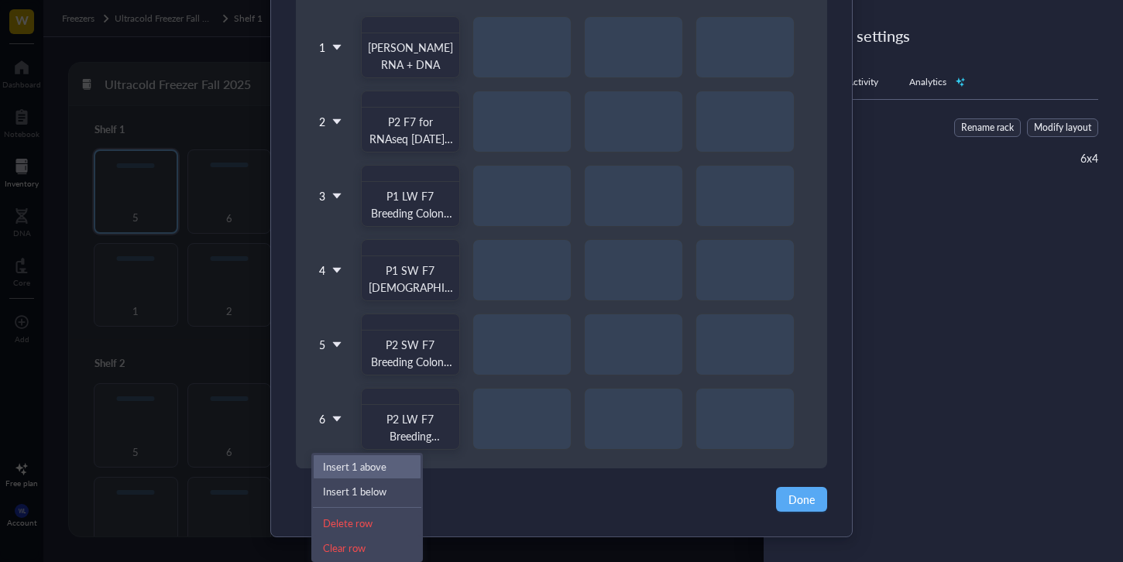
click at [369, 470] on div "Insert 1 above" at bounding box center [367, 467] width 88 height 14
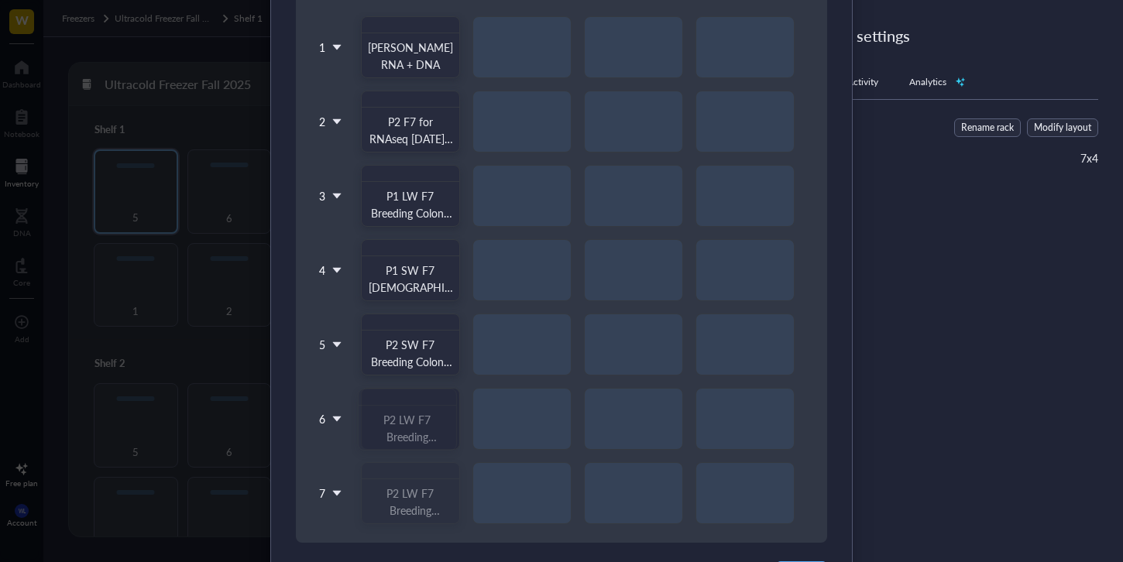
drag, startPoint x: 380, startPoint y: 511, endPoint x: 380, endPoint y: 463, distance: 48.0
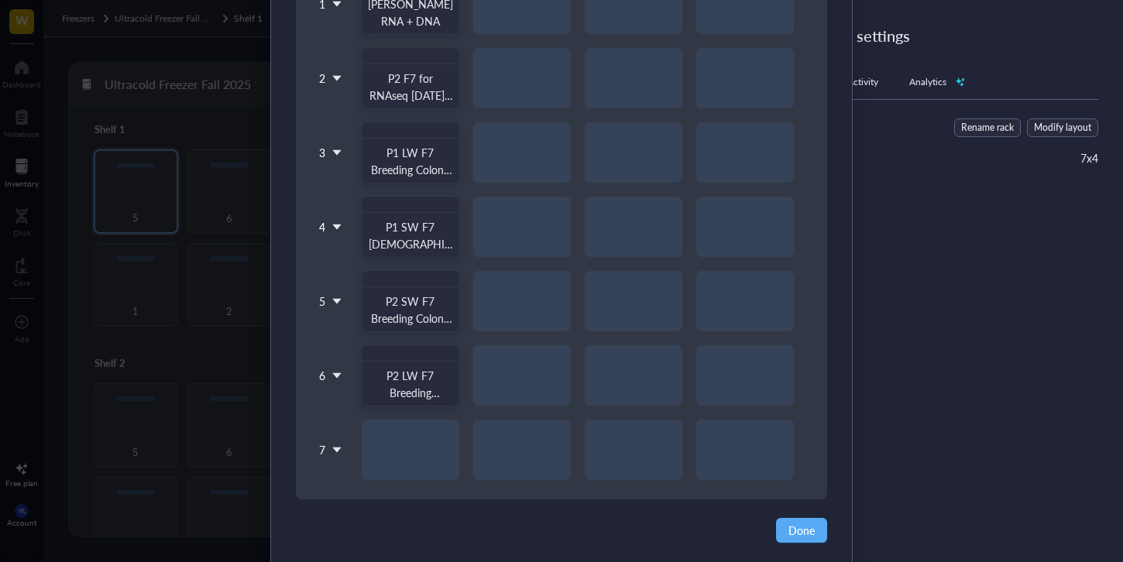
scroll to position [262, 0]
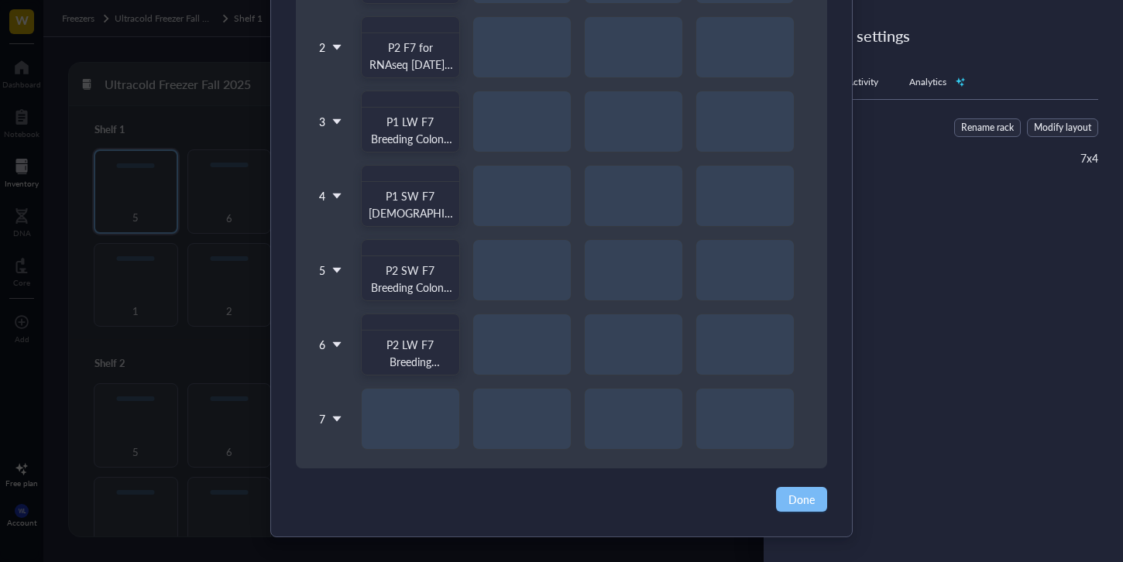
click at [804, 503] on span "Done" at bounding box center [802, 499] width 26 height 17
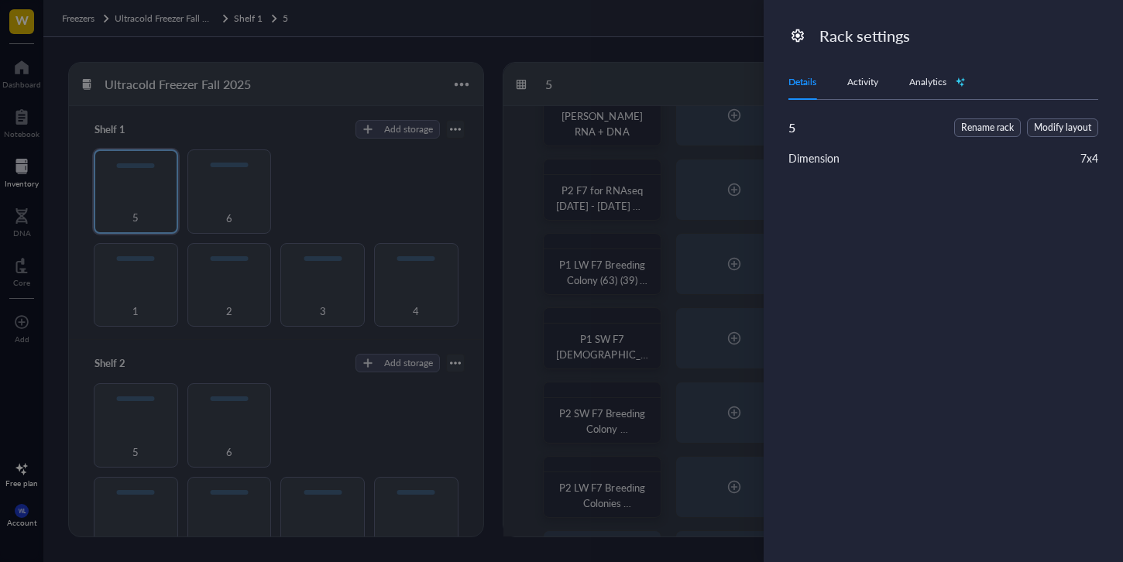
scroll to position [0, 0]
click at [198, 36] on div at bounding box center [561, 281] width 1123 height 562
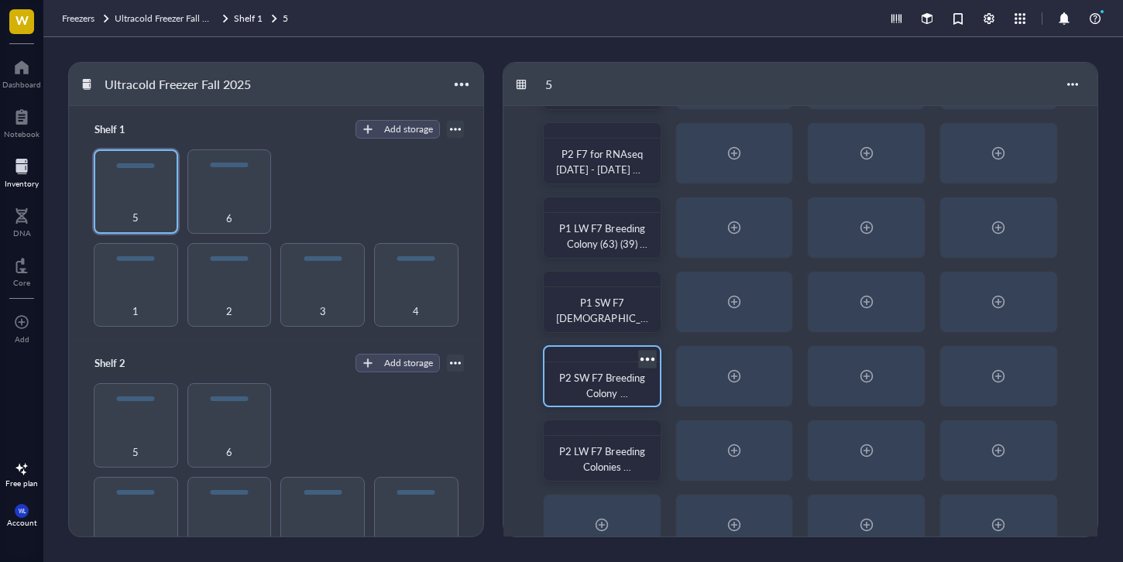
scroll to position [115, 0]
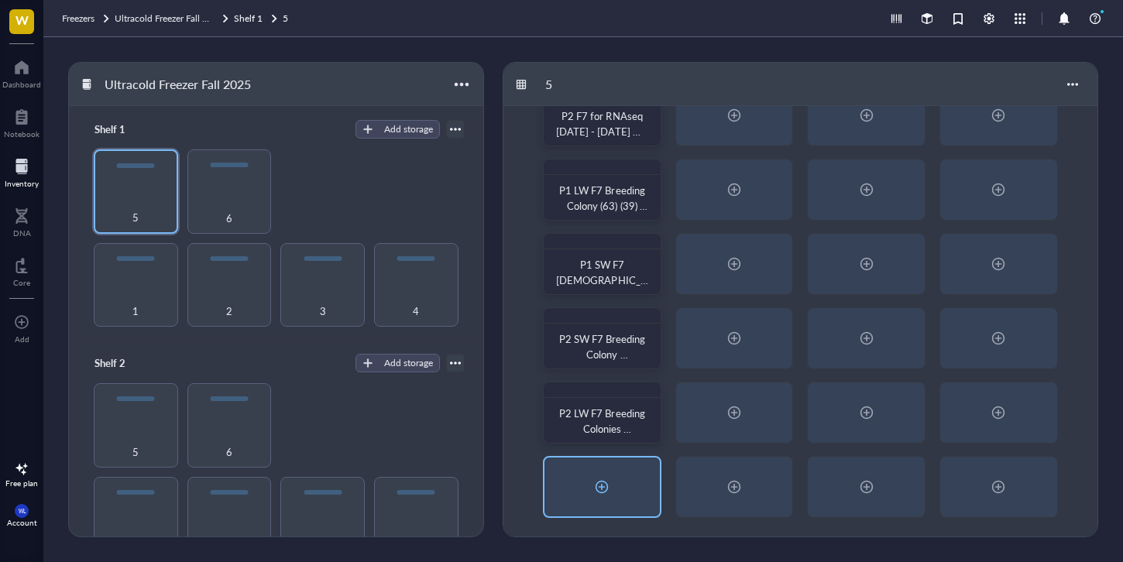
click at [608, 478] on div at bounding box center [601, 487] width 25 height 25
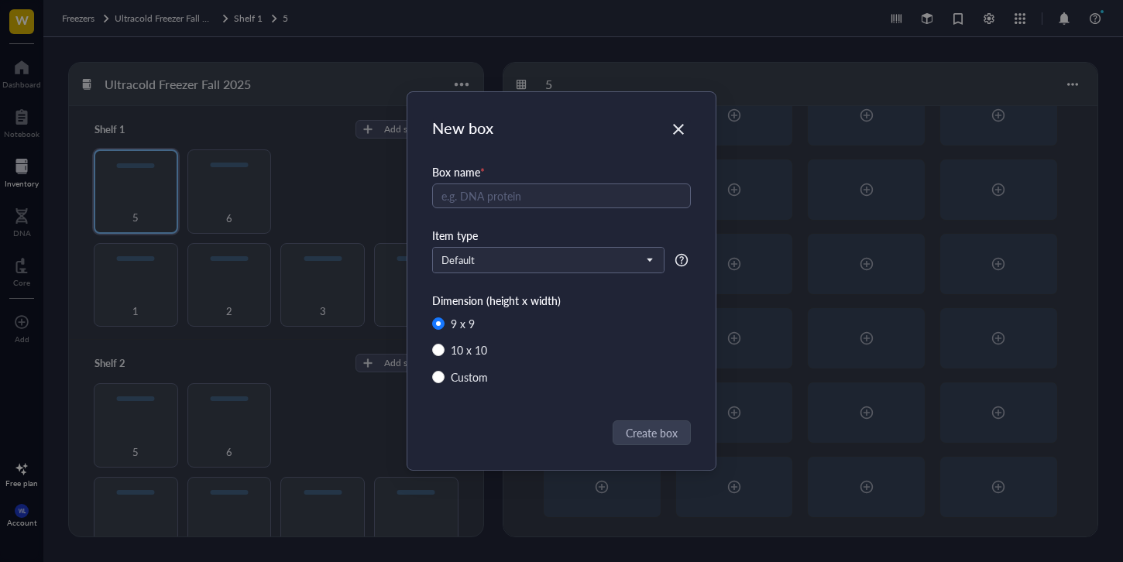
radio input "false"
radio input "true"
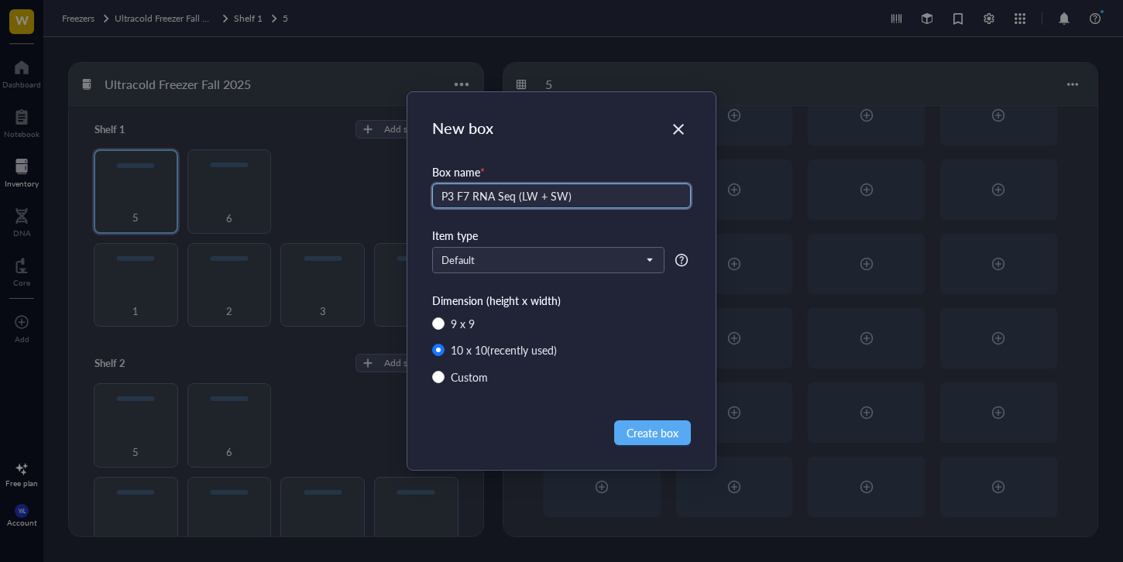
type input "P3 F7 RNA Seq (LW + SW)"
click at [664, 431] on span "Create box" at bounding box center [653, 432] width 52 height 17
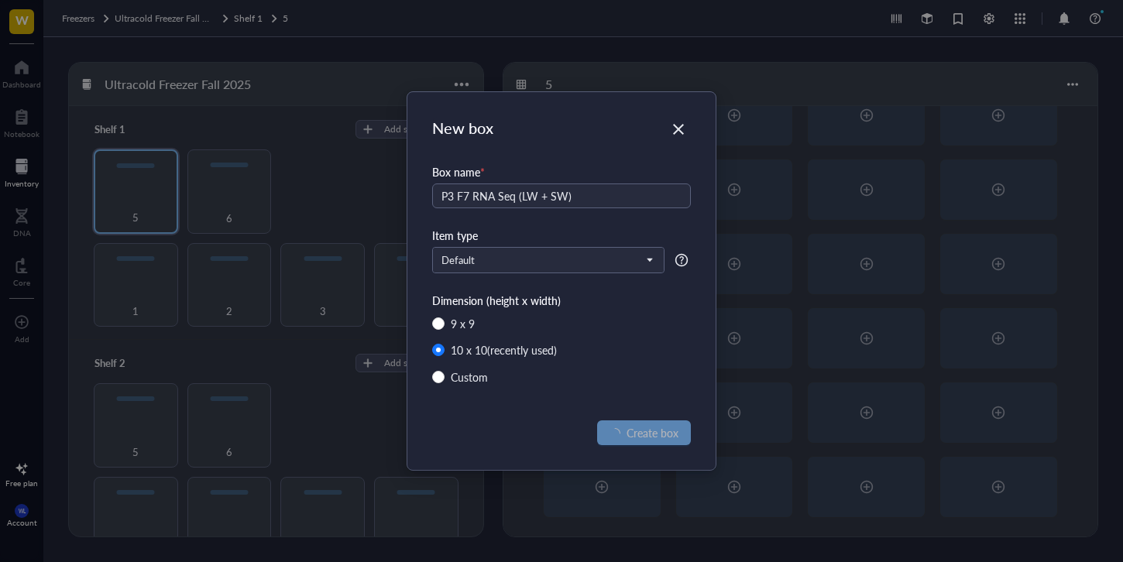
click at [664, 431] on span "Create box" at bounding box center [653, 432] width 52 height 17
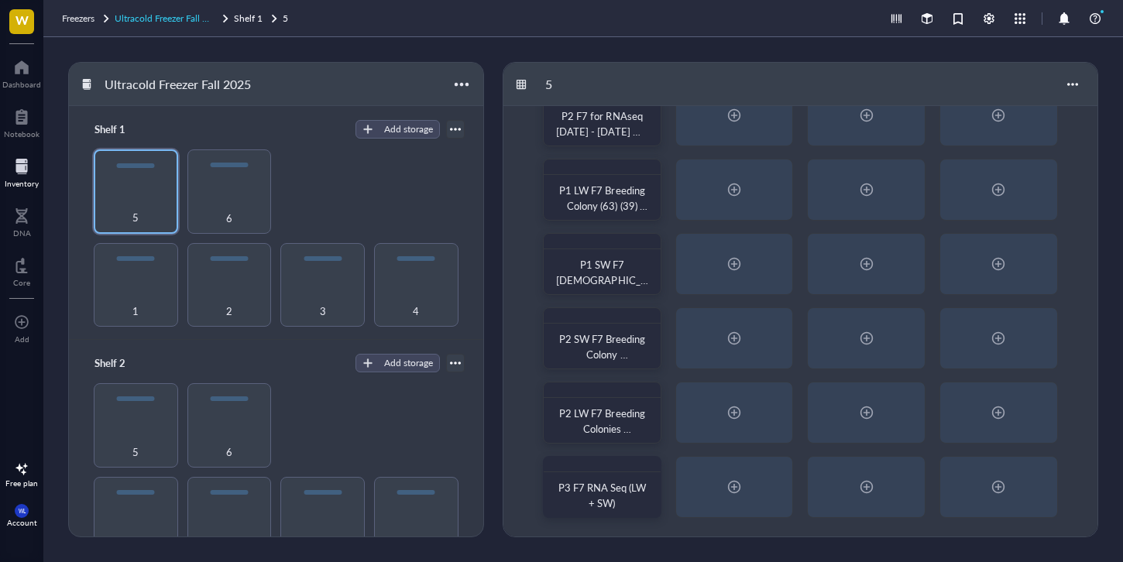
click at [188, 22] on span "Ultracold Freezer Fall 2025" at bounding box center [169, 18] width 109 height 13
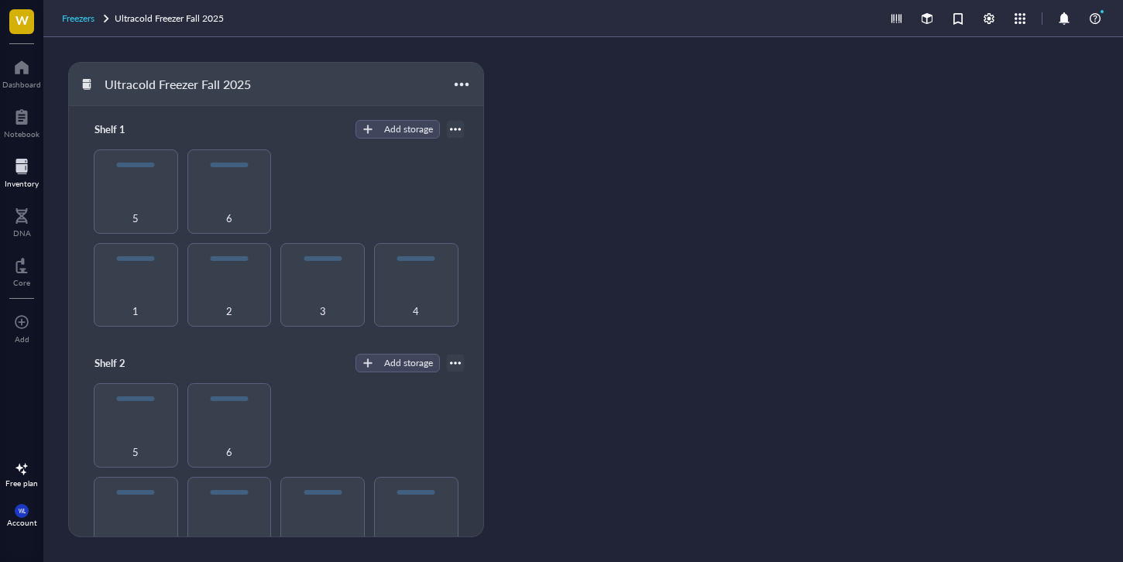
click at [84, 15] on span "Freezers" at bounding box center [78, 18] width 33 height 13
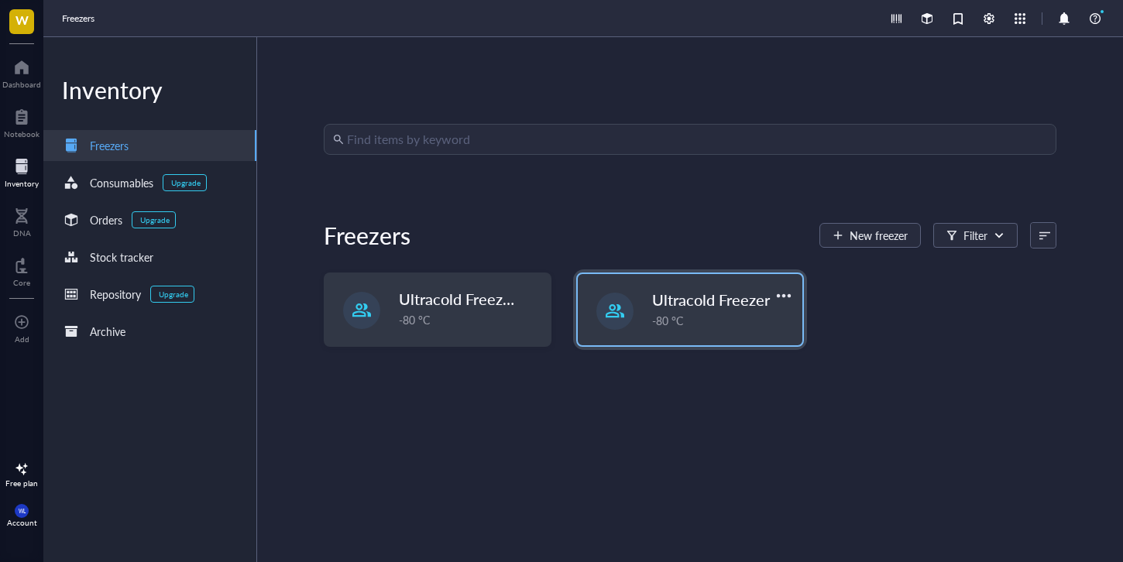
click at [657, 303] on span "Ultracold Freezer" at bounding box center [711, 300] width 118 height 22
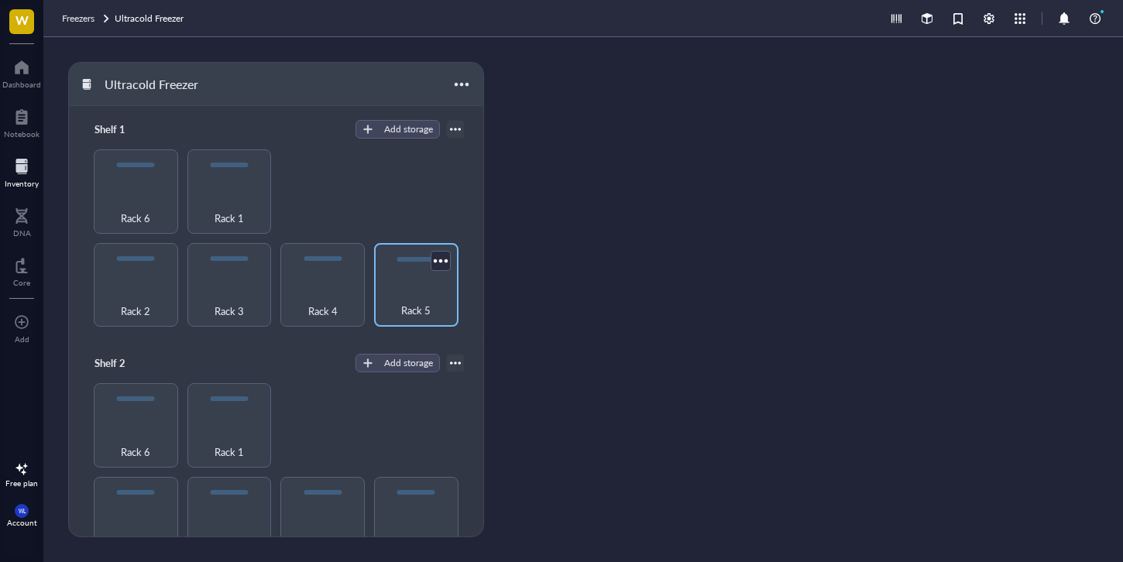
click at [421, 294] on div "Rack 5" at bounding box center [416, 302] width 69 height 34
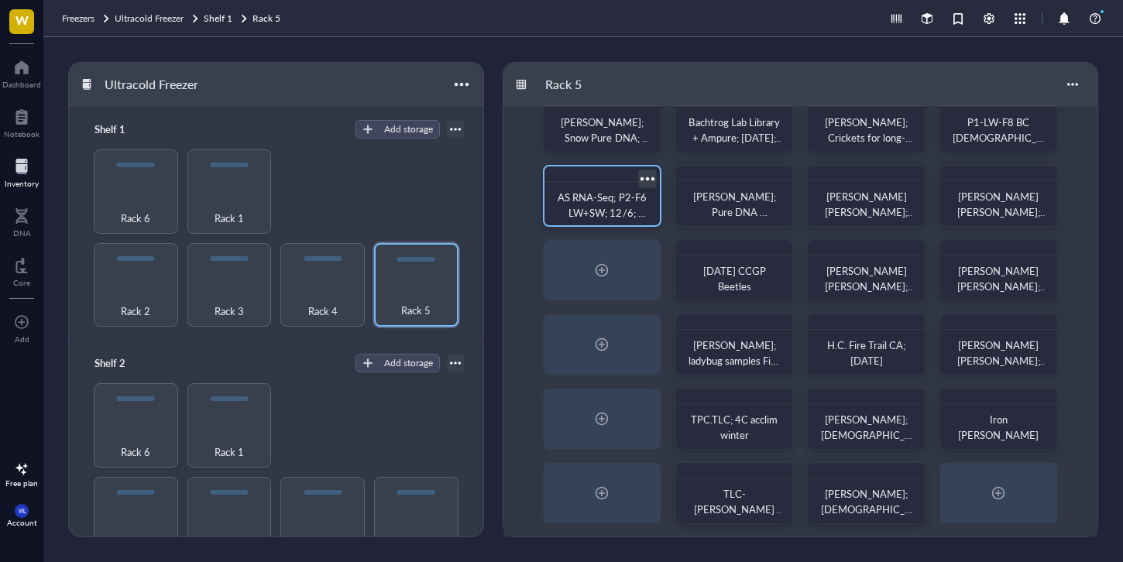
scroll to position [115, 0]
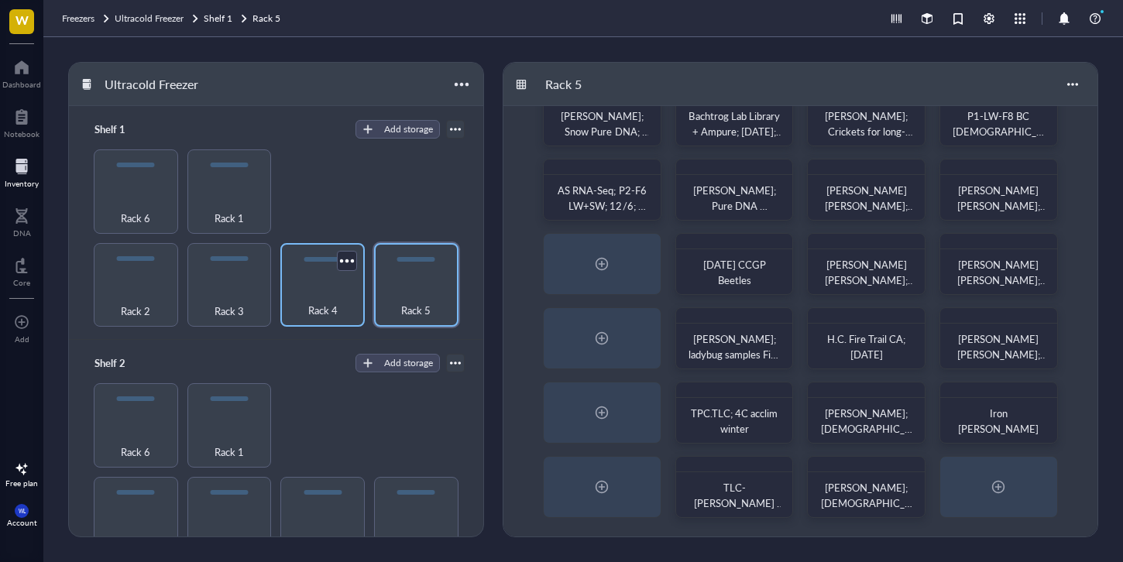
click at [349, 298] on div "Rack 4" at bounding box center [322, 302] width 69 height 34
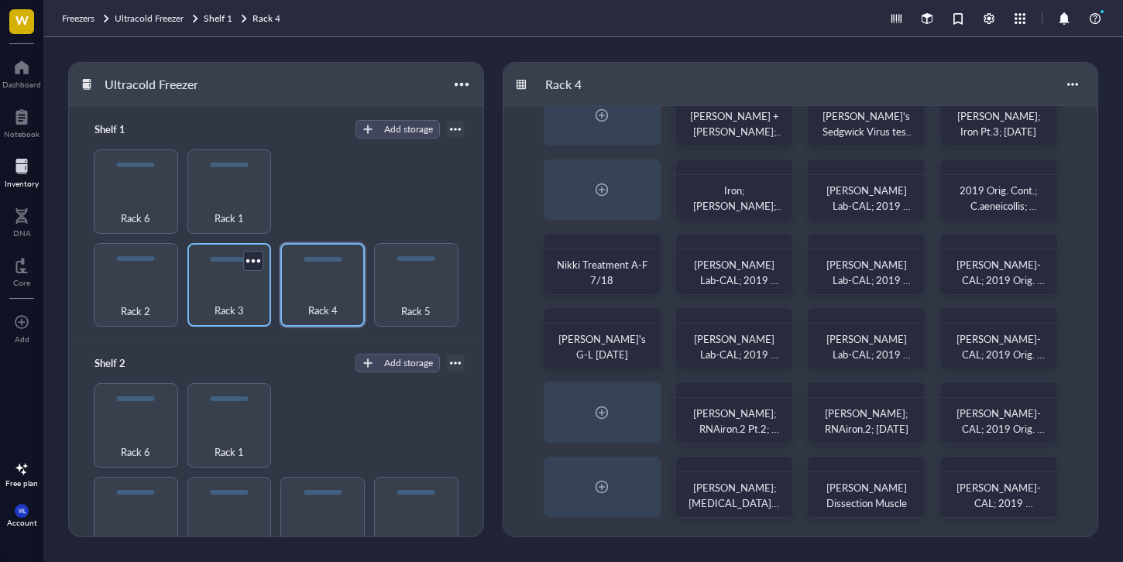
click at [266, 292] on div "Rack 3" at bounding box center [229, 285] width 84 height 84
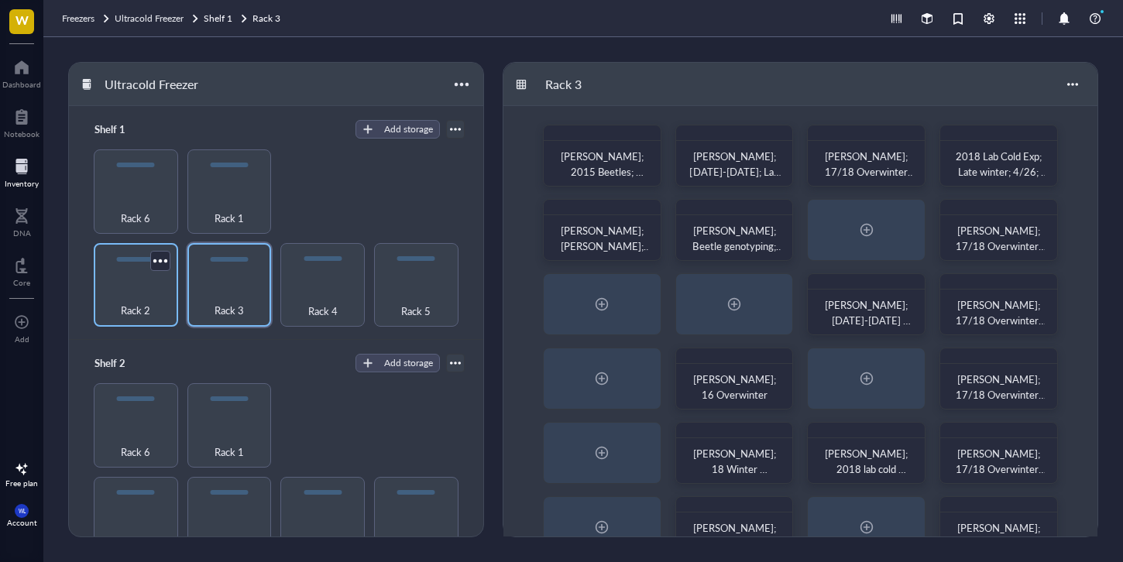
click at [125, 285] on div "Rack 2" at bounding box center [135, 302] width 69 height 34
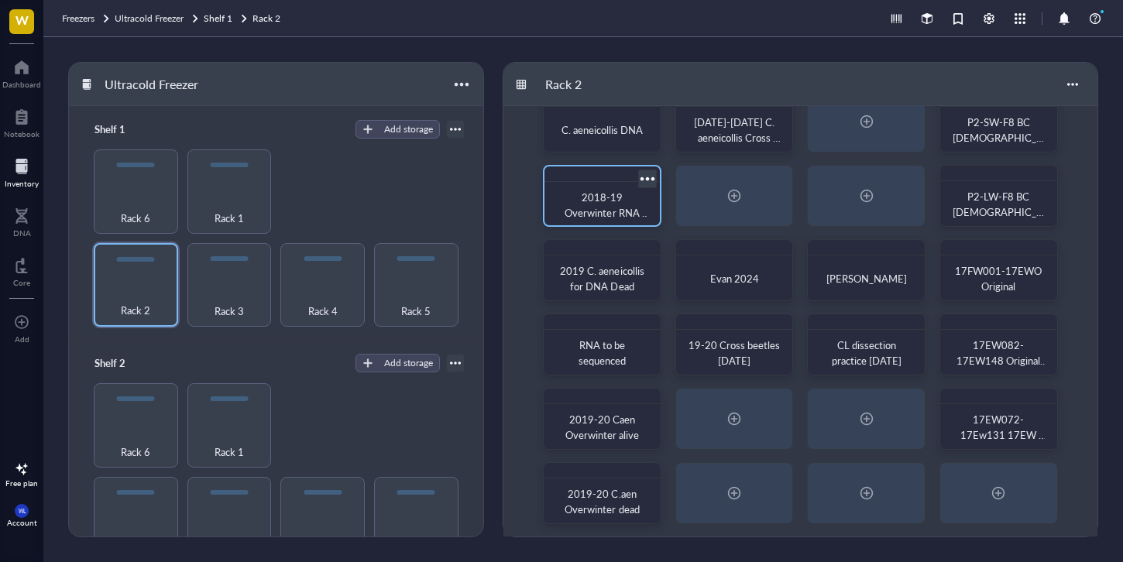
scroll to position [115, 0]
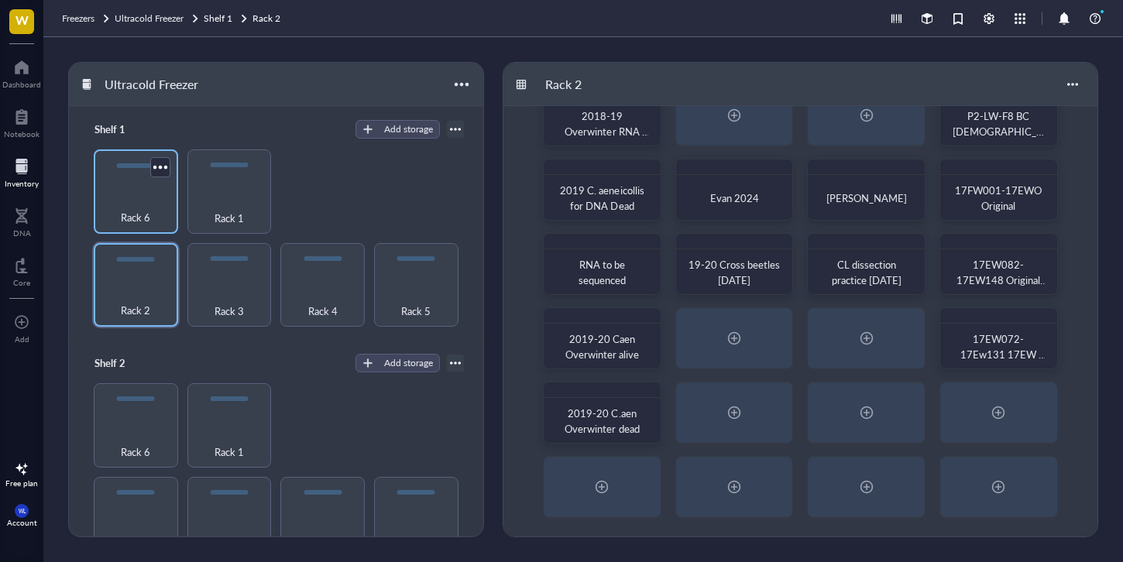
click at [149, 200] on div "Rack 6" at bounding box center [135, 209] width 69 height 34
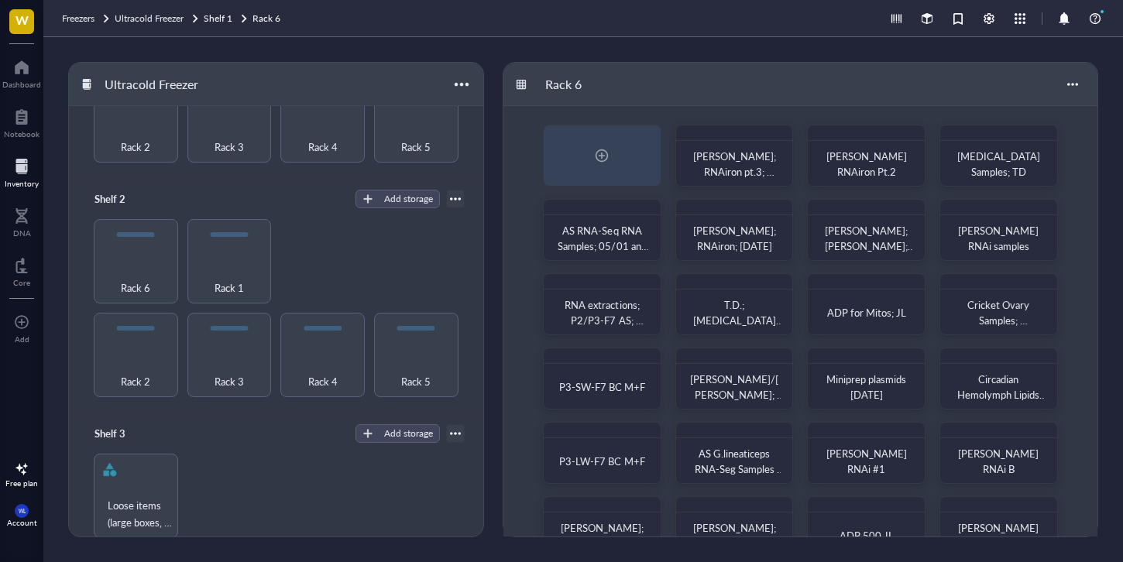
scroll to position [183, 0]
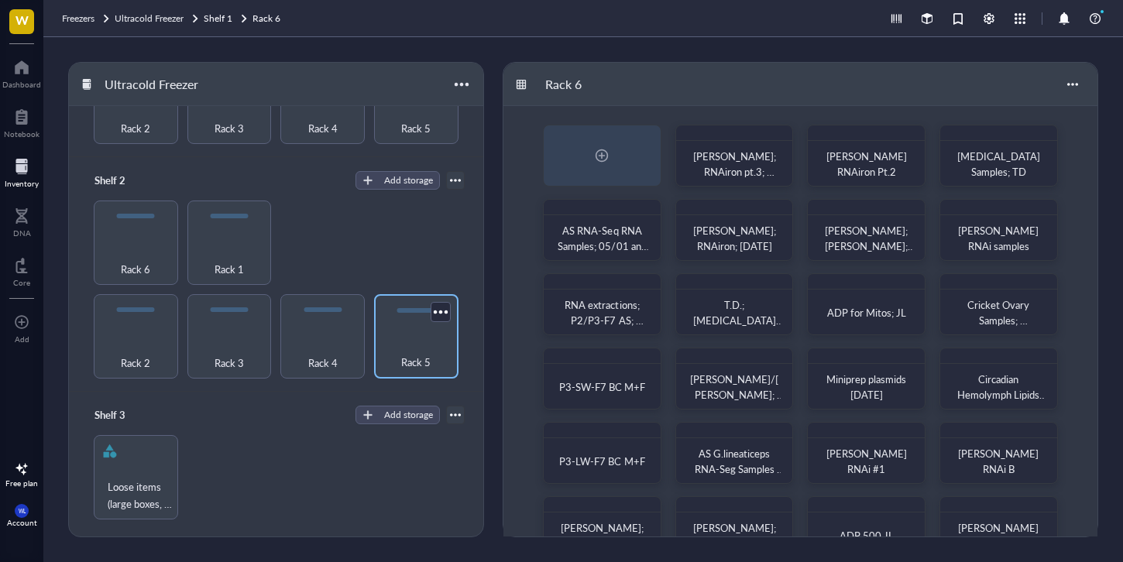
click at [440, 352] on div "Rack 5" at bounding box center [416, 354] width 69 height 34
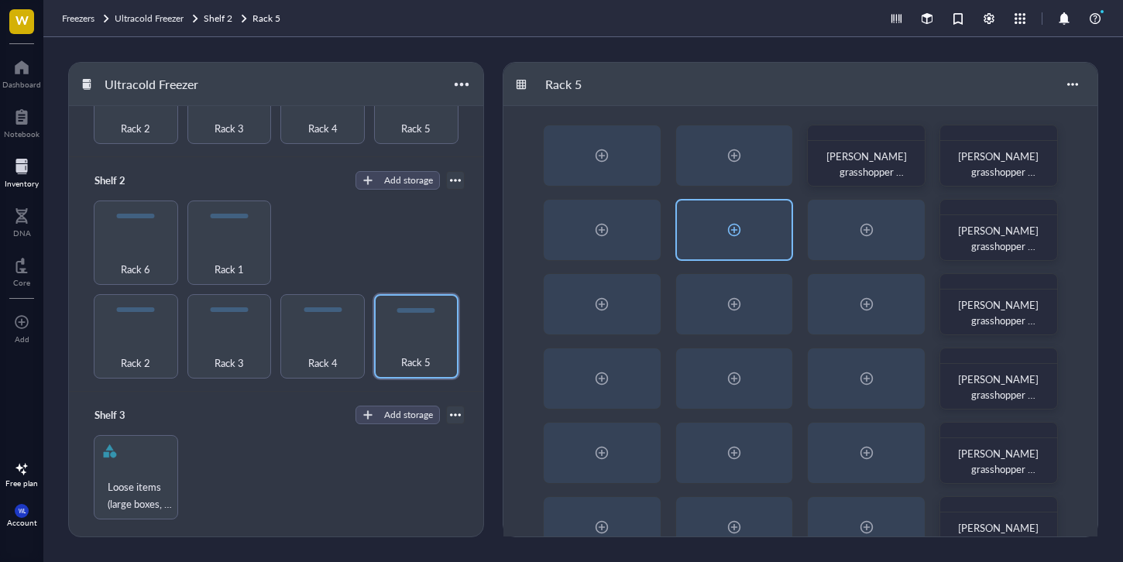
scroll to position [115, 0]
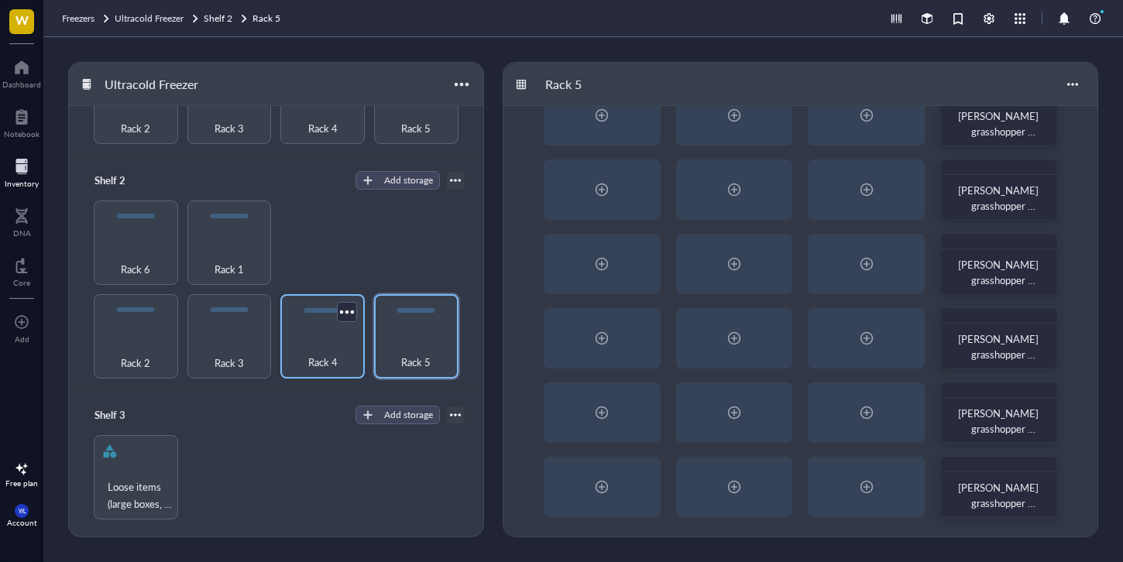
click at [302, 349] on div "Rack 4" at bounding box center [322, 354] width 69 height 34
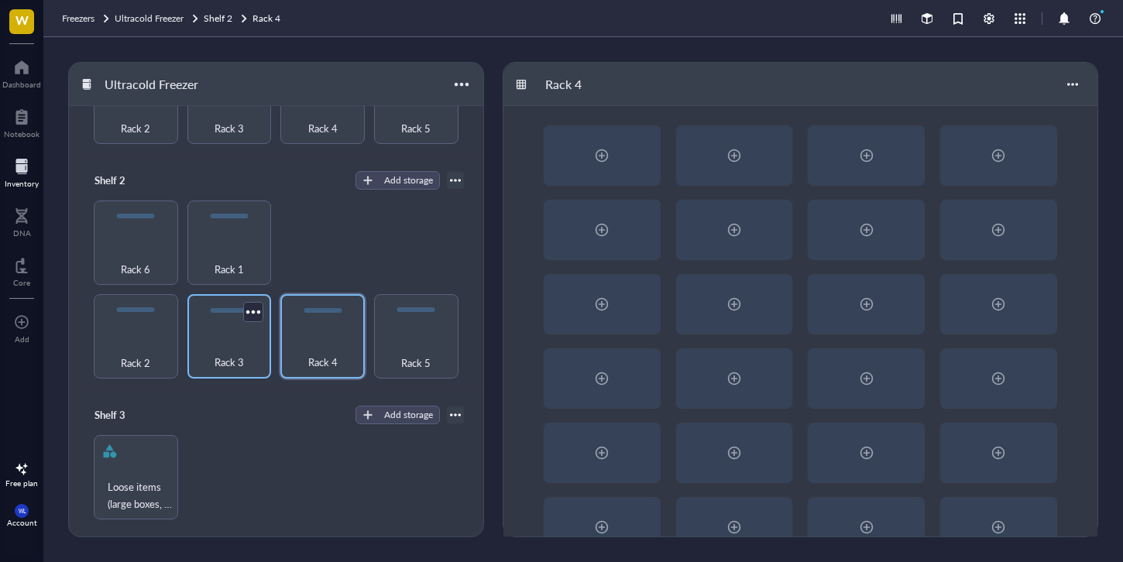
click at [235, 328] on div "Rack 3" at bounding box center [229, 336] width 84 height 84
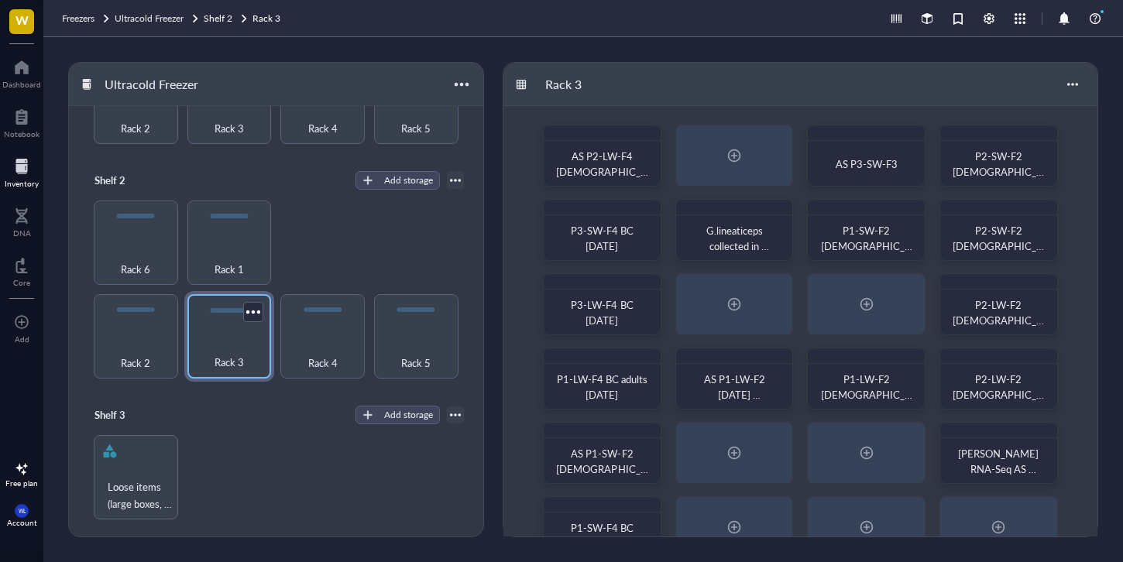
scroll to position [184, 0]
click at [116, 341] on div "Rack 2" at bounding box center [135, 353] width 69 height 34
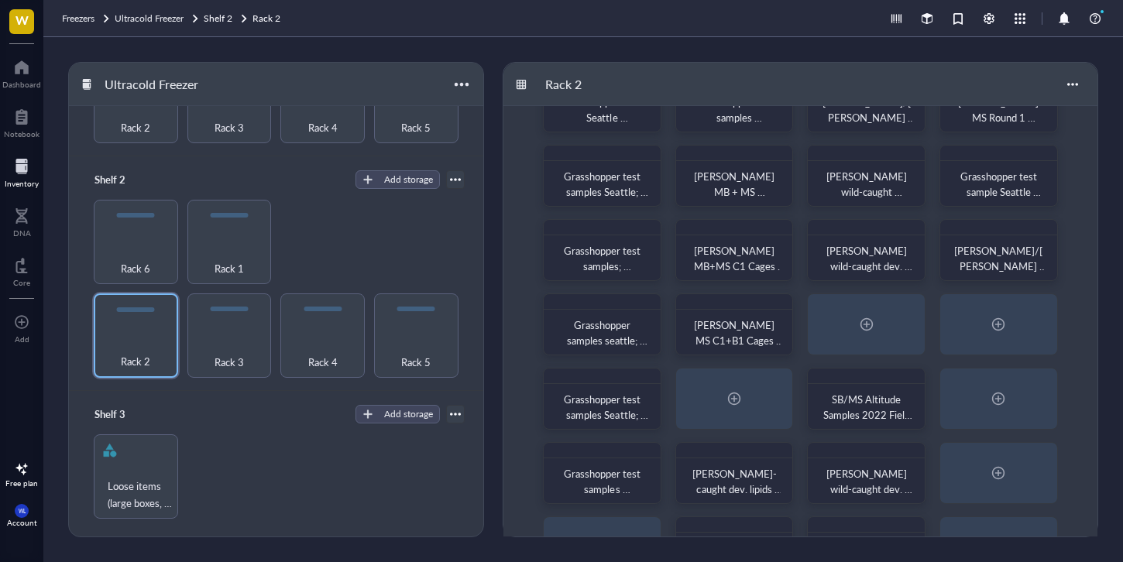
scroll to position [115, 0]
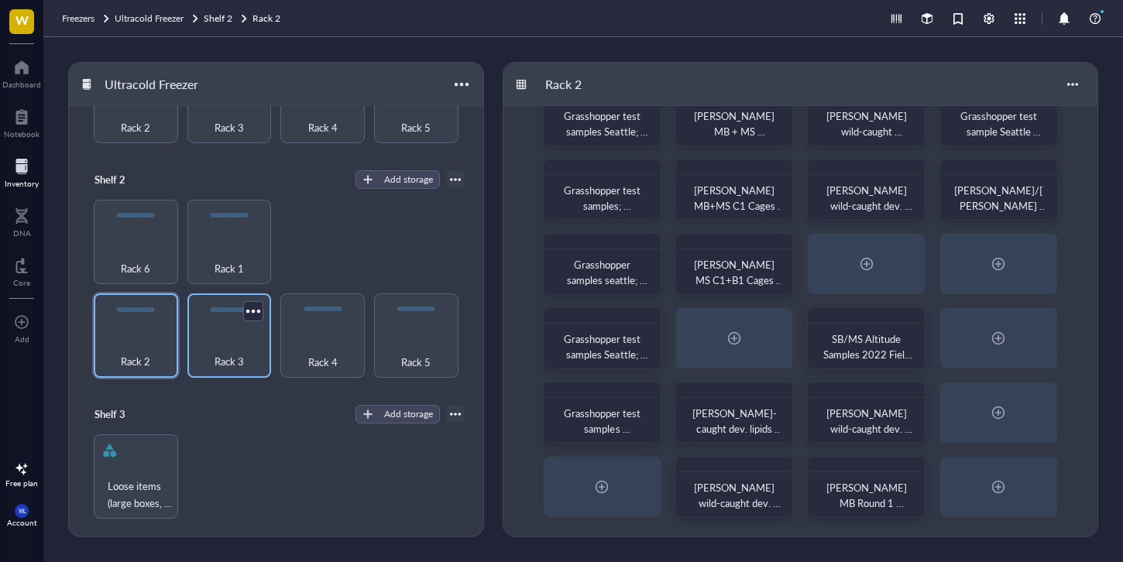
click at [195, 353] on div "Rack 3" at bounding box center [229, 353] width 69 height 34
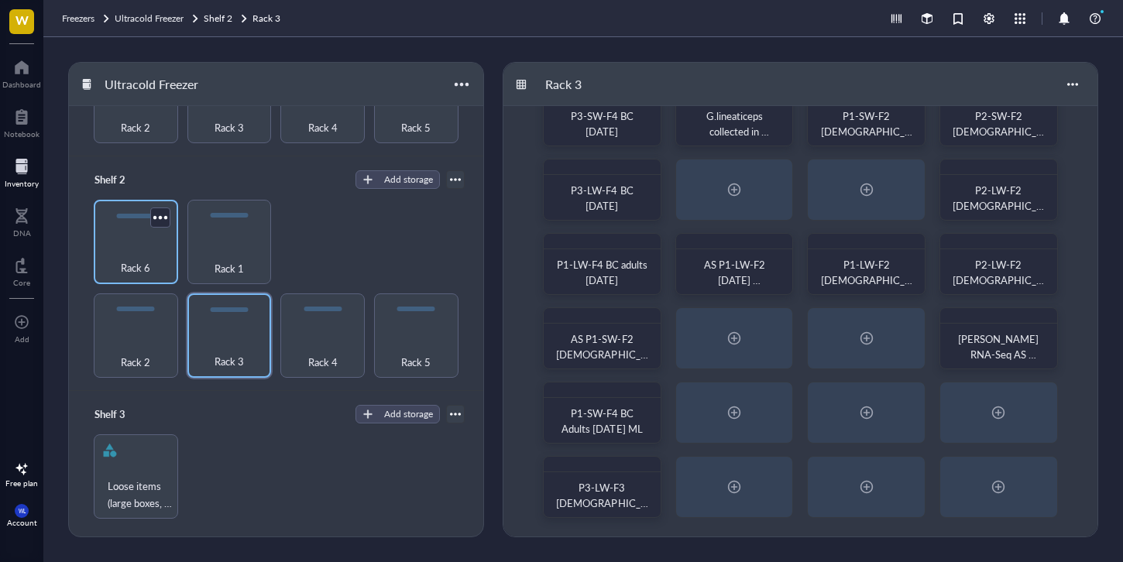
click at [156, 228] on div "Rack 6" at bounding box center [136, 242] width 84 height 84
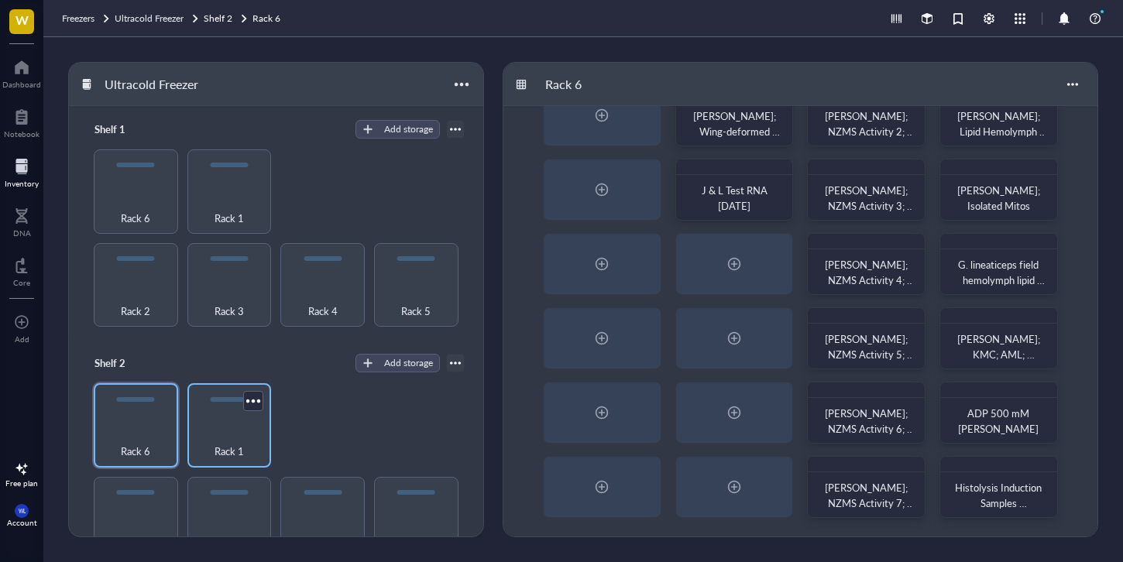
click at [245, 452] on div "Rack 1" at bounding box center [229, 443] width 69 height 34
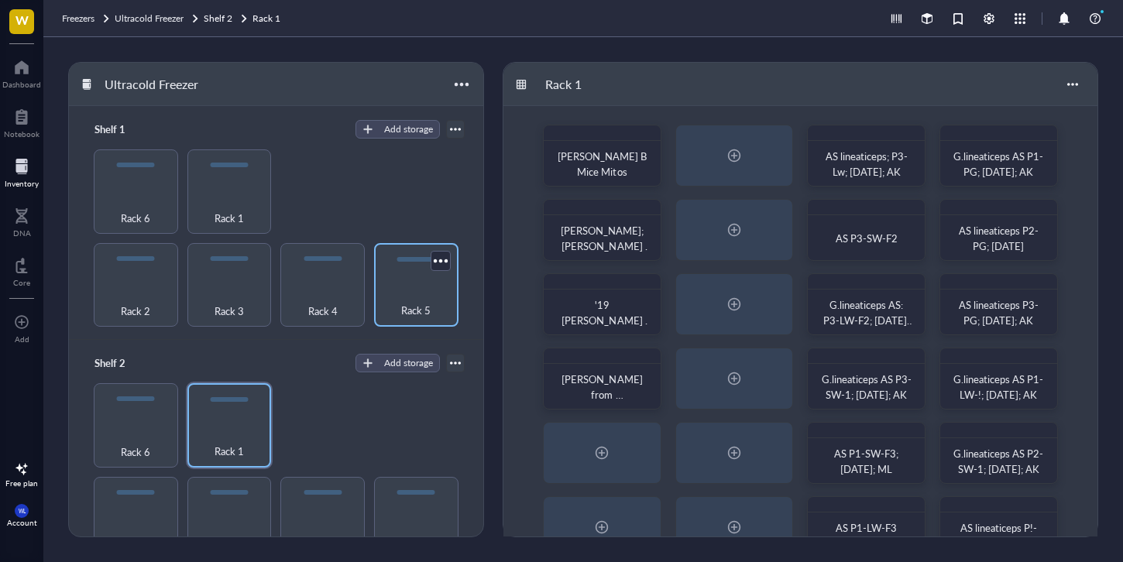
click at [418, 291] on div "Rack 5" at bounding box center [416, 302] width 69 height 34
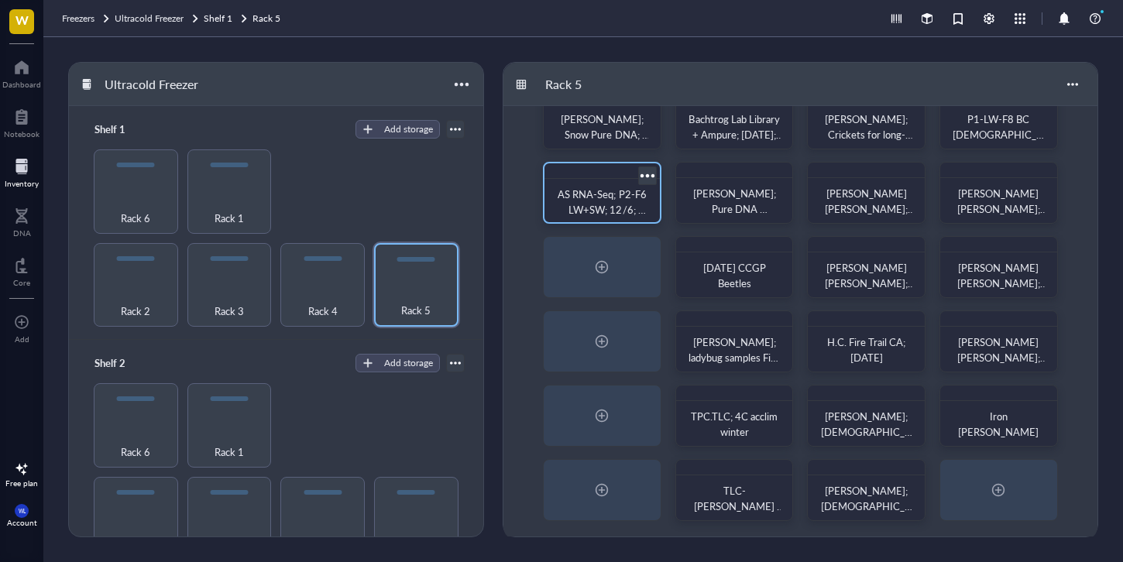
scroll to position [114, 0]
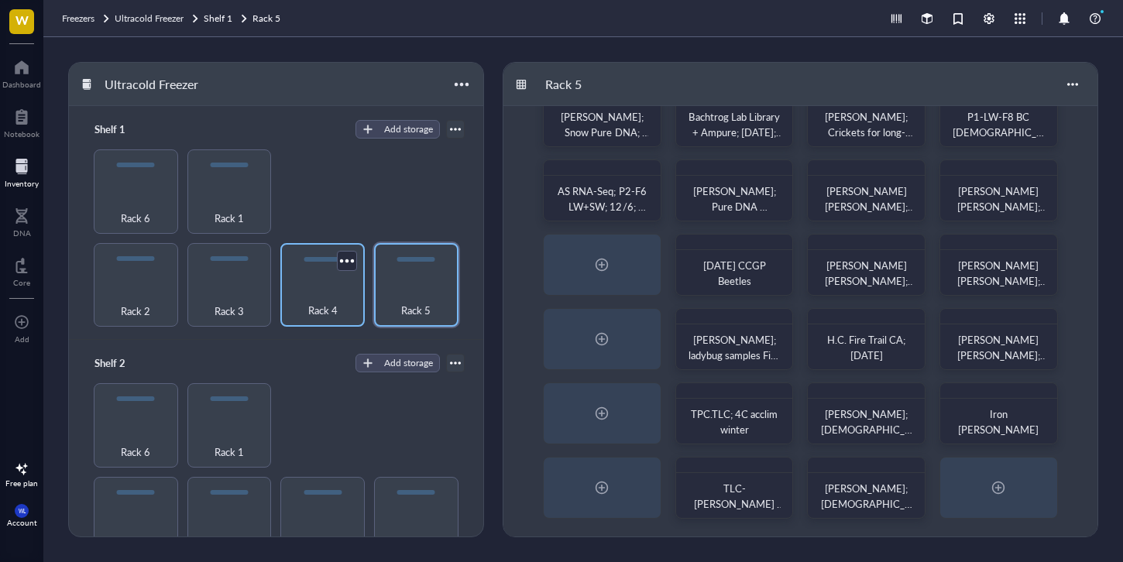
click at [329, 272] on div "Rack 4" at bounding box center [322, 285] width 84 height 84
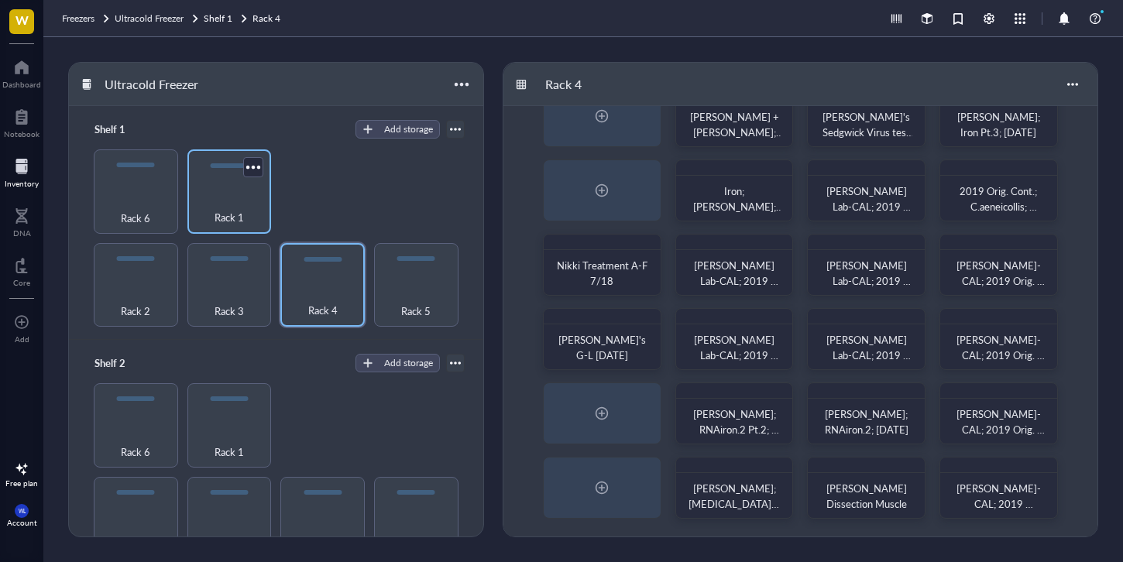
click at [229, 209] on span "Rack 1" at bounding box center [229, 217] width 29 height 17
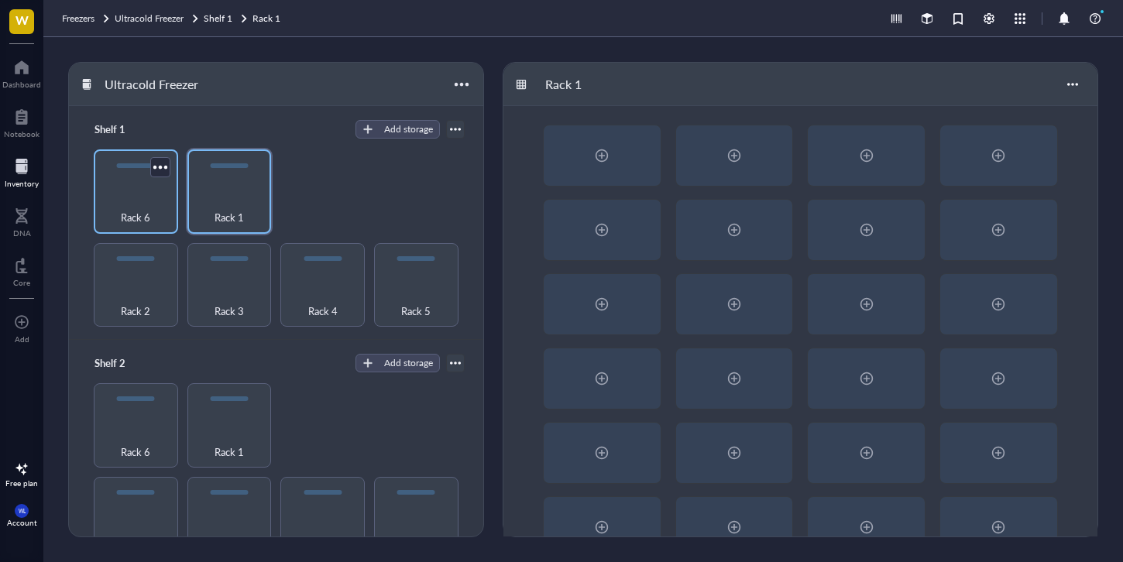
click at [126, 209] on span "Rack 6" at bounding box center [135, 217] width 29 height 17
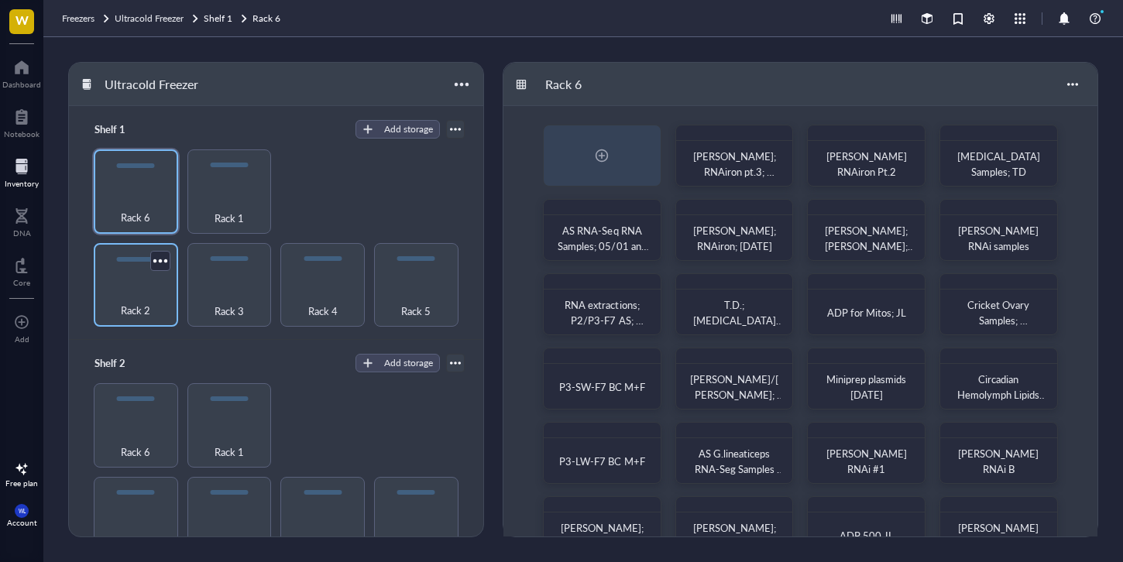
click at [143, 257] on div at bounding box center [136, 259] width 38 height 5
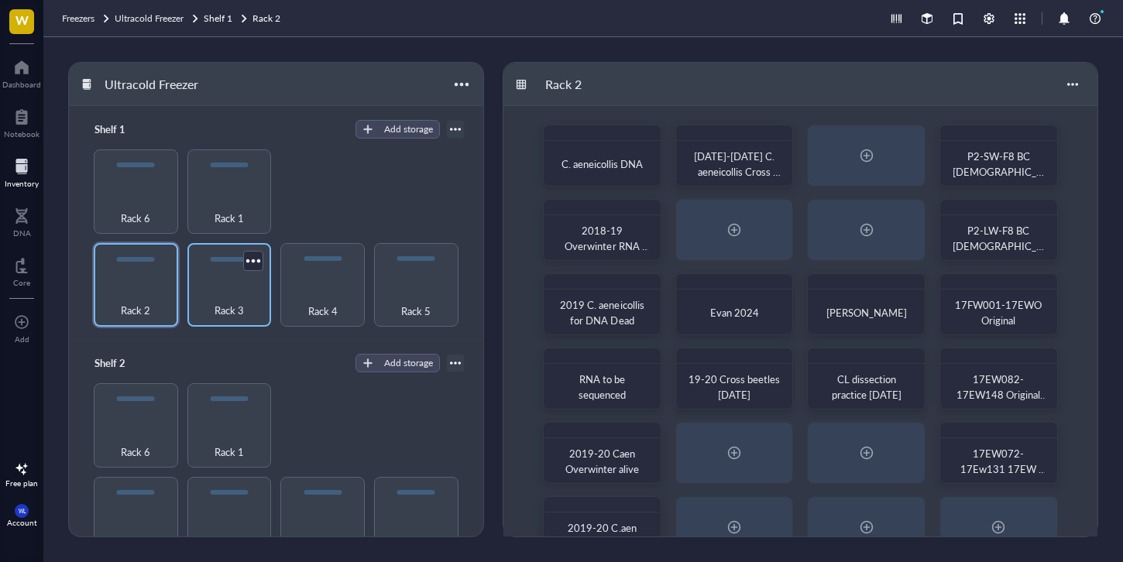
click at [191, 280] on div "Rack 3" at bounding box center [229, 285] width 84 height 84
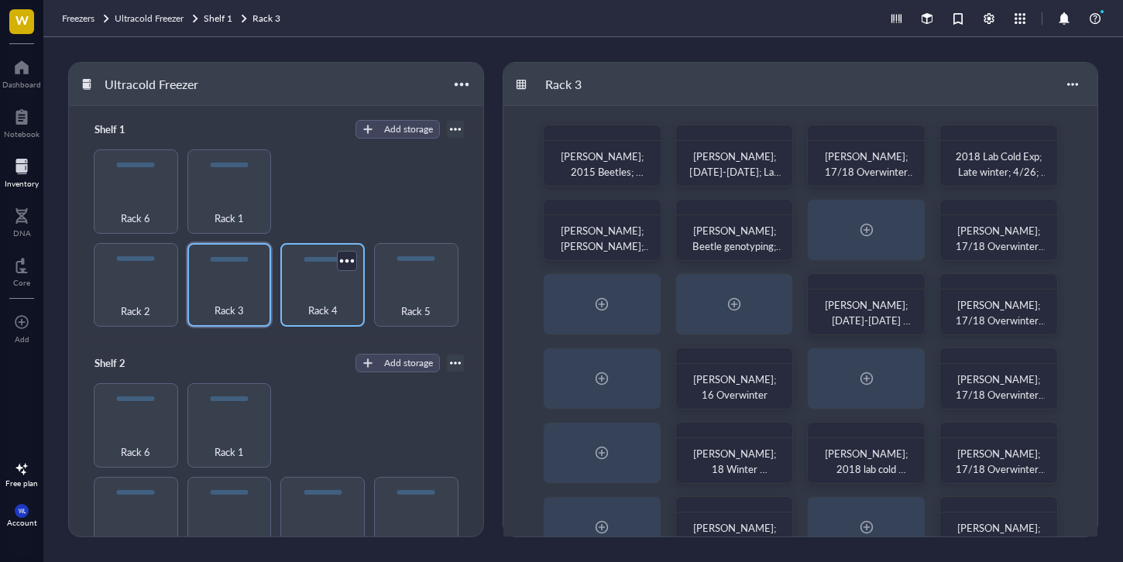
click at [331, 297] on div "Rack 4" at bounding box center [322, 302] width 69 height 34
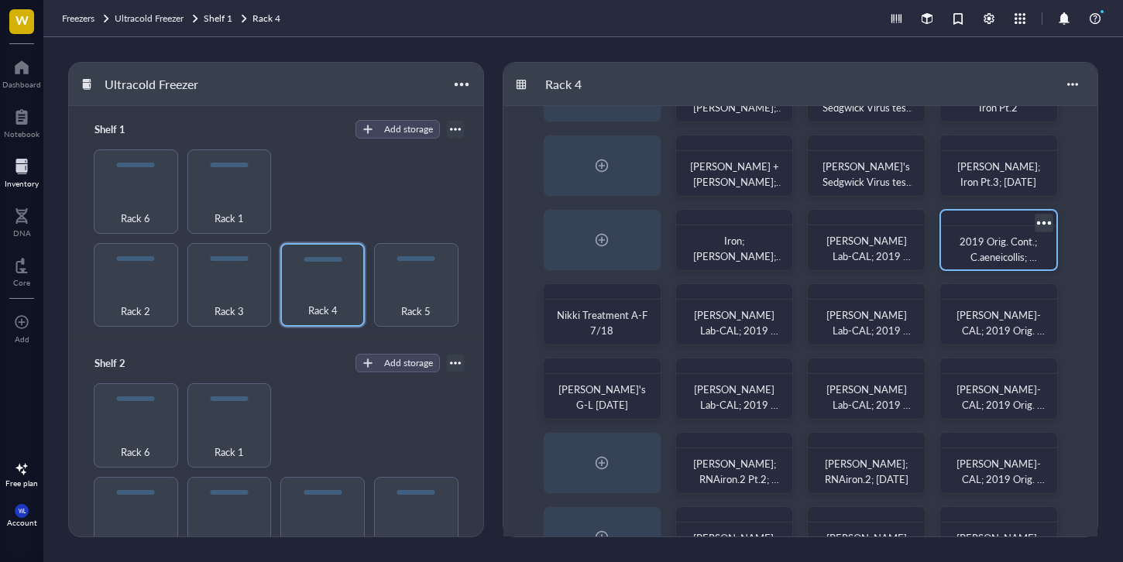
scroll to position [115, 0]
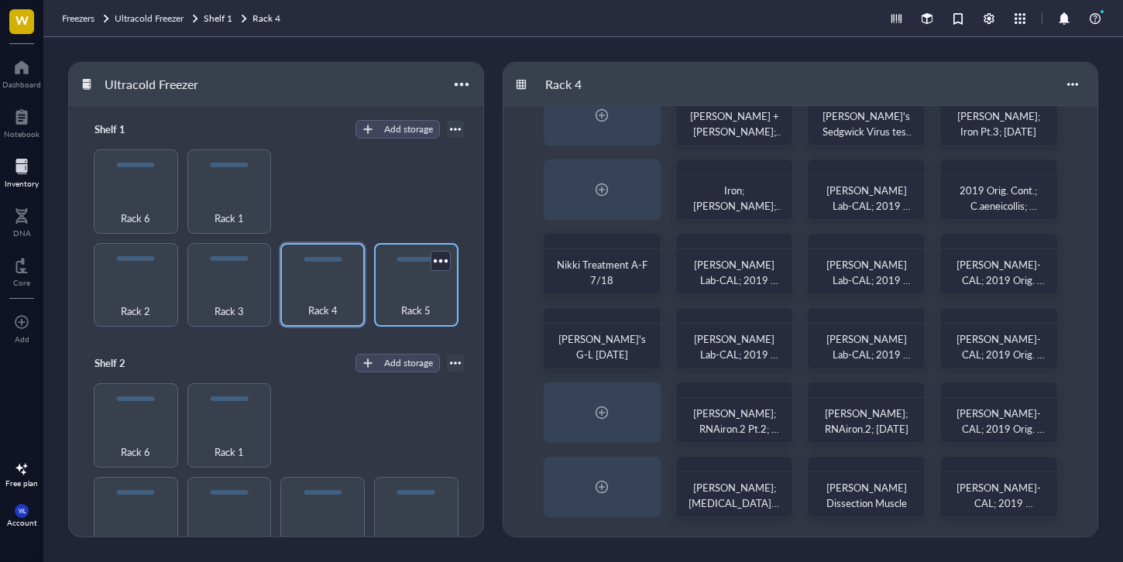
click at [435, 285] on div "Rack 5" at bounding box center [416, 302] width 69 height 34
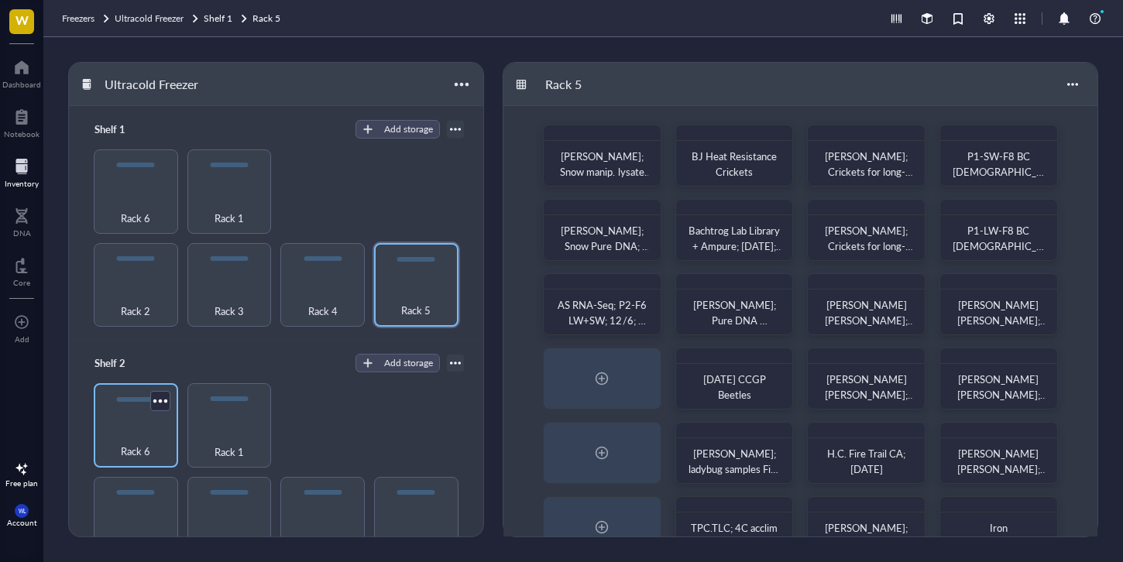
click at [121, 428] on div "Rack 6" at bounding box center [135, 443] width 69 height 34
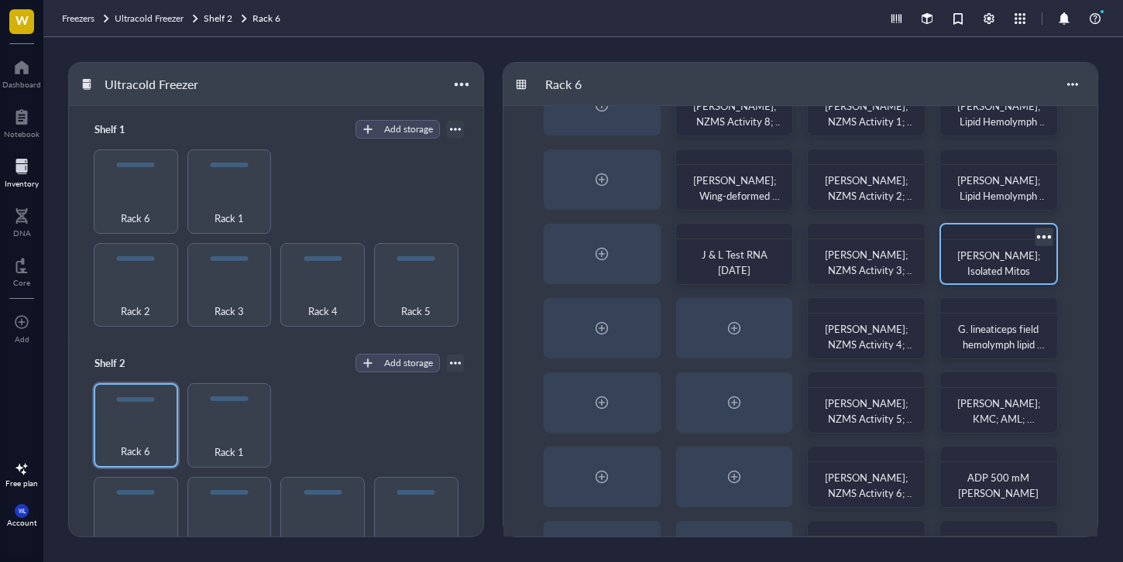
scroll to position [115, 0]
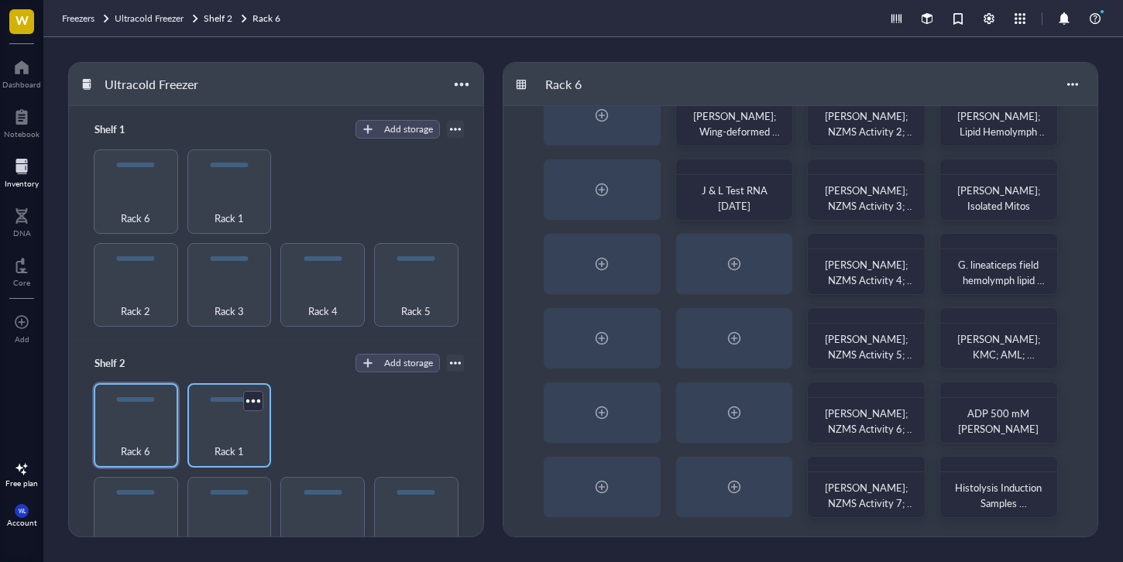
click at [242, 418] on div "Rack 1" at bounding box center [229, 425] width 84 height 84
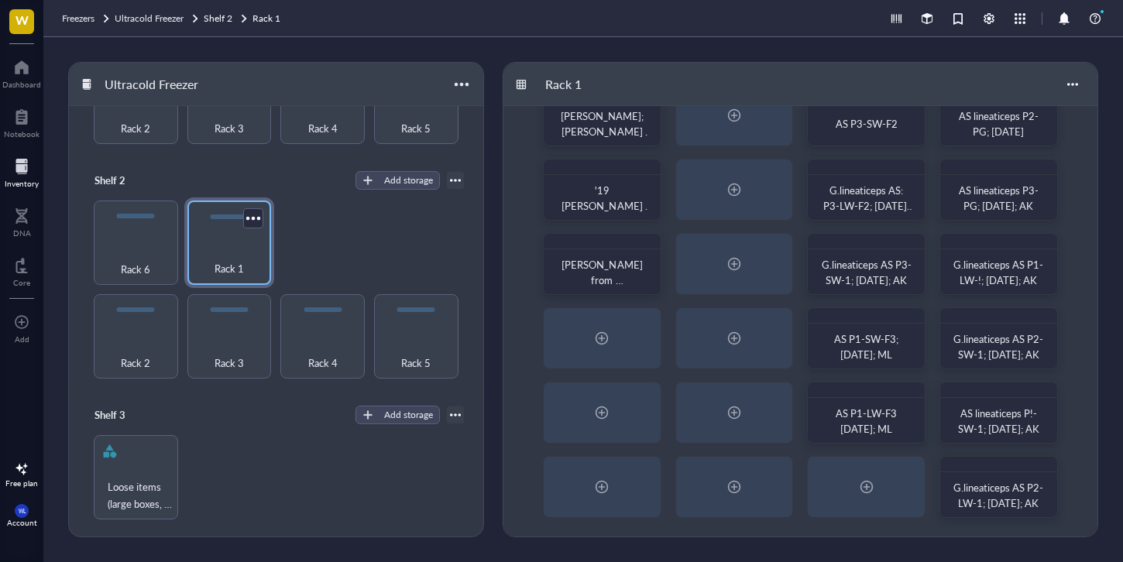
scroll to position [184, 0]
click at [115, 343] on div "Rack 2" at bounding box center [135, 353] width 69 height 34
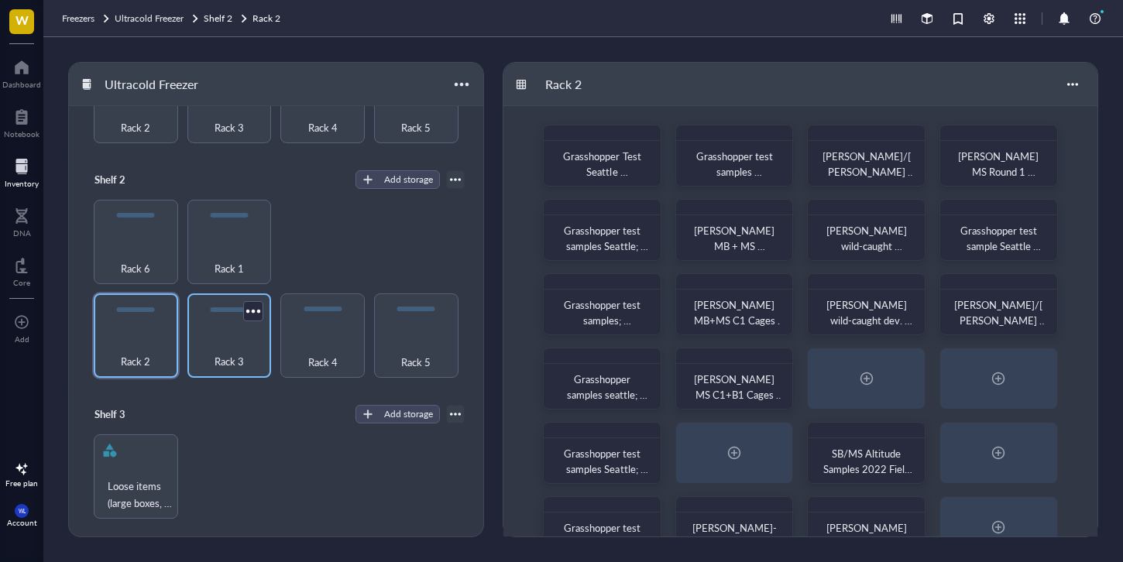
click at [218, 338] on div "Rack 3" at bounding box center [229, 353] width 69 height 34
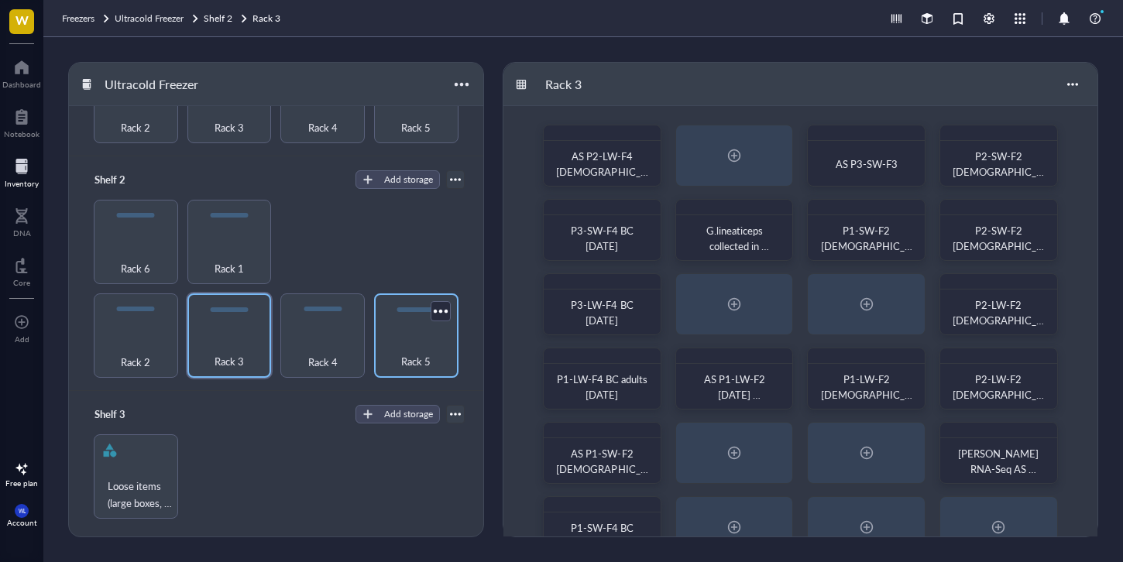
click at [401, 353] on span "Rack 5" at bounding box center [415, 361] width 29 height 17
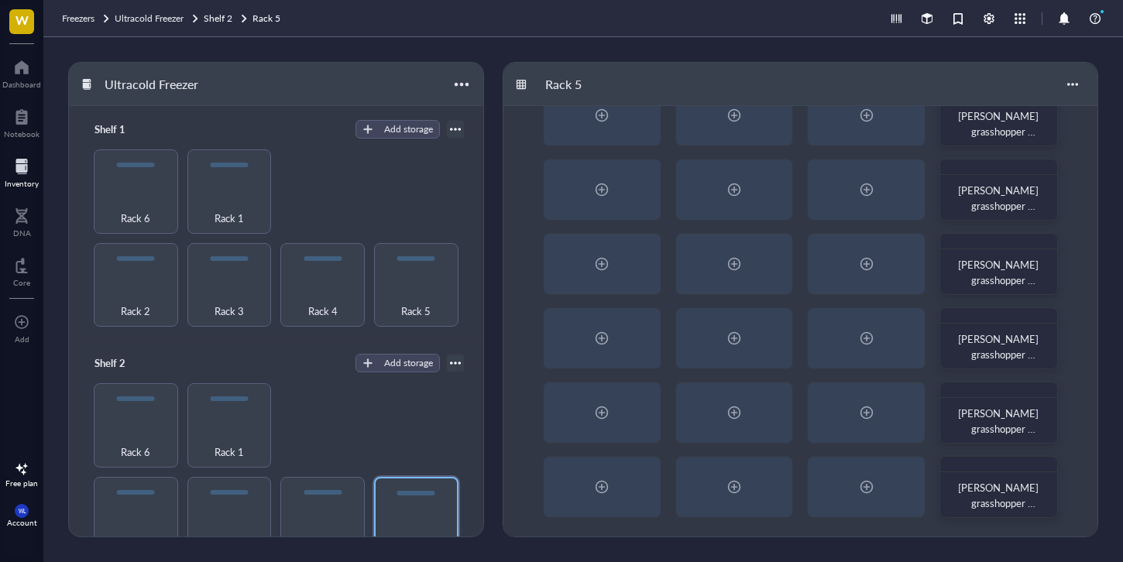
click at [383, 221] on div "Rack 2 Rack 3 Rack 4 Rack 5 Rack 6 Rack 1" at bounding box center [276, 237] width 377 height 177
click at [484, 33] on div "Freezers Ultracold Freezer Shelf 2 Rack 5" at bounding box center [583, 18] width 1080 height 37
click at [149, 26] on div "Freezers Ultracold Freezer Shelf 2 Rack 5" at bounding box center [583, 18] width 1080 height 37
click at [149, 24] on span "Ultracold Freezer" at bounding box center [149, 18] width 69 height 13
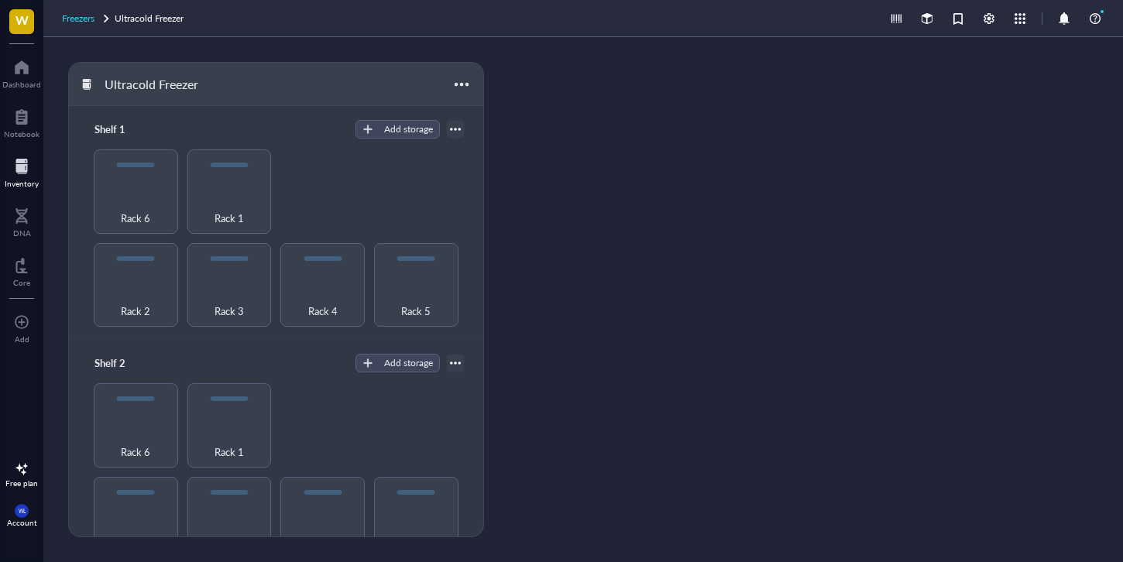
click at [94, 22] on span "Freezers" at bounding box center [78, 18] width 33 height 13
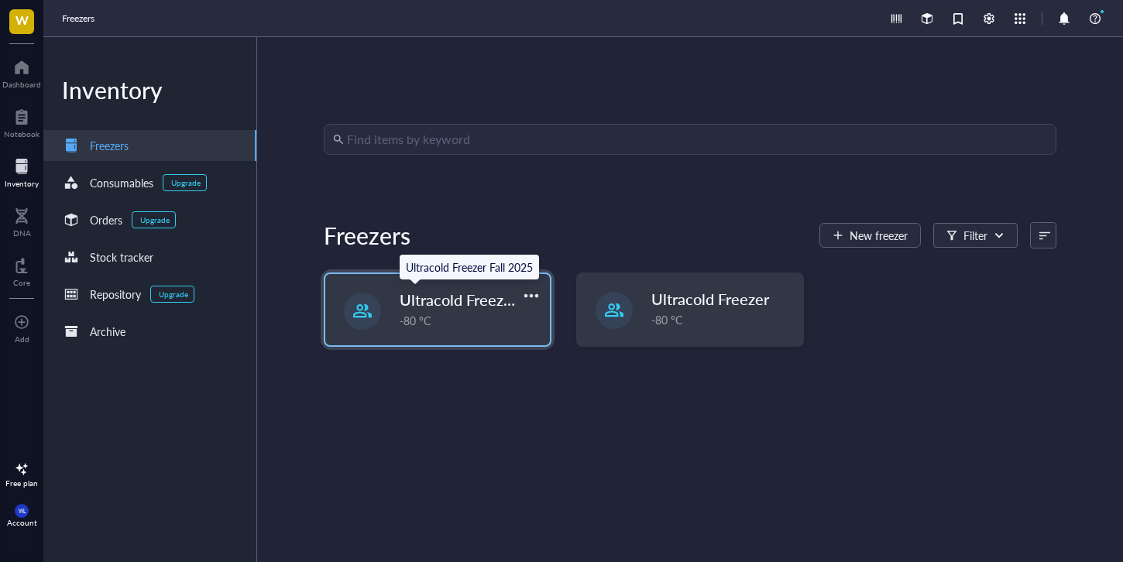
click at [424, 308] on span "Ultracold Freezer Fall 2025" at bounding box center [493, 300] width 186 height 22
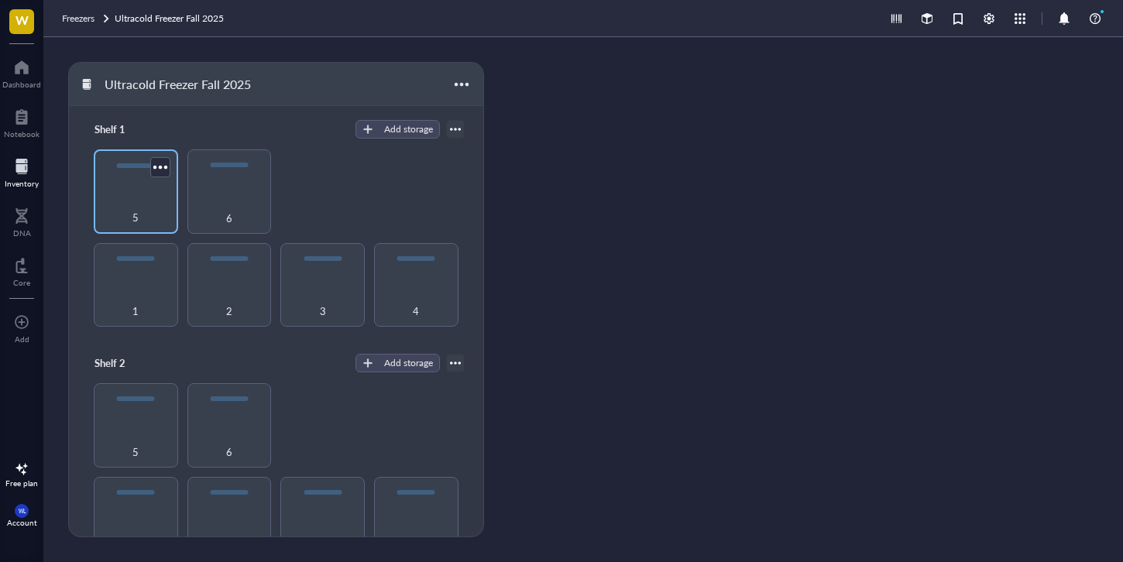
click at [136, 201] on div "5" at bounding box center [135, 209] width 69 height 34
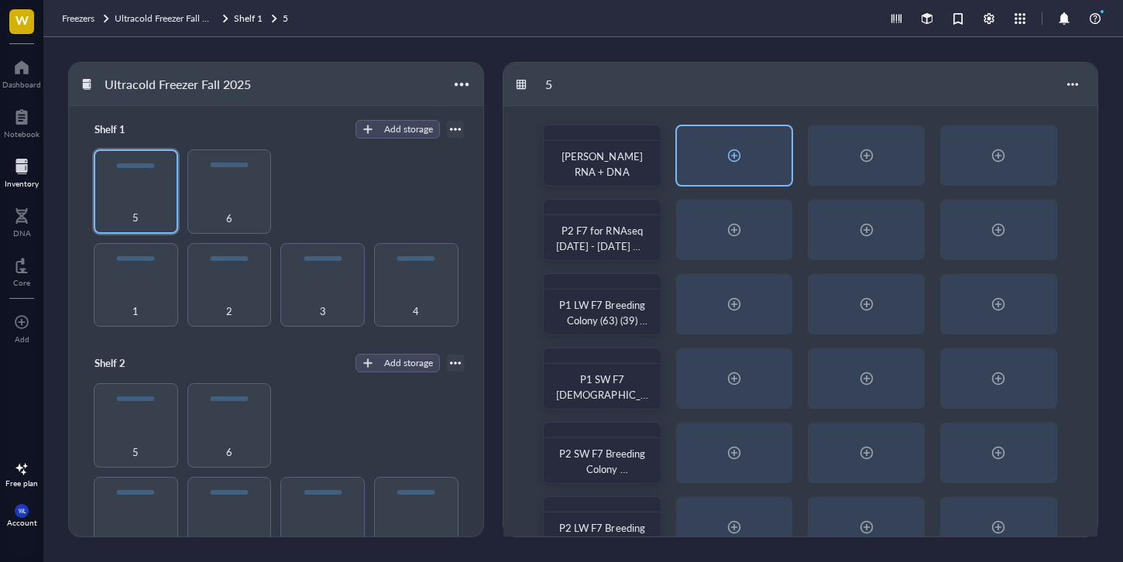
click at [737, 150] on div at bounding box center [734, 155] width 25 height 25
click at [737, 150] on body "W Dashboard Notebook Inventory DNA Core To pick up a draggable item, press the …" at bounding box center [561, 281] width 1123 height 562
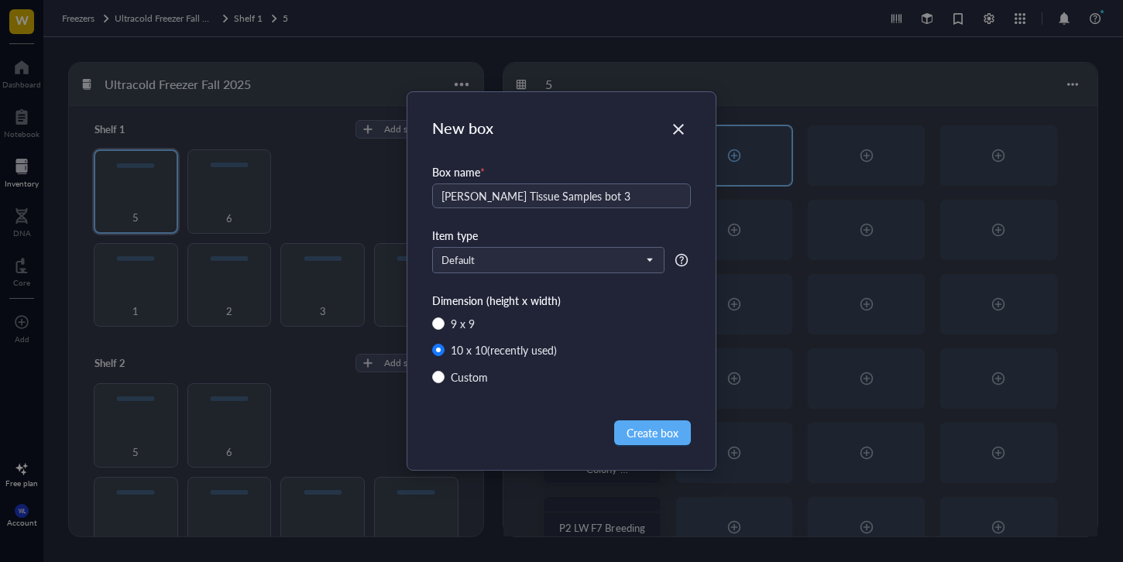
type input "[PERSON_NAME] Tissue Samples bot 3"
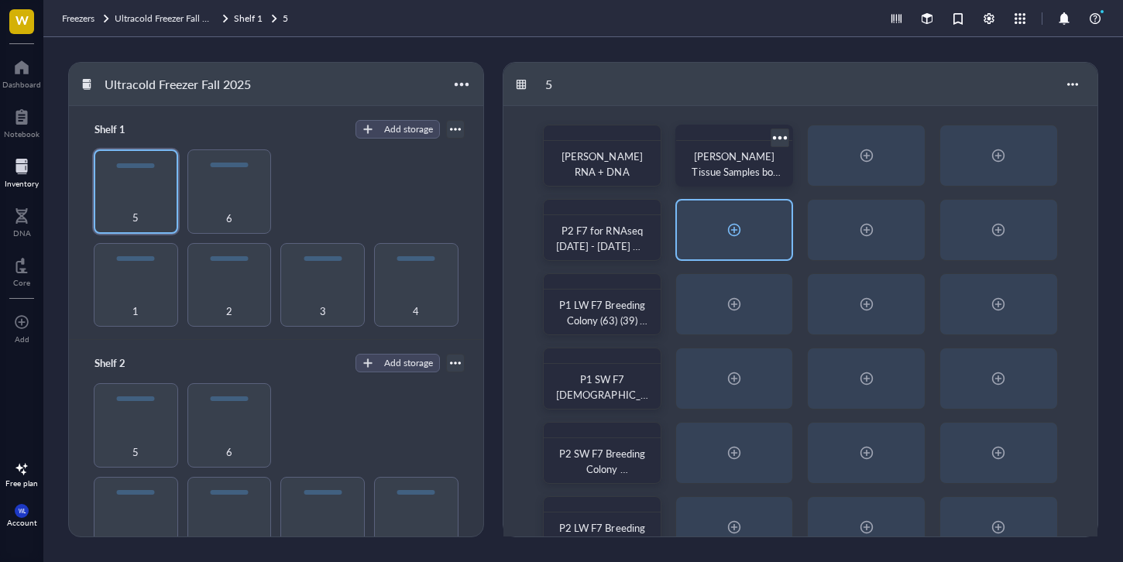
click at [745, 237] on div at bounding box center [734, 230] width 25 height 25
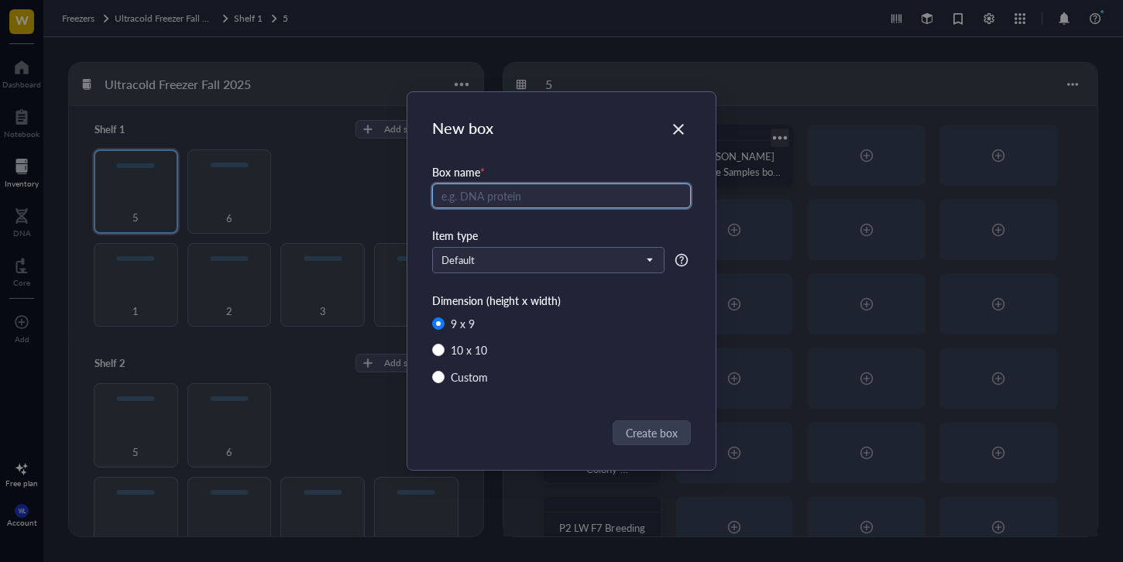
radio input "false"
radio input "true"
type input "?"
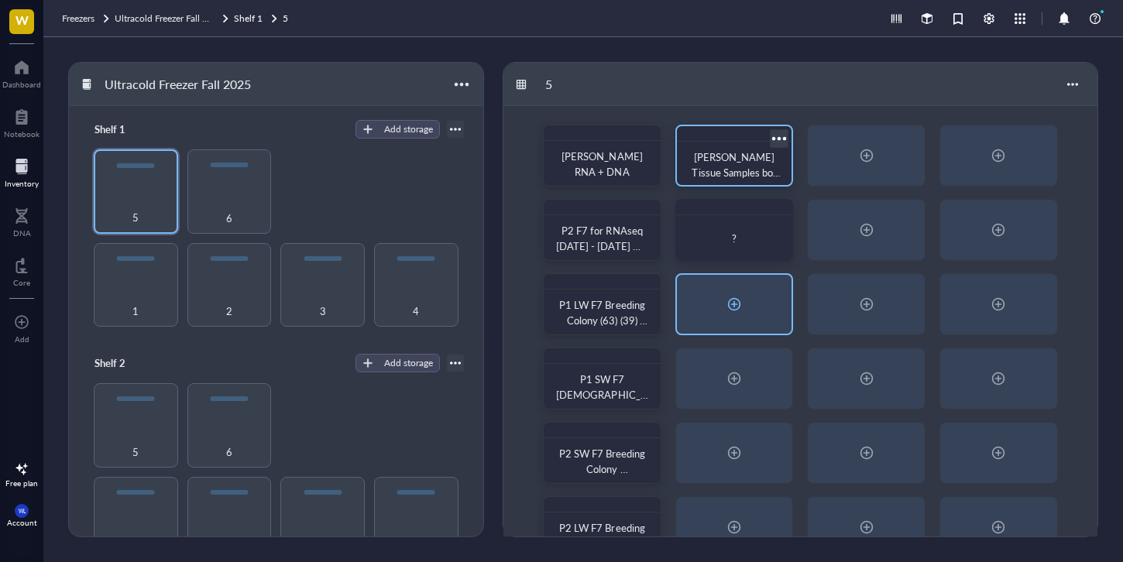
click at [717, 327] on div at bounding box center [734, 304] width 115 height 59
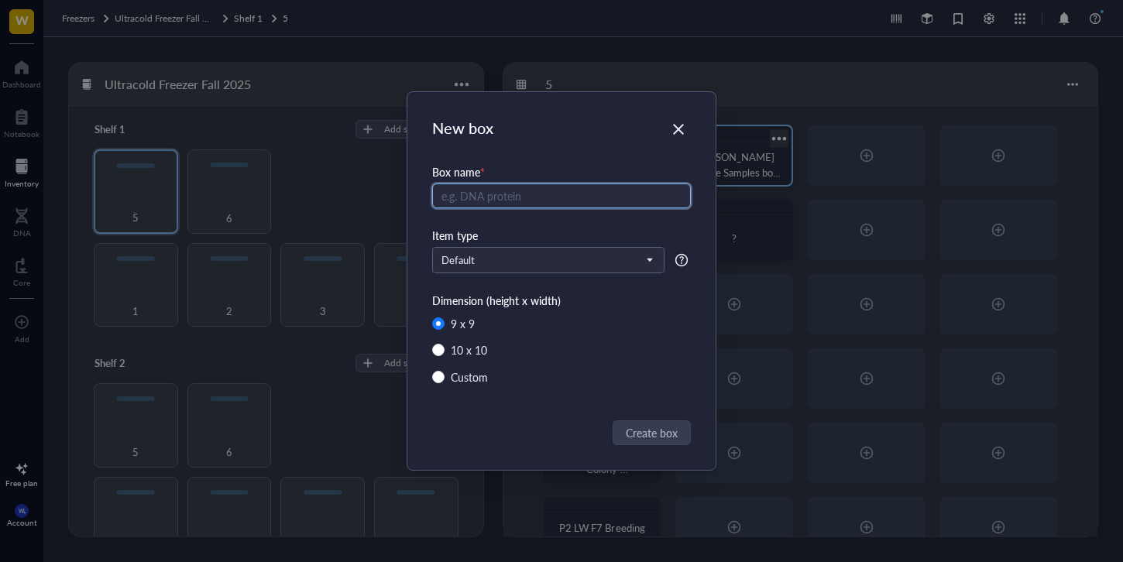
radio input "false"
radio input "true"
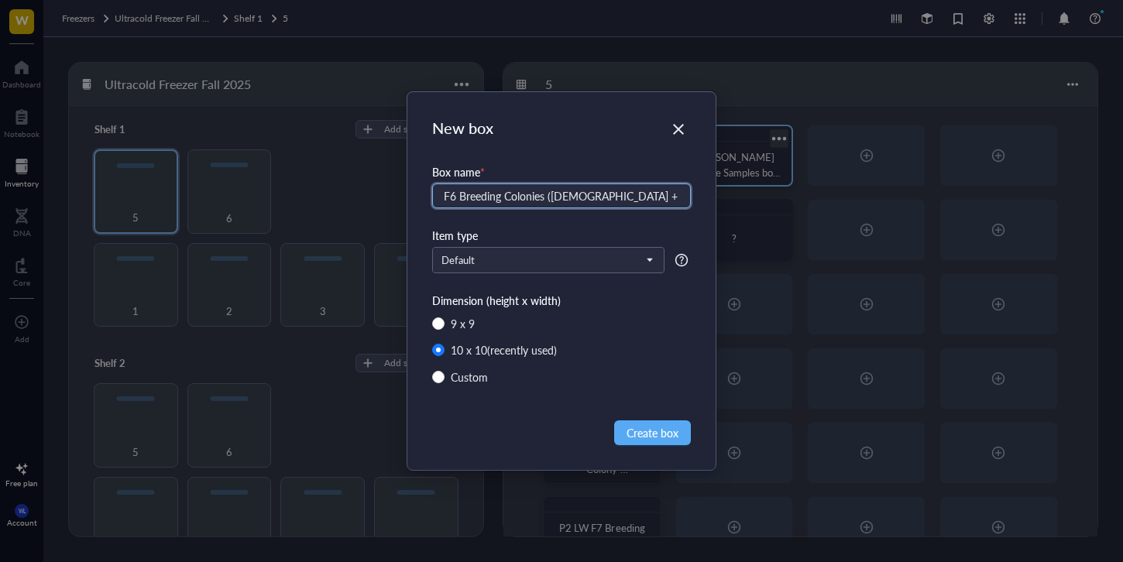
scroll to position [0, 40]
type input "P2 LW F6 Breeding Colonies ([DEMOGRAPHIC_DATA] + [DEMOGRAPHIC_DATA]) 12/7 - 12/…"
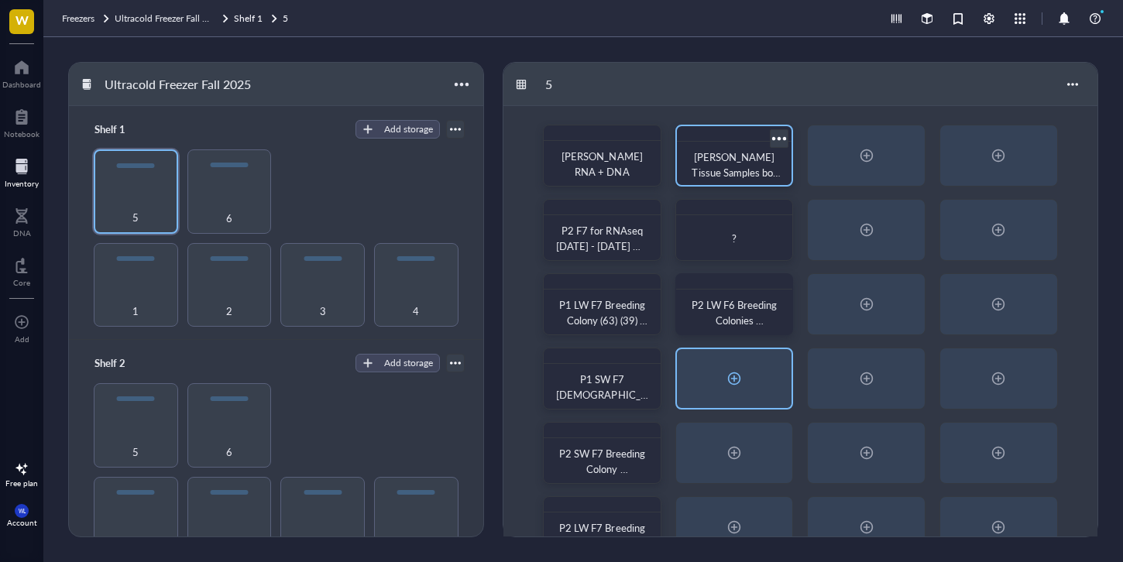
drag, startPoint x: 749, startPoint y: 392, endPoint x: 758, endPoint y: 382, distance: 13.2
click at [752, 388] on div at bounding box center [734, 378] width 115 height 59
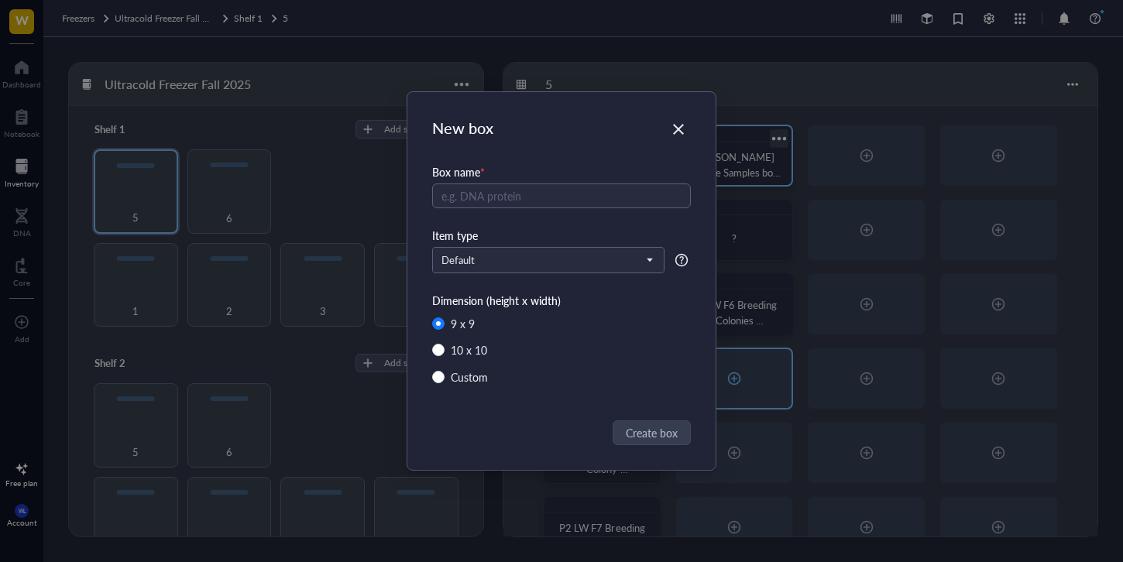
radio input "false"
radio input "true"
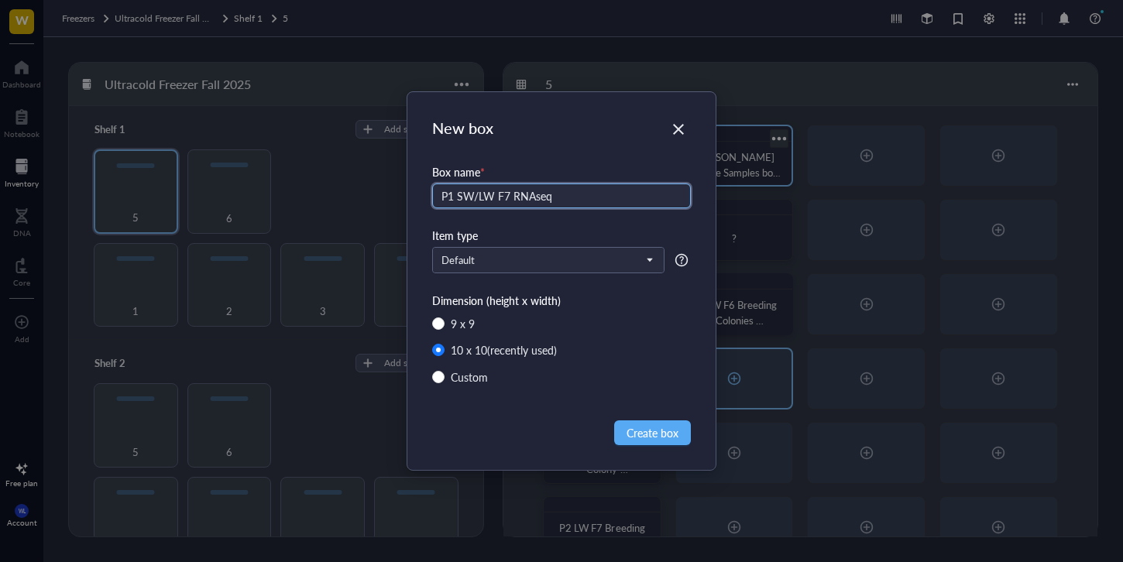
type input "P1 SW/LW F7 RNAseq"
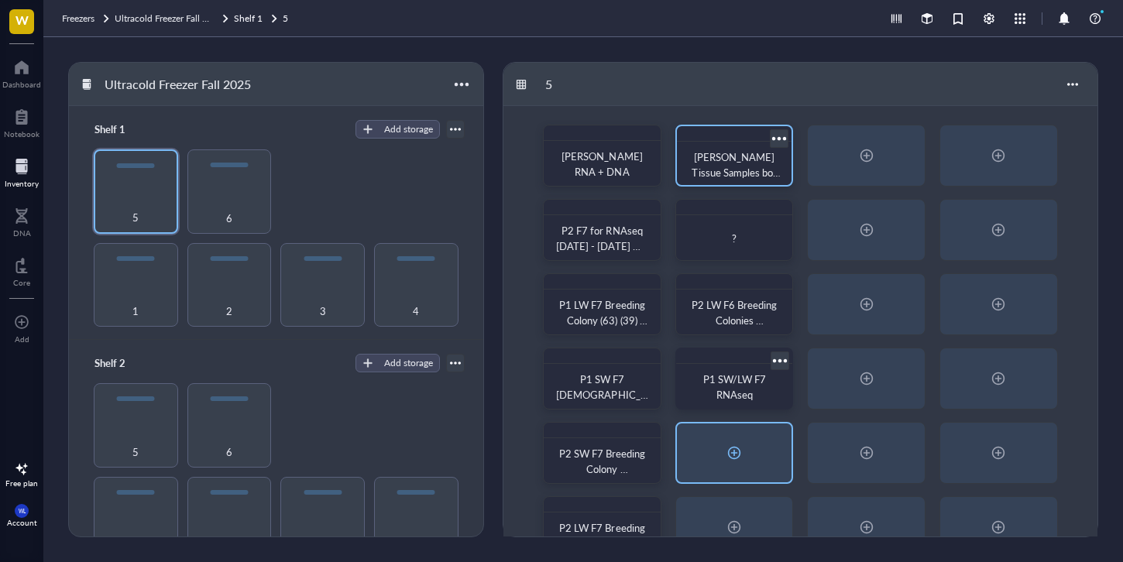
click at [782, 459] on div at bounding box center [734, 453] width 115 height 59
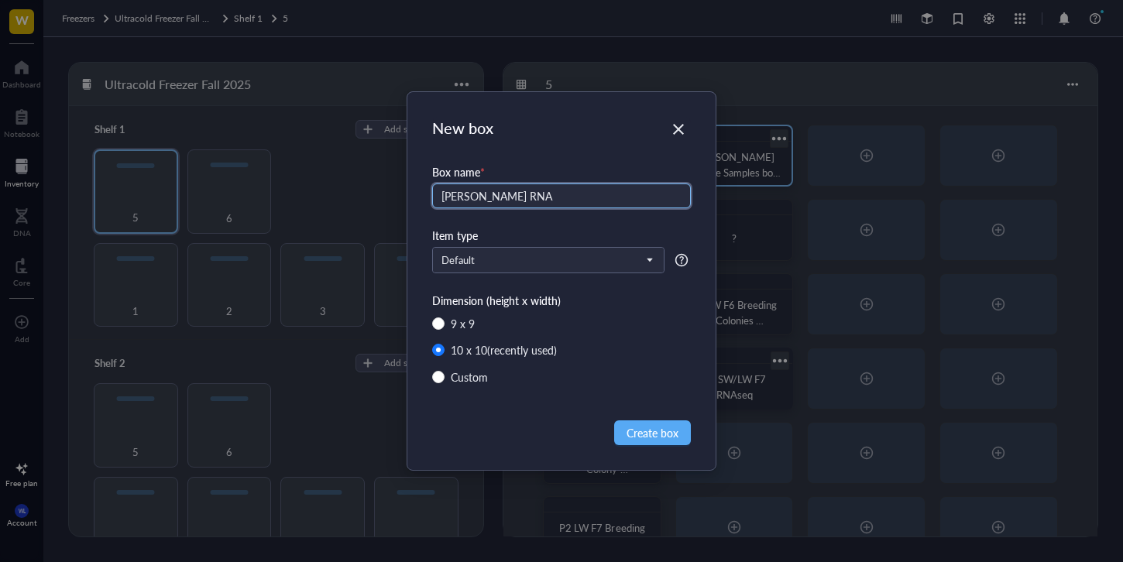
type input "[PERSON_NAME] RNA"
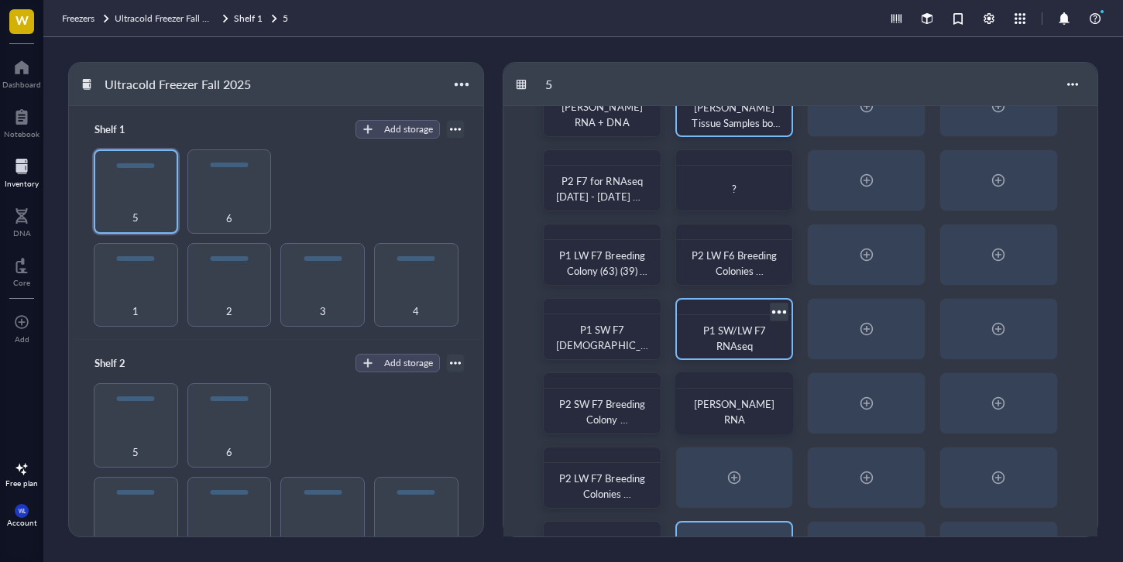
scroll to position [115, 0]
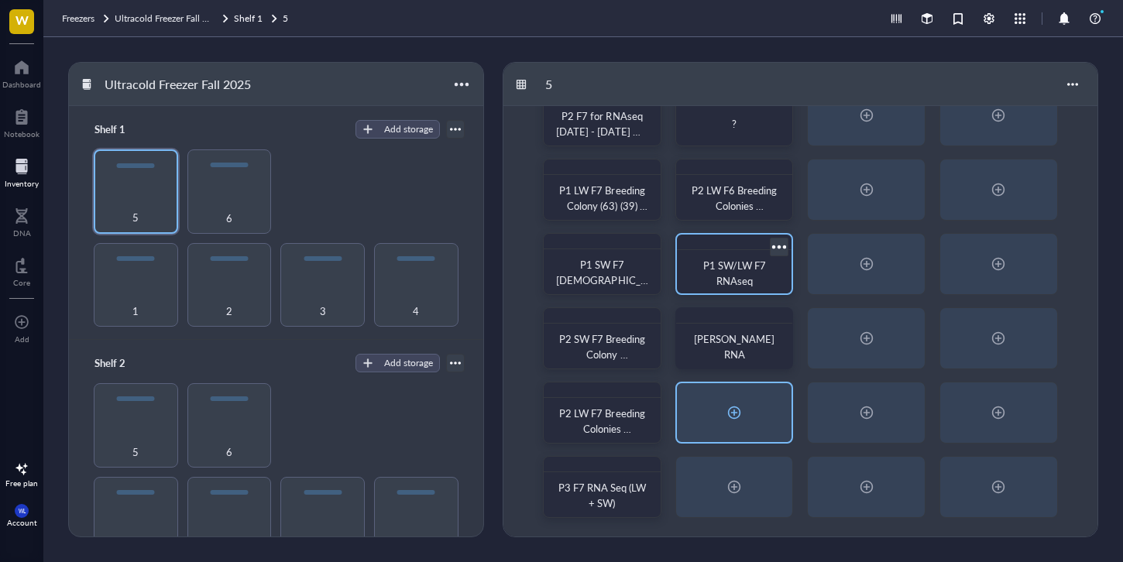
click at [754, 407] on div at bounding box center [734, 412] width 115 height 59
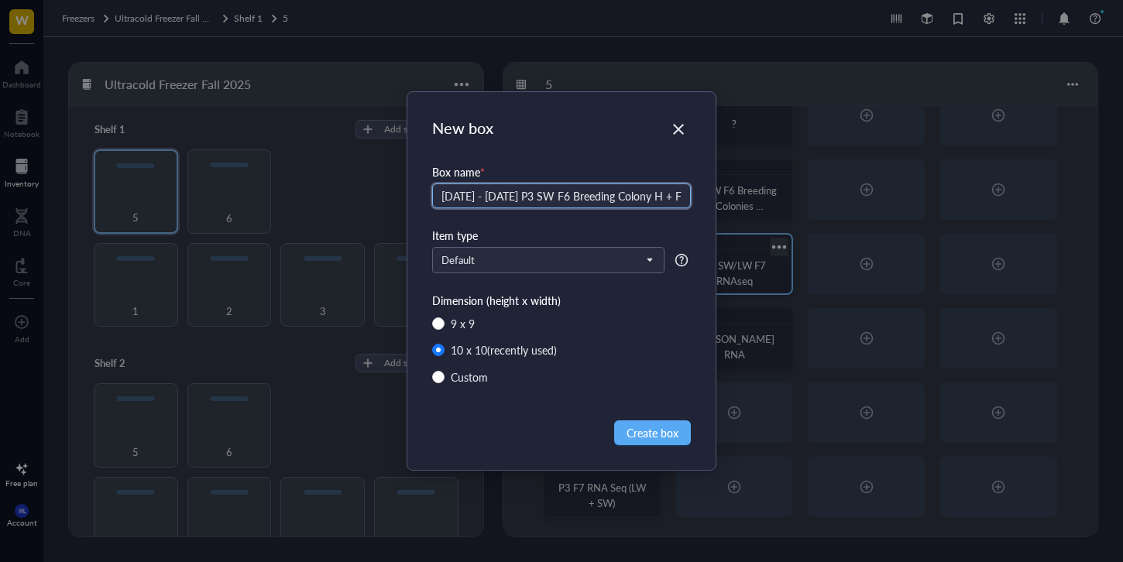
scroll to position [0, 6]
type input "[DATE] - [DATE] P3 SW F6 Breeding Colony H + F"
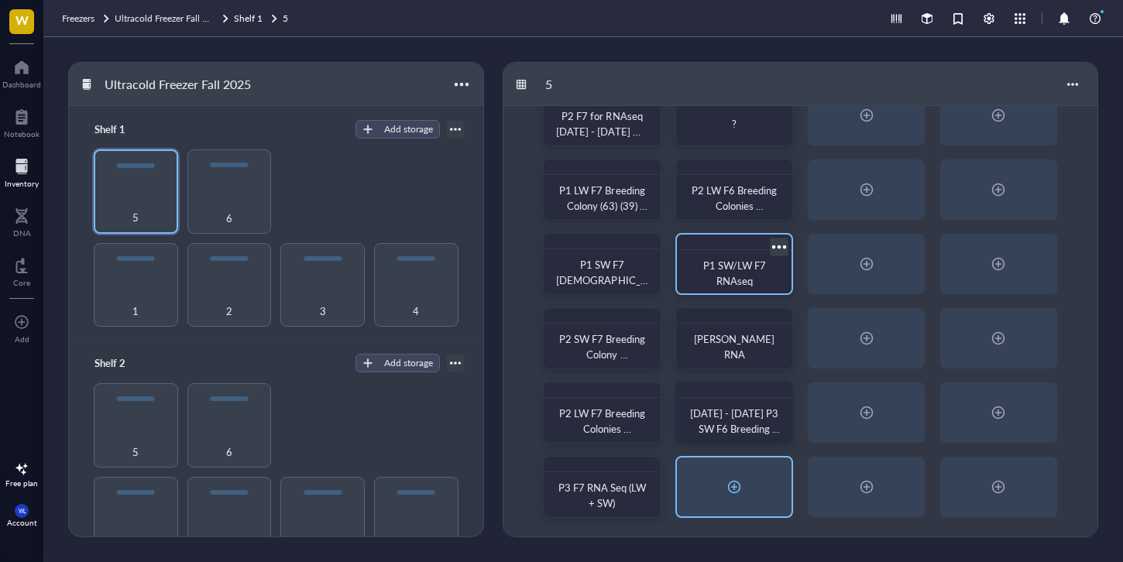
click at [768, 471] on div at bounding box center [734, 487] width 115 height 59
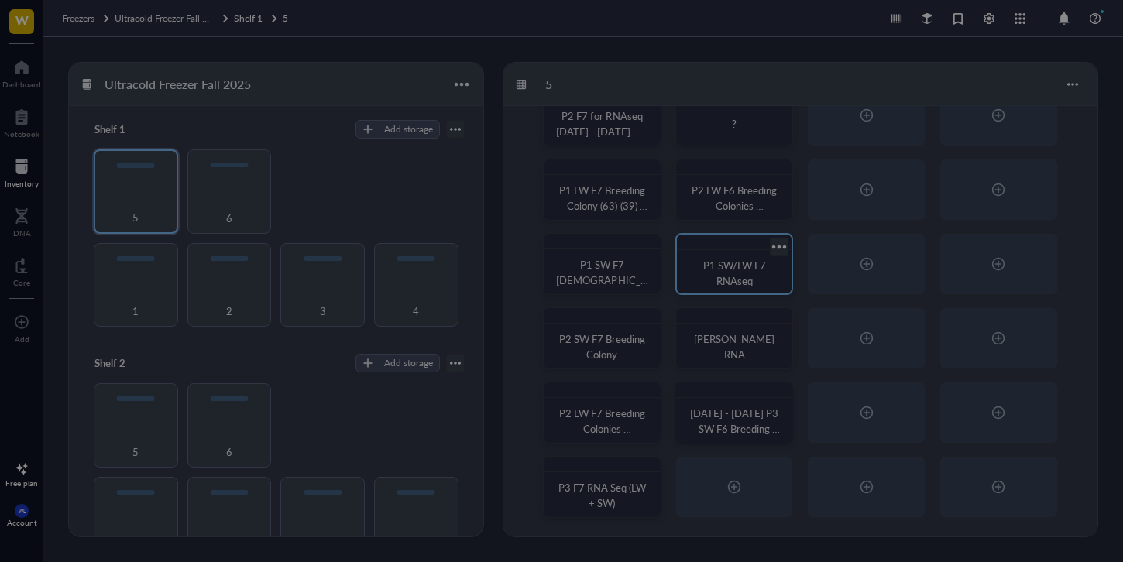
radio input "false"
radio input "true"
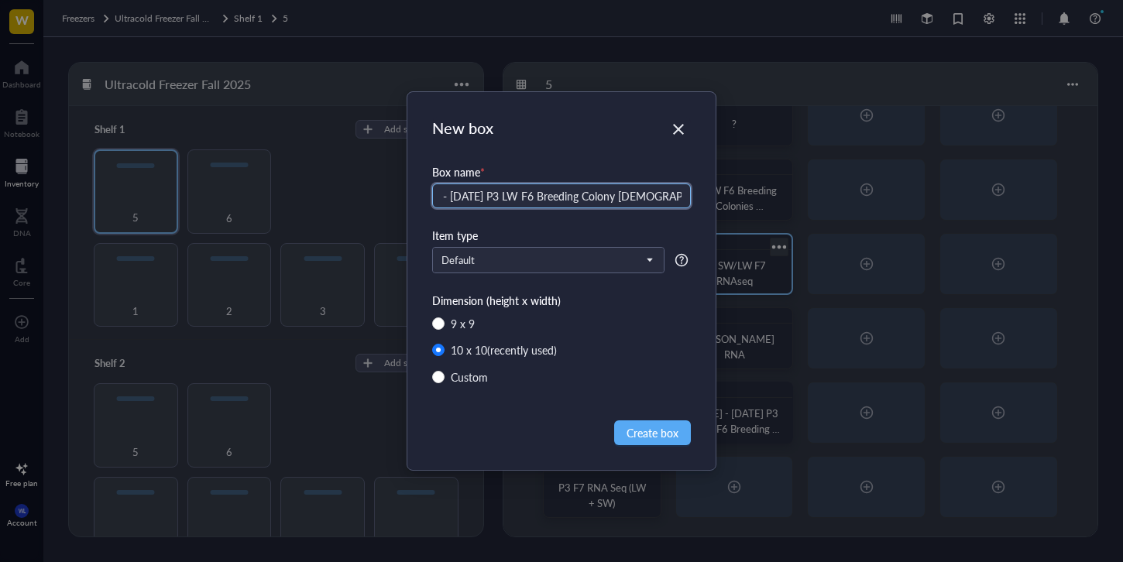
scroll to position [0, 48]
type input "[DATE] - [DATE] P3 LW F6 Breeding Colony [DEMOGRAPHIC_DATA] + [DEMOGRAPHIC_DATA]"
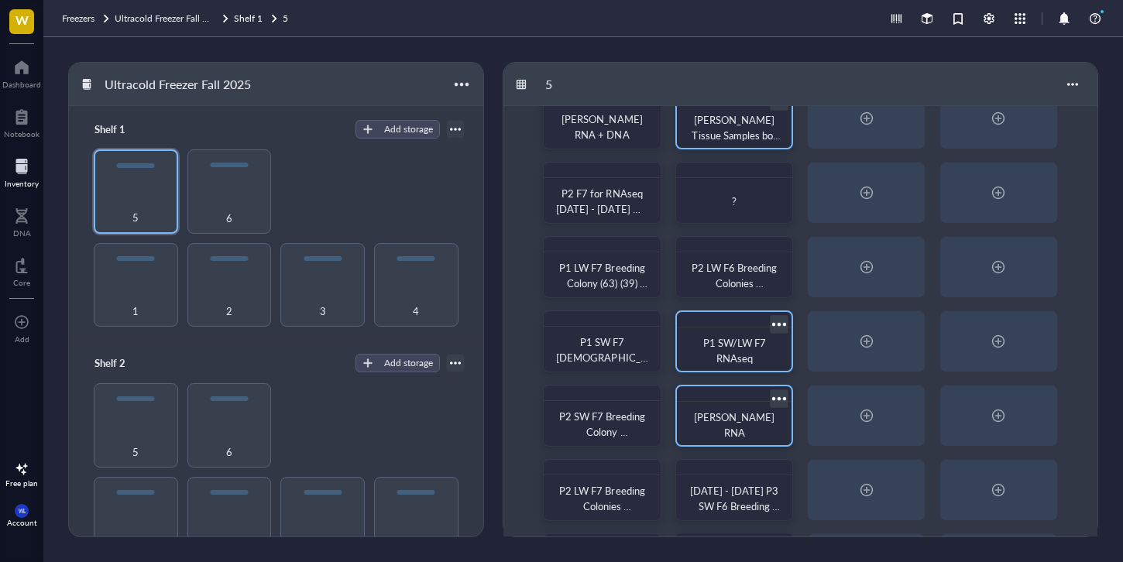
scroll to position [0, 0]
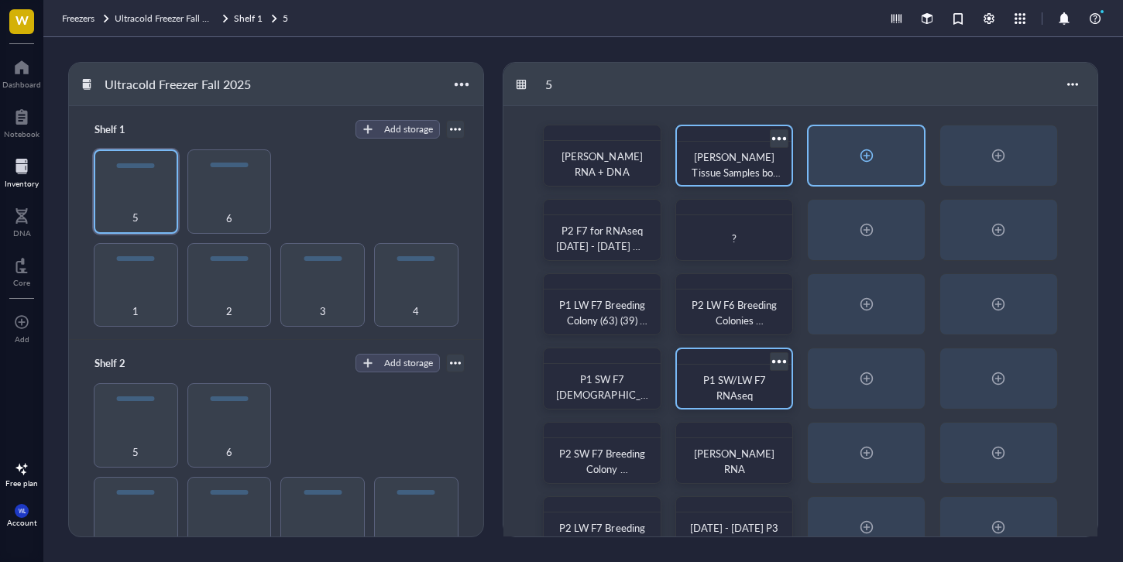
click at [905, 153] on div at bounding box center [866, 155] width 115 height 59
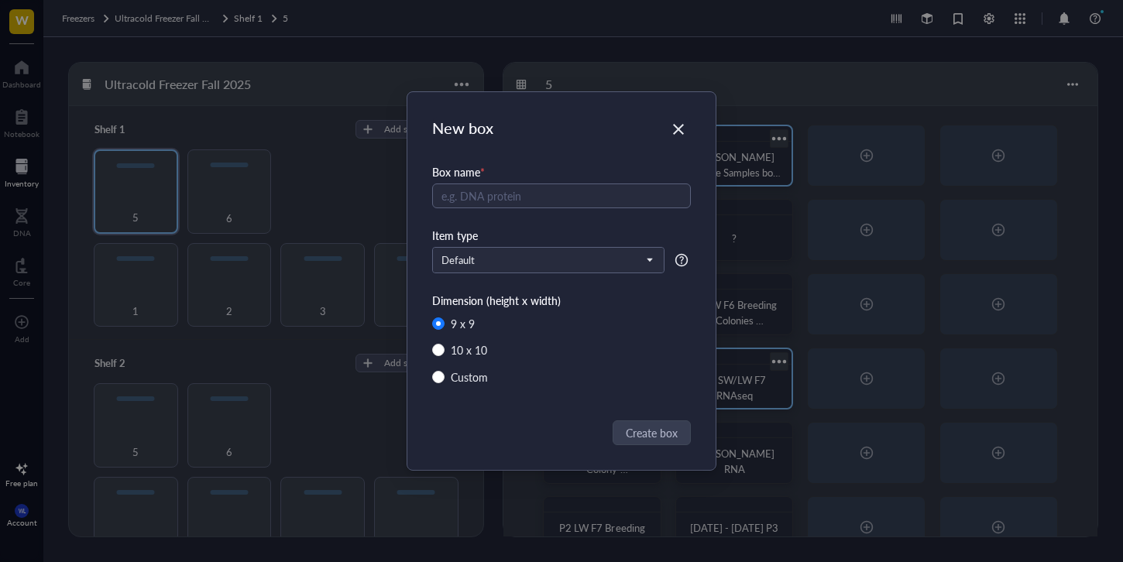
radio input "false"
radio input "true"
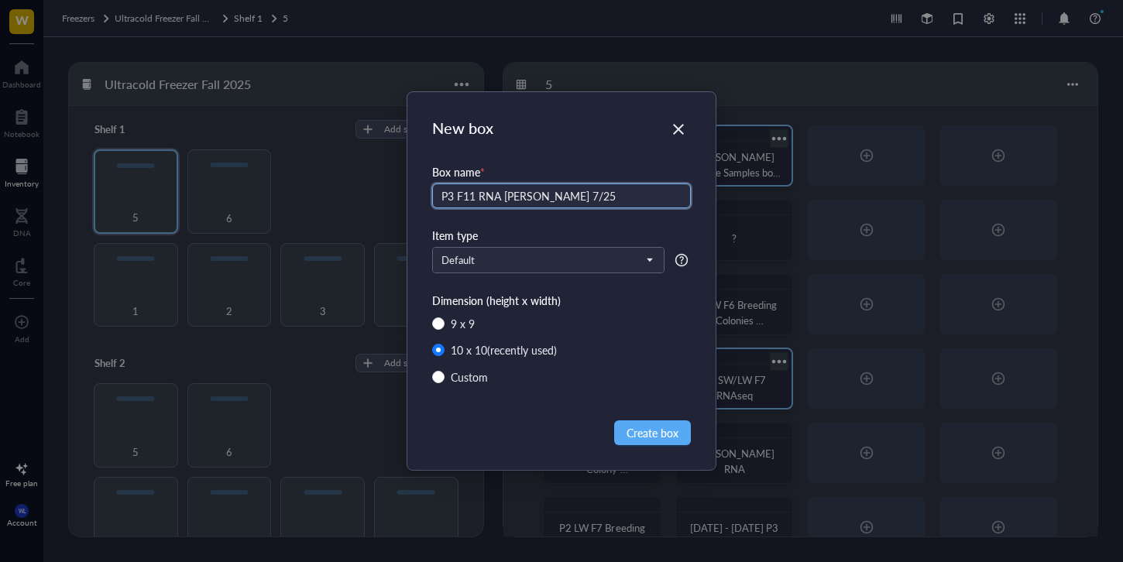
type input "P3 F11 RNA [PERSON_NAME] 7/25"
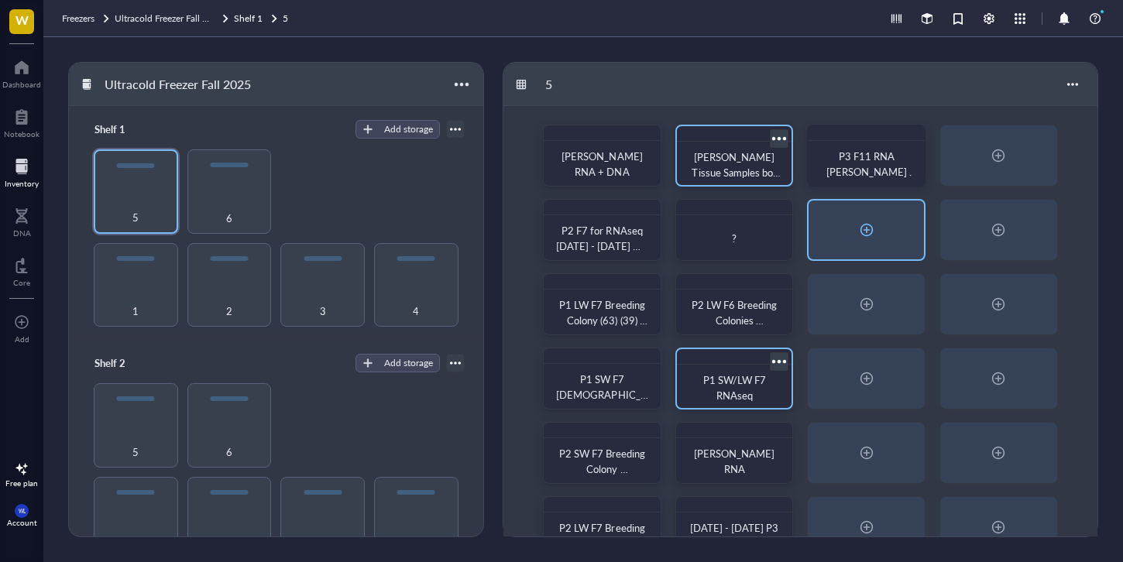
click at [880, 249] on div at bounding box center [866, 230] width 115 height 59
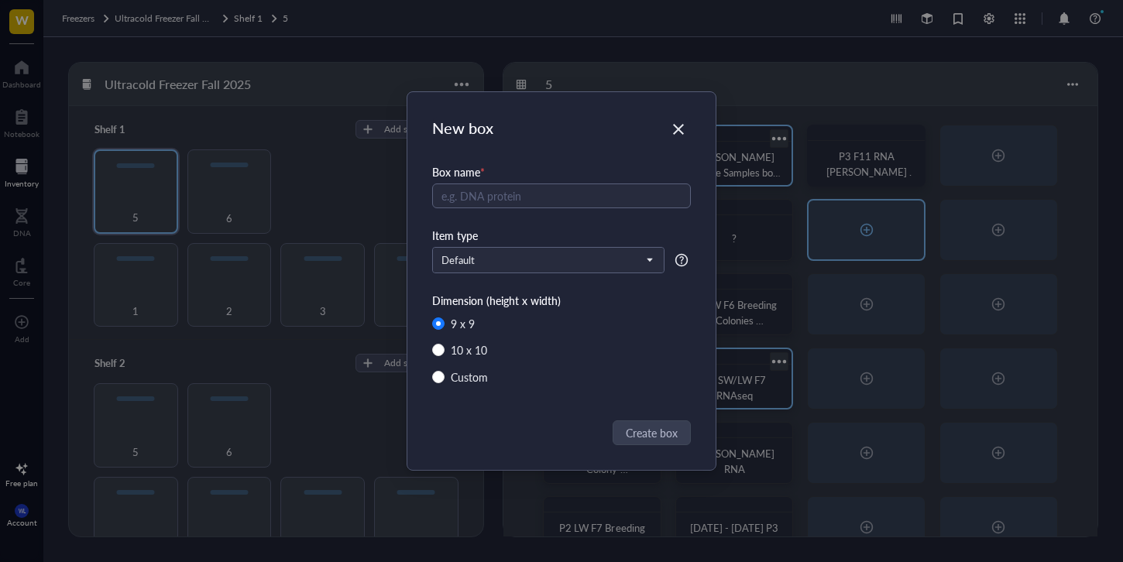
radio input "false"
radio input "true"
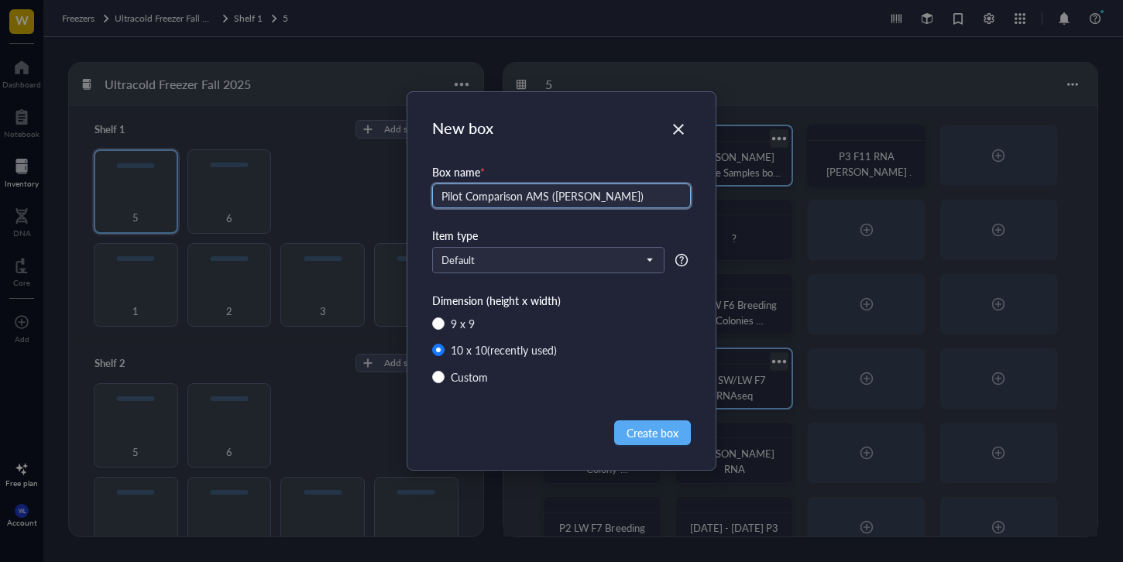
type input "Pilot Comparison AMS ([PERSON_NAME])"
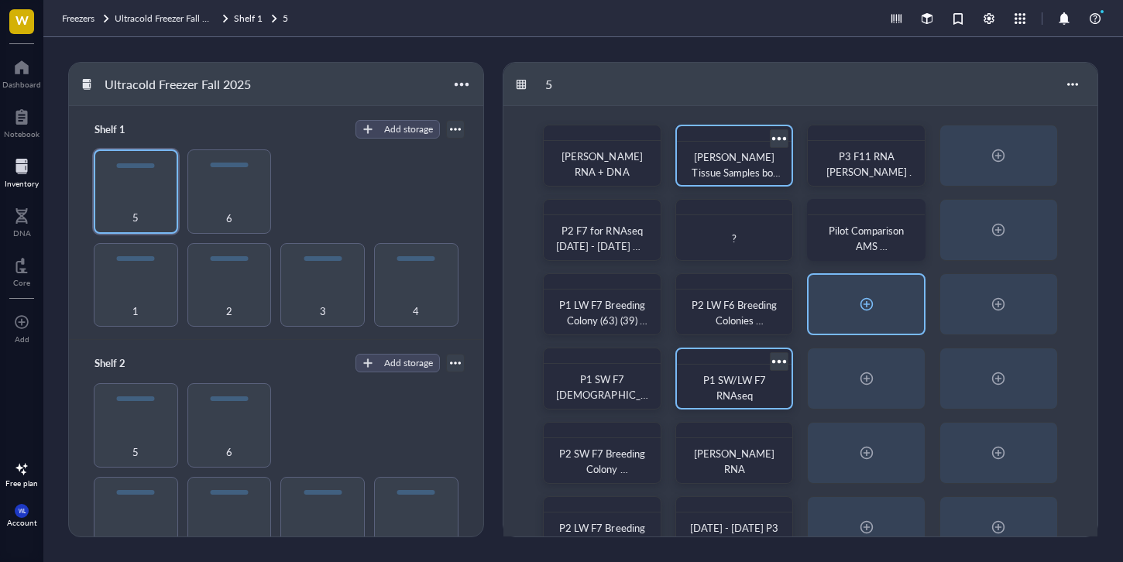
click at [845, 291] on div at bounding box center [866, 304] width 115 height 59
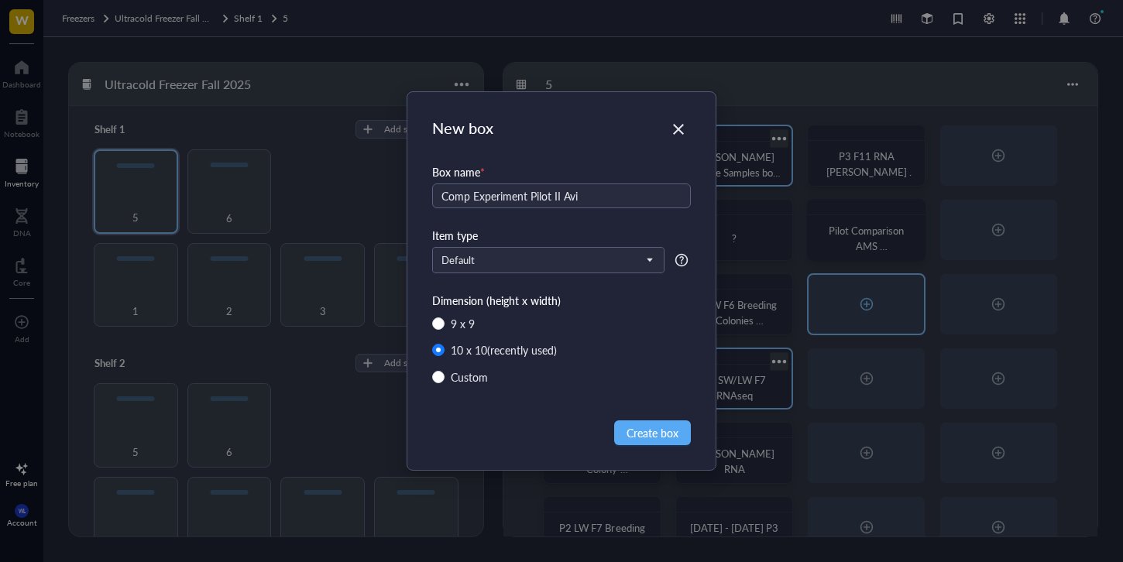
type input "Comp Experiment Pilot II Avi"
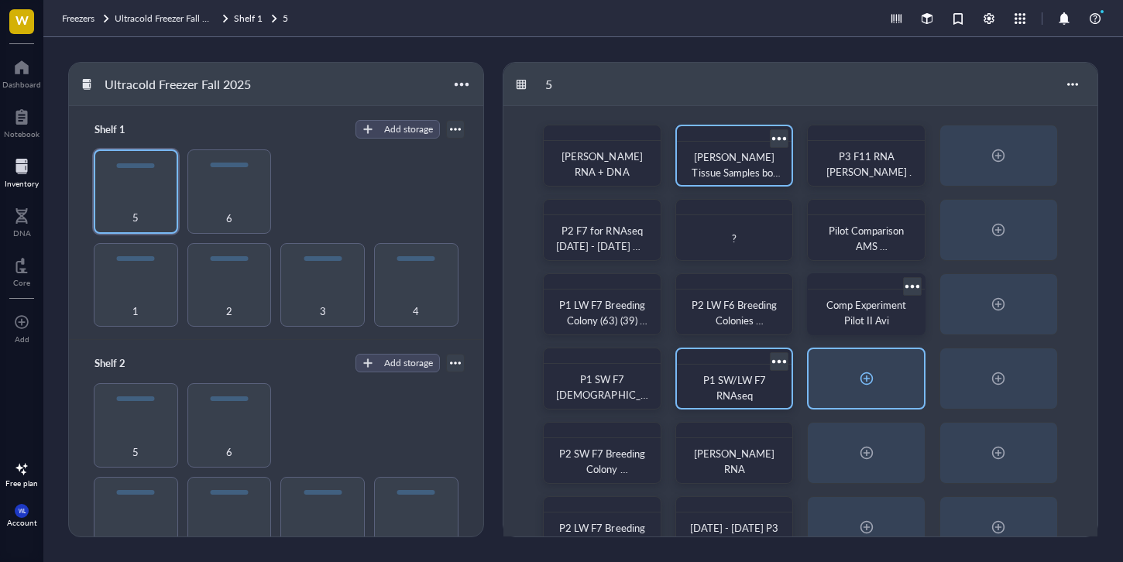
click at [896, 409] on div at bounding box center [866, 379] width 119 height 62
click at [857, 368] on div at bounding box center [866, 378] width 25 height 25
radio input "false"
radio input "true"
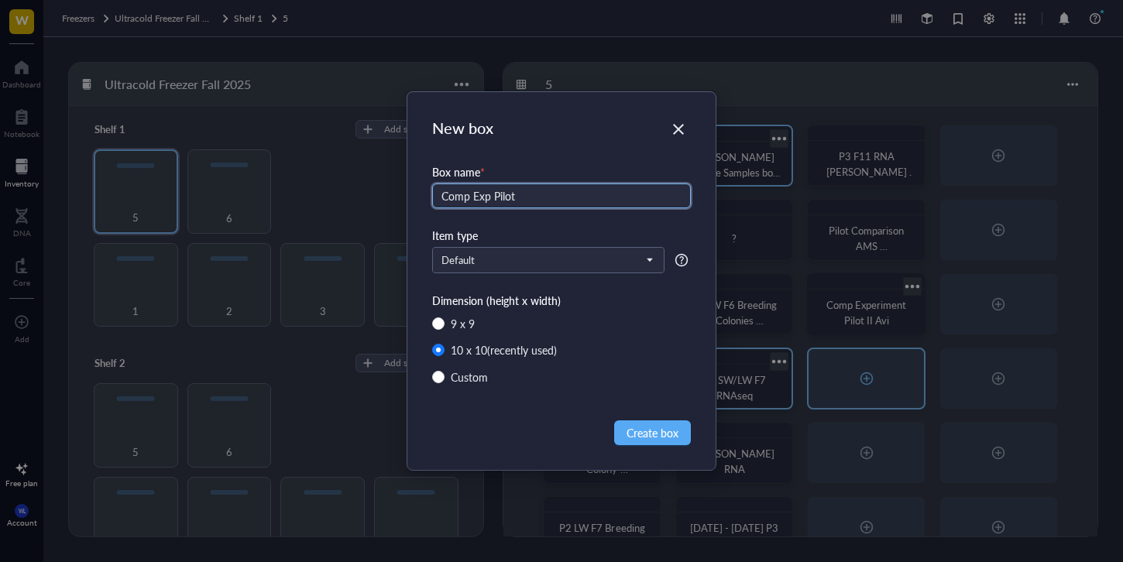
type input "Comp Exp Pilot"
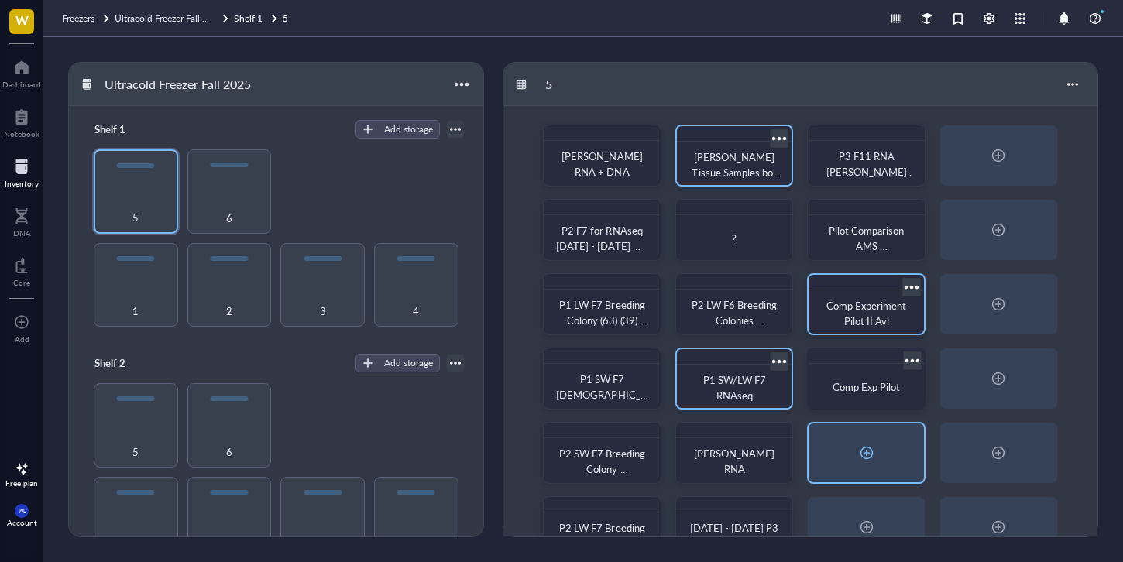
click at [874, 435] on div at bounding box center [866, 453] width 115 height 59
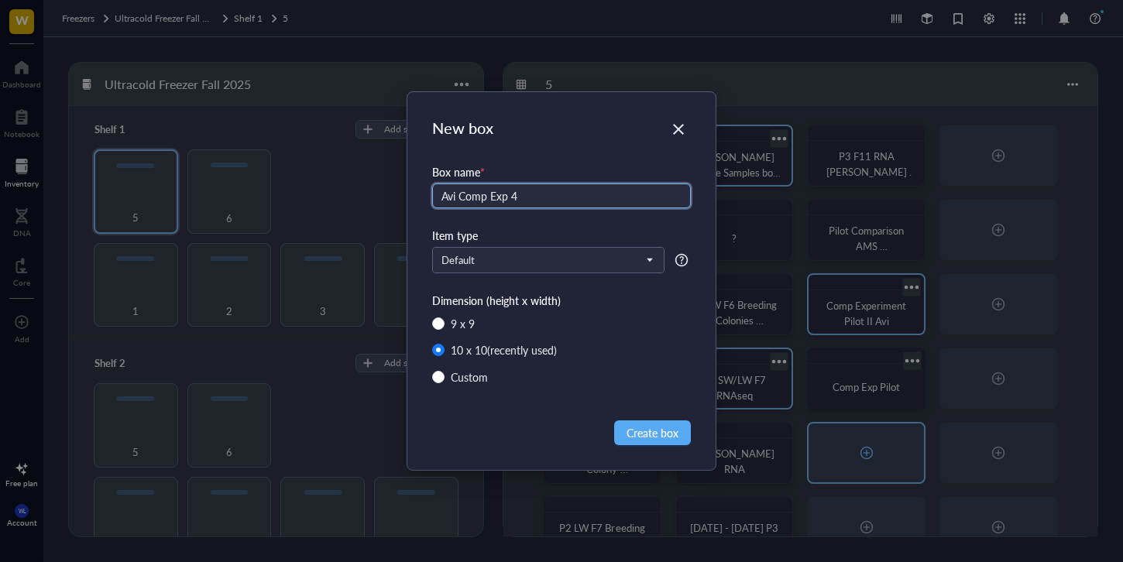
type input "Avi Comp Exp 4"
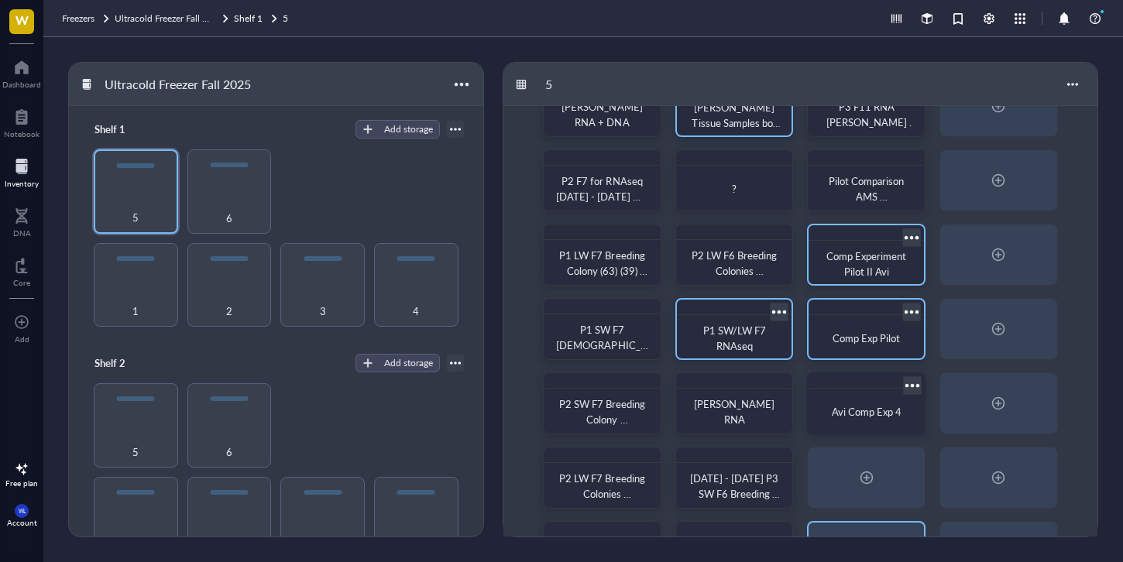
scroll to position [115, 0]
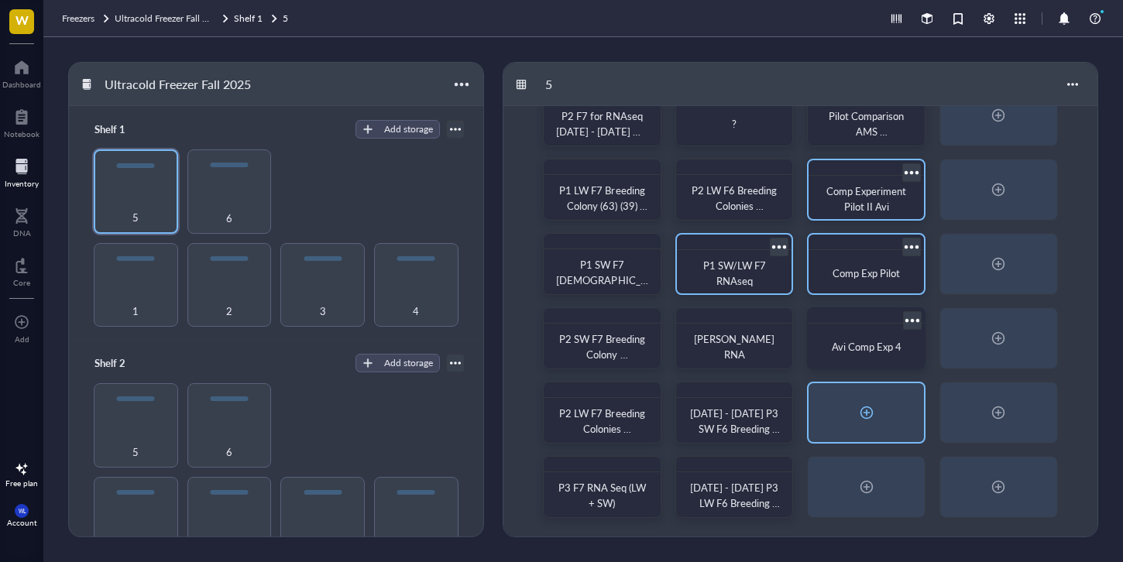
click at [878, 428] on div at bounding box center [866, 412] width 115 height 59
radio input "false"
radio input "true"
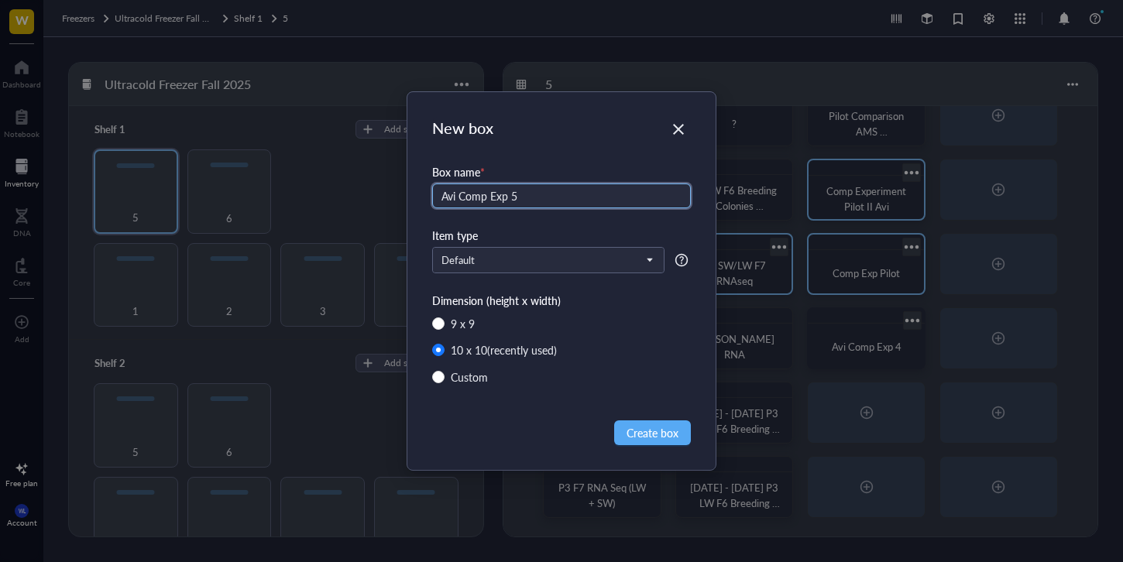
type input "Avi Comp Exp 5"
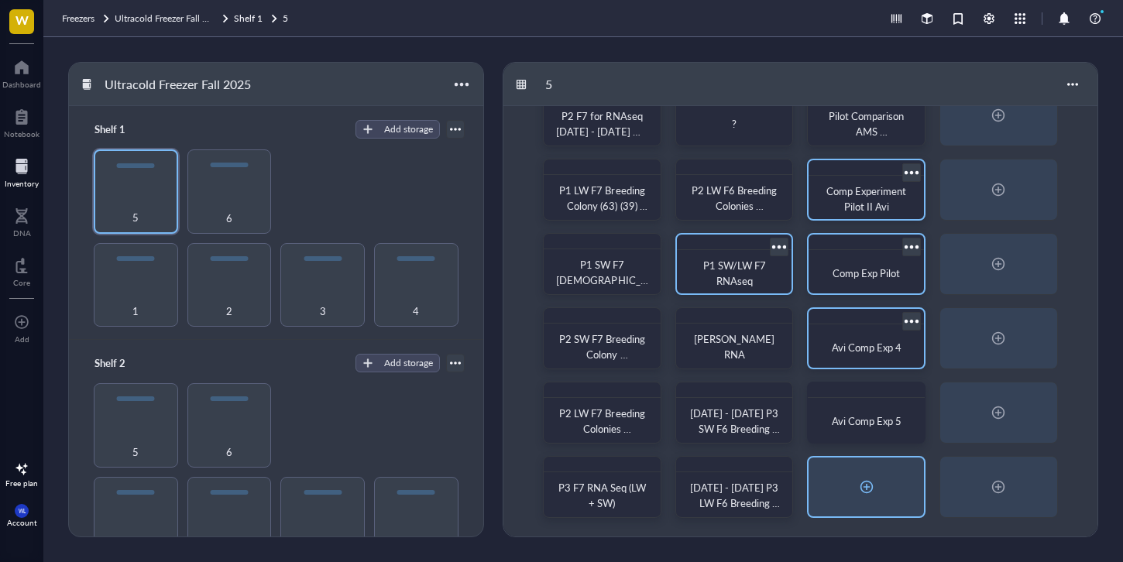
click at [913, 501] on div at bounding box center [866, 487] width 115 height 59
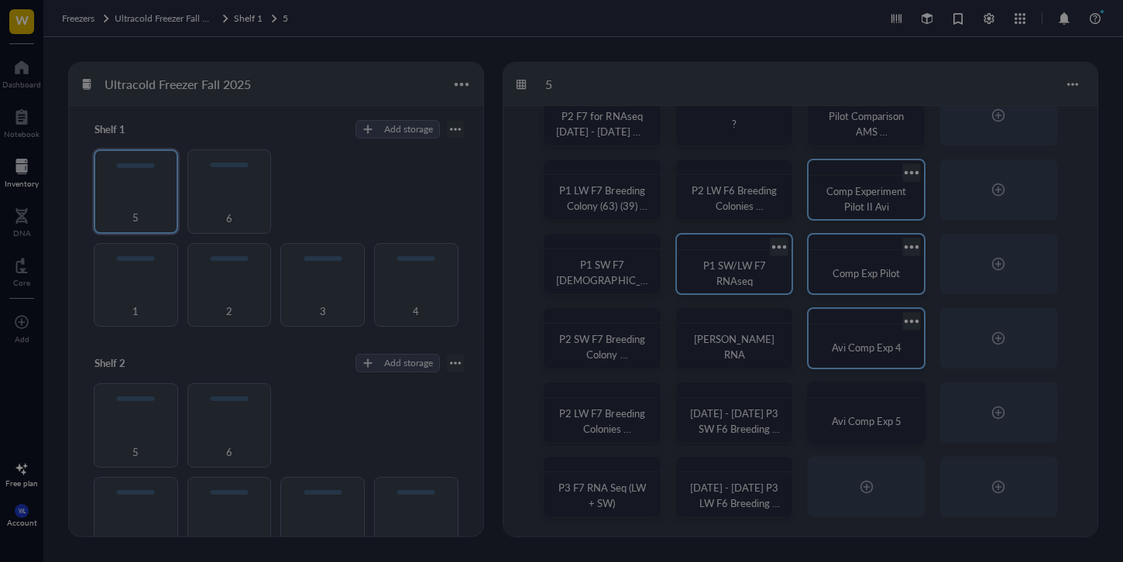
radio input "false"
radio input "true"
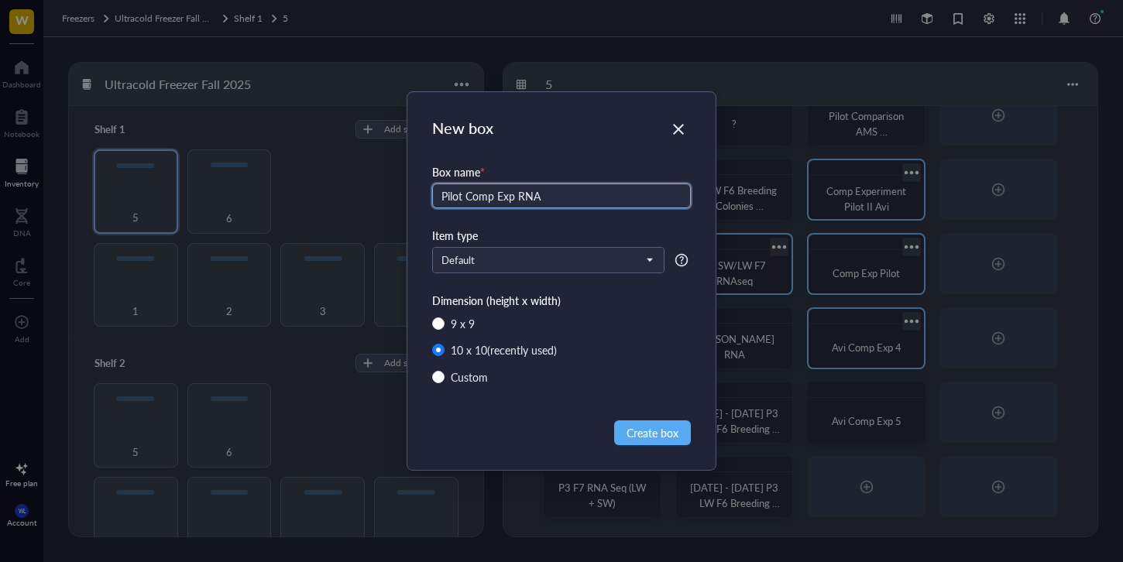
type input "Pilot Comp Exp RNA"
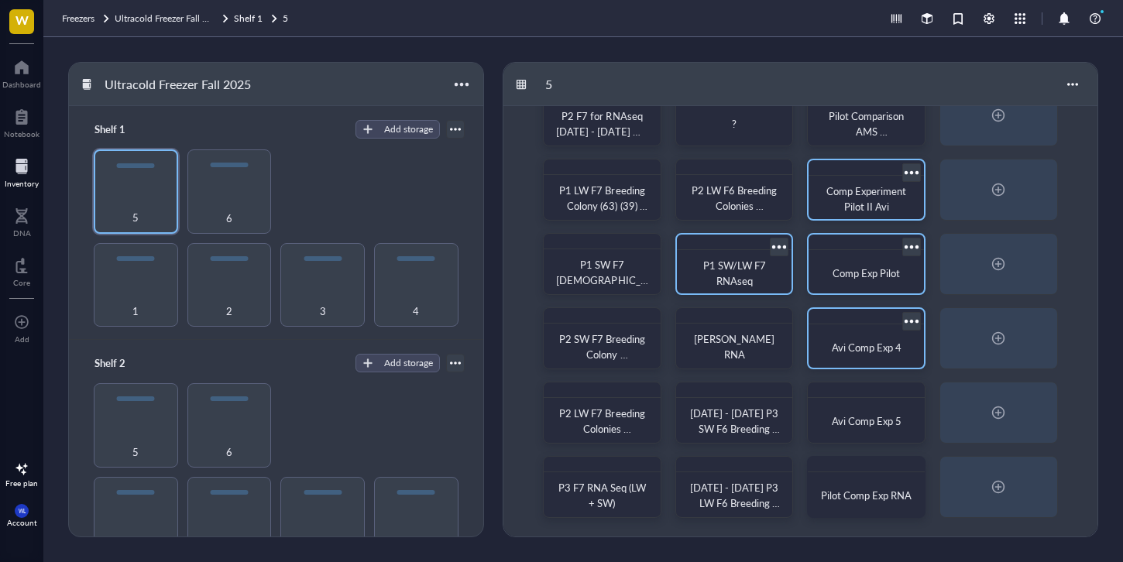
scroll to position [0, 0]
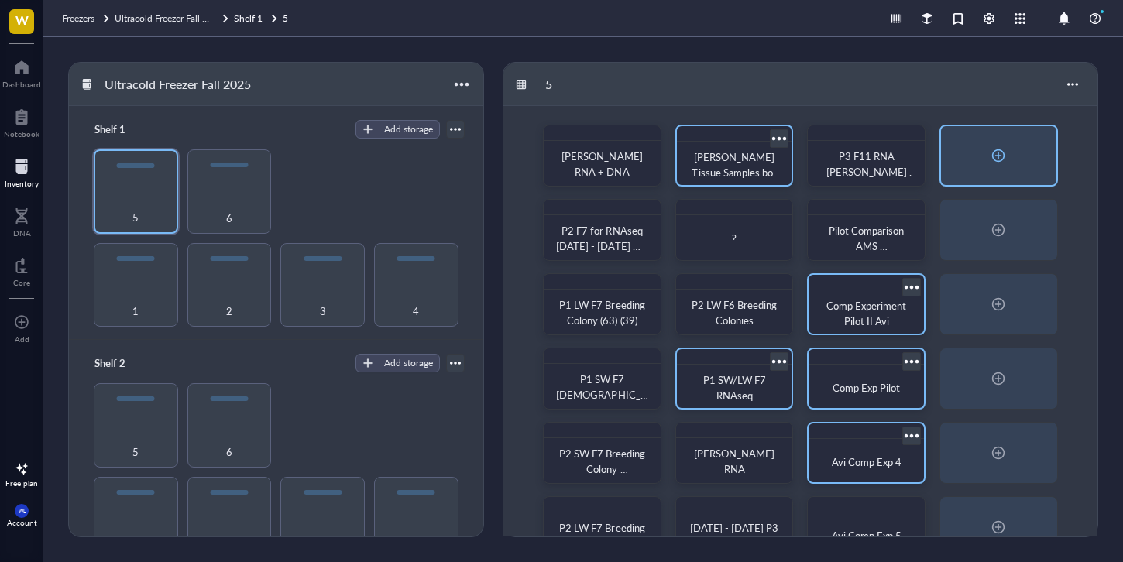
click at [1012, 158] on div at bounding box center [998, 155] width 115 height 59
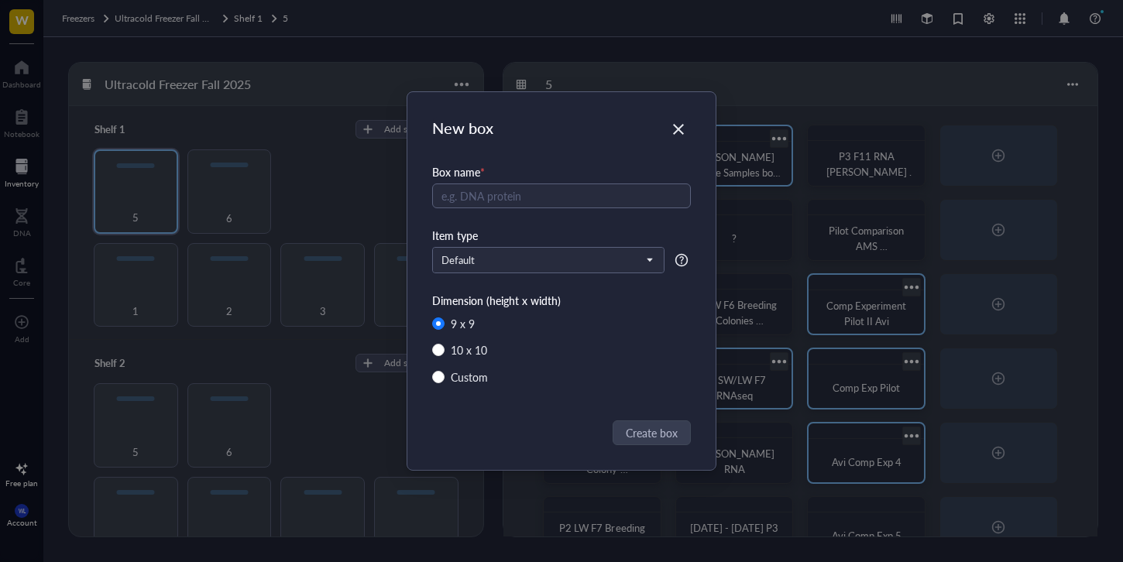
radio input "false"
radio input "true"
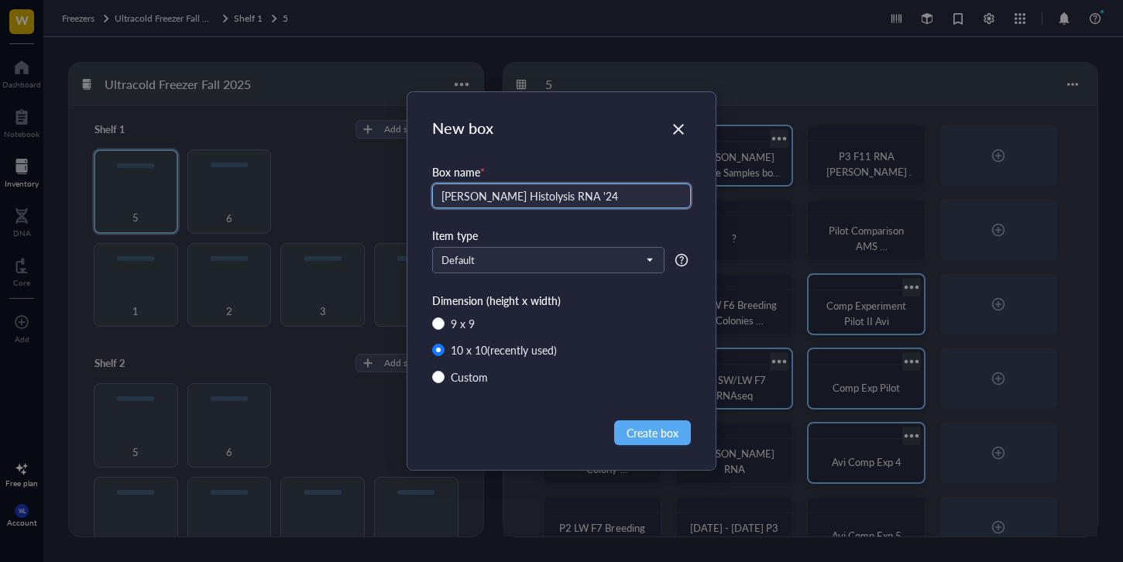
type input "[PERSON_NAME] Histolysis RNA '24"
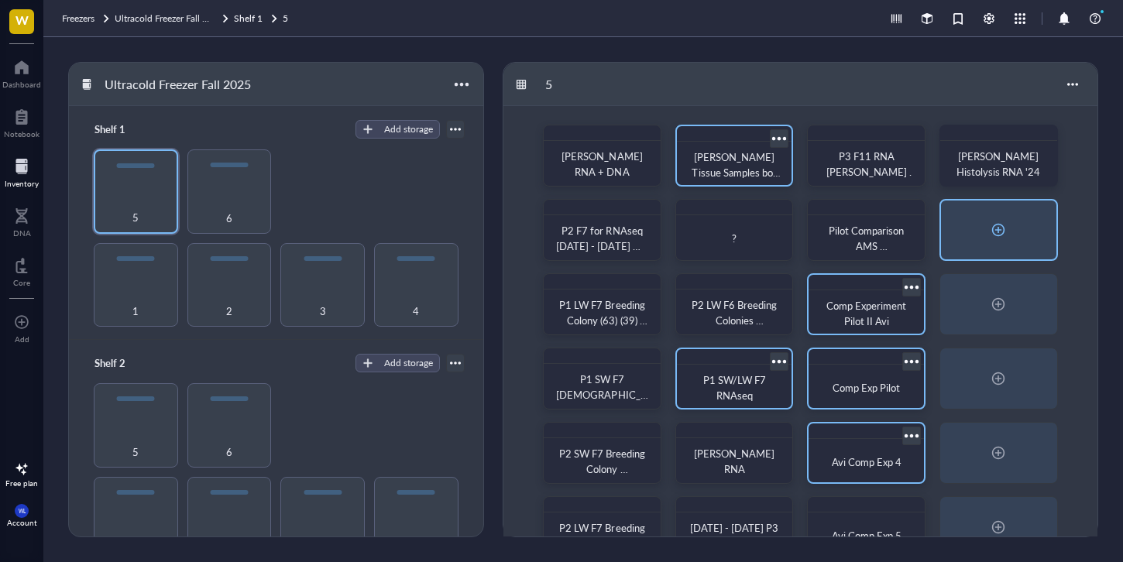
click at [1017, 239] on div at bounding box center [998, 230] width 115 height 59
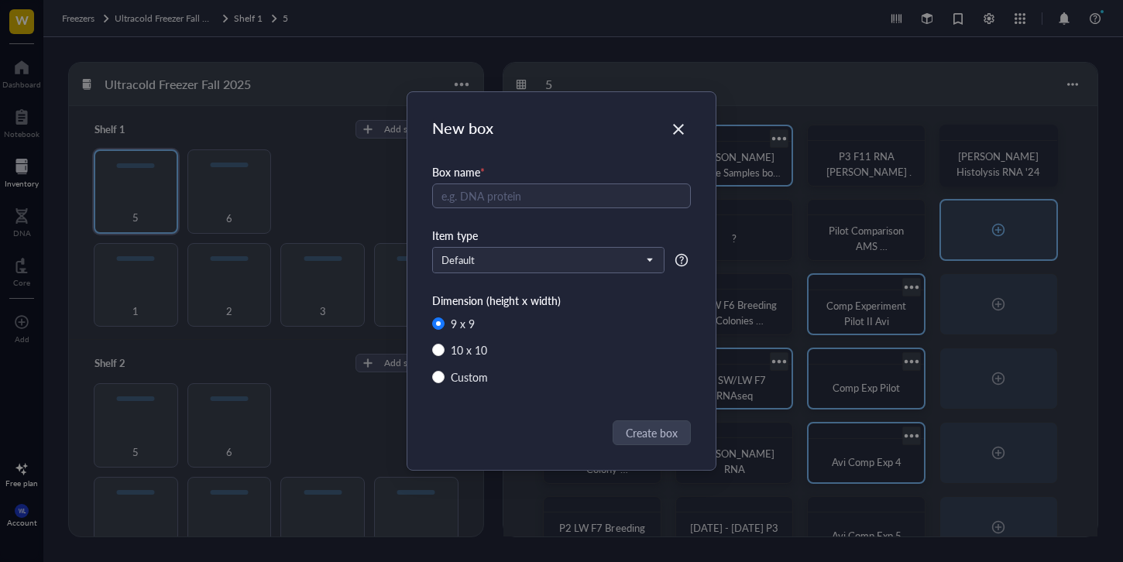
radio input "false"
radio input "true"
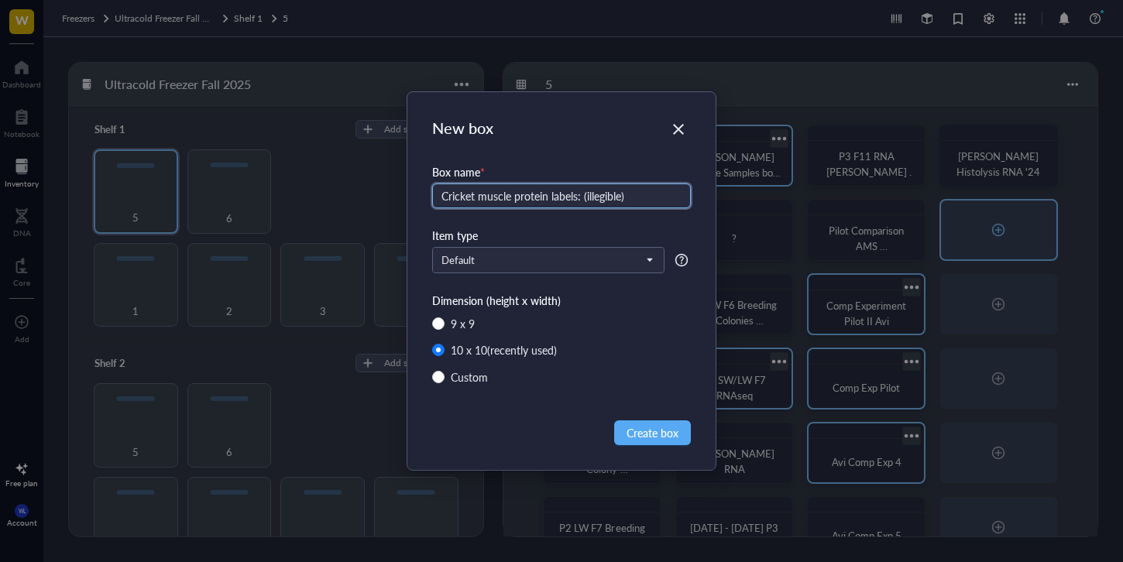
type input "Cricket muscle protein labels: (illegible)"
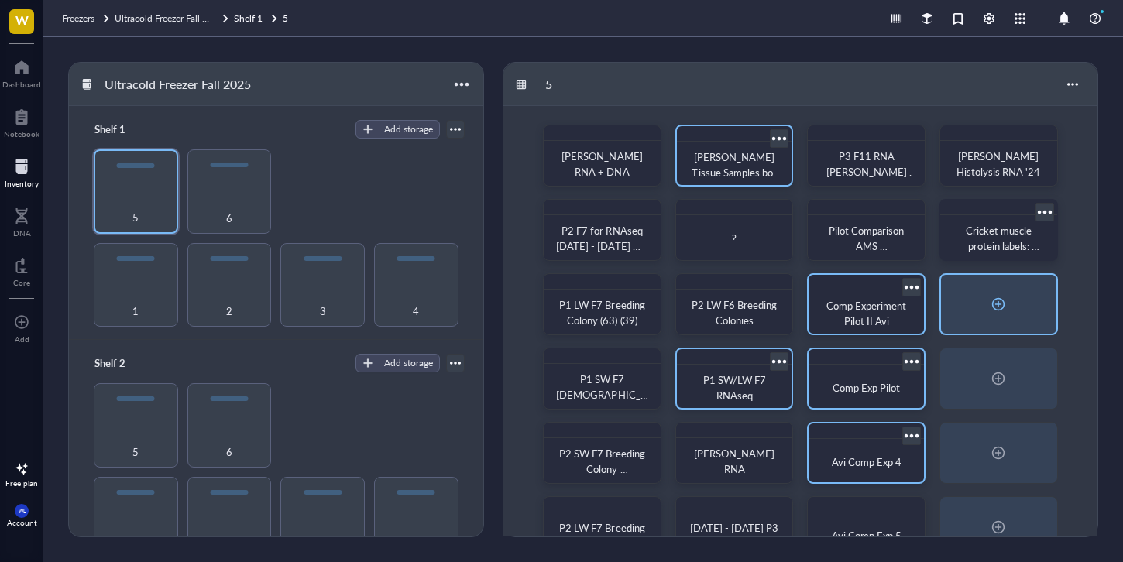
click at [1019, 287] on div at bounding box center [998, 304] width 115 height 59
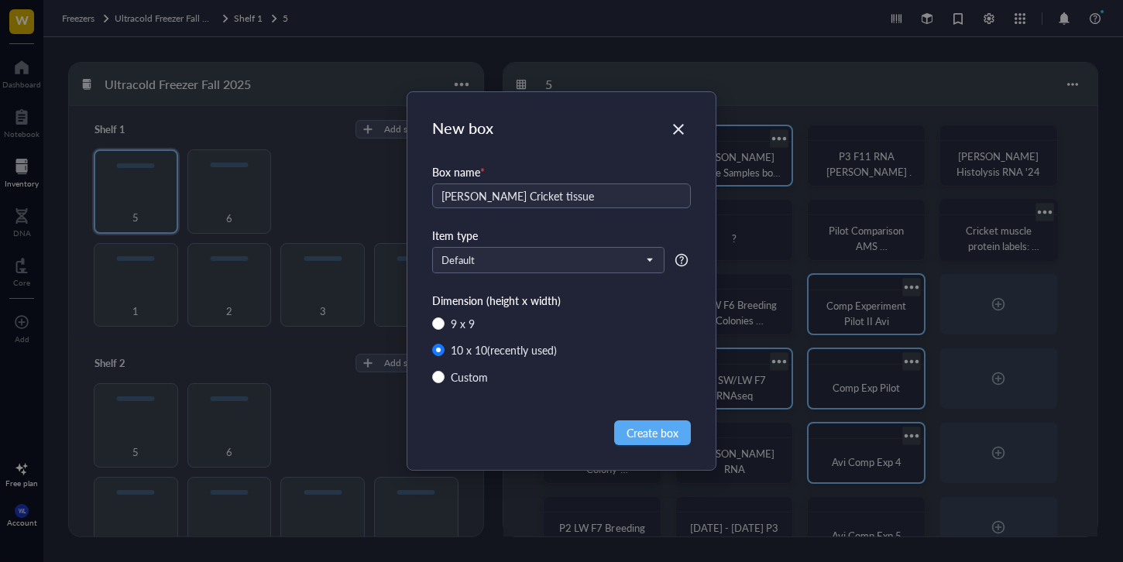
type input "[PERSON_NAME] Cricket tissue"
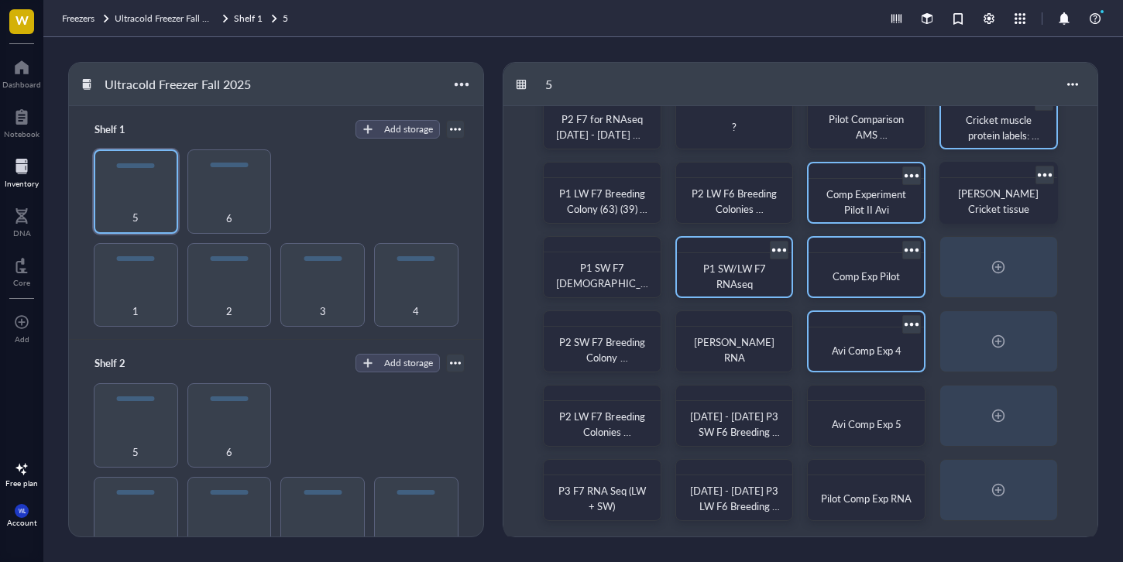
scroll to position [115, 0]
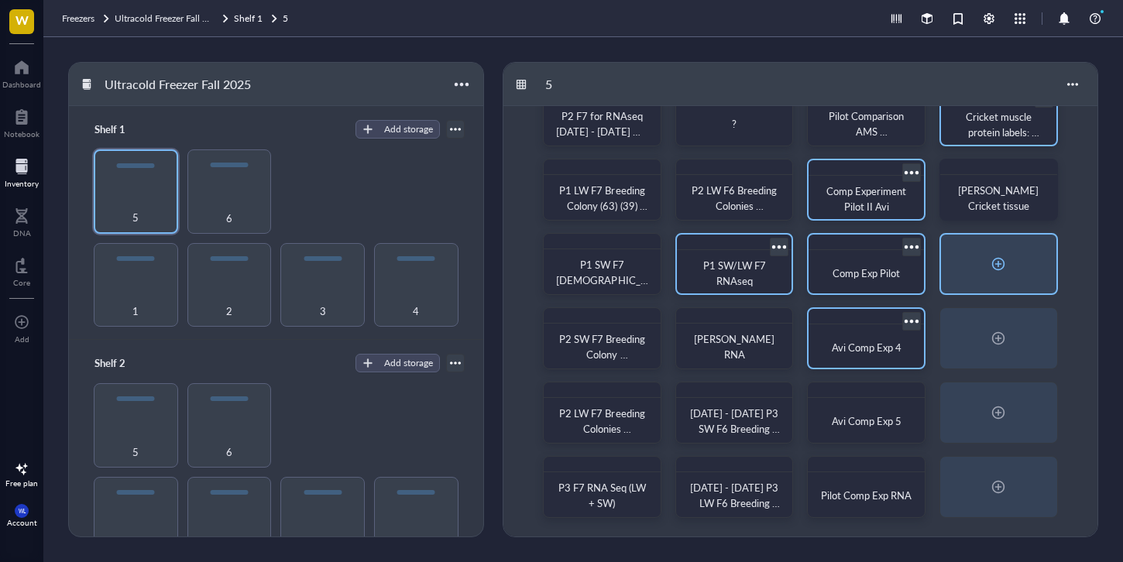
click at [1009, 272] on div at bounding box center [998, 264] width 25 height 25
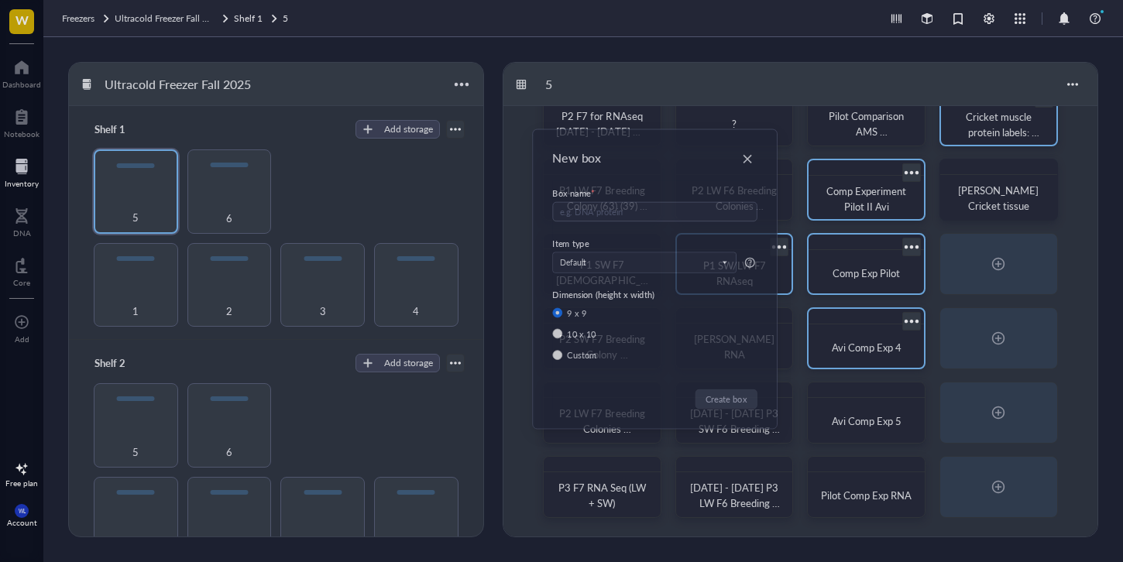
radio input "false"
radio input "true"
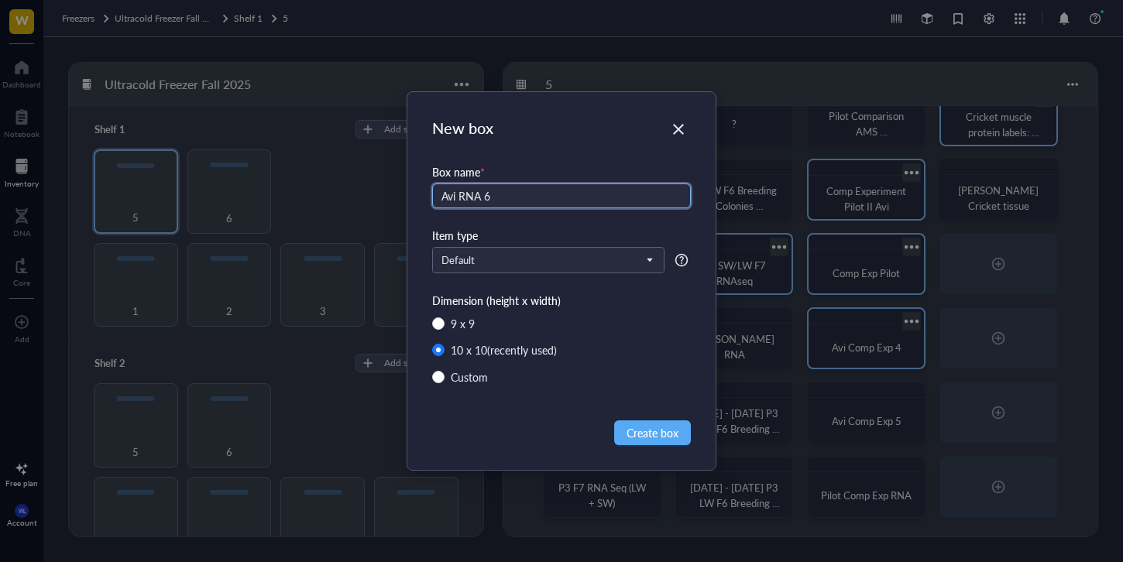
type input "Avi RNA 6"
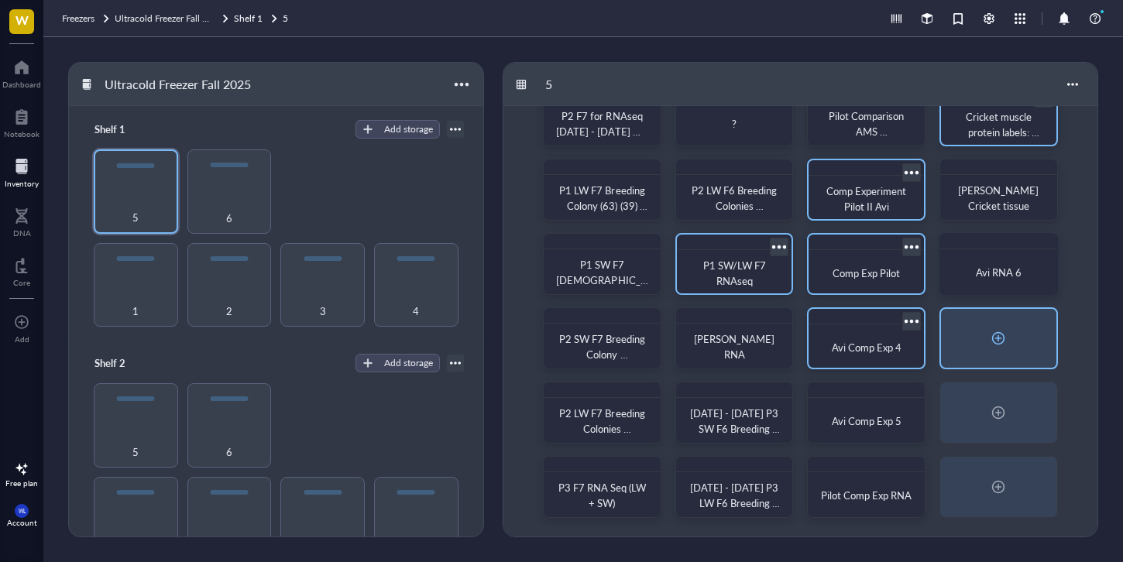
click at [1046, 339] on div at bounding box center [998, 338] width 115 height 59
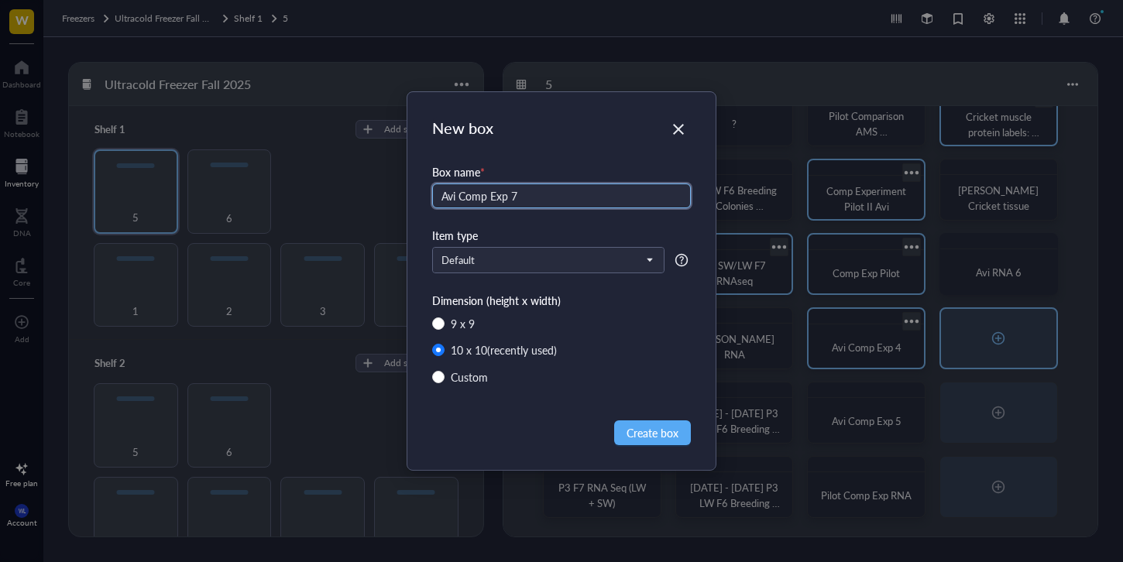
type input "Avi Comp Exp 7"
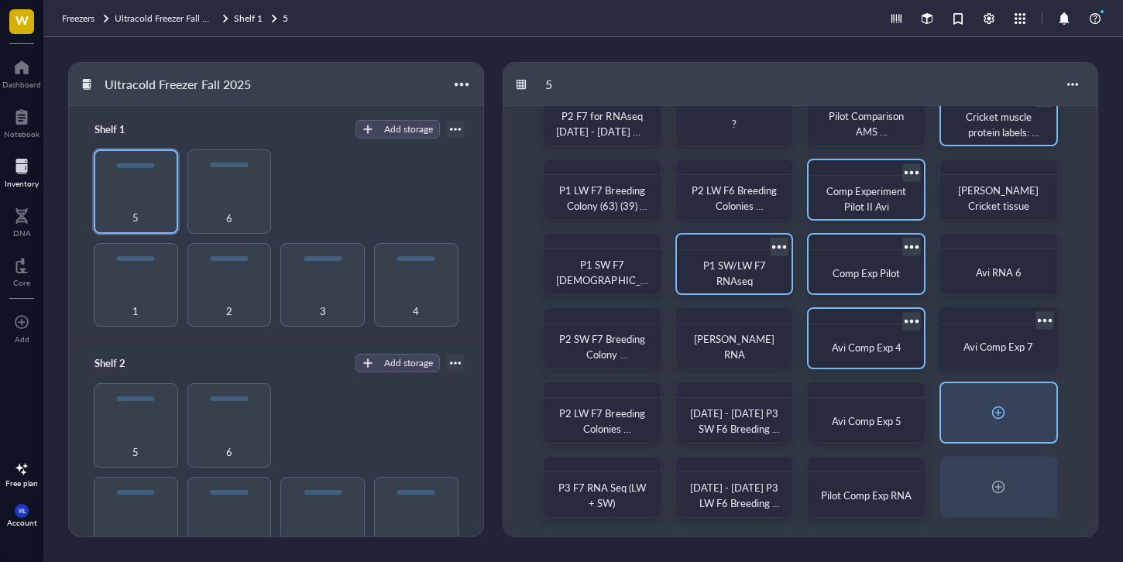
click at [996, 421] on div at bounding box center [998, 412] width 25 height 25
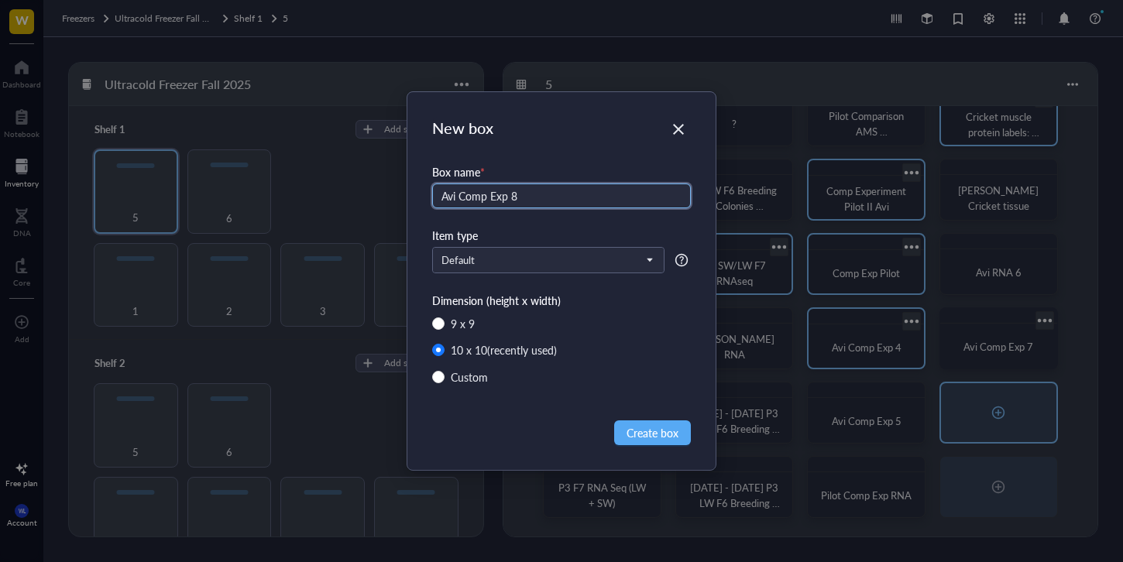
type input "Avi Comp Exp 8"
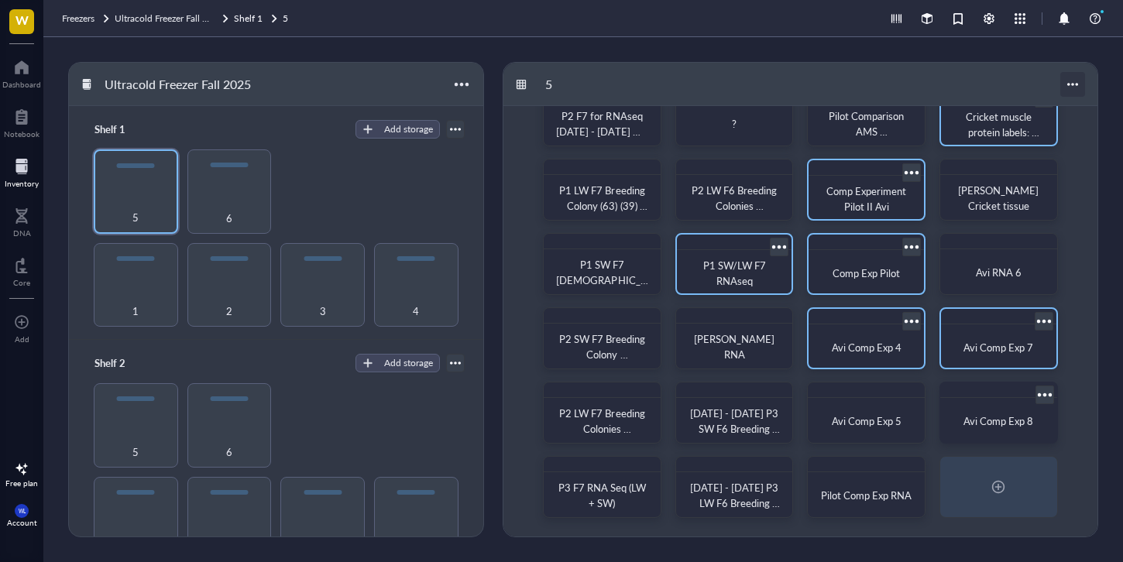
click at [1081, 84] on div at bounding box center [1072, 84] width 25 height 25
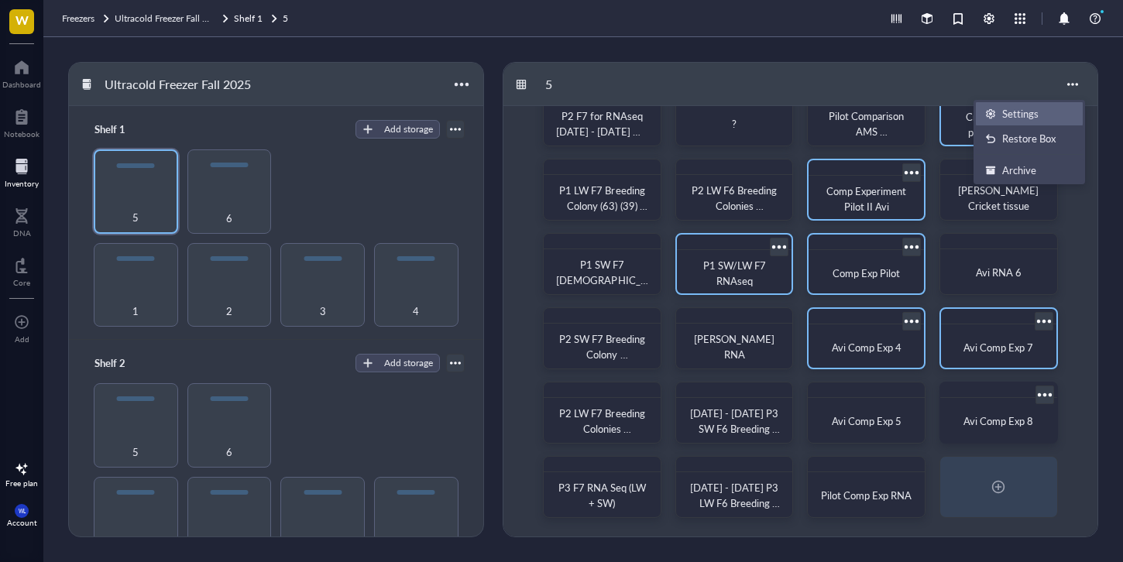
click at [1036, 116] on div "Settings" at bounding box center [1020, 114] width 36 height 14
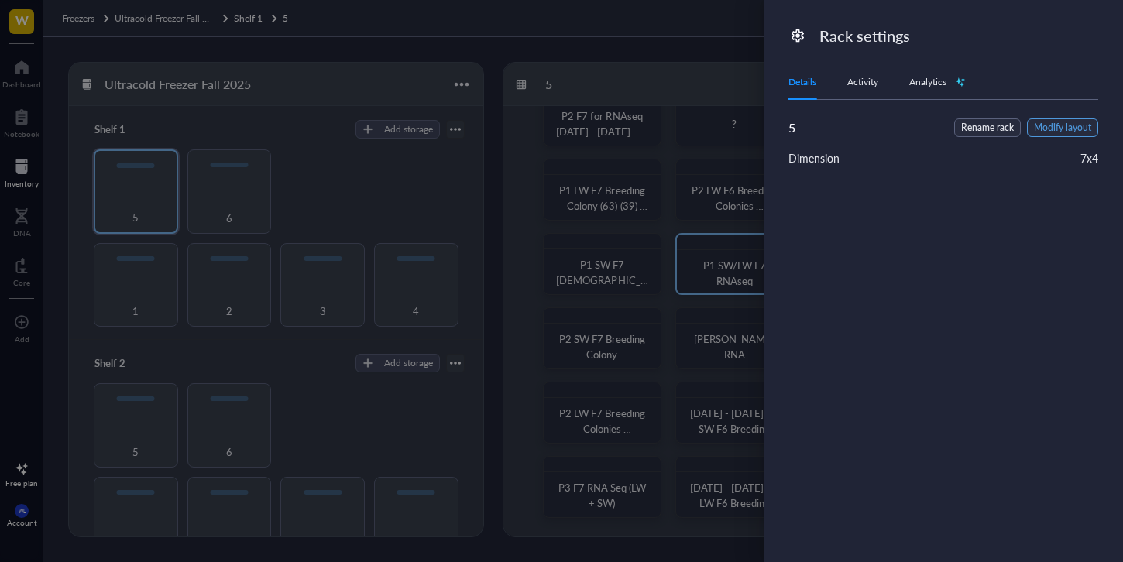
click at [1067, 129] on span "Modify layout" at bounding box center [1062, 128] width 57 height 15
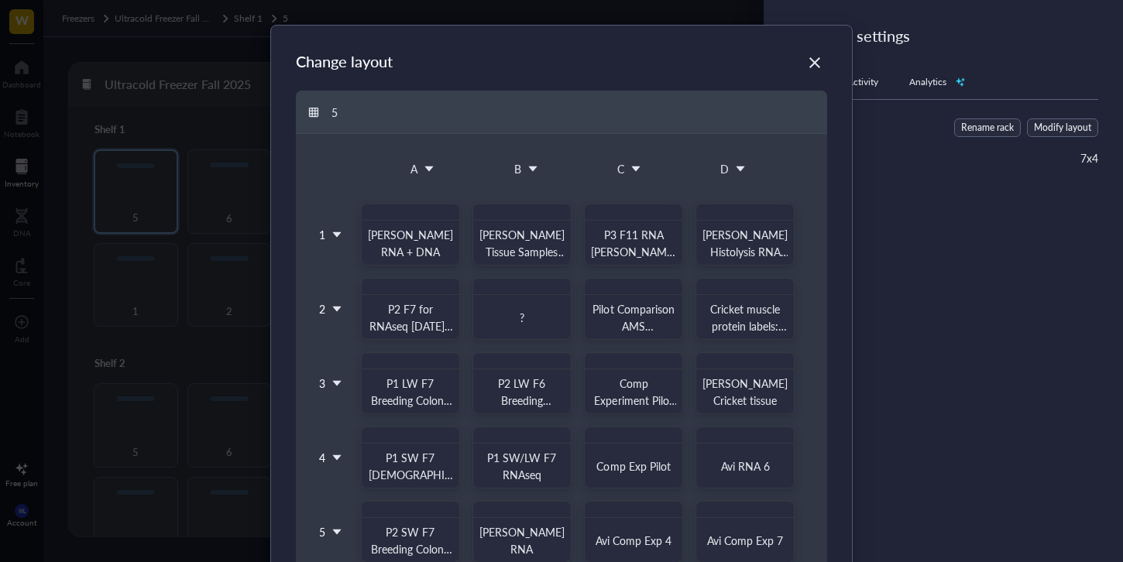
scroll to position [262, 0]
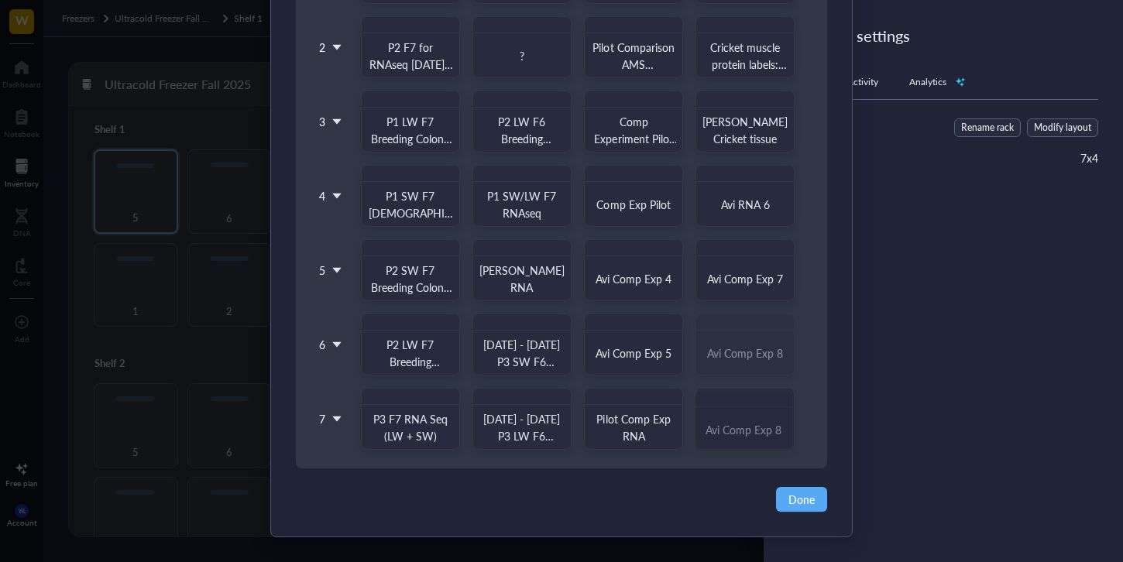
drag, startPoint x: 758, startPoint y: 359, endPoint x: 757, endPoint y: 400, distance: 40.3
drag, startPoint x: 764, startPoint y: 282, endPoint x: 761, endPoint y: 334, distance: 51.9
click at [761, 334] on div "1 2 3 4 5 6 7 [PERSON_NAME] RNA + DNA [PERSON_NAME] Cricket Tissue Samples bot …" at bounding box center [561, 186] width 494 height 527
click at [751, 191] on div "1 2 3 4 5 6 7 [PERSON_NAME] RNA + DNA [PERSON_NAME] Cricket Tissue Samples bot …" at bounding box center [561, 186] width 494 height 527
click at [755, 213] on div "Avi RNA 6" at bounding box center [744, 206] width 50 height 19
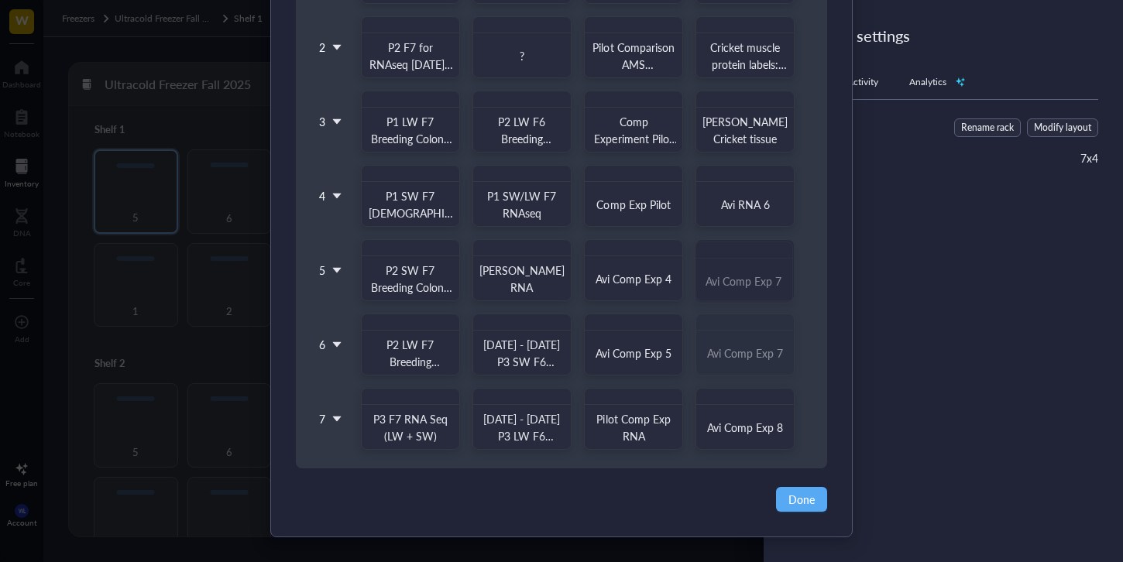
drag, startPoint x: 749, startPoint y: 259, endPoint x: 758, endPoint y: 318, distance: 59.6
drag, startPoint x: 754, startPoint y: 273, endPoint x: 754, endPoint y: 335, distance: 61.2
click at [759, 352] on div "1 2 3 4 5 6 7 [PERSON_NAME] RNA + DNA [PERSON_NAME] Cricket Tissue Samples bot …" at bounding box center [561, 186] width 494 height 527
drag, startPoint x: 751, startPoint y: 283, endPoint x: 751, endPoint y: 375, distance: 91.4
drag, startPoint x: 758, startPoint y: 216, endPoint x: 759, endPoint y: 293, distance: 76.7
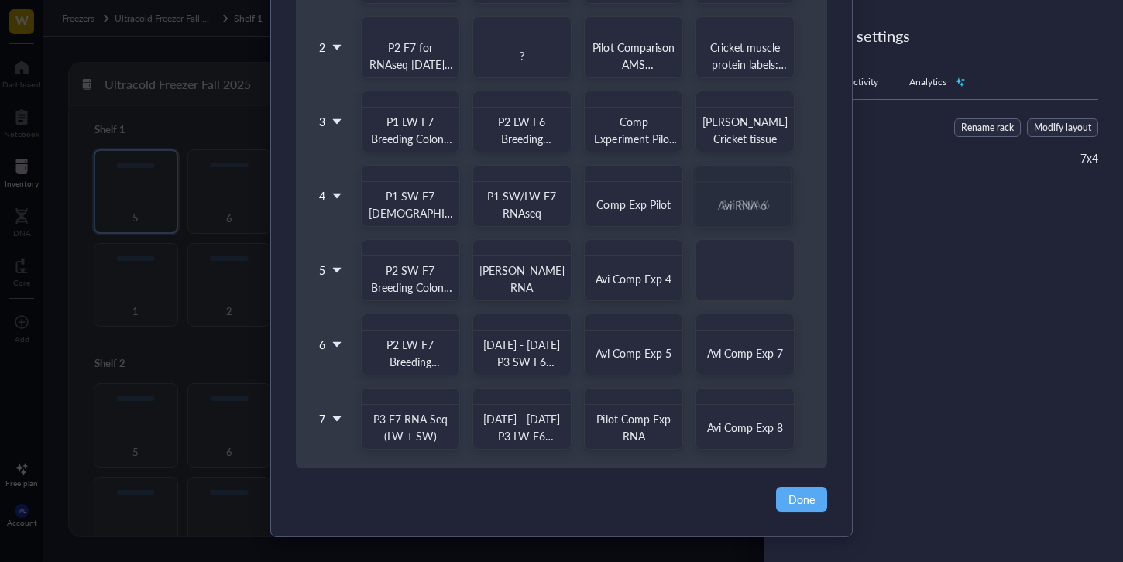
click at [759, 293] on div "1 2 3 4 5 6 7 [PERSON_NAME] RNA + DNA [PERSON_NAME] Cricket Tissue Samples bot …" at bounding box center [561, 186] width 494 height 527
drag, startPoint x: 764, startPoint y: 276, endPoint x: 768, endPoint y: 347, distance: 71.4
drag, startPoint x: 751, startPoint y: 215, endPoint x: 747, endPoint y: 289, distance: 73.7
click at [747, 289] on div "1 2 3 4 5 6 7 [PERSON_NAME] RNA + DNA [PERSON_NAME] Cricket Tissue Samples bot …" at bounding box center [561, 186] width 494 height 527
drag, startPoint x: 744, startPoint y: 186, endPoint x: 752, endPoint y: 263, distance: 77.8
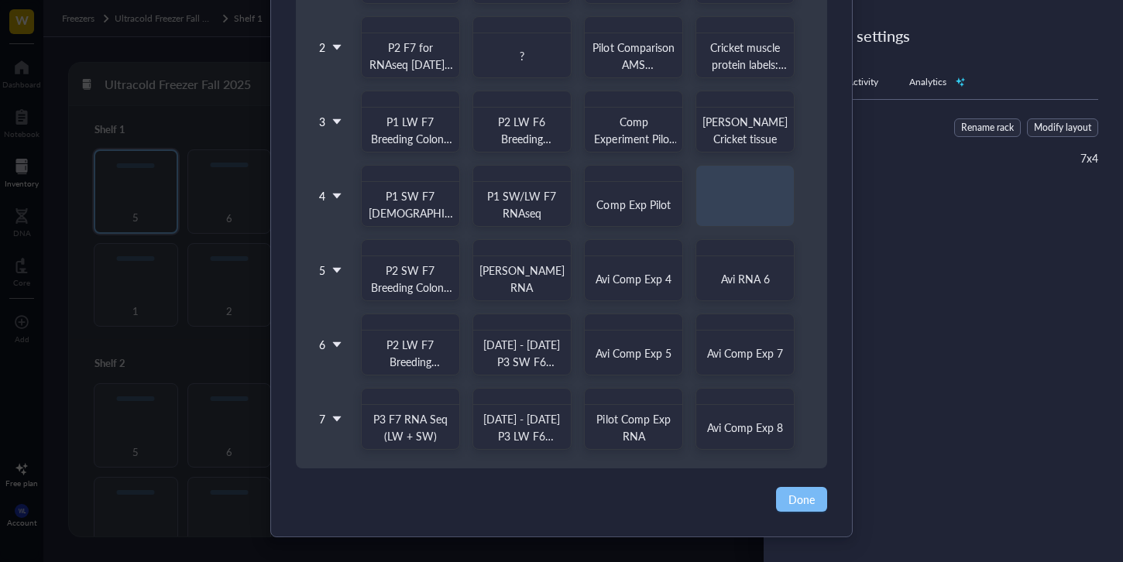
click at [814, 500] on button "Done" at bounding box center [801, 499] width 51 height 25
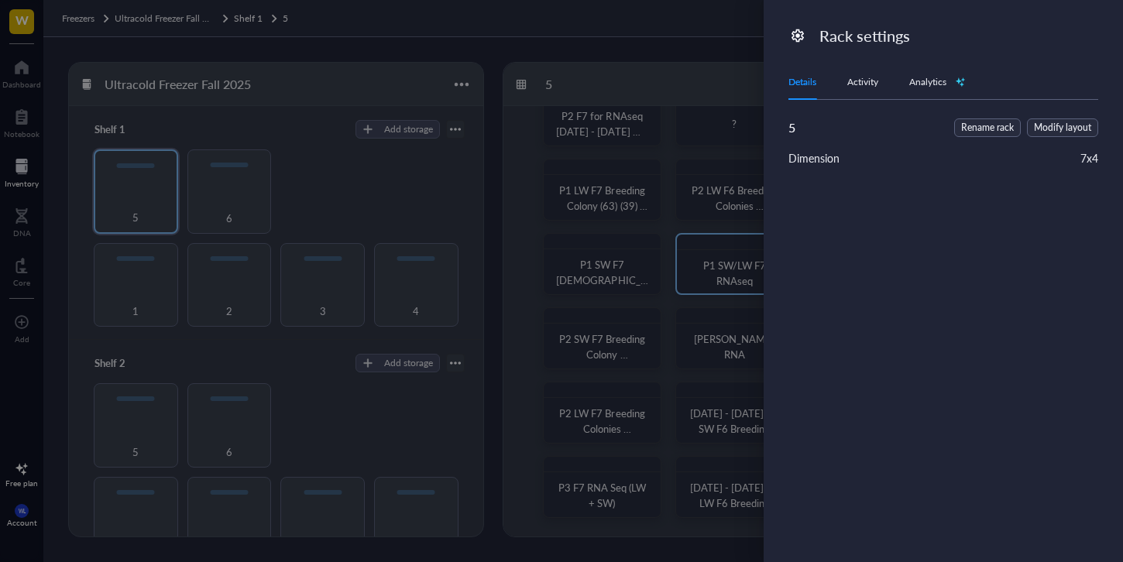
click at [689, 310] on div at bounding box center [561, 281] width 1123 height 562
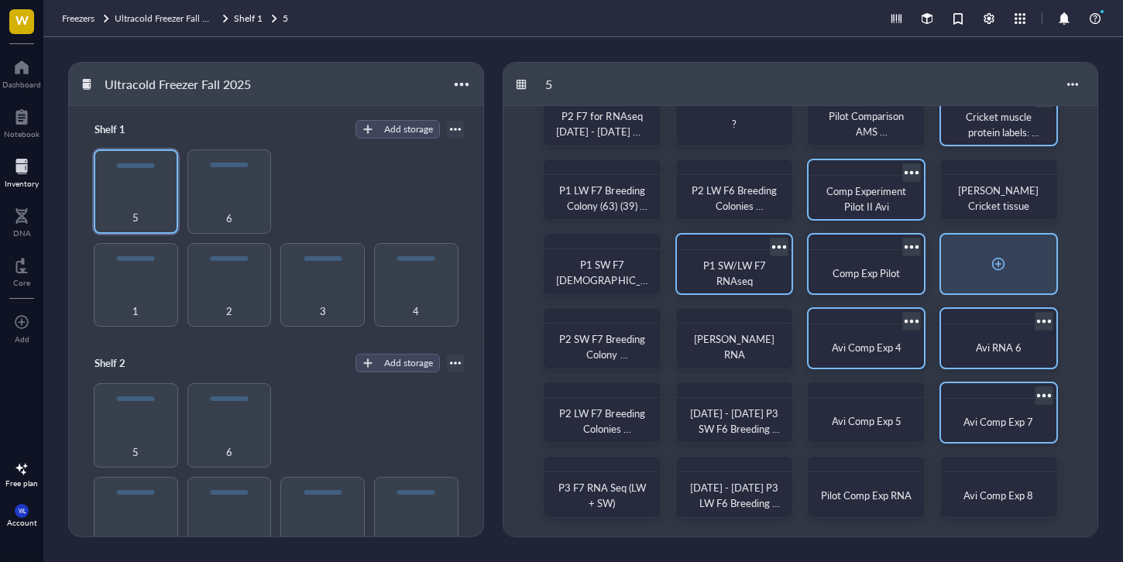
click at [971, 239] on div at bounding box center [998, 264] width 115 height 59
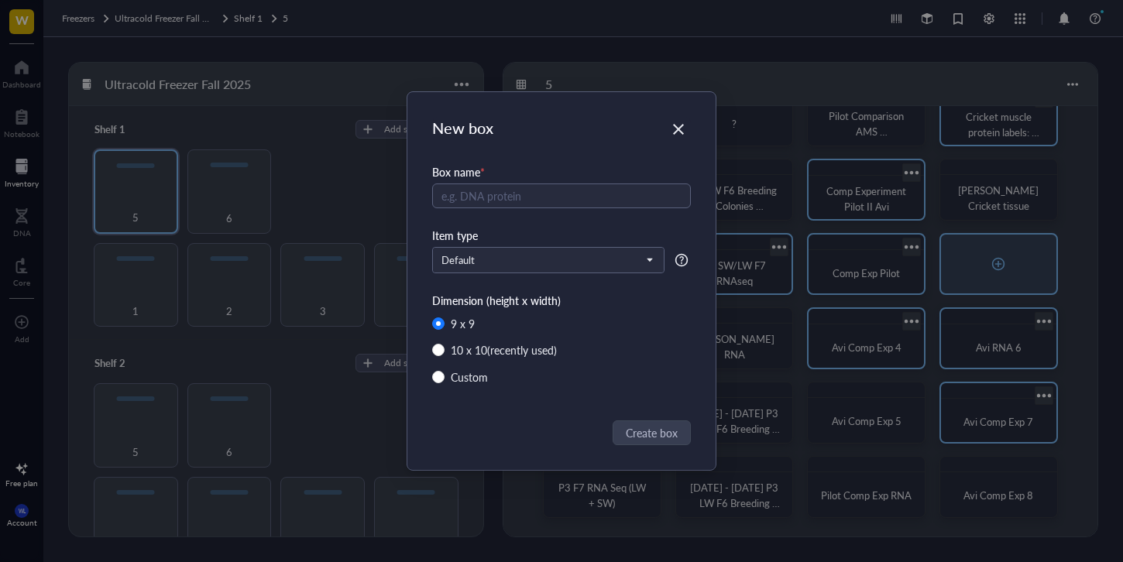
radio input "false"
radio input "true"
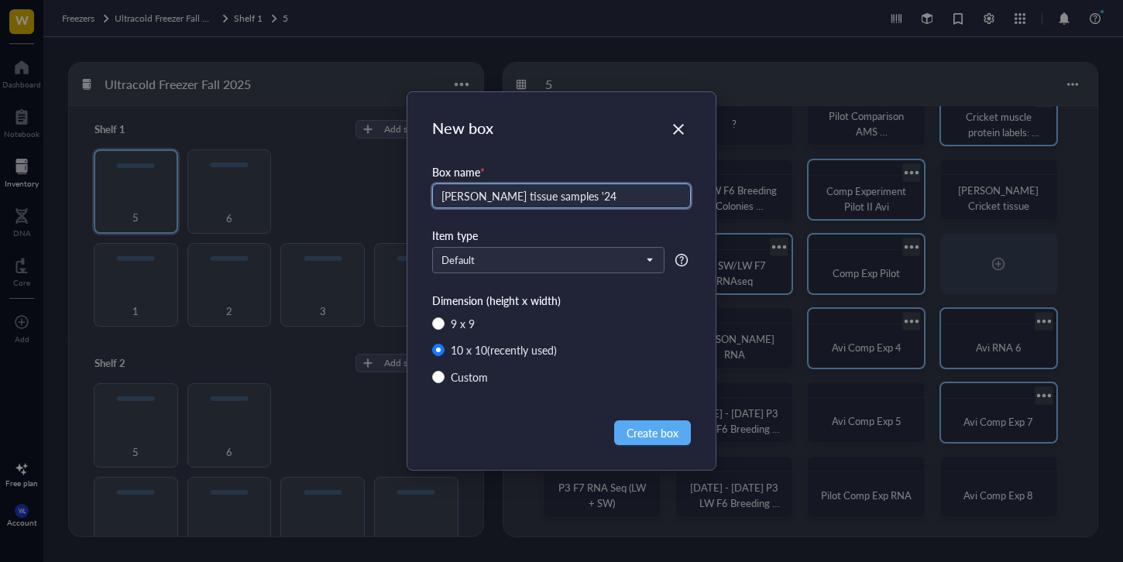
type input "[PERSON_NAME] tissue samples '24"
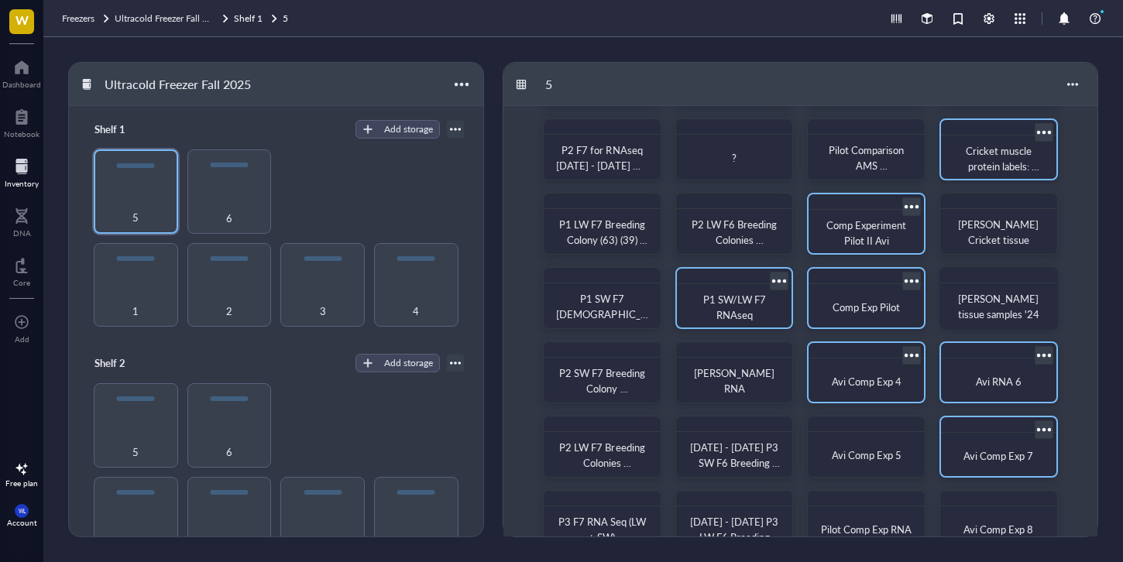
scroll to position [0, 0]
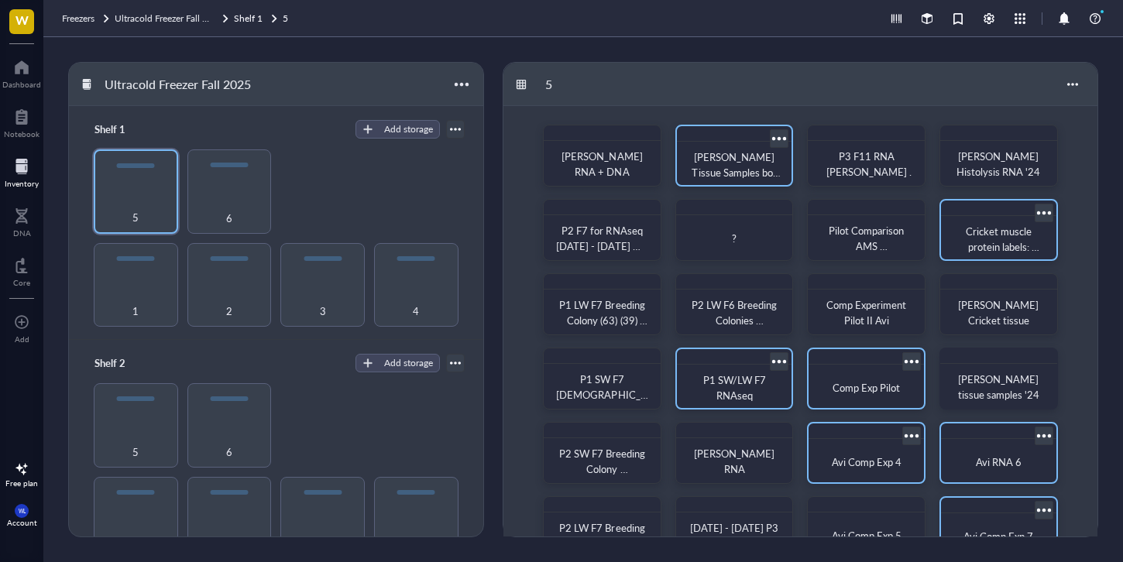
click at [277, 183] on div "1 2 3 4 5 6" at bounding box center [276, 237] width 377 height 177
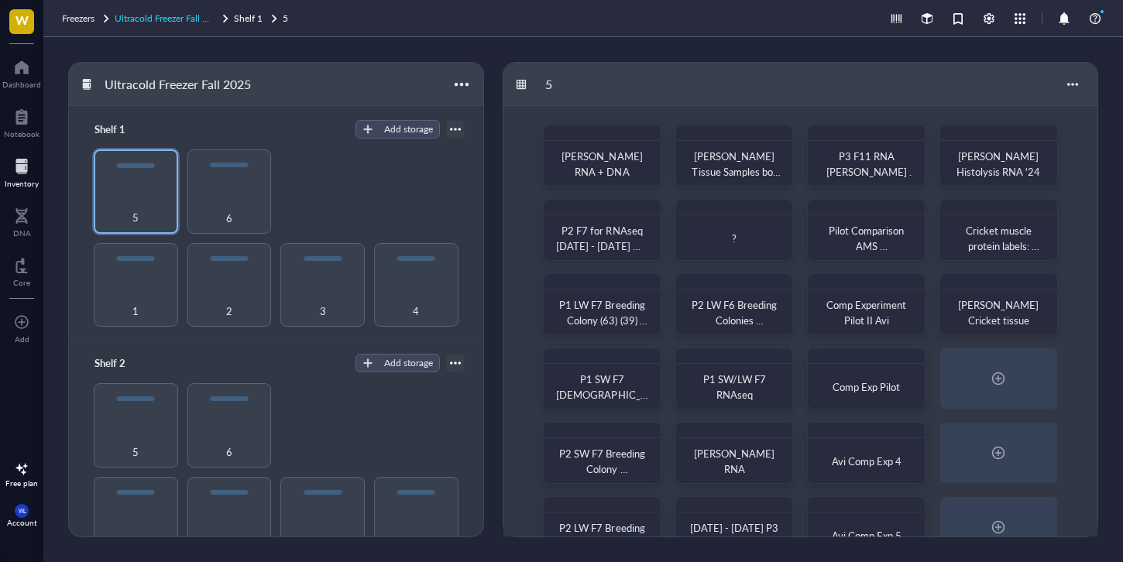
click at [184, 23] on span "Ultracold Freezer Fall 2025" at bounding box center [169, 18] width 109 height 13
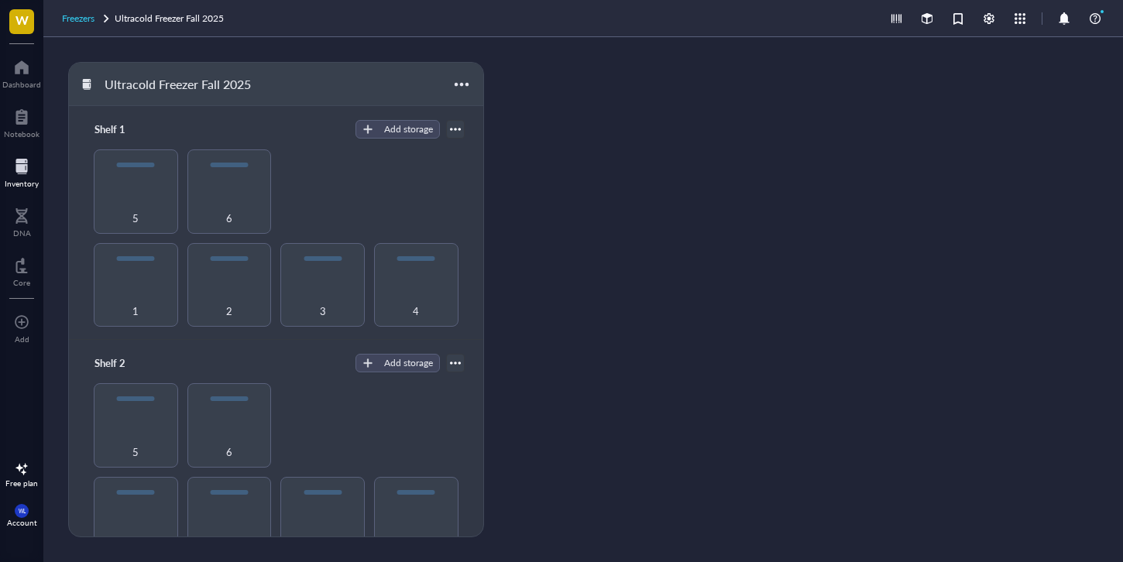
click at [97, 17] on div "Freezers" at bounding box center [87, 18] width 50 height 15
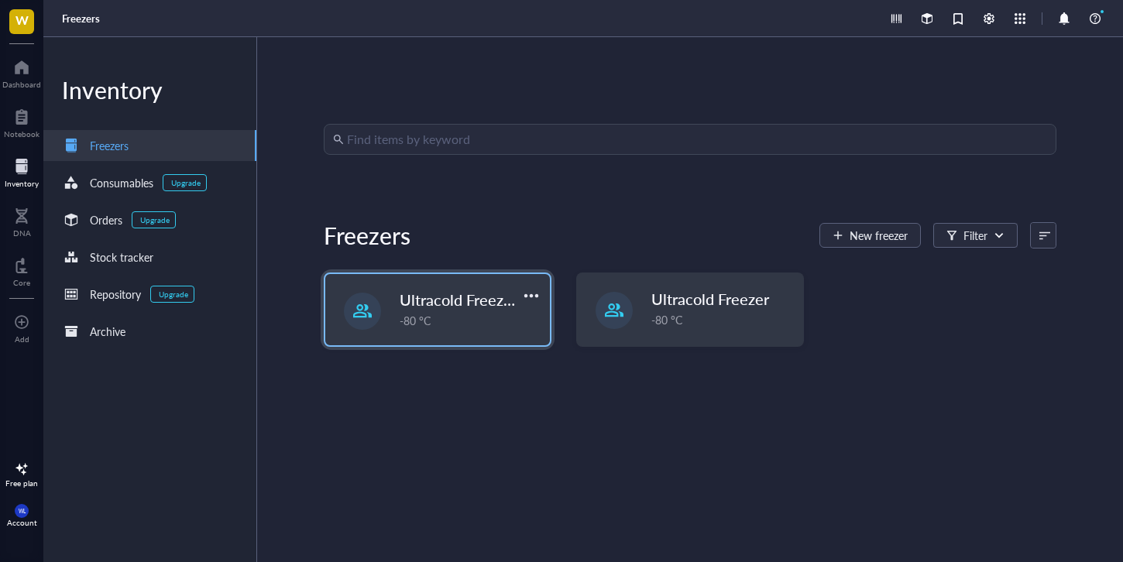
click at [474, 315] on div "-80 °C" at bounding box center [470, 320] width 141 height 17
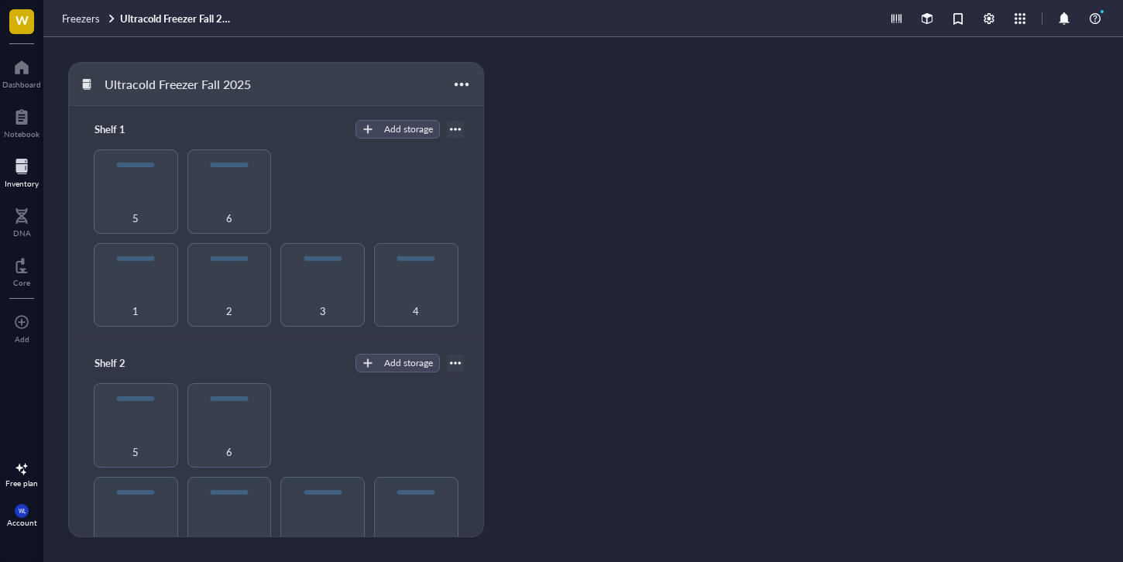
click at [132, 18] on link "Ultracold Freezer Fall 2025" at bounding box center [178, 19] width 116 height 14
click at [80, 13] on span "Freezers" at bounding box center [81, 18] width 38 height 15
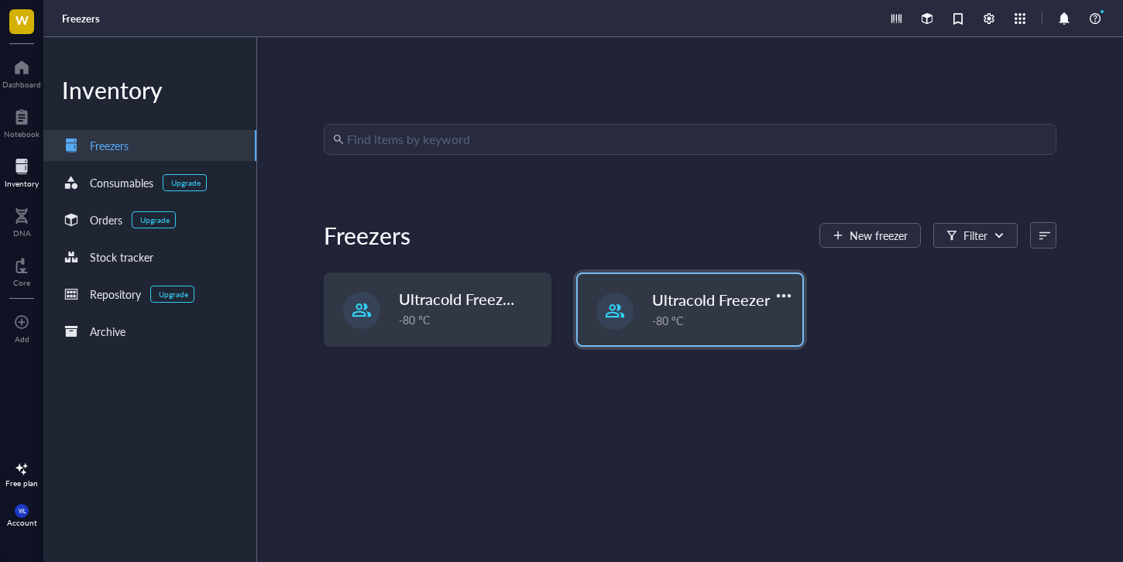
click at [741, 318] on div "-80 °C" at bounding box center [722, 320] width 141 height 17
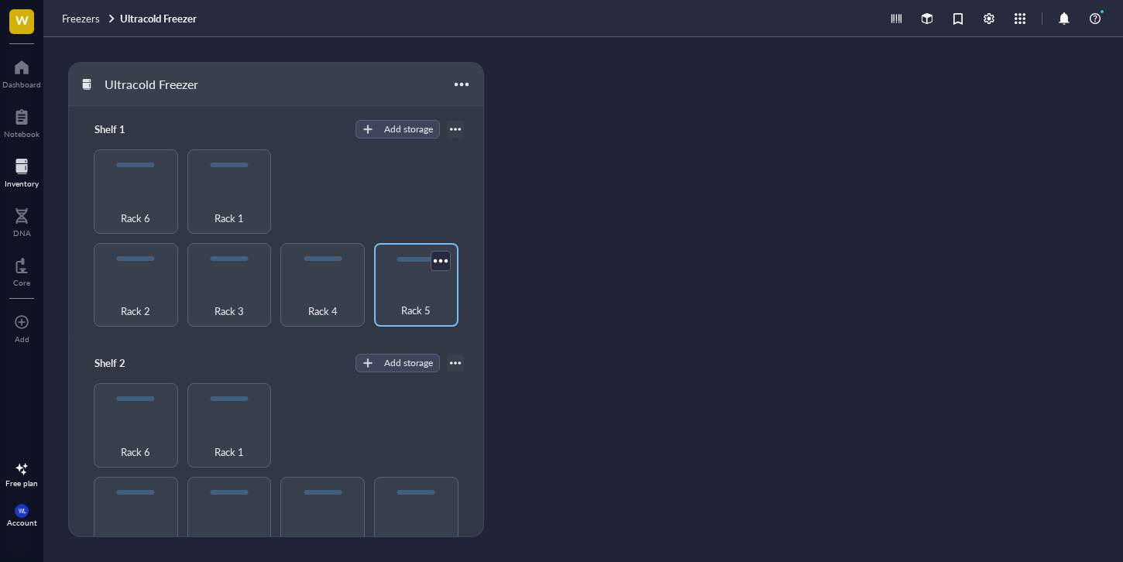
click at [434, 297] on div "Rack 5" at bounding box center [416, 302] width 69 height 34
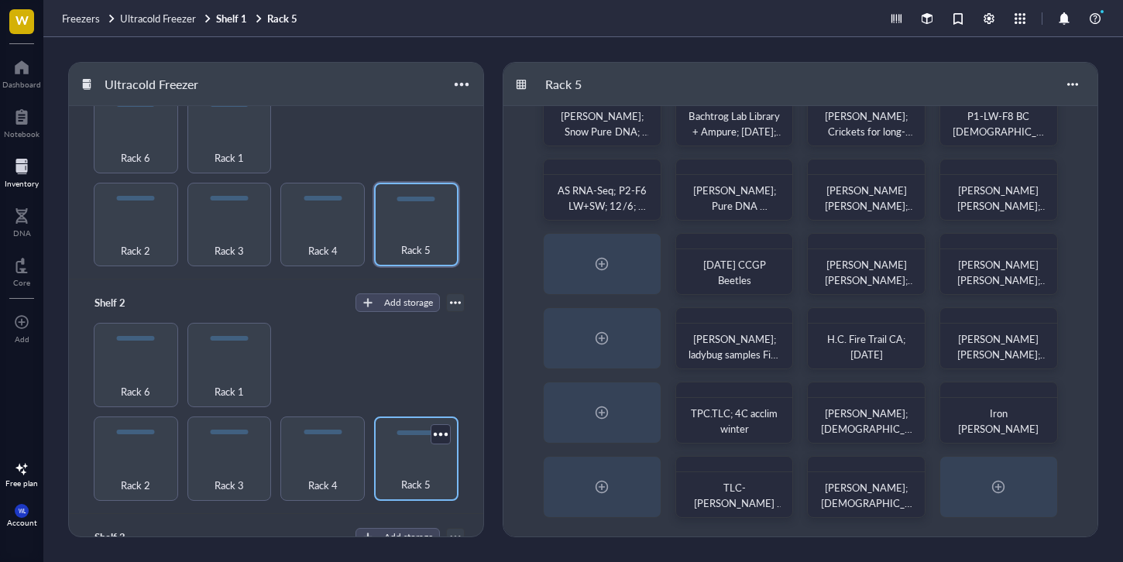
scroll to position [128, 0]
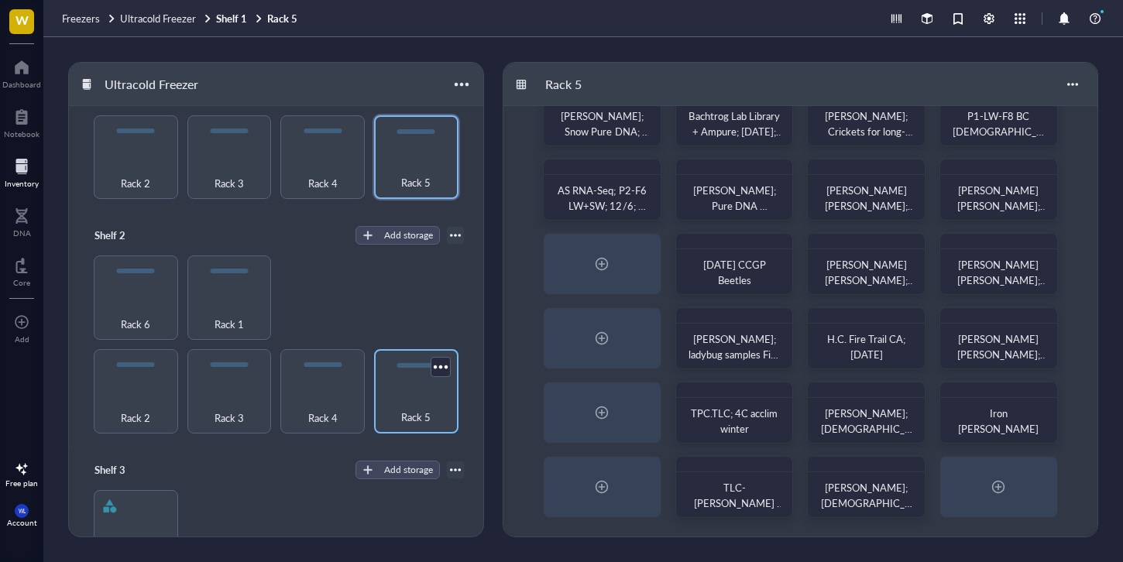
click at [411, 424] on div "Rack 5" at bounding box center [416, 391] width 84 height 84
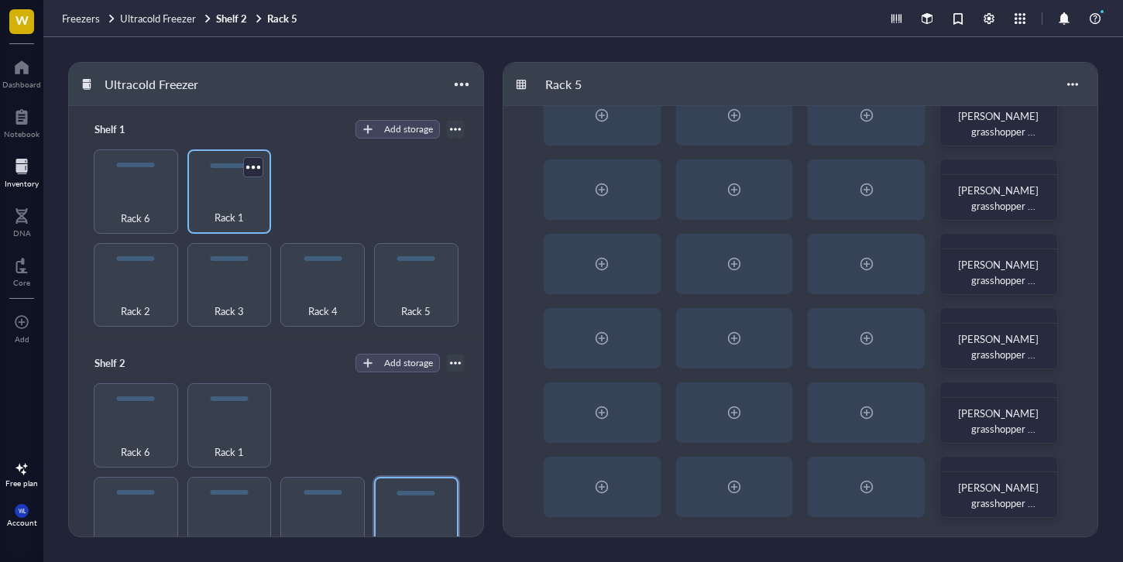
click at [249, 211] on div "Rack 1" at bounding box center [229, 209] width 69 height 34
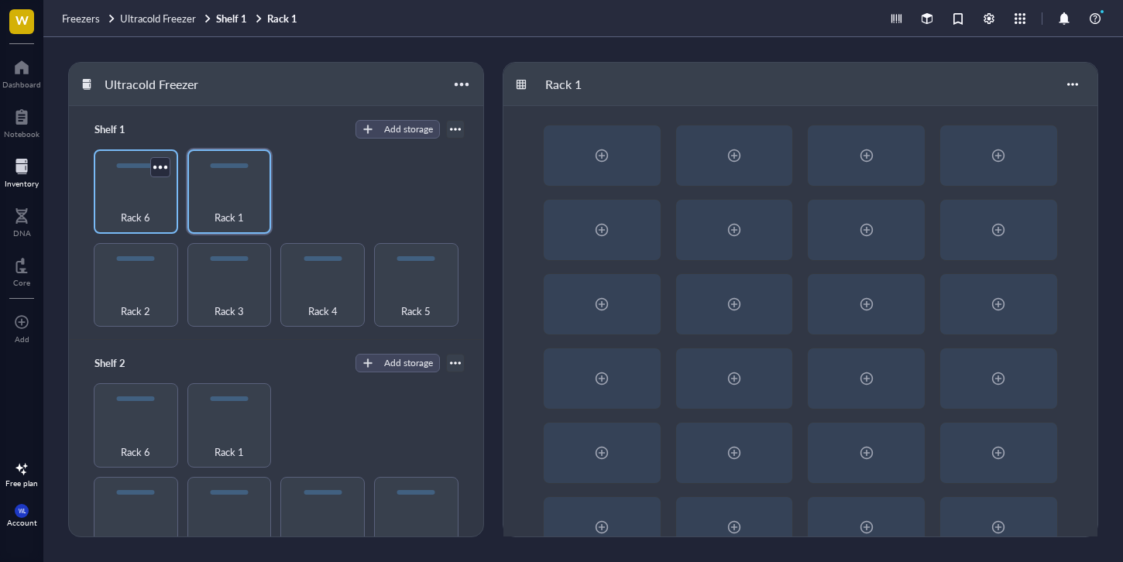
click at [128, 218] on span "Rack 6" at bounding box center [135, 217] width 29 height 17
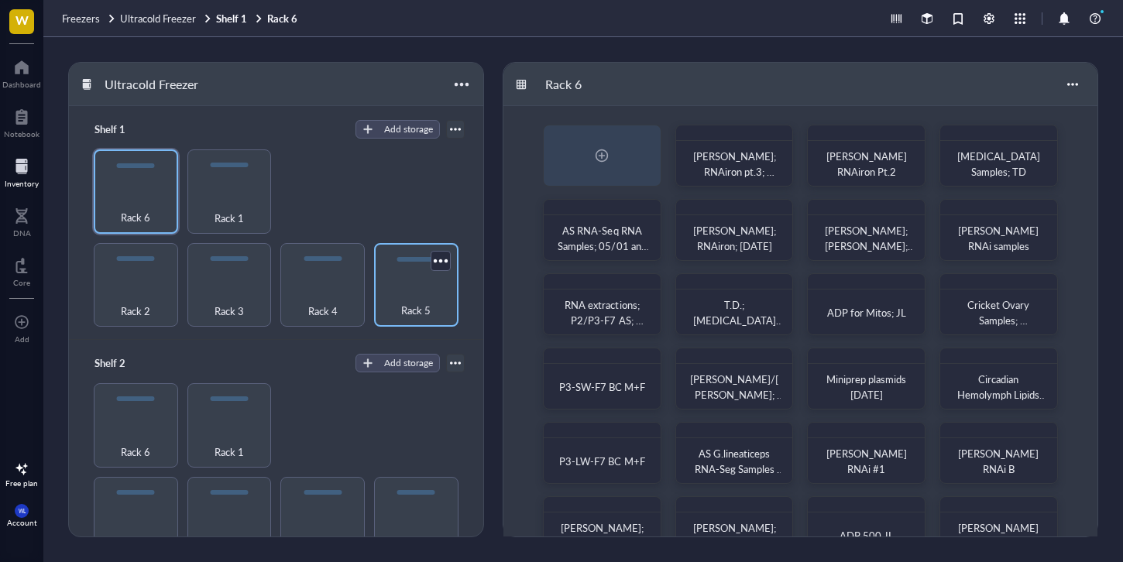
click at [427, 281] on div "Rack 5" at bounding box center [416, 285] width 84 height 84
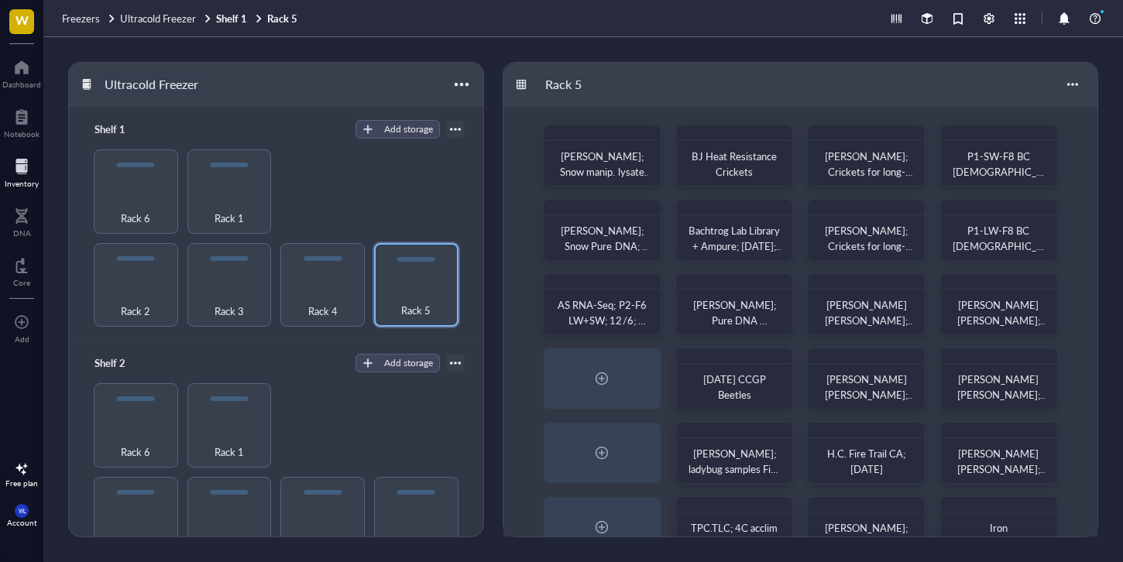
click at [172, 74] on div "Ultracold Freezer" at bounding box center [152, 84] width 108 height 26
click at [263, 69] on div "Ultracold Freezer" at bounding box center [276, 84] width 414 height 43
click at [227, 30] on div "Freezers Ultracold Freezer Shelf 1 Rack 5" at bounding box center [583, 18] width 1080 height 37
click at [160, 22] on span "Ultracold Freezer" at bounding box center [158, 18] width 76 height 15
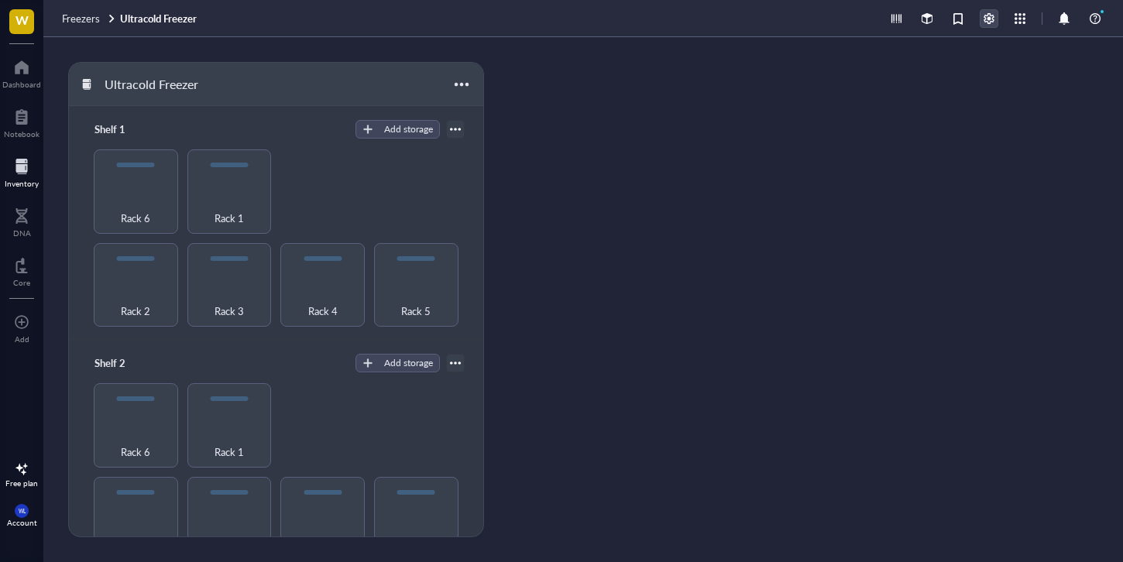
click at [992, 21] on div at bounding box center [989, 18] width 17 height 17
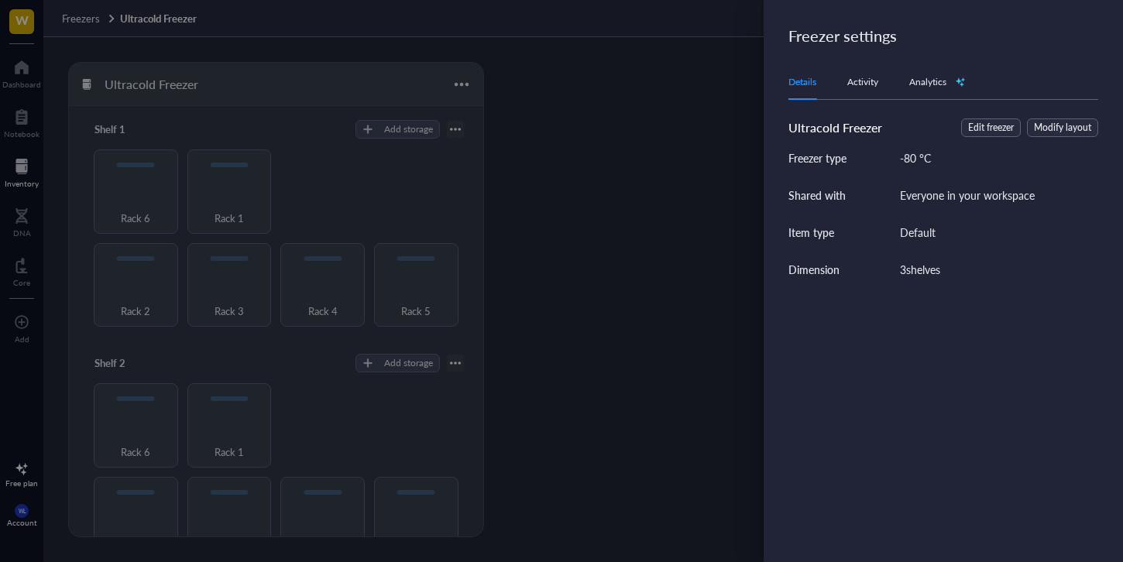
click at [992, 21] on div "Freezer settings Details Activity Analytics Ultracold Freezer Edit freezer Modi…" at bounding box center [943, 281] width 359 height 562
click at [700, 122] on div at bounding box center [561, 281] width 1123 height 562
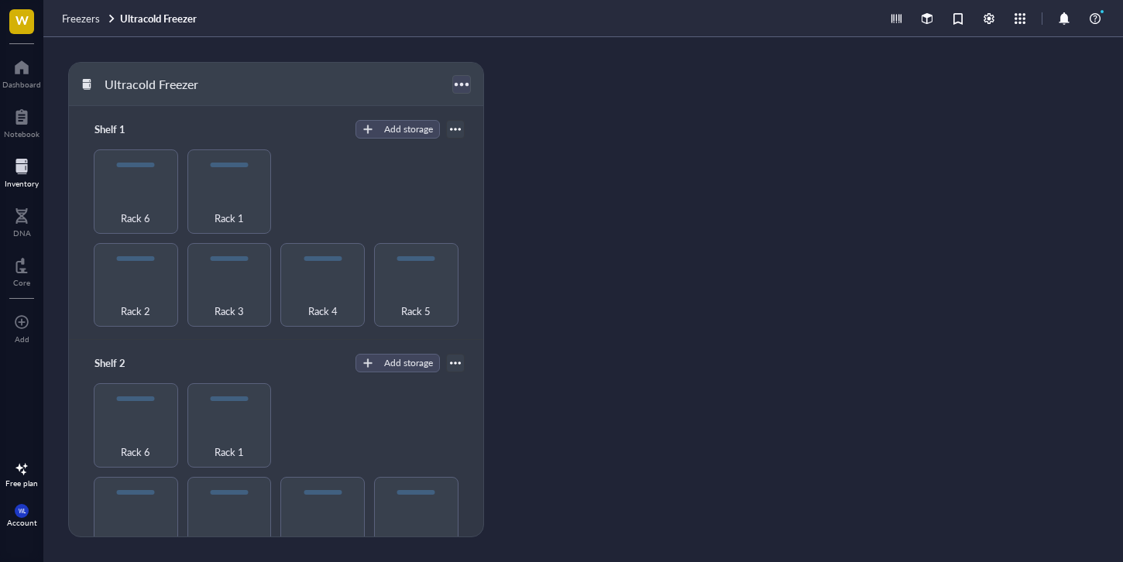
click at [462, 92] on div at bounding box center [461, 84] width 22 height 22
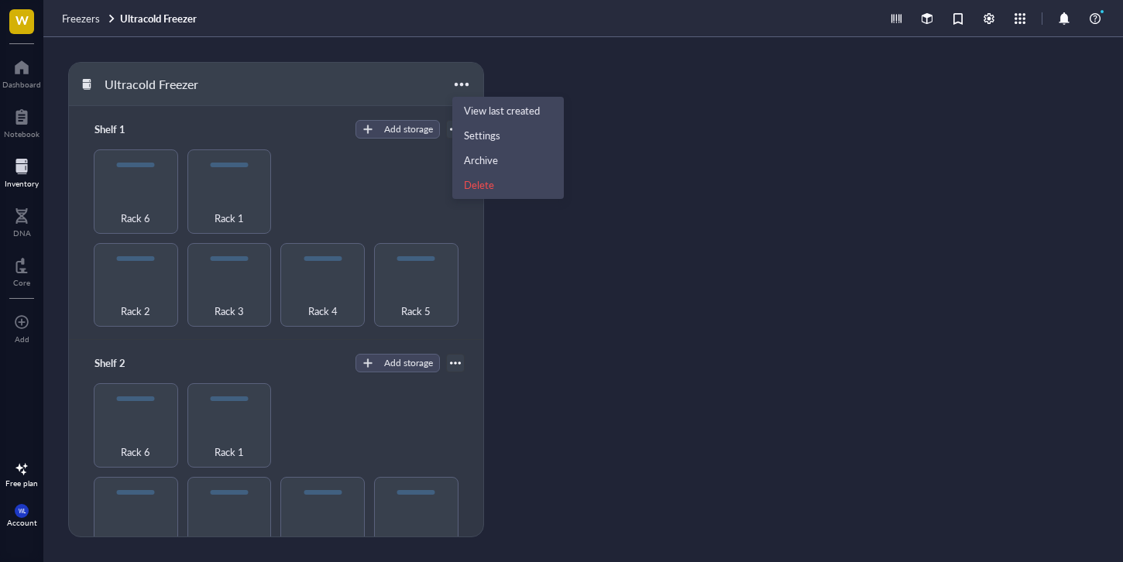
click at [393, 81] on div "Ultracold Freezer" at bounding box center [276, 84] width 414 height 43
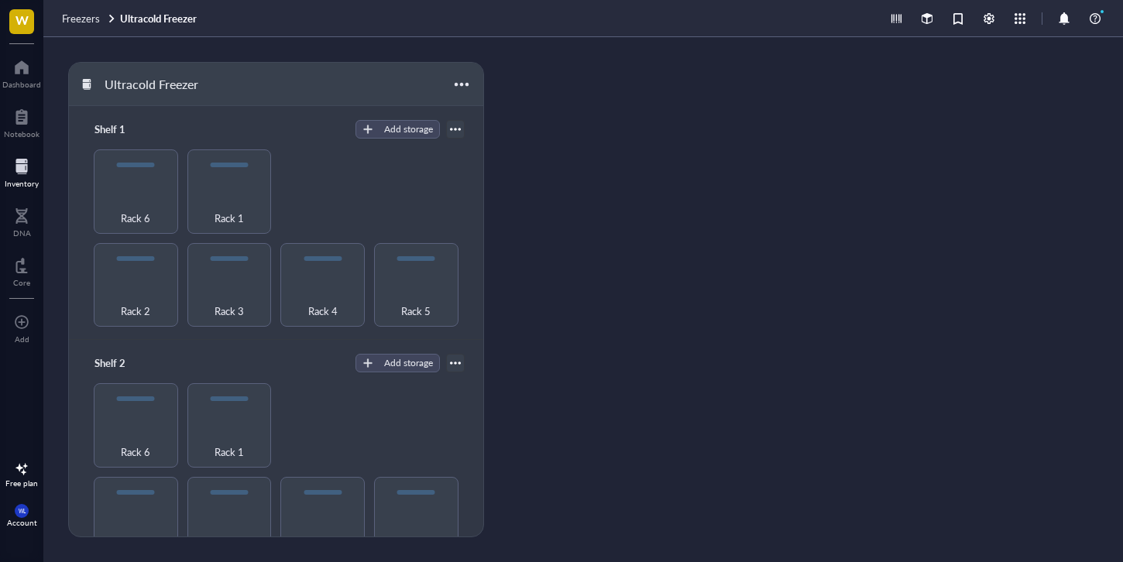
click at [15, 173] on div at bounding box center [22, 166] width 34 height 25
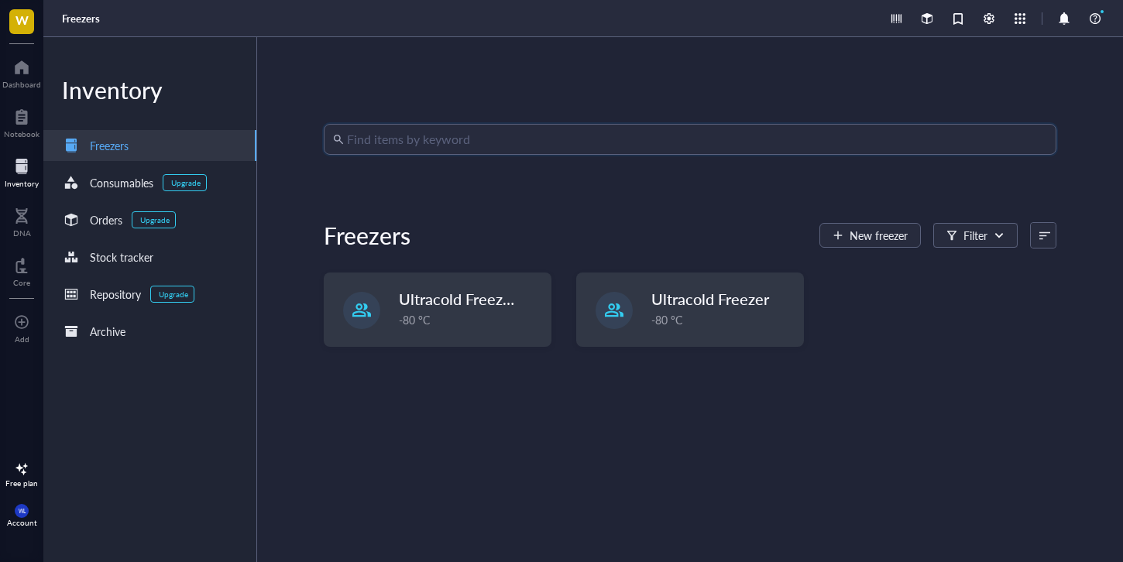
click at [411, 127] on input "search" at bounding box center [697, 139] width 701 height 29
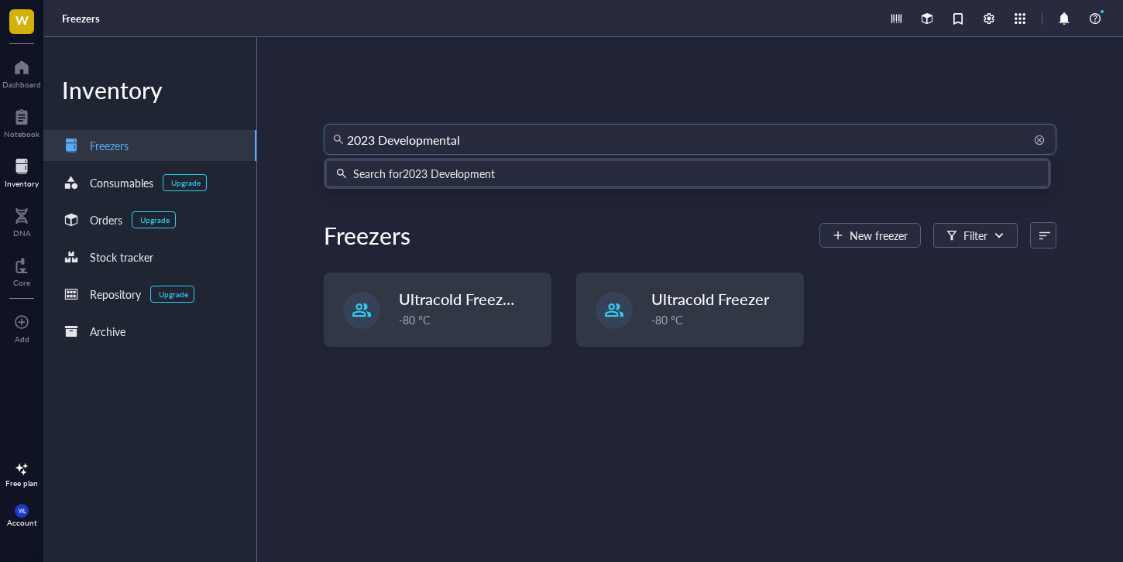
type input "2023 Developmental"
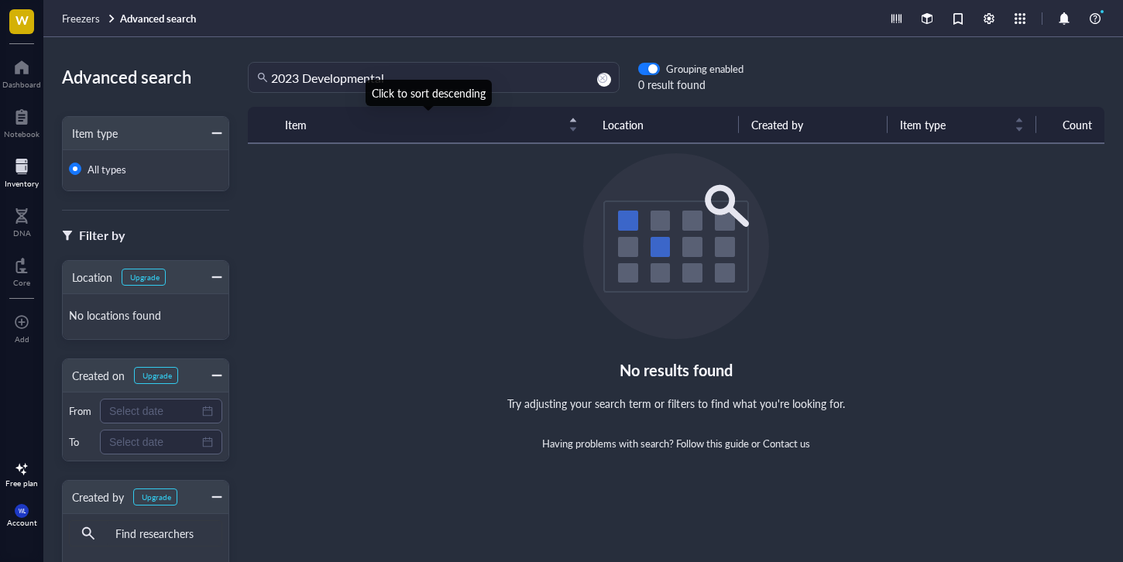
click at [386, 91] on div "Click to sort descending" at bounding box center [429, 93] width 126 height 26
click at [378, 83] on div "Click to cancel sorting" at bounding box center [428, 93] width 118 height 26
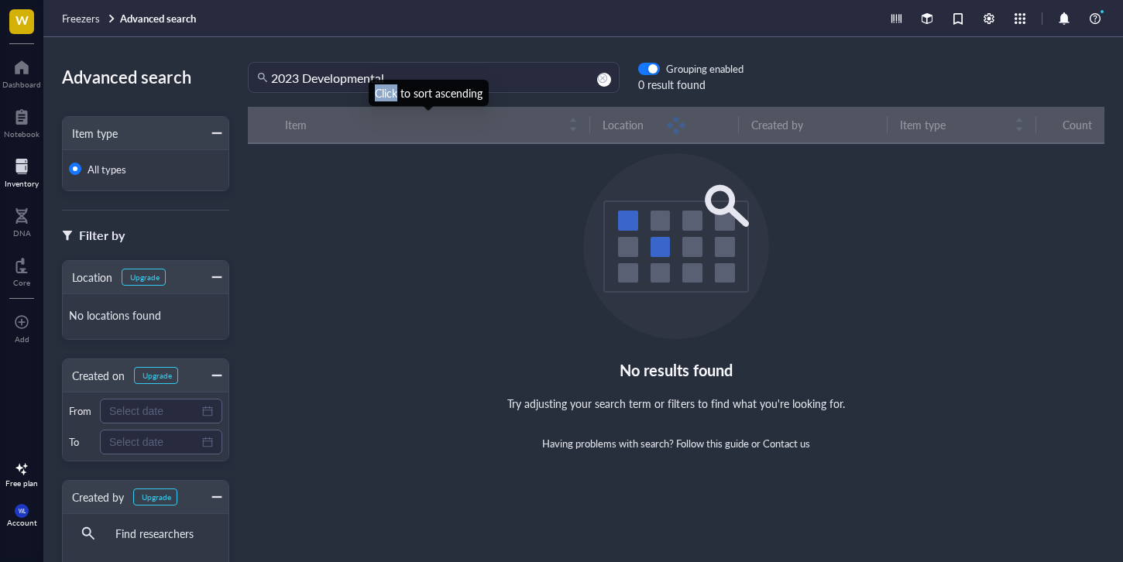
click at [378, 83] on div "Click to sort ascending" at bounding box center [429, 93] width 120 height 26
click at [378, 83] on div "Click to sort descending" at bounding box center [429, 93] width 126 height 26
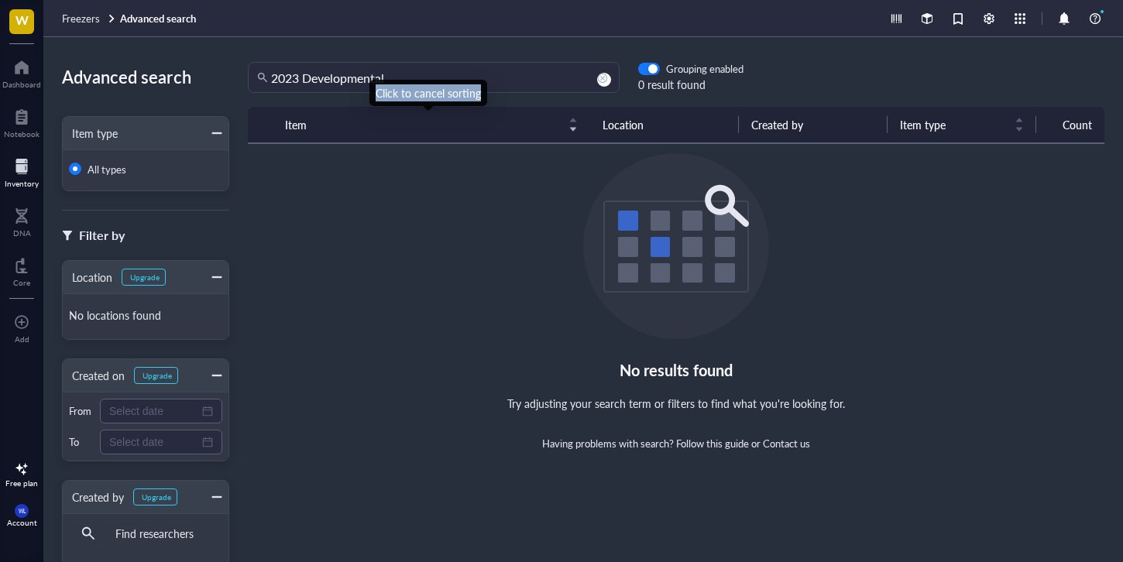
click at [378, 83] on div "Click to cancel sorting" at bounding box center [428, 93] width 118 height 26
click at [380, 83] on div "Click to sort ascending" at bounding box center [429, 93] width 120 height 26
click at [378, 83] on div "Click to sort ascending" at bounding box center [429, 93] width 120 height 26
drag, startPoint x: 411, startPoint y: 82, endPoint x: 245, endPoint y: 56, distance: 168.6
click at [245, 56] on div "Advanced search Item type All types Filter by Location Upgrade No locations fou…" at bounding box center [583, 299] width 1080 height 525
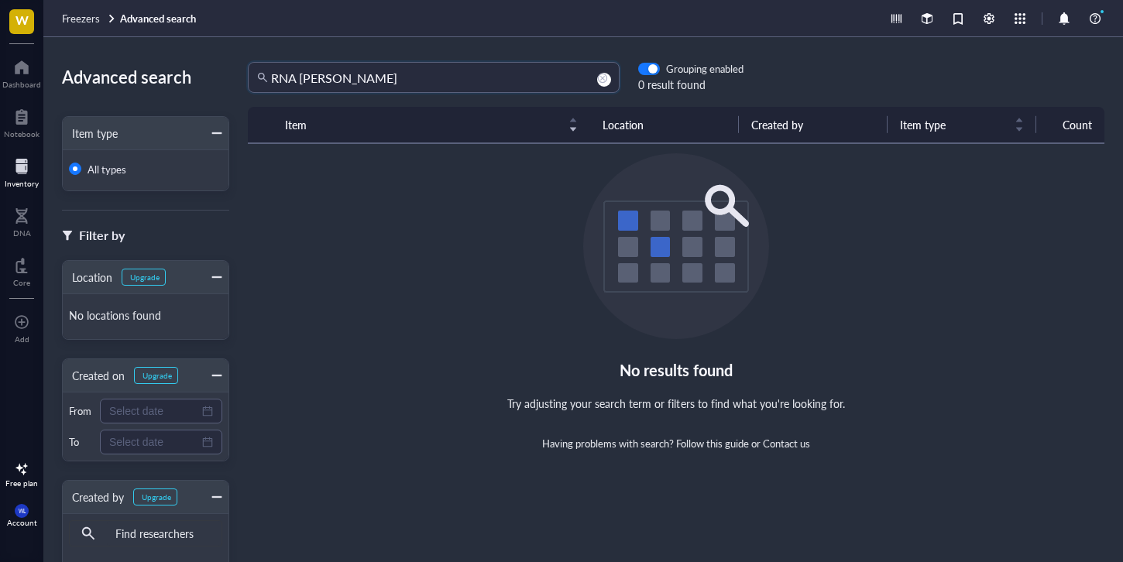
type input "RNA [PERSON_NAME]"
click at [20, 174] on div at bounding box center [22, 166] width 34 height 25
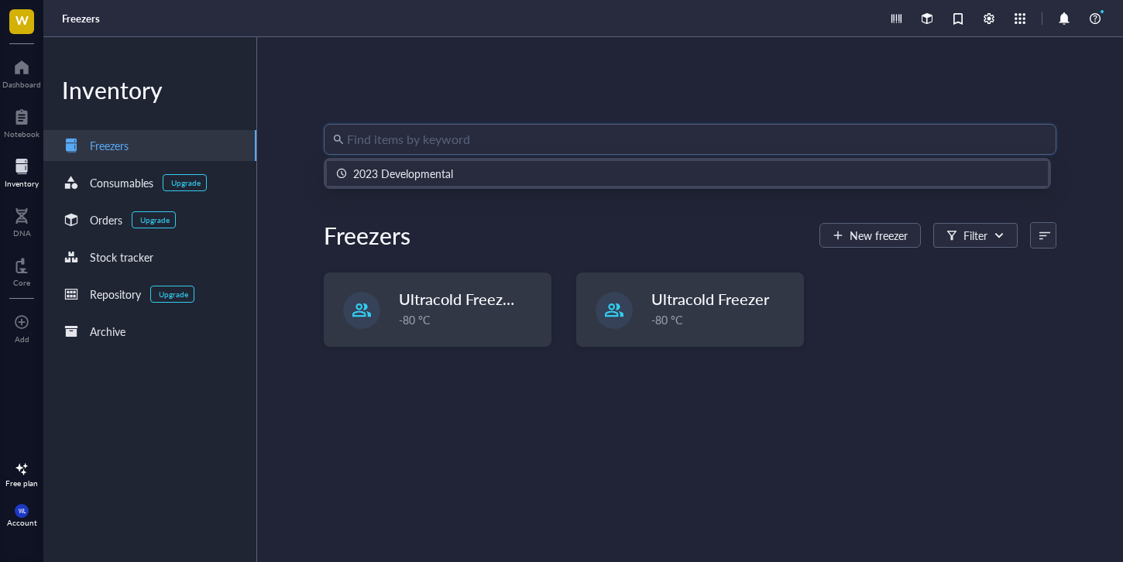
click at [366, 139] on input "search" at bounding box center [697, 139] width 701 height 29
click at [392, 178] on div "2023 Developmental" at bounding box center [403, 173] width 100 height 17
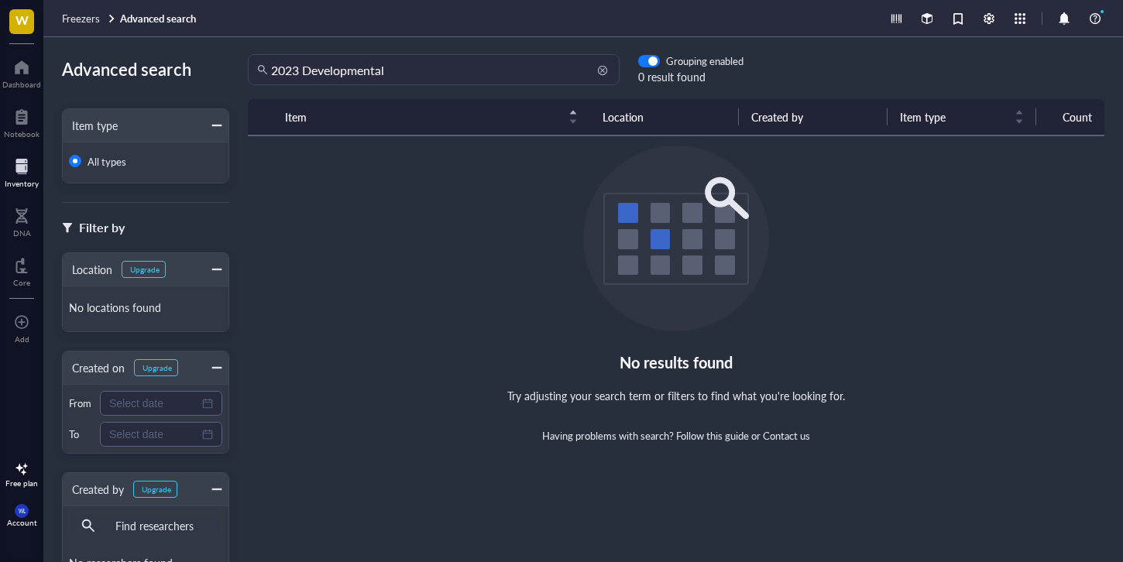
scroll to position [9, 0]
click at [391, 76] on input "2023 Developmental" at bounding box center [440, 68] width 339 height 29
type input "AS"
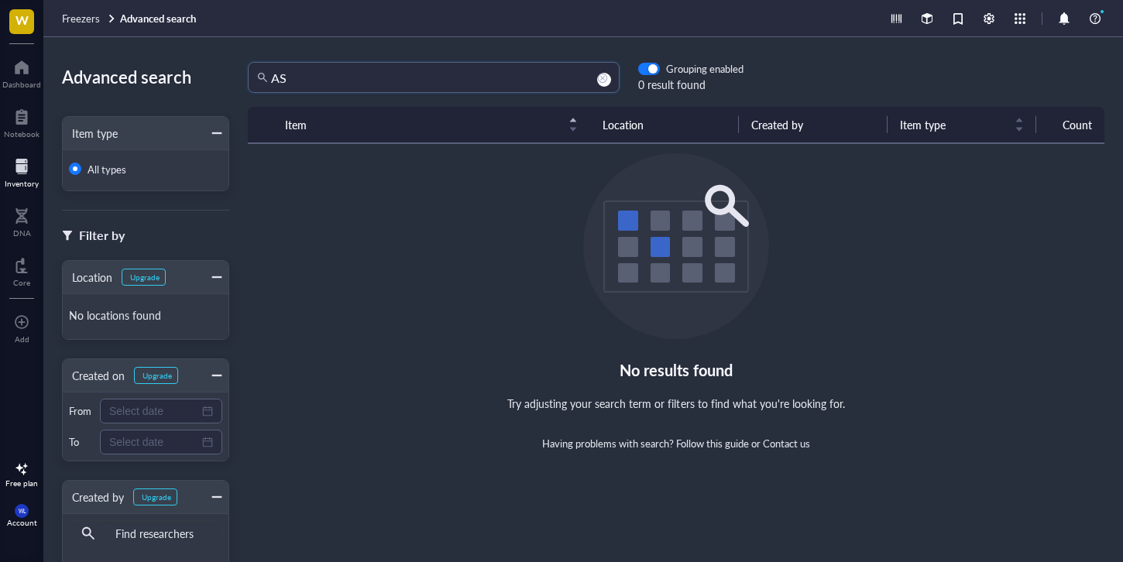
click at [31, 162] on div at bounding box center [22, 166] width 34 height 25
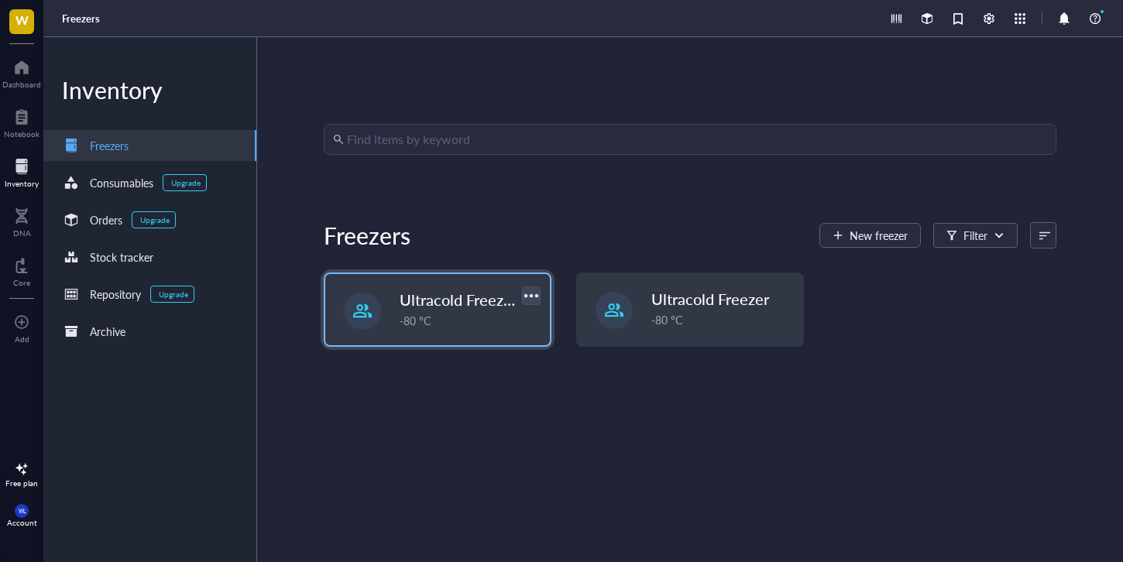
click at [528, 295] on div at bounding box center [531, 295] width 22 height 22
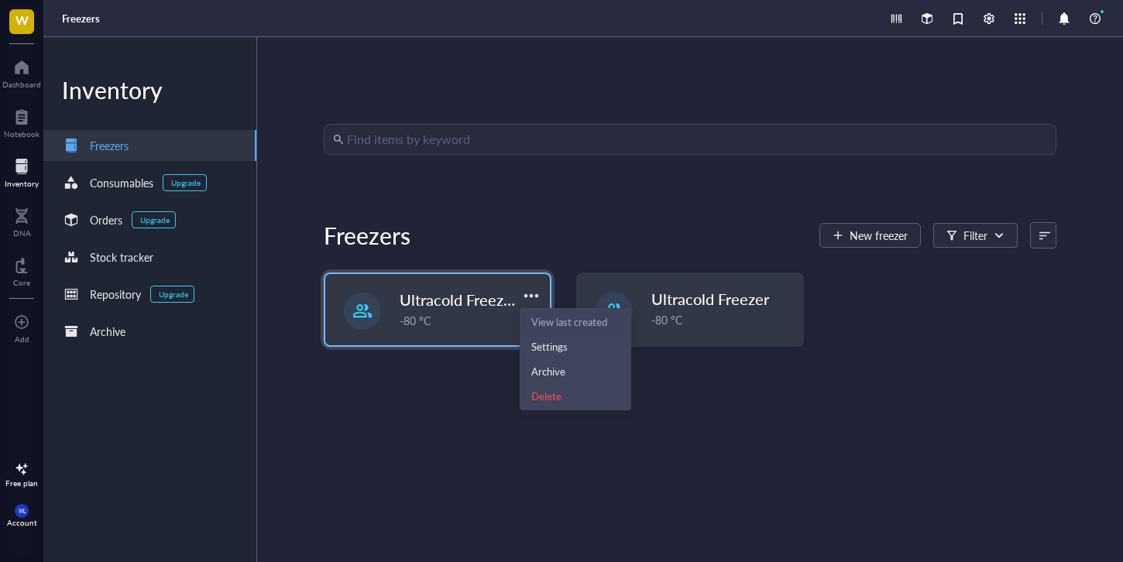
click at [455, 289] on span "Ultracold Freezer Fall 2025" at bounding box center [493, 300] width 186 height 22
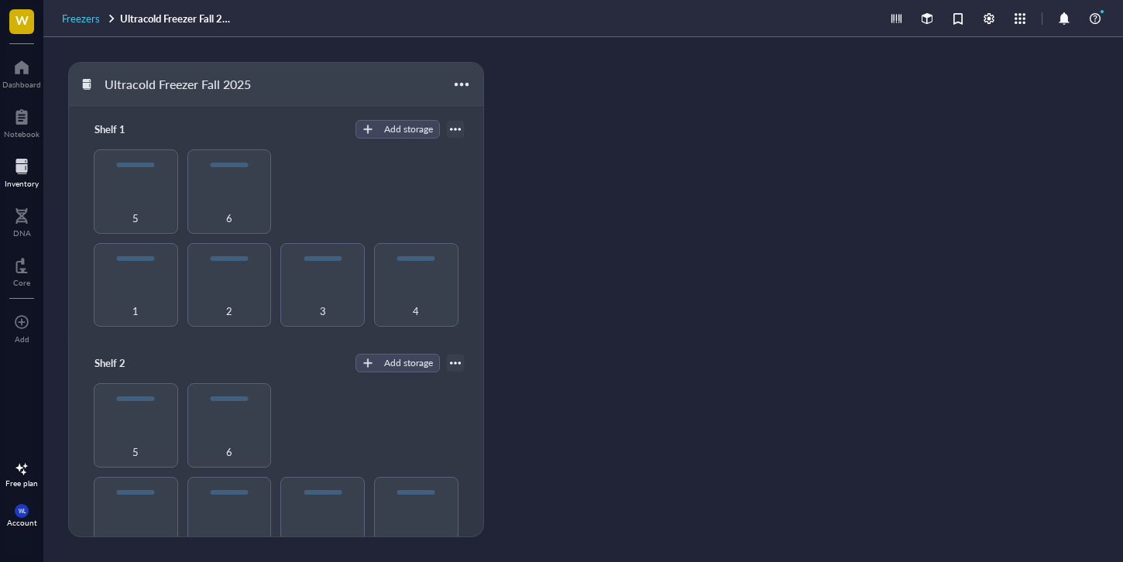
click at [90, 21] on span "Freezers" at bounding box center [81, 18] width 38 height 15
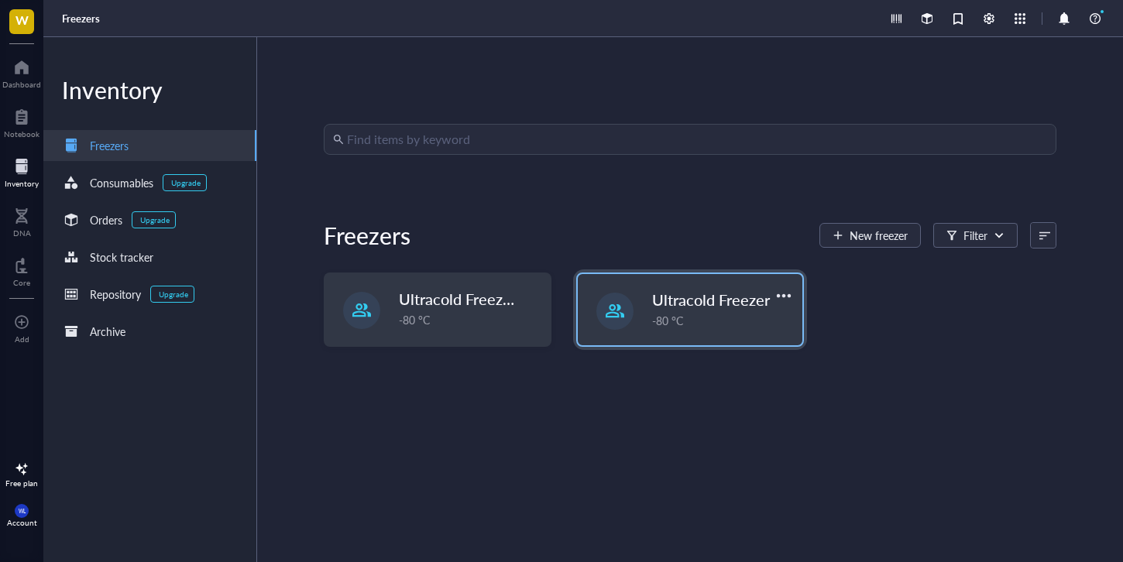
click at [719, 312] on div "-80 °C" at bounding box center [722, 320] width 141 height 17
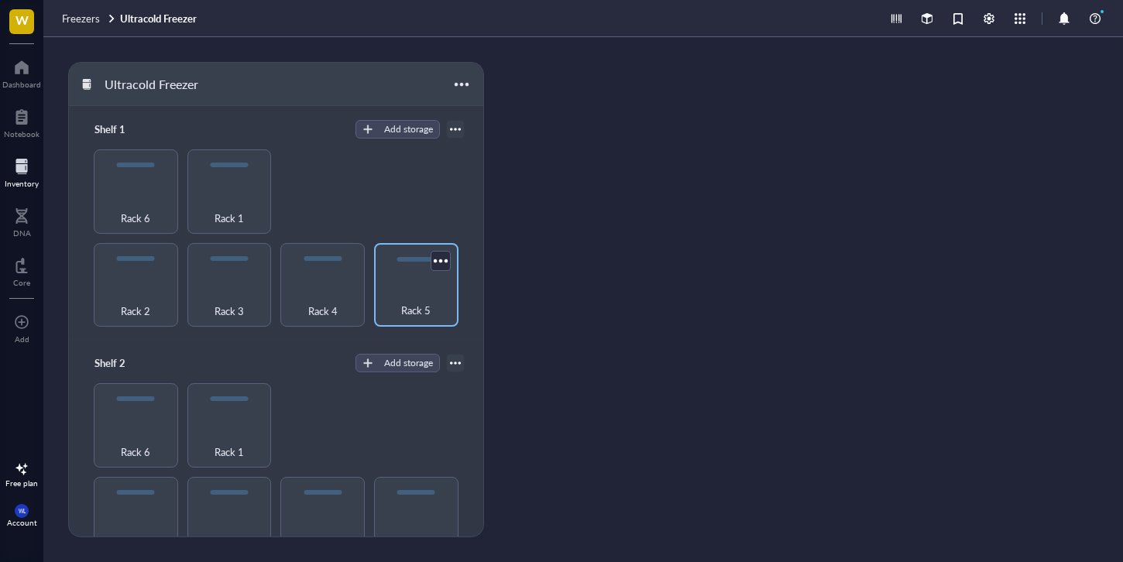
click at [384, 304] on div "Rack 5" at bounding box center [416, 302] width 69 height 34
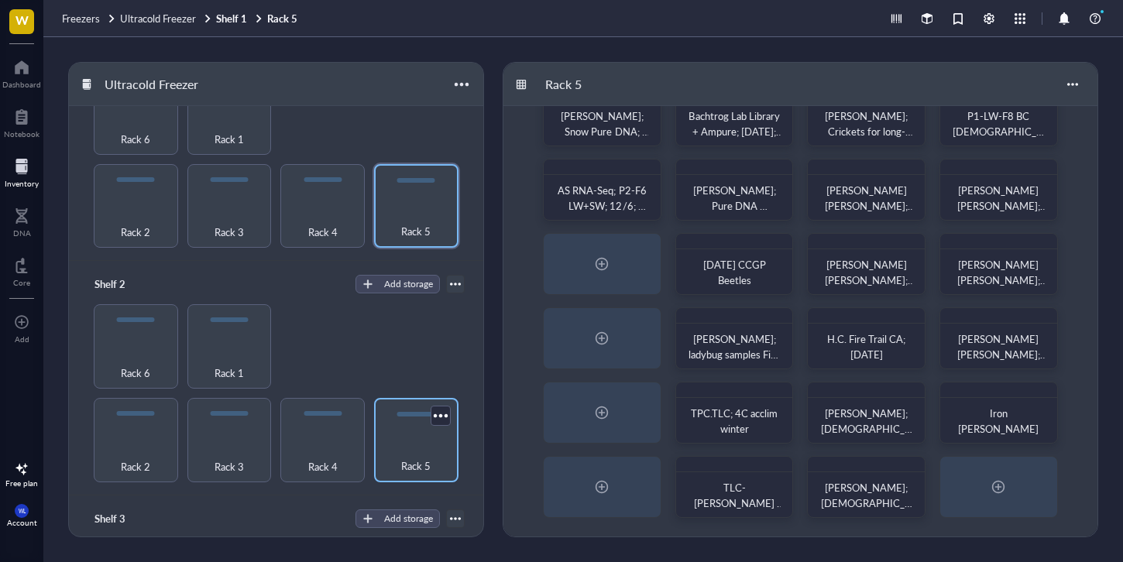
scroll to position [184, 0]
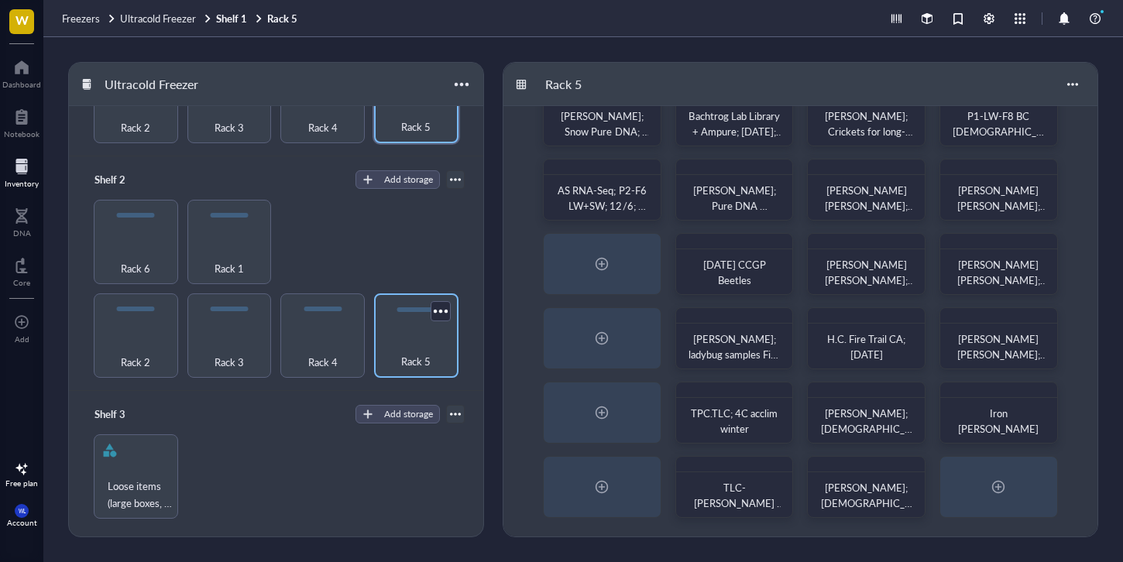
click at [413, 336] on div "Rack 5" at bounding box center [416, 353] width 69 height 34
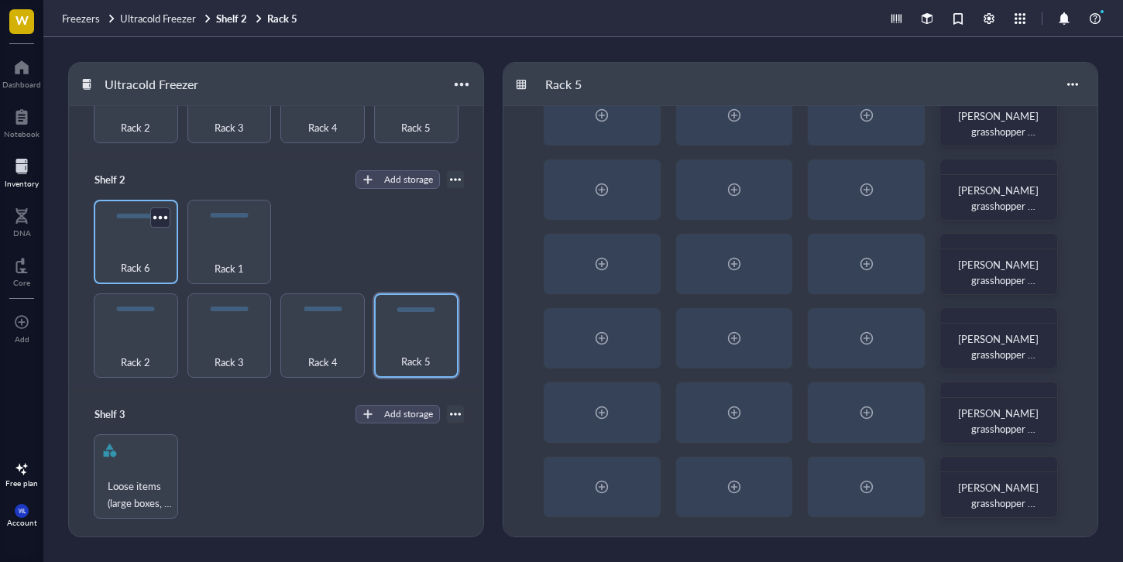
click at [150, 253] on div "Rack 6" at bounding box center [135, 259] width 69 height 34
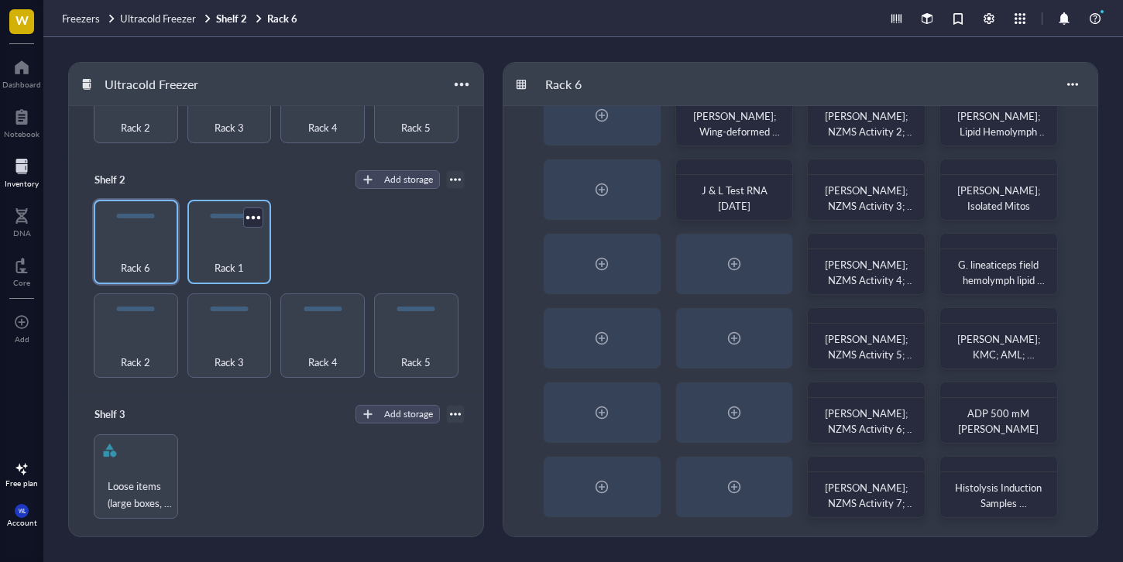
click at [249, 261] on div "Rack 1" at bounding box center [229, 259] width 69 height 34
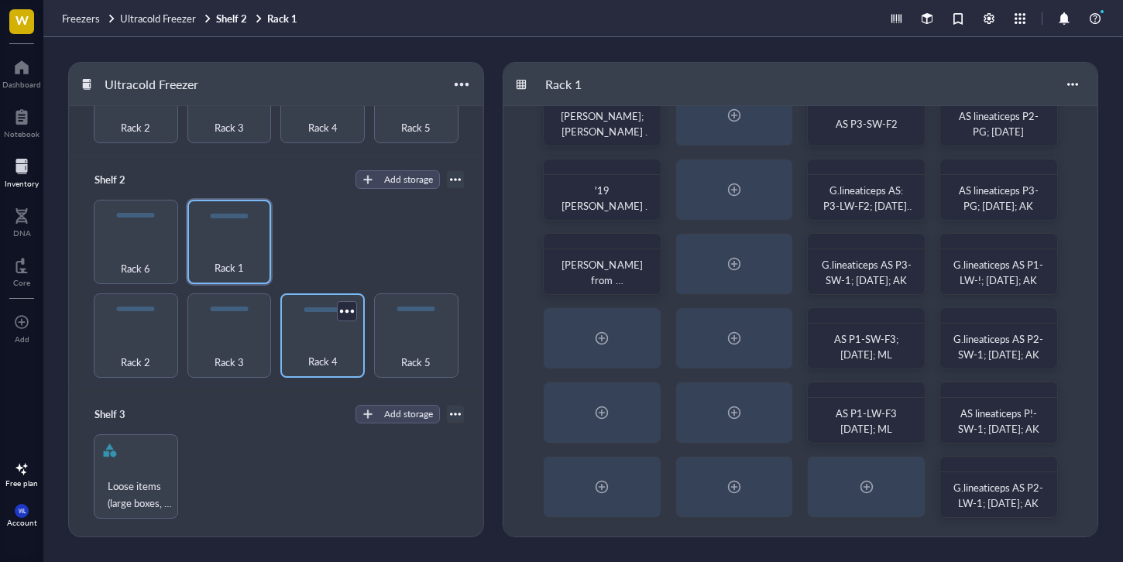
click at [293, 342] on div "Rack 4" at bounding box center [322, 353] width 69 height 34
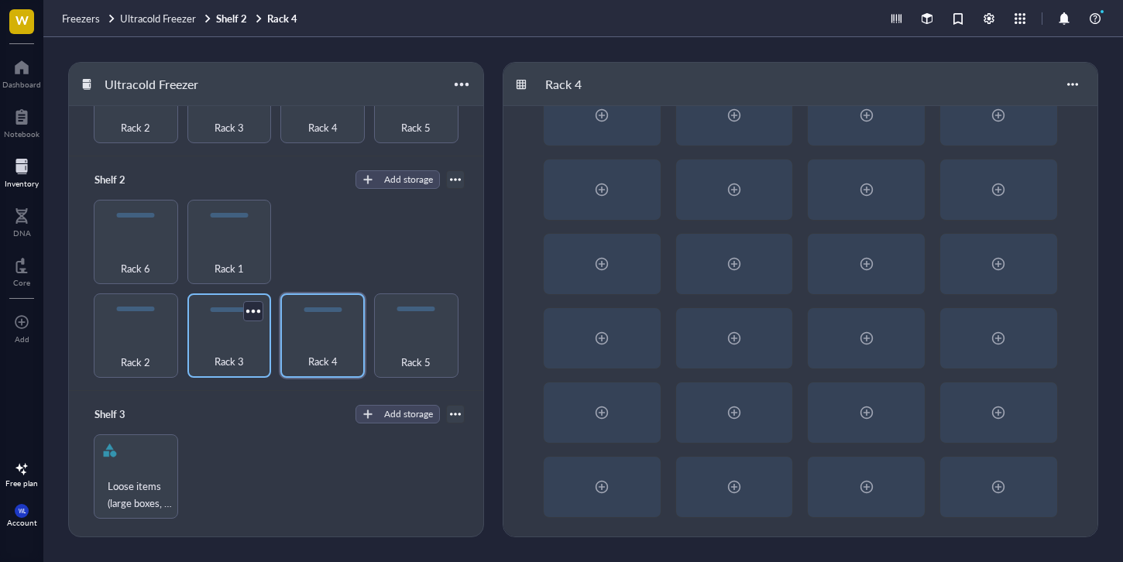
click at [263, 337] on div "Rack 3" at bounding box center [229, 336] width 84 height 84
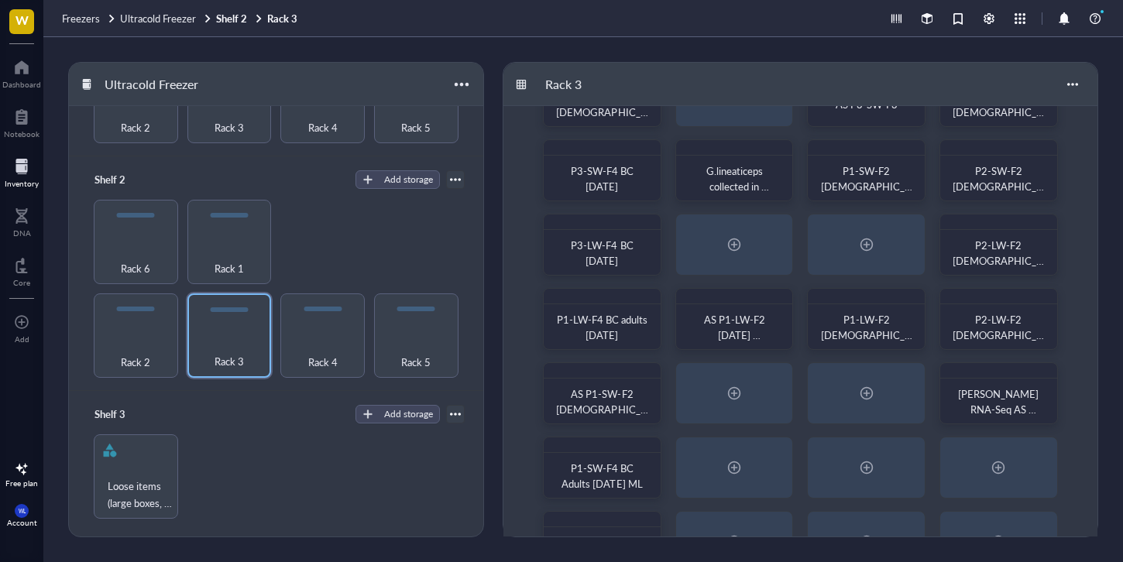
scroll to position [115, 0]
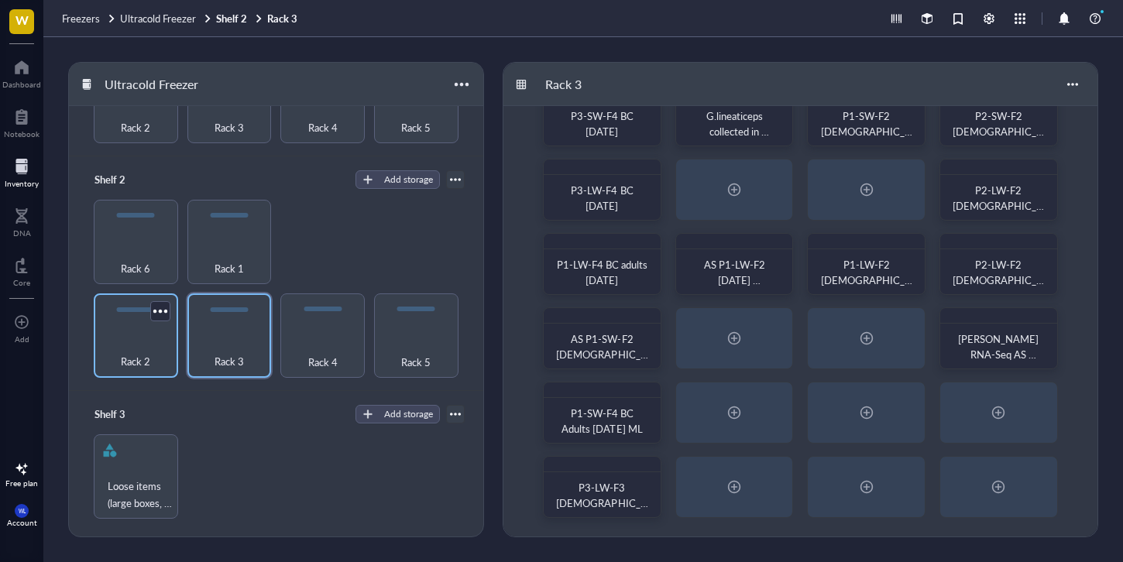
click at [115, 322] on div "Rack 2" at bounding box center [136, 336] width 84 height 84
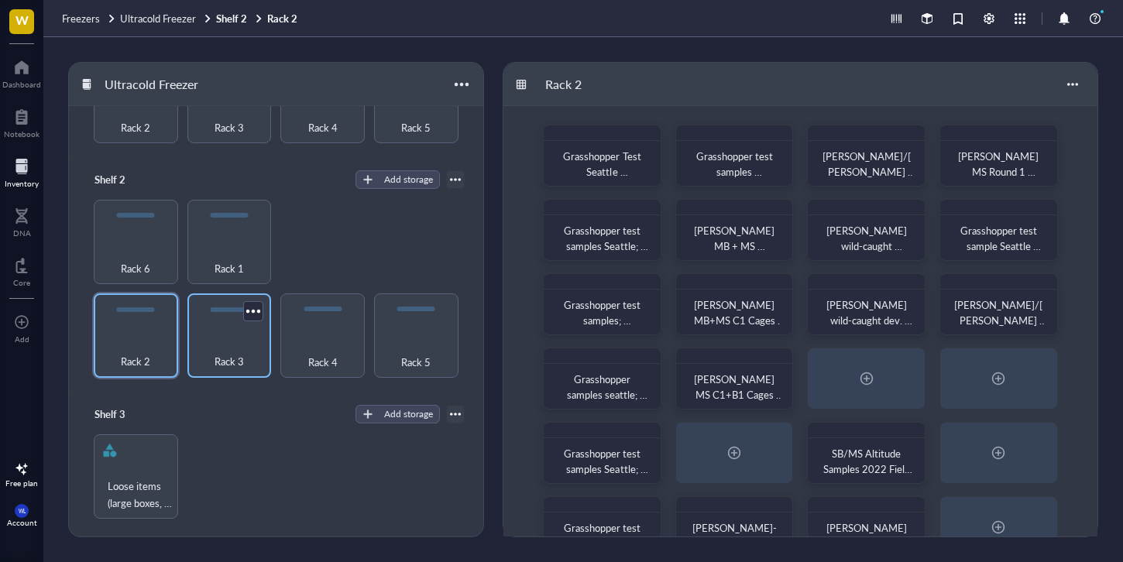
click at [224, 338] on div "Rack 3" at bounding box center [229, 353] width 69 height 34
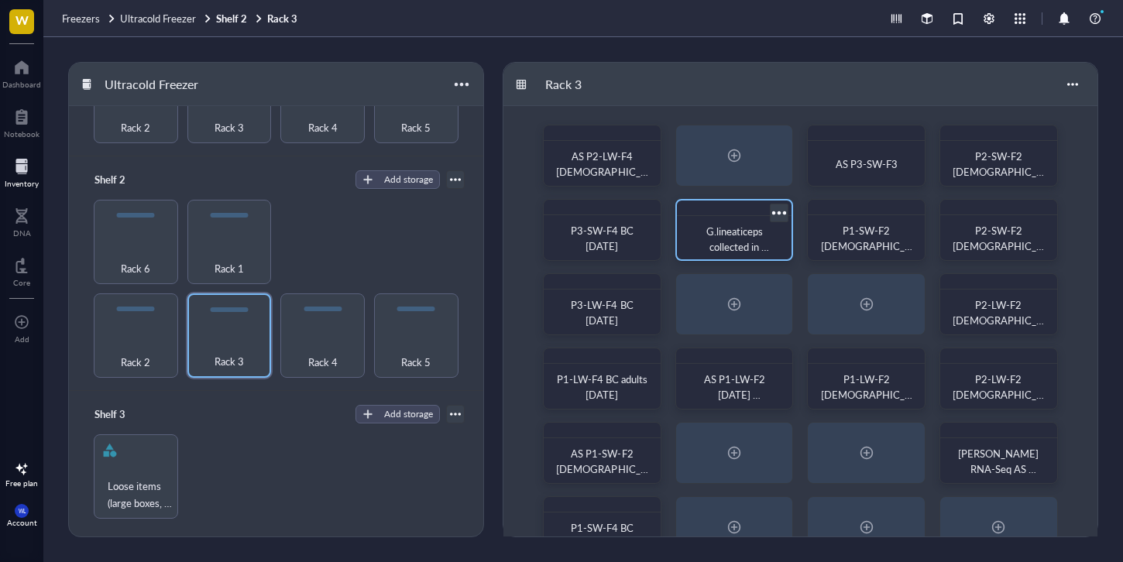
scroll to position [115, 0]
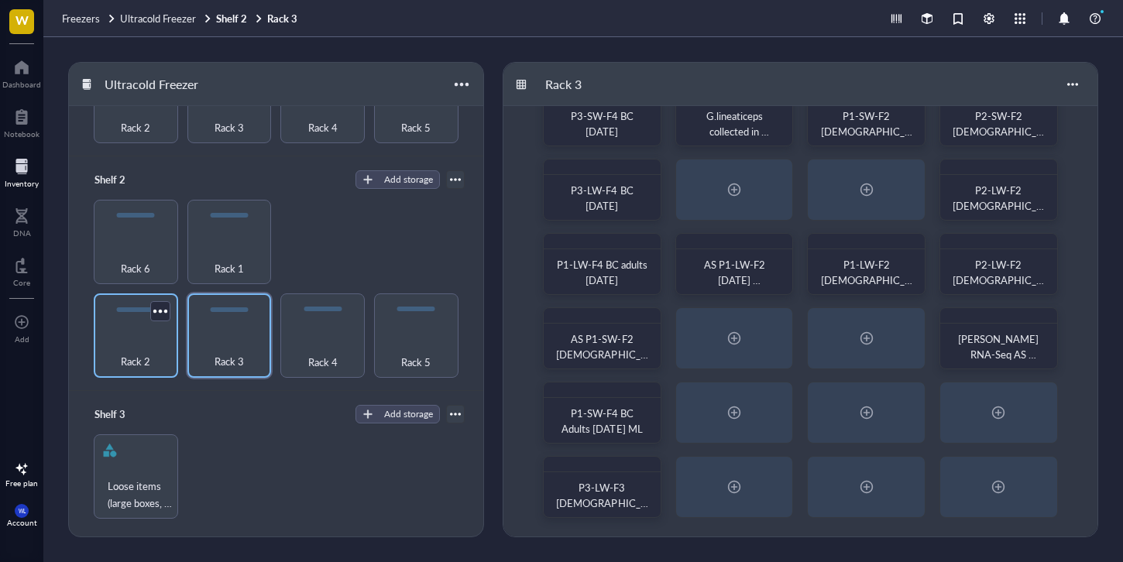
click at [127, 353] on span "Rack 2" at bounding box center [135, 361] width 29 height 17
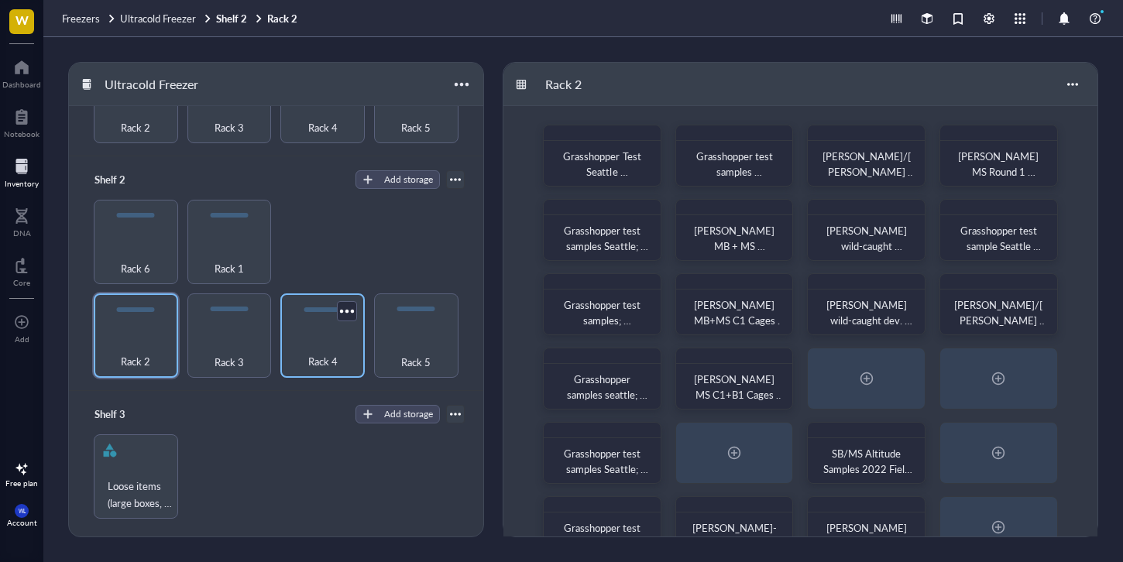
click at [335, 361] on div "Rack 4" at bounding box center [322, 353] width 69 height 34
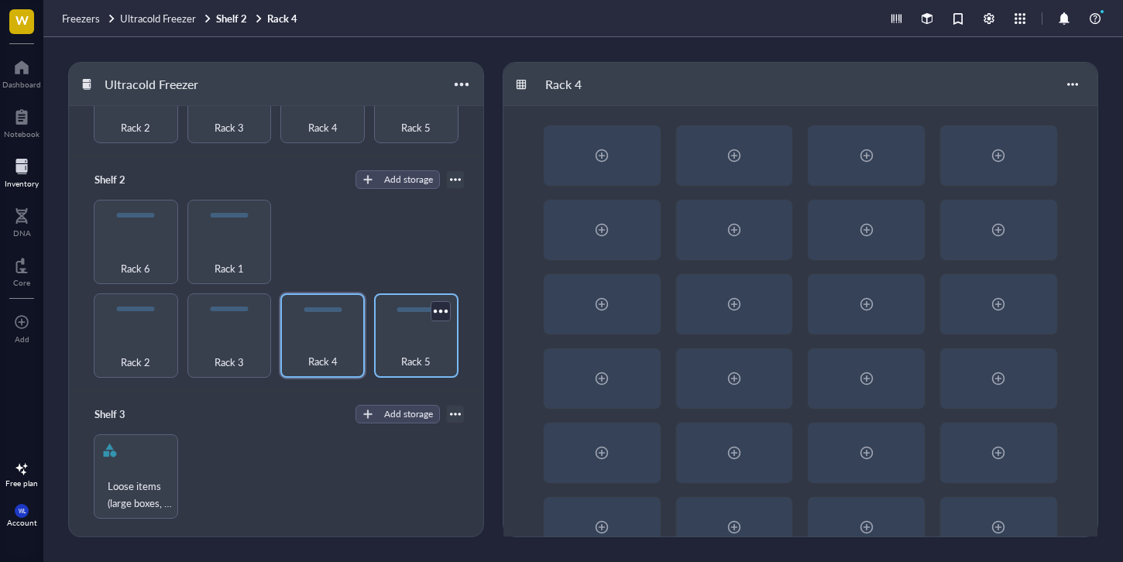
click at [410, 353] on span "Rack 5" at bounding box center [415, 361] width 29 height 17
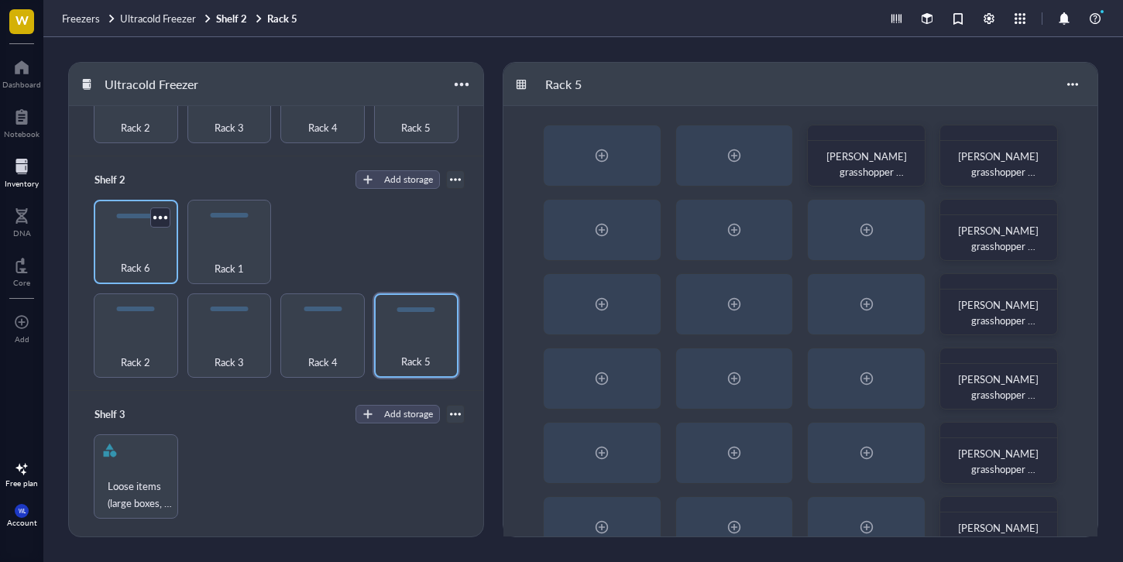
click at [155, 242] on div "Rack 6" at bounding box center [135, 259] width 69 height 34
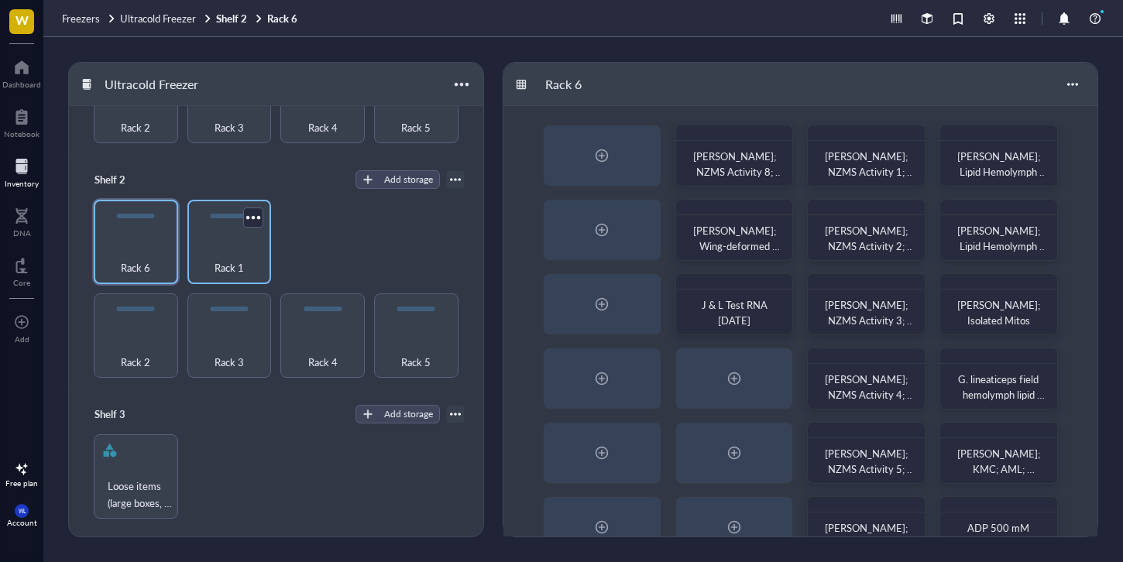
click at [240, 251] on div "Rack 1" at bounding box center [229, 259] width 69 height 34
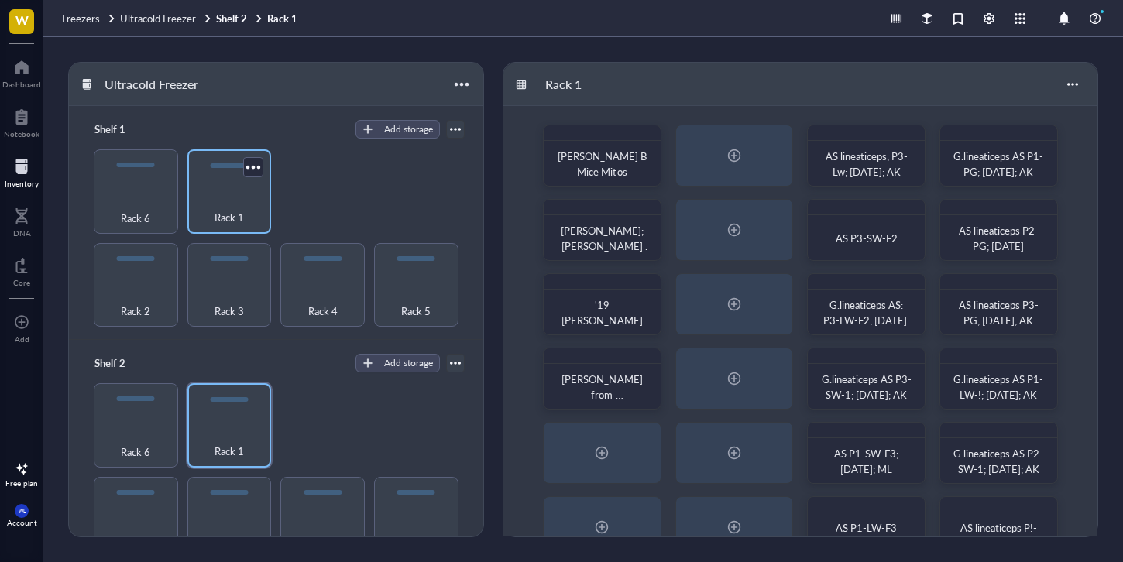
click at [231, 202] on div "Rack 1" at bounding box center [229, 209] width 69 height 34
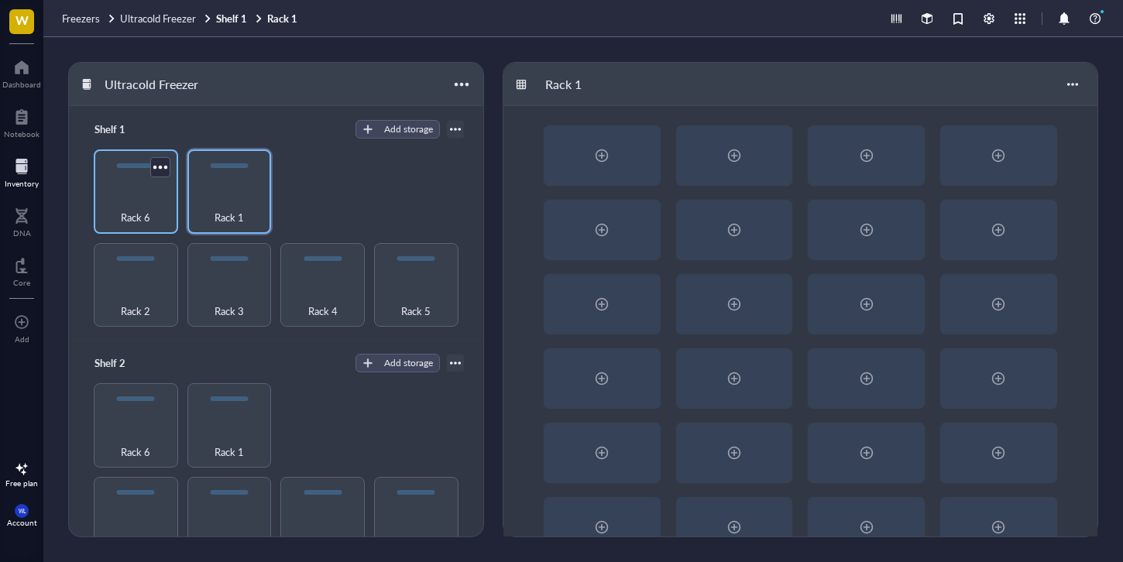
click at [172, 199] on div "Rack 6" at bounding box center [136, 191] width 84 height 84
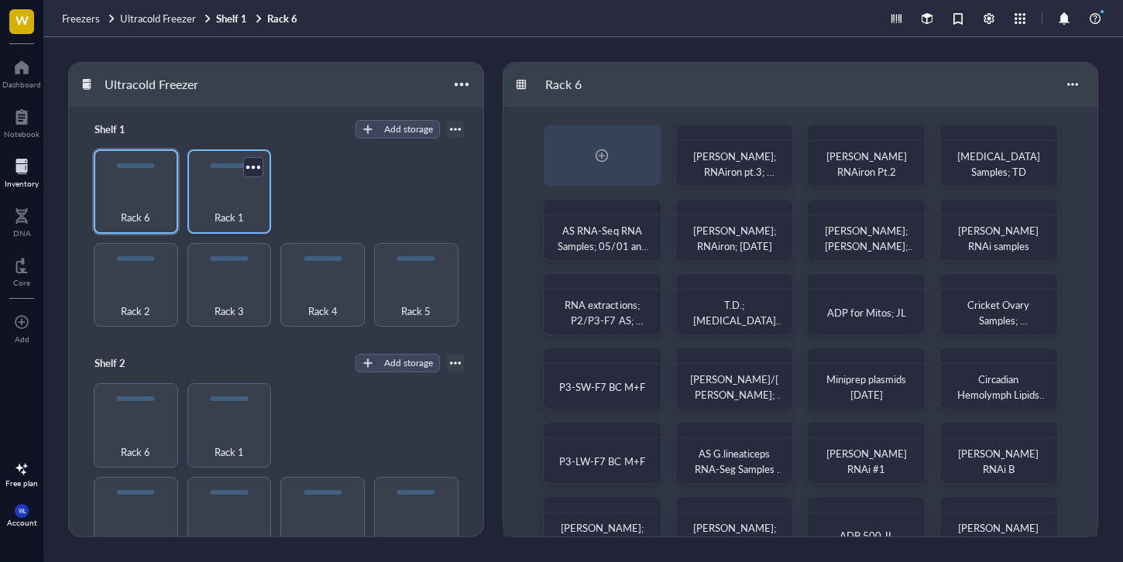
click at [211, 205] on div "Rack 1" at bounding box center [229, 209] width 69 height 34
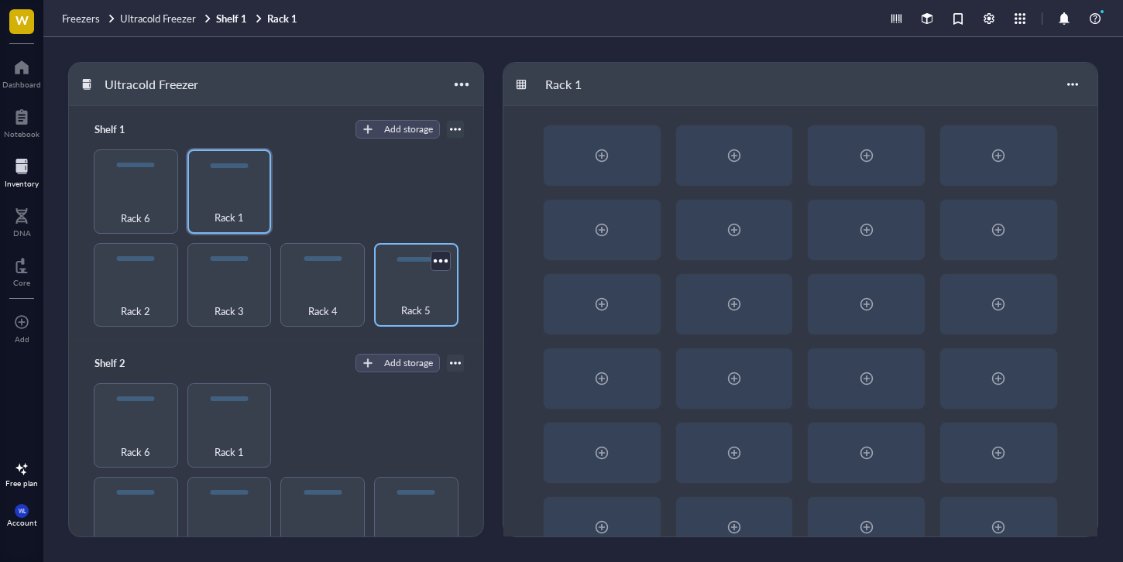
click at [401, 294] on div "Rack 5" at bounding box center [416, 302] width 69 height 34
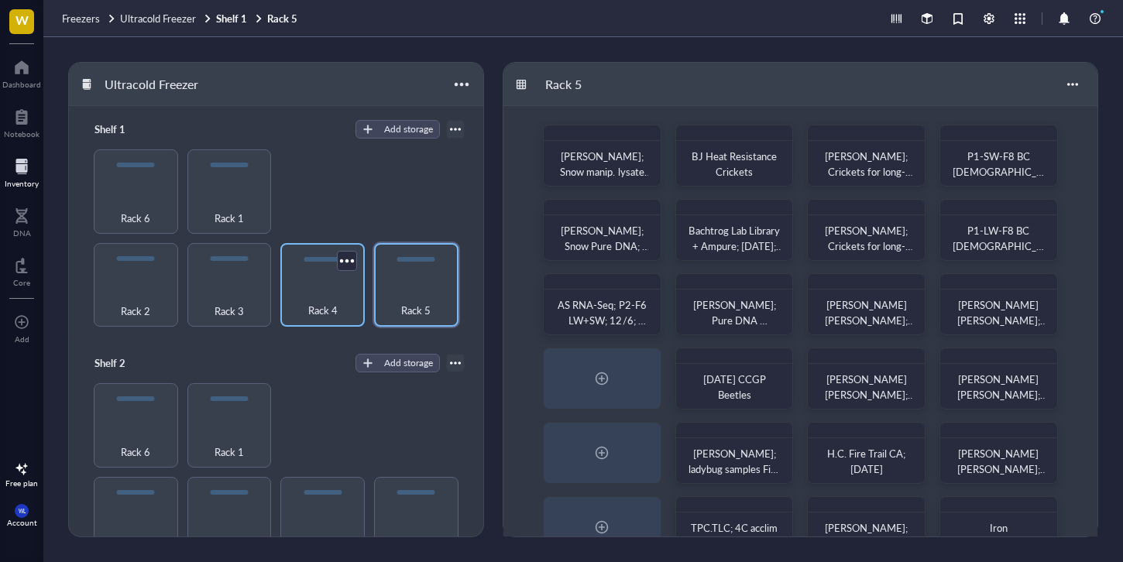
click at [331, 286] on div "Rack 4" at bounding box center [322, 302] width 69 height 34
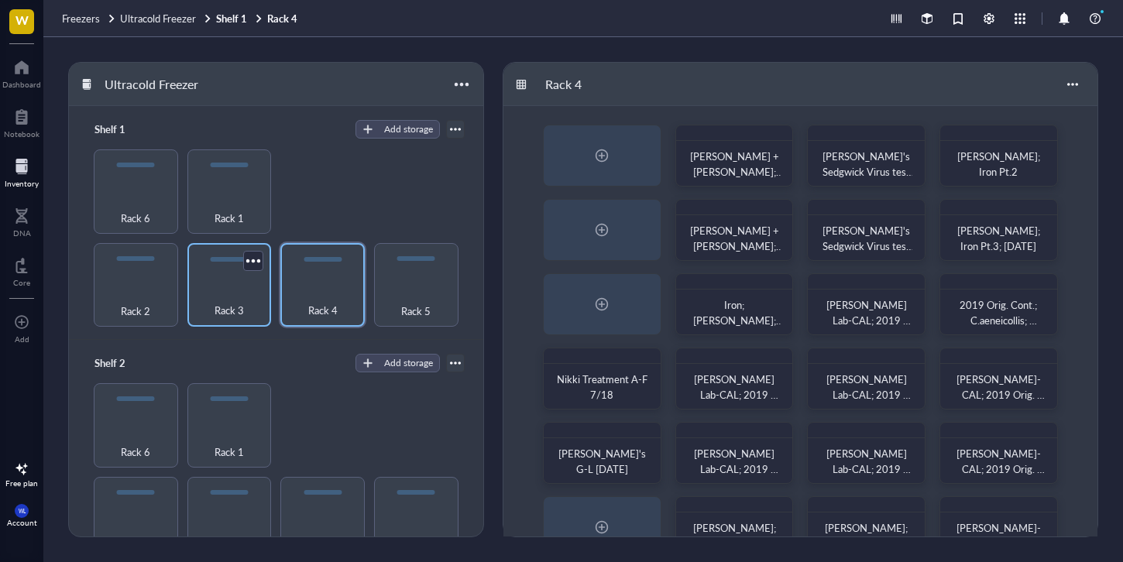
click at [221, 297] on div "Rack 3" at bounding box center [229, 302] width 69 height 34
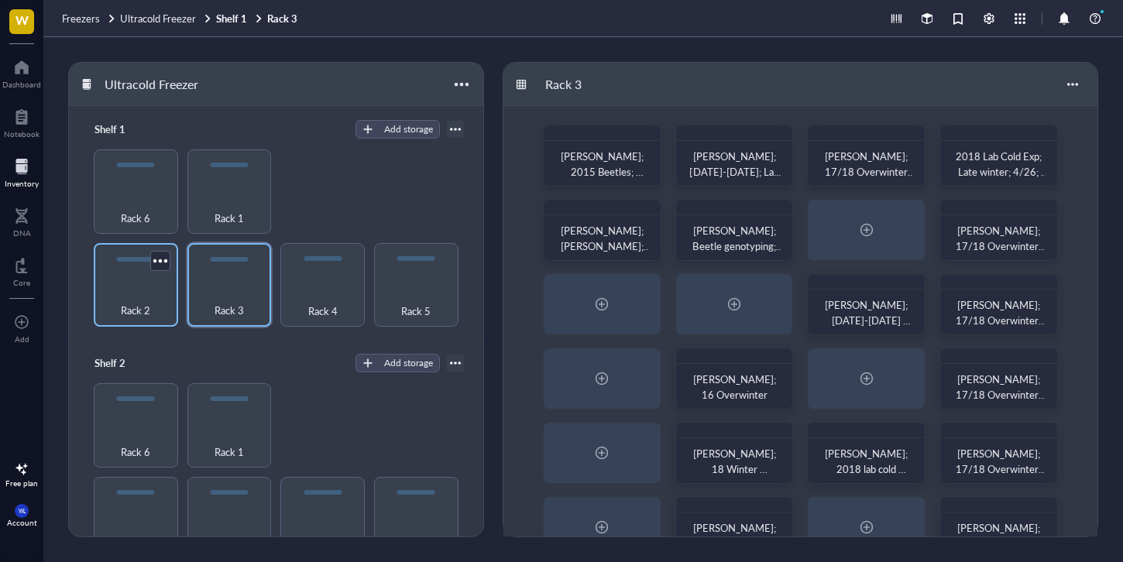
click at [159, 290] on div "Rack 2" at bounding box center [135, 302] width 69 height 34
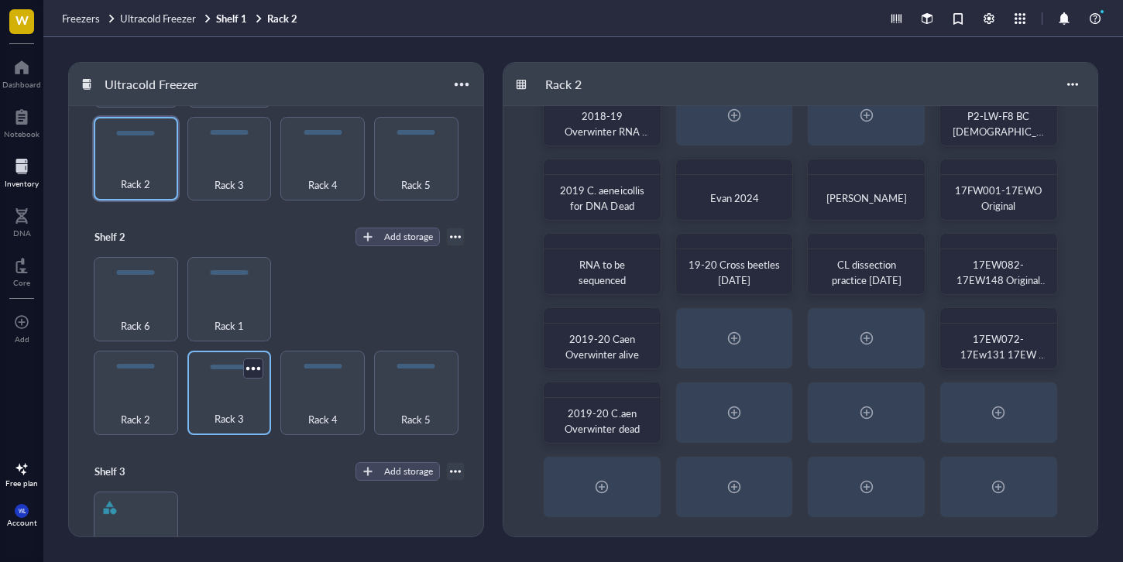
scroll to position [184, 0]
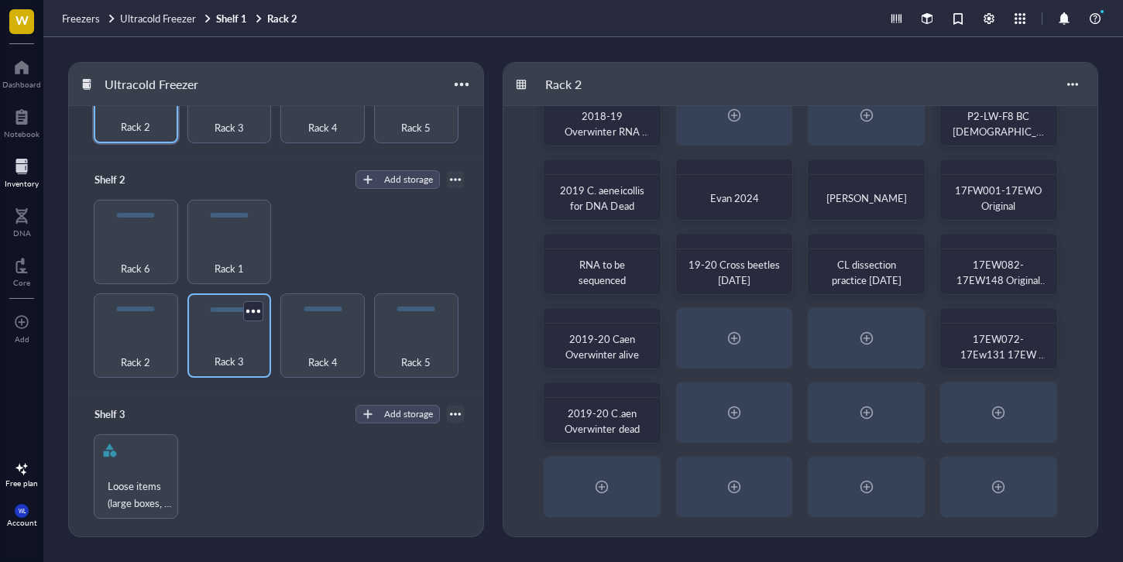
click at [201, 362] on div "Rack 3" at bounding box center [229, 353] width 69 height 34
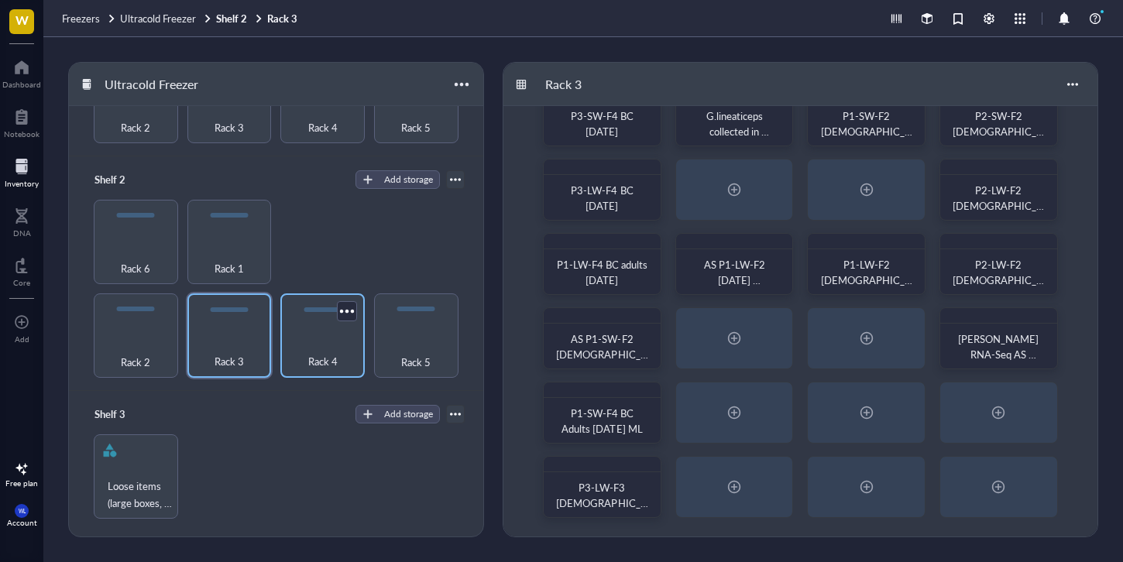
click at [297, 336] on div "Rack 4" at bounding box center [322, 353] width 69 height 34
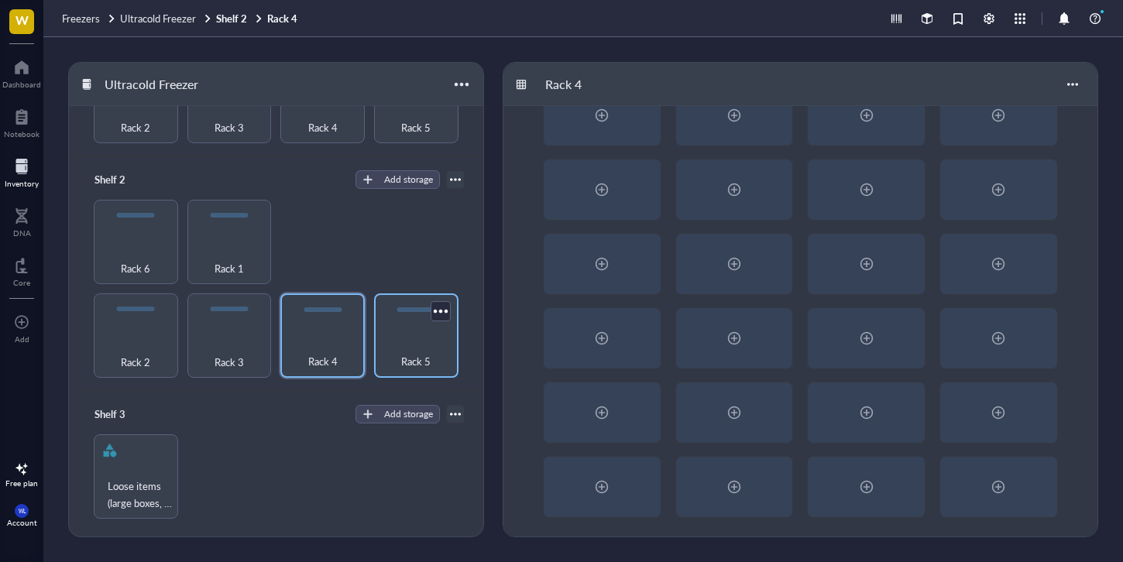
click at [404, 340] on div "Rack 5" at bounding box center [416, 353] width 69 height 34
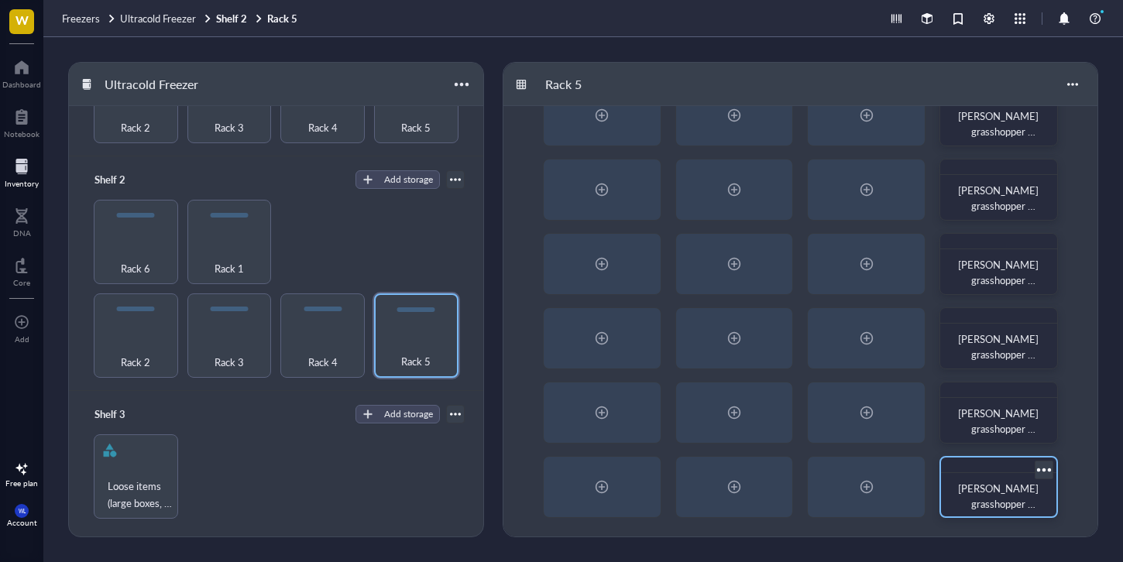
click at [1022, 490] on span "[PERSON_NAME] grasshopper samples from [GEOGRAPHIC_DATA]" at bounding box center [998, 519] width 89 height 77
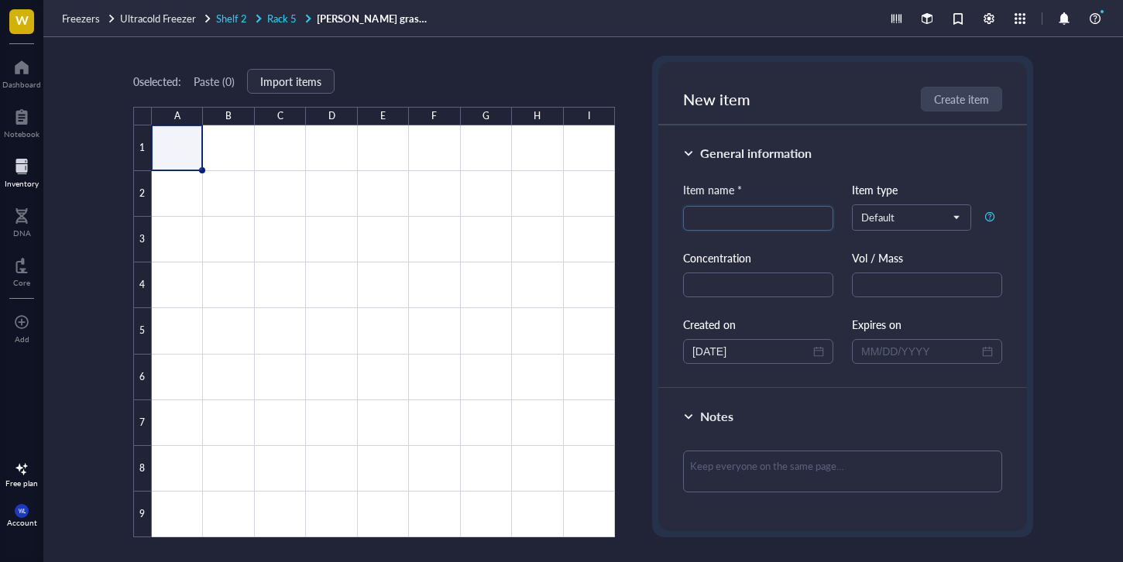
click at [289, 24] on span "Rack 5" at bounding box center [281, 18] width 29 height 15
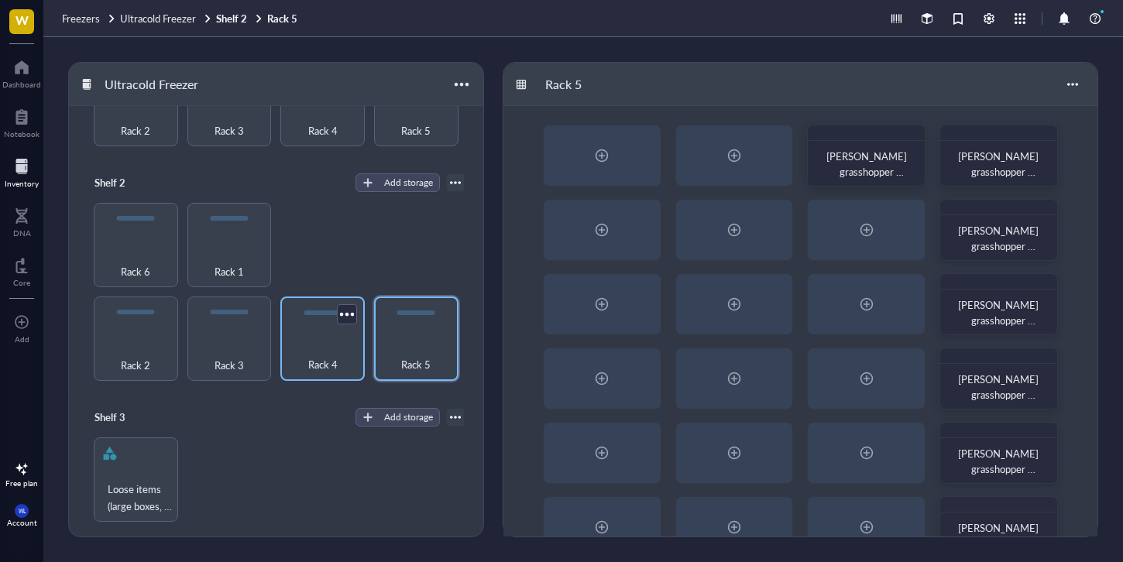
scroll to position [184, 0]
